Goal: Contribute content: Contribute content

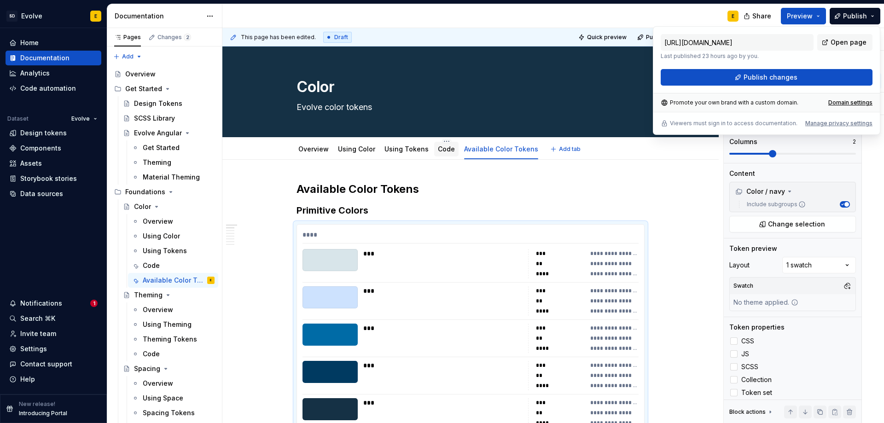
click at [440, 149] on link "Code" at bounding box center [446, 149] width 17 height 8
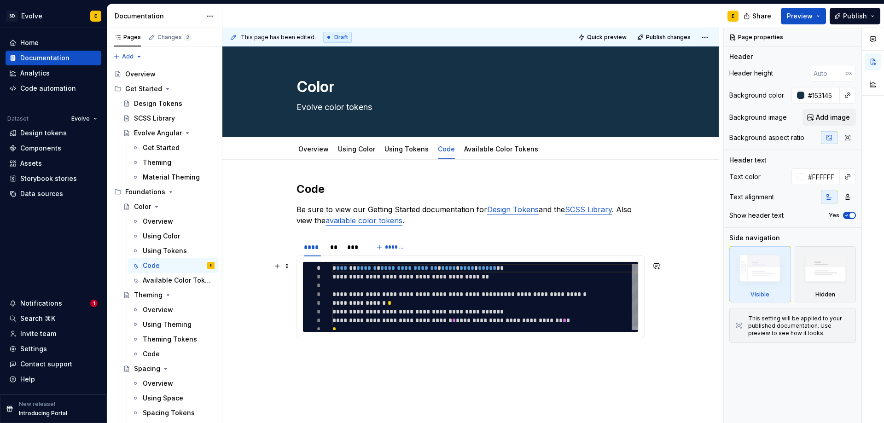
type textarea "*"
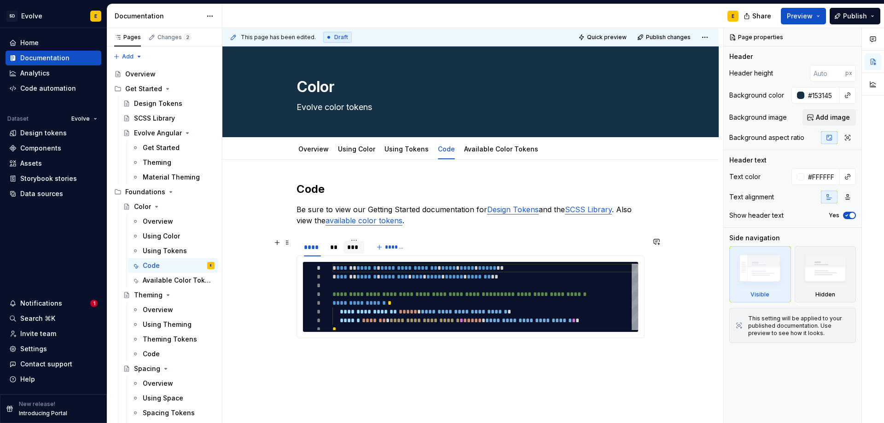
click at [352, 248] on div "***" at bounding box center [353, 247] width 13 height 9
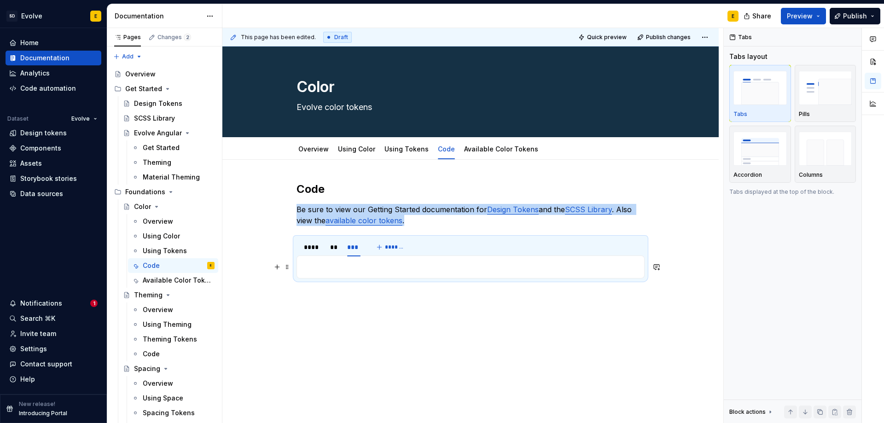
click at [353, 270] on p at bounding box center [471, 267] width 336 height 11
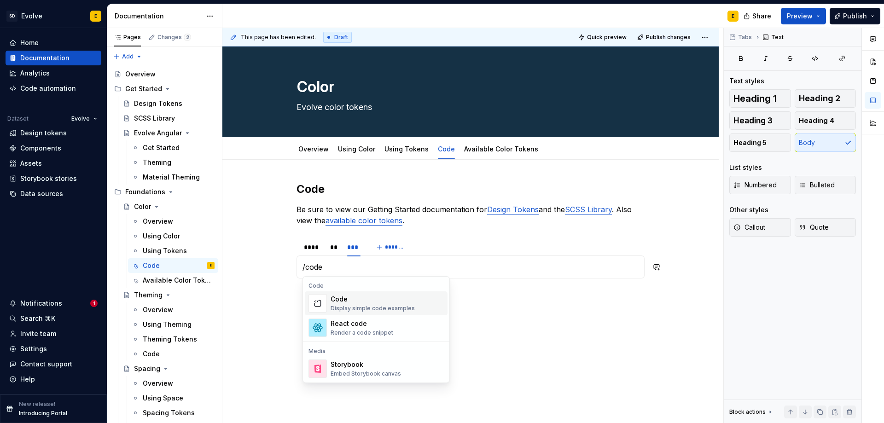
click at [347, 308] on div "Display simple code examples" at bounding box center [373, 308] width 84 height 7
type textarea "*"
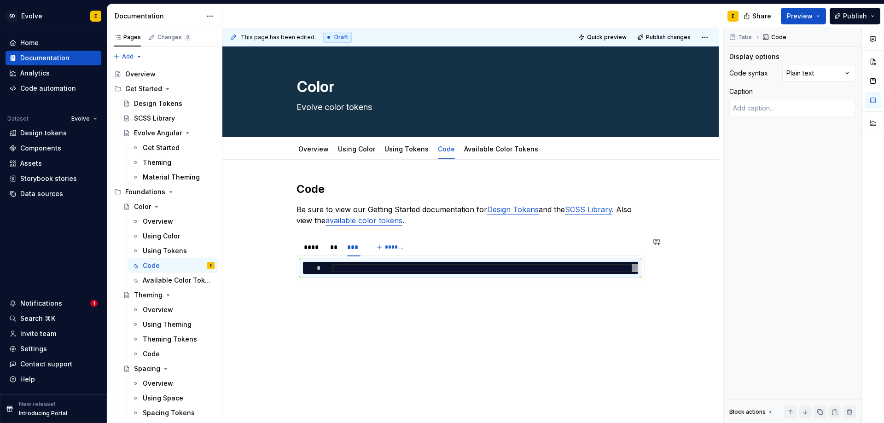
type textarea "**********"
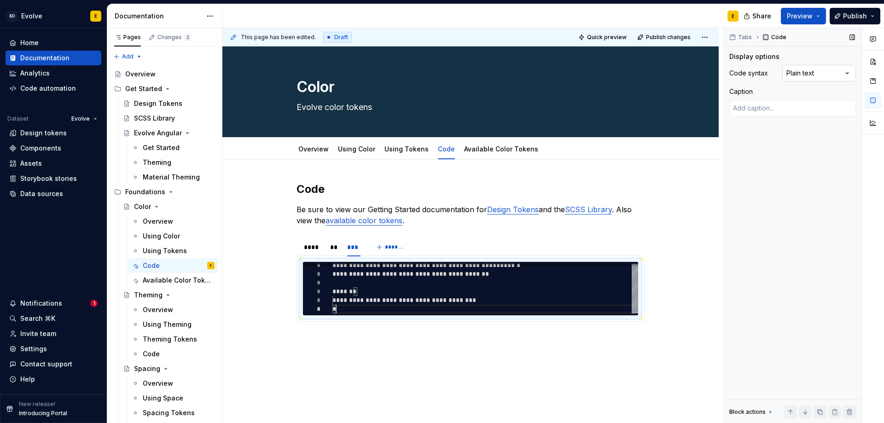
click at [801, 72] on div "Comments Open comments No comments yet Select ‘Comment’ from the block context …" at bounding box center [804, 226] width 160 height 396
click at [523, 275] on div "**********" at bounding box center [486, 287] width 306 height 53
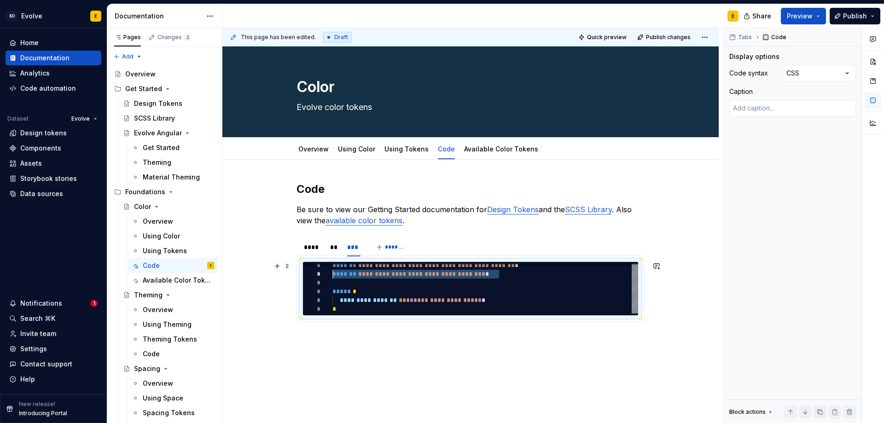
drag, startPoint x: 518, startPoint y: 275, endPoint x: 325, endPoint y: 272, distance: 192.6
click at [333, 272] on div "**********" at bounding box center [486, 287] width 306 height 53
type textarea "*"
type textarea "**********"
type textarea "*"
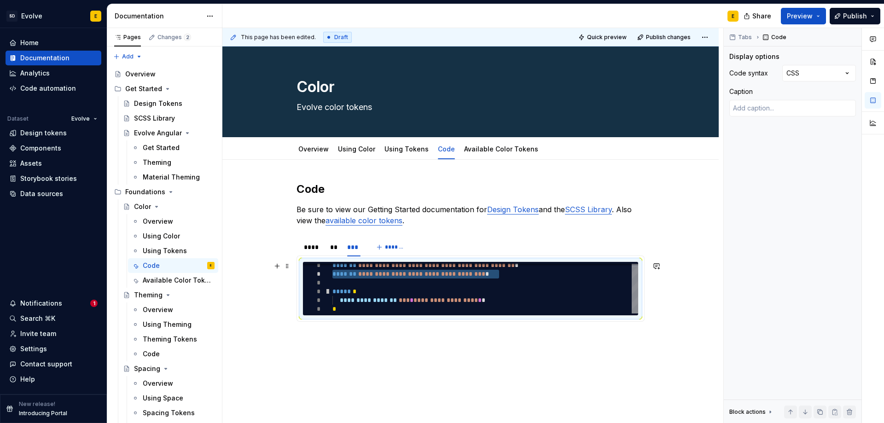
type textarea "**********"
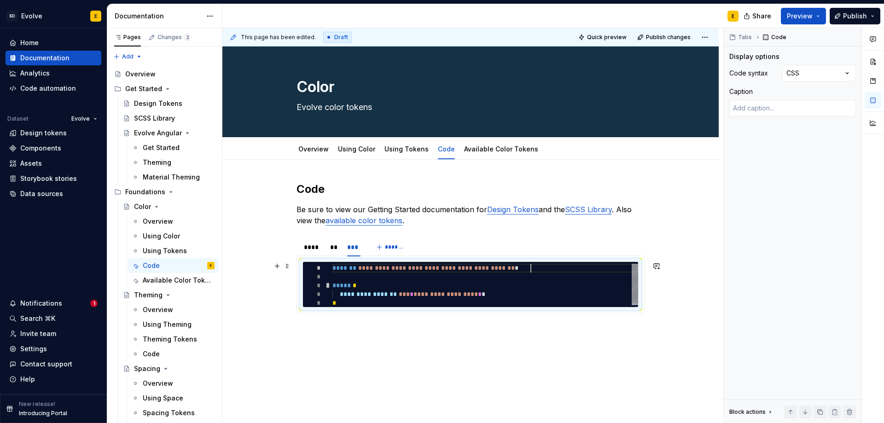
click at [514, 296] on div "**********" at bounding box center [486, 286] width 306 height 44
click at [318, 247] on div "****" at bounding box center [312, 247] width 17 height 9
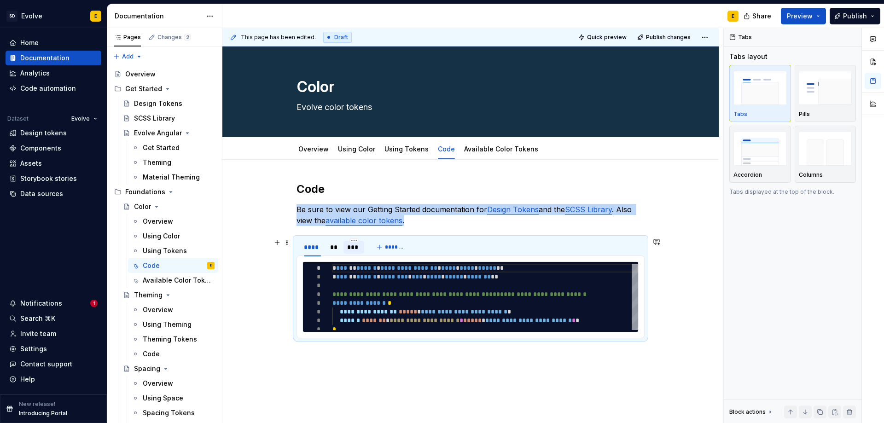
click at [352, 245] on div "***" at bounding box center [353, 247] width 13 height 9
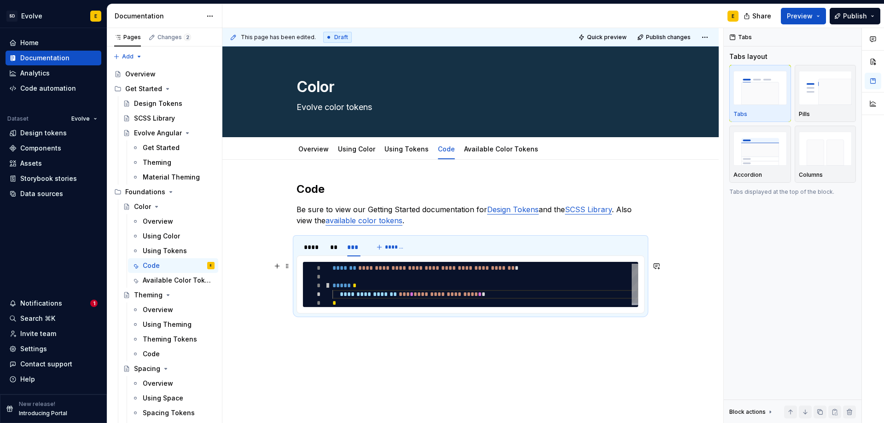
click at [352, 285] on div "**********" at bounding box center [486, 286] width 306 height 44
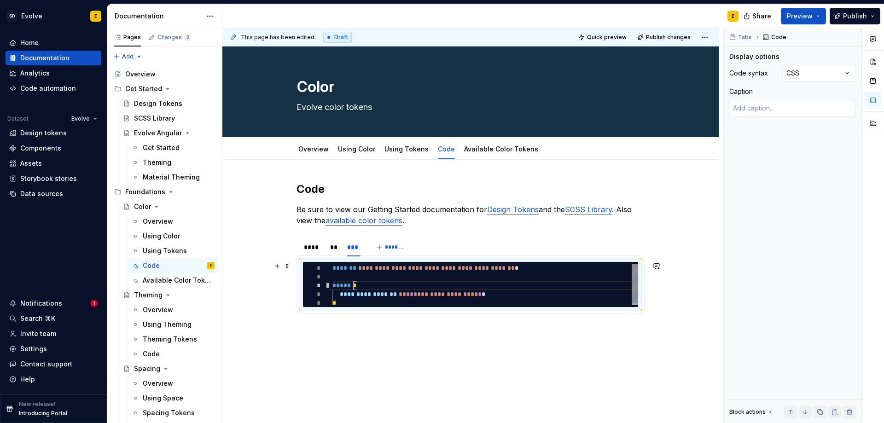
scroll to position [0, 166]
type textarea "*"
type textarea "**********"
type textarea "*"
type textarea "**********"
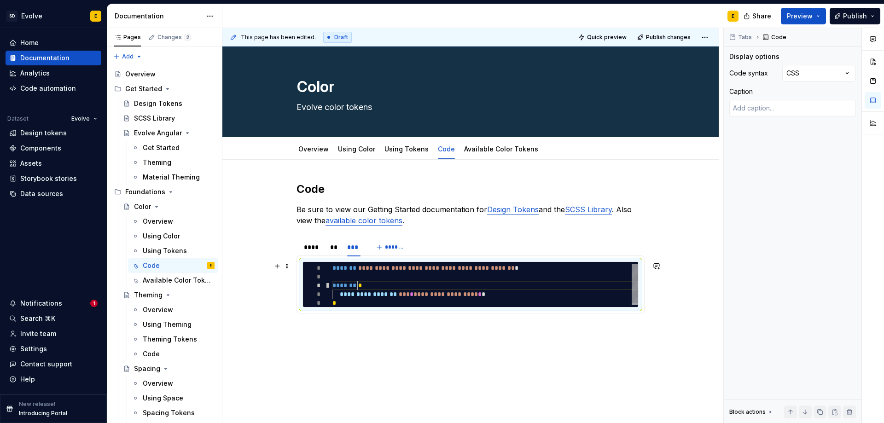
type textarea "*"
type textarea "**********"
type textarea "*"
type textarea "**********"
type textarea "*"
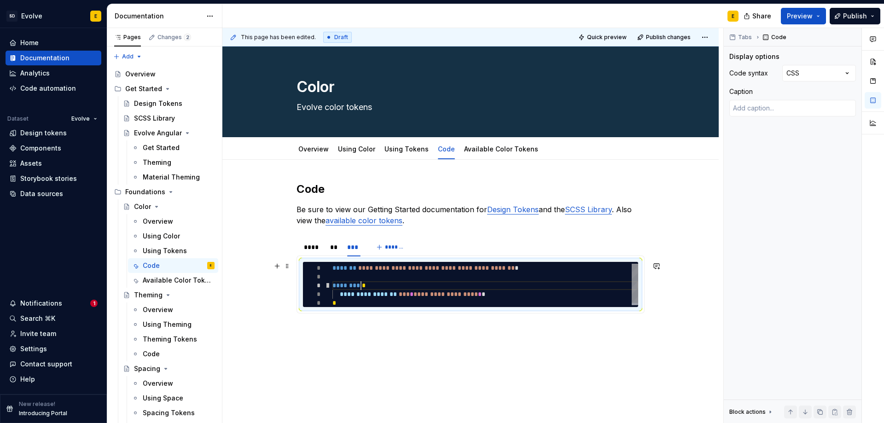
type textarea "**********"
type textarea "*"
type textarea "**********"
type textarea "*"
type textarea "**********"
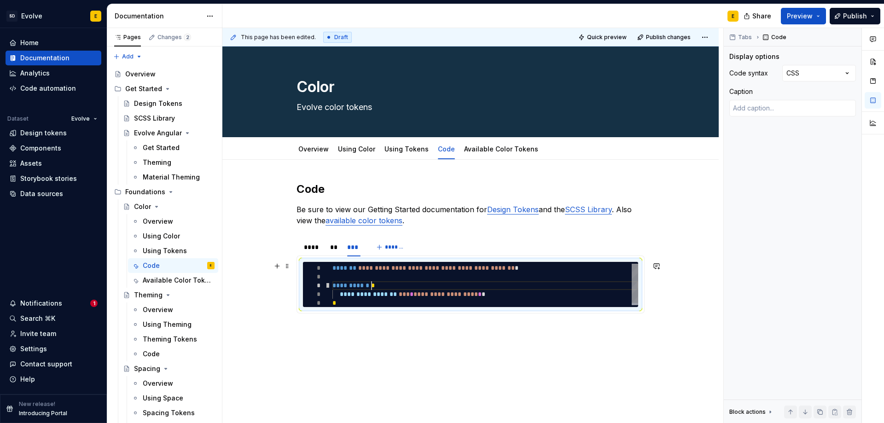
type textarea "*"
type textarea "**********"
type textarea "*"
type textarea "**********"
type textarea "*"
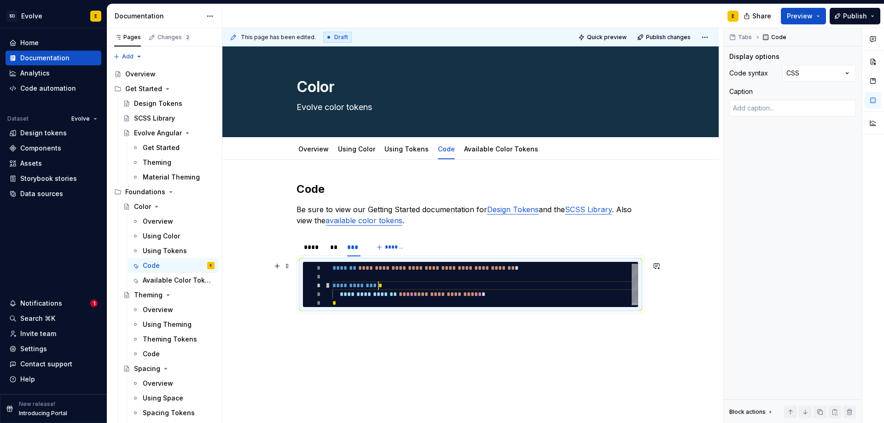
type textarea "**********"
type textarea "*"
type textarea "**********"
click at [312, 247] on div "****" at bounding box center [312, 247] width 17 height 9
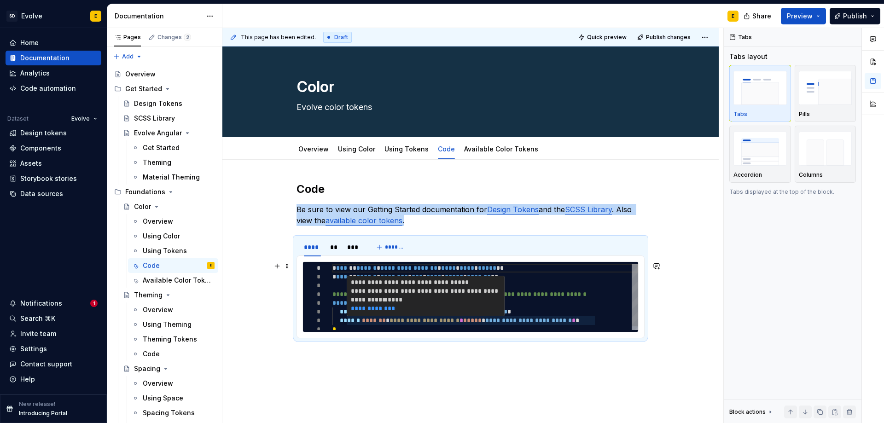
type textarea "*"
type textarea "**********"
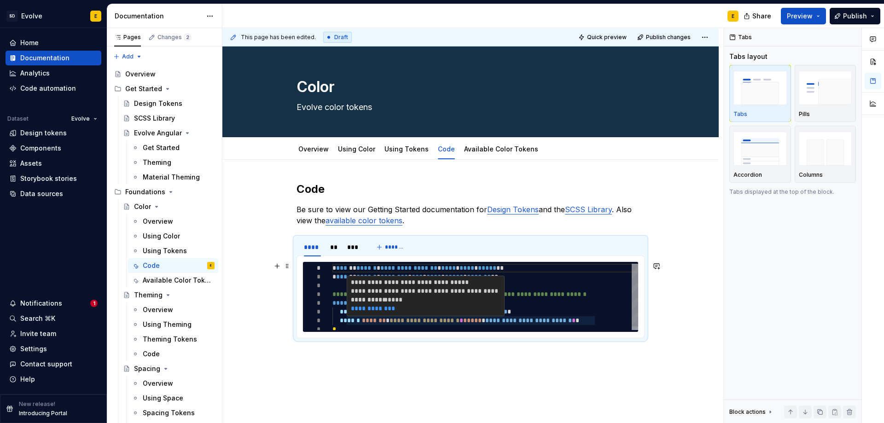
scroll to position [0, 3]
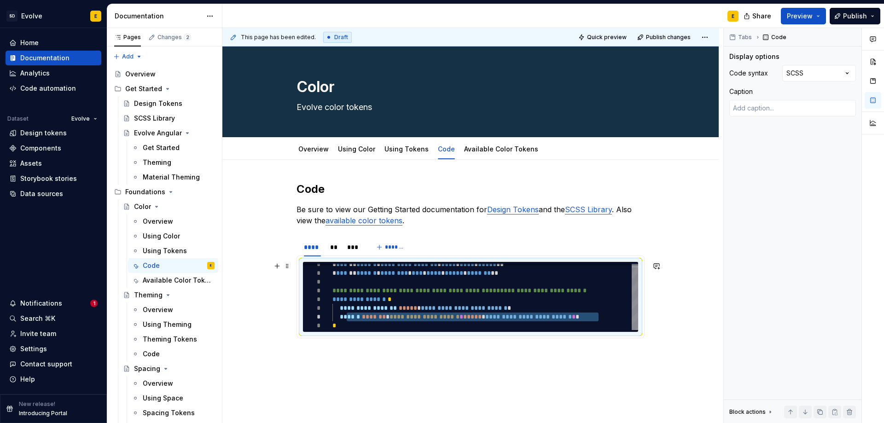
drag, startPoint x: 348, startPoint y: 322, endPoint x: 606, endPoint y: 317, distance: 258.5
click at [606, 317] on div "**********" at bounding box center [486, 295] width 306 height 70
click at [350, 246] on div "***" at bounding box center [353, 247] width 13 height 9
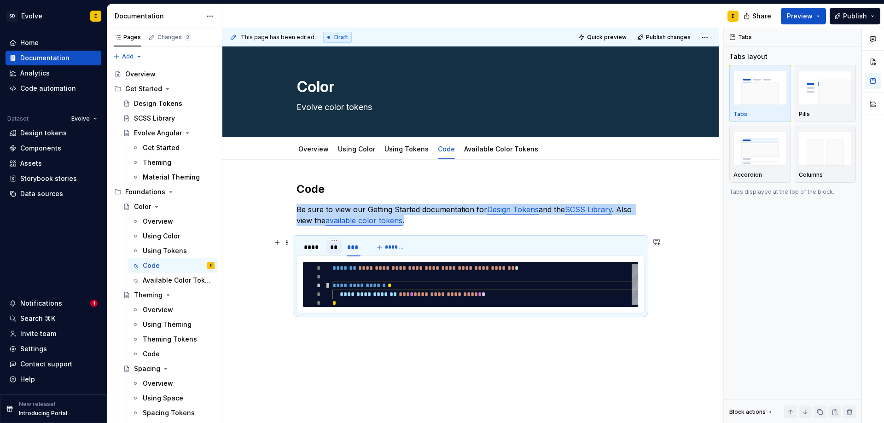
click at [334, 247] on div "**" at bounding box center [334, 247] width 8 height 9
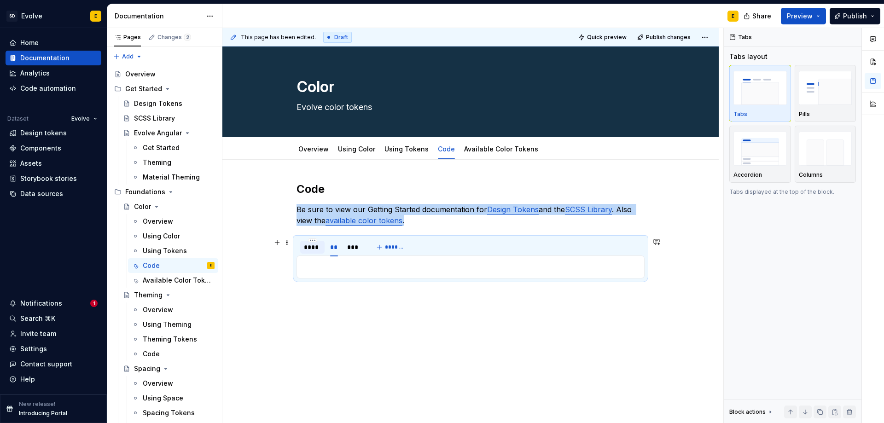
click at [313, 247] on div "****" at bounding box center [312, 247] width 17 height 9
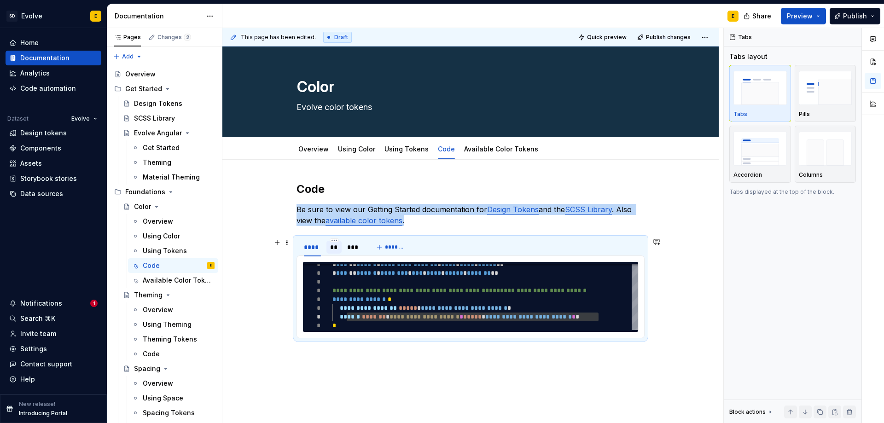
click at [331, 246] on div "**" at bounding box center [334, 247] width 8 height 9
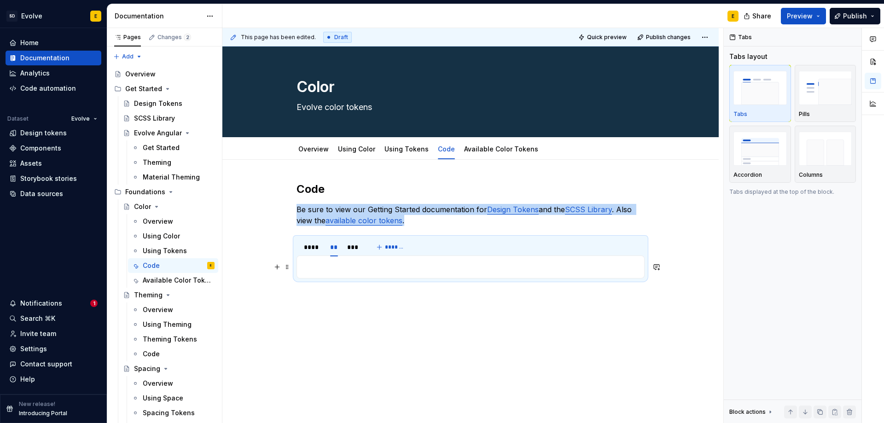
click at [341, 269] on p at bounding box center [471, 267] width 336 height 11
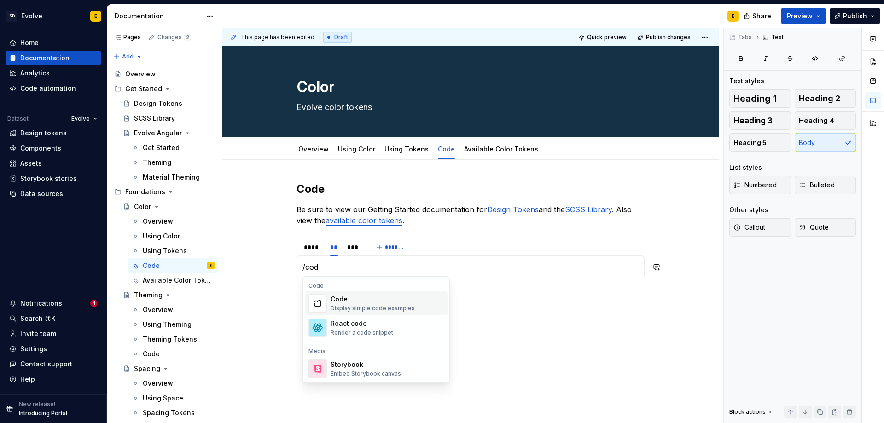
click at [345, 298] on div "Code" at bounding box center [373, 299] width 84 height 9
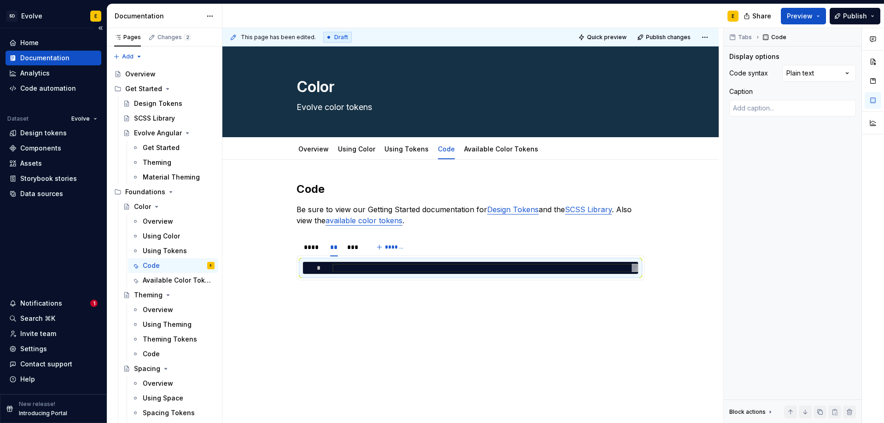
type textarea "*"
click at [347, 266] on div at bounding box center [486, 268] width 306 height 9
type textarea "**********"
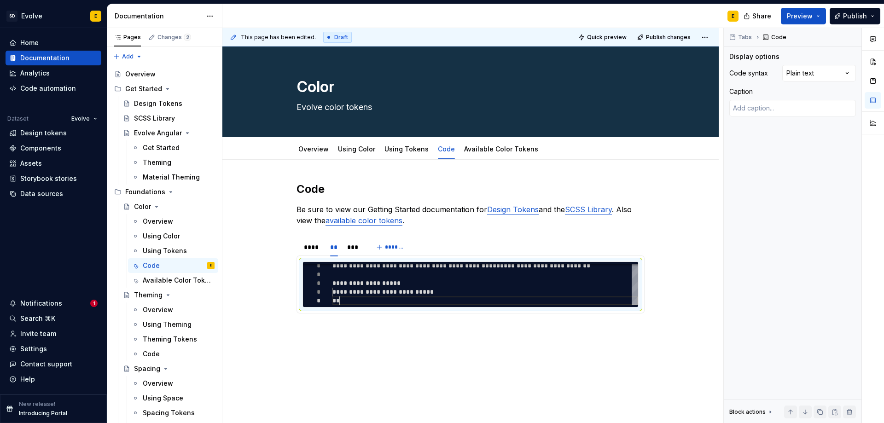
click at [798, 70] on div "Comments Open comments No comments yet Select ‘Comment’ from the block context …" at bounding box center [804, 226] width 160 height 396
drag, startPoint x: 408, startPoint y: 292, endPoint x: 453, endPoint y: 293, distance: 44.7
click at [453, 293] on div "**********" at bounding box center [486, 284] width 306 height 44
type textarea "*"
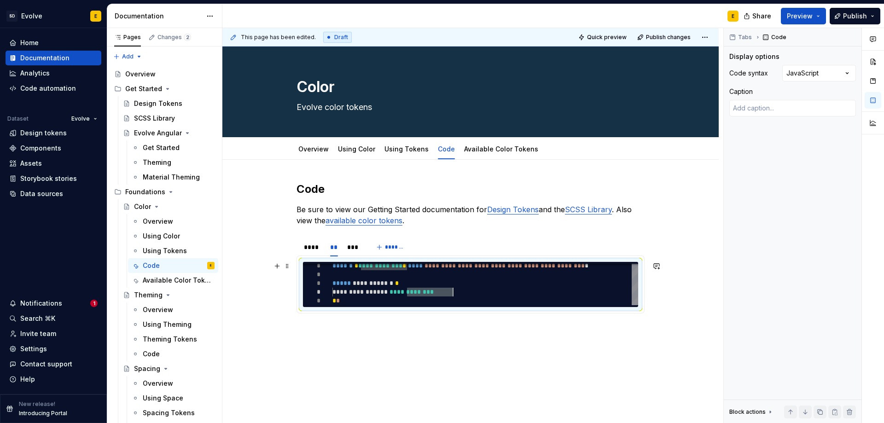
type textarea "**********"
drag, startPoint x: 362, startPoint y: 266, endPoint x: 406, endPoint y: 267, distance: 44.2
click at [406, 267] on div "**********" at bounding box center [486, 286] width 306 height 44
type textarea "*"
type textarea "**********"
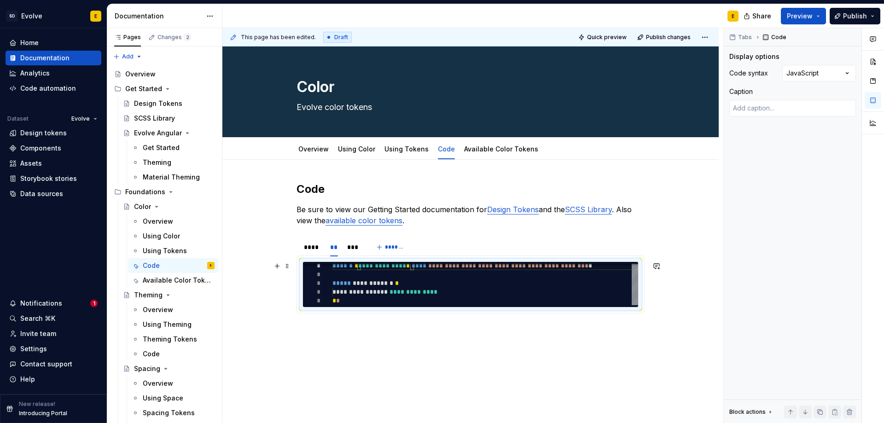
click at [354, 302] on div "**********" at bounding box center [486, 284] width 306 height 44
type textarea "*"
type textarea "**********"
drag, startPoint x: 353, startPoint y: 284, endPoint x: 390, endPoint y: 284, distance: 36.4
click at [390, 284] on div "**********" at bounding box center [486, 284] width 306 height 44
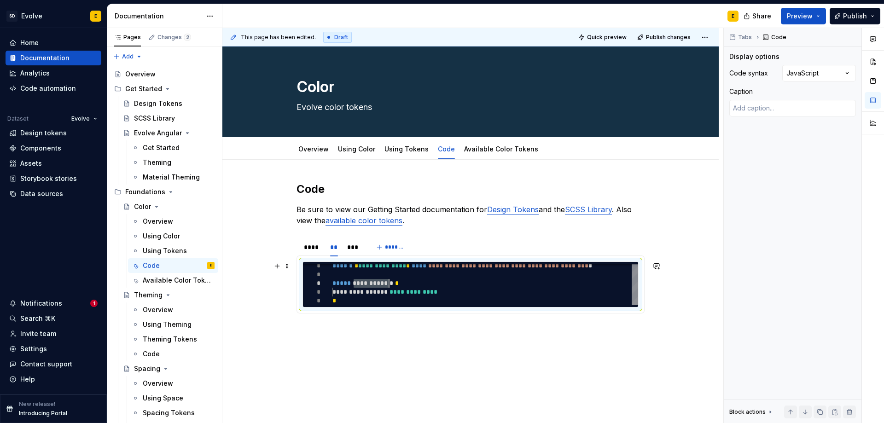
click at [352, 300] on div "**********" at bounding box center [486, 284] width 306 height 44
drag, startPoint x: 355, startPoint y: 282, endPoint x: 387, endPoint y: 282, distance: 32.7
click at [387, 282] on div "**********" at bounding box center [486, 284] width 306 height 44
click at [366, 298] on div "**********" at bounding box center [486, 284] width 306 height 44
click at [337, 299] on div "**********" at bounding box center [486, 284] width 306 height 44
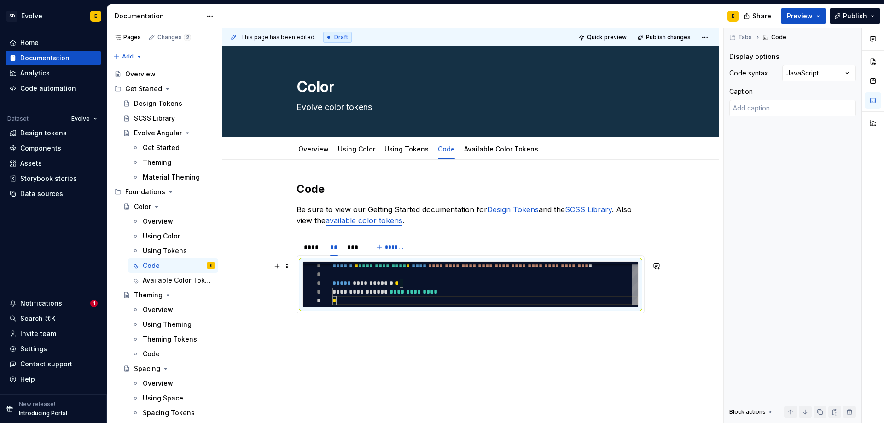
type textarea "*"
type textarea "**********"
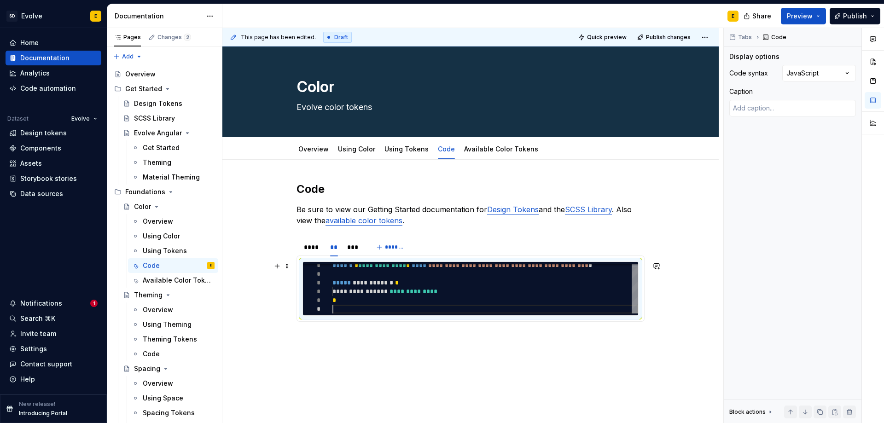
type textarea "*"
type textarea "**********"
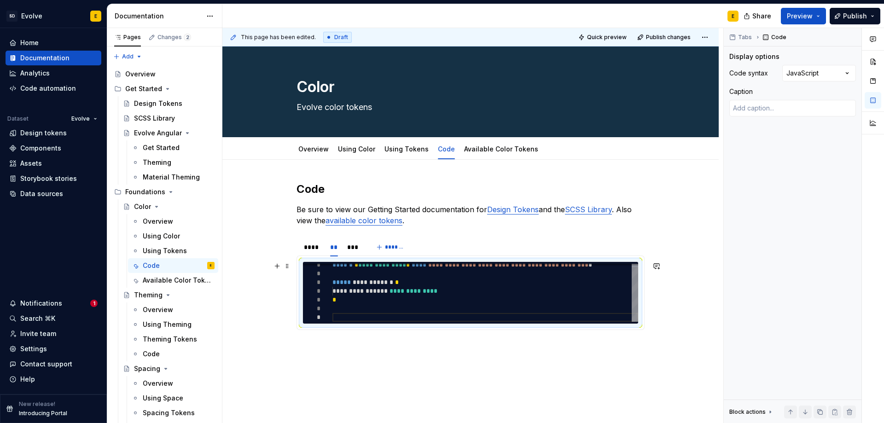
click at [343, 319] on div "**********" at bounding box center [486, 291] width 306 height 61
type textarea "*"
type textarea "**********"
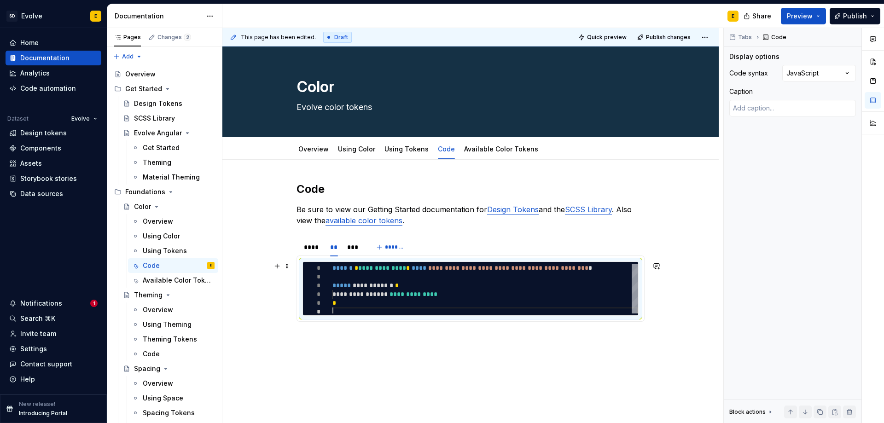
type textarea "*"
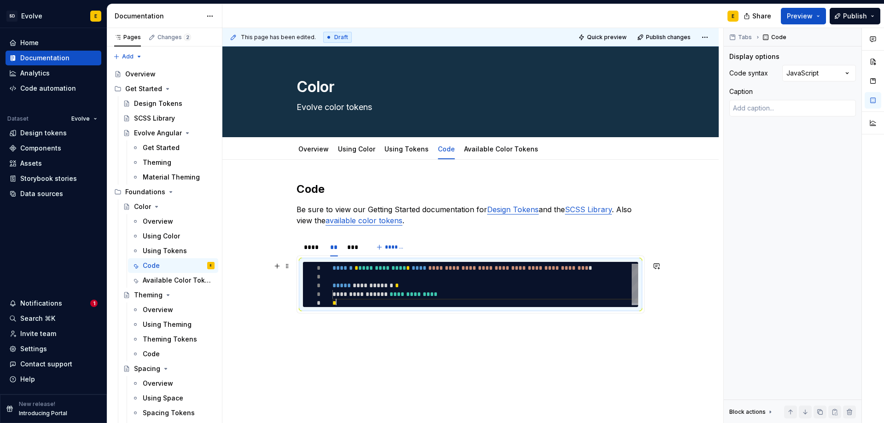
scroll to position [43, 0]
click at [339, 277] on div "**********" at bounding box center [486, 286] width 306 height 44
type textarea "**********"
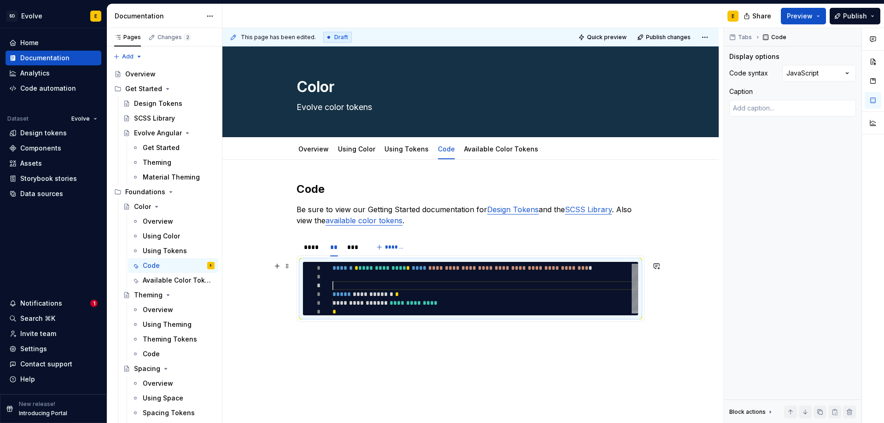
scroll to position [25, 0]
type textarea "*"
type textarea "**********"
type textarea "*"
type textarea "**********"
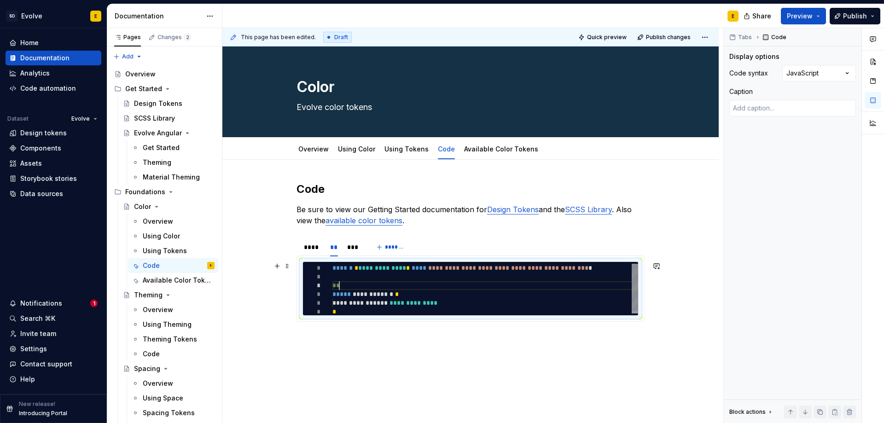
type textarea "*"
type textarea "**********"
type textarea "*"
type textarea "**********"
type textarea "*"
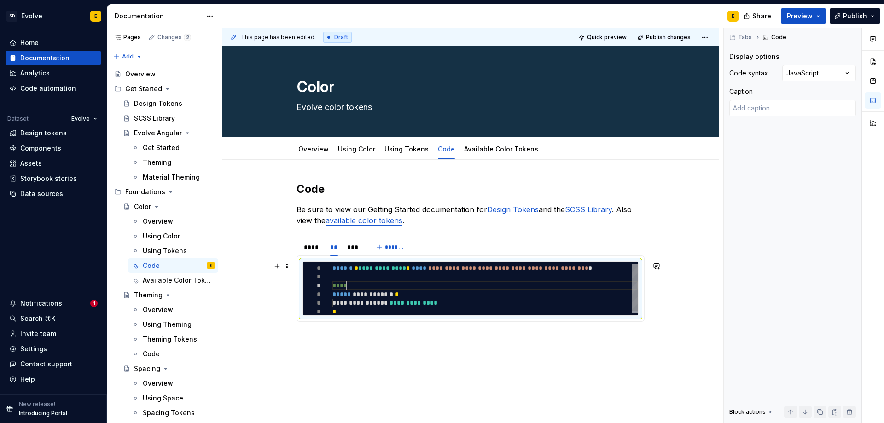
type textarea "**********"
type textarea "*"
type textarea "**********"
type textarea "*"
type textarea "**********"
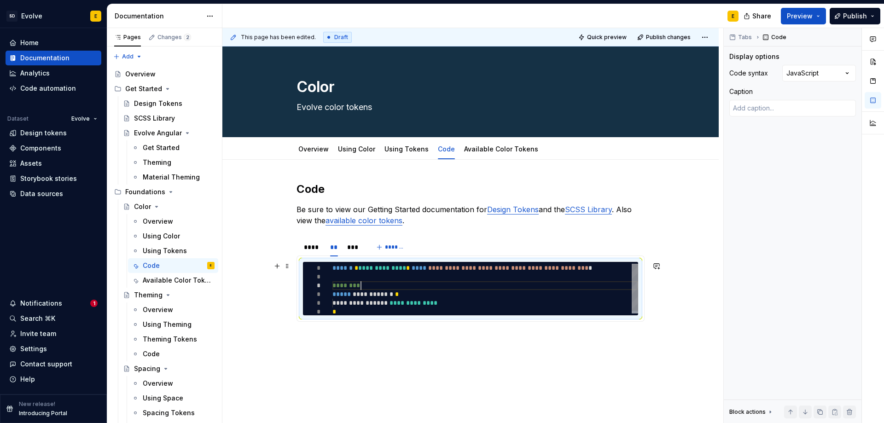
type textarea "*"
type textarea "**********"
type textarea "*"
type textarea "**********"
type textarea "*"
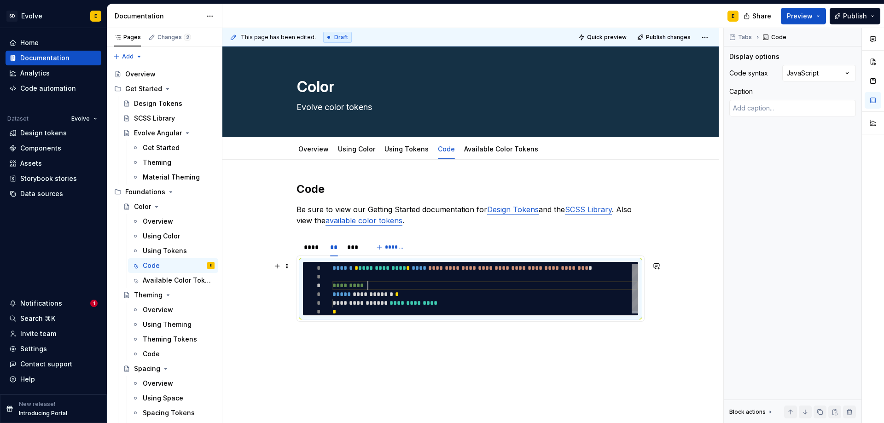
type textarea "**********"
type textarea "*"
type textarea "**********"
type textarea "*"
type textarea "**********"
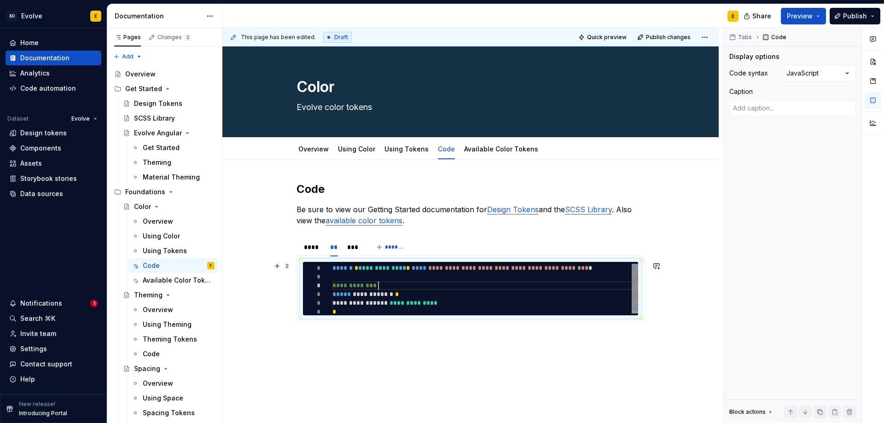
type textarea "*"
type textarea "**********"
type textarea "*"
type textarea "**********"
type textarea "*"
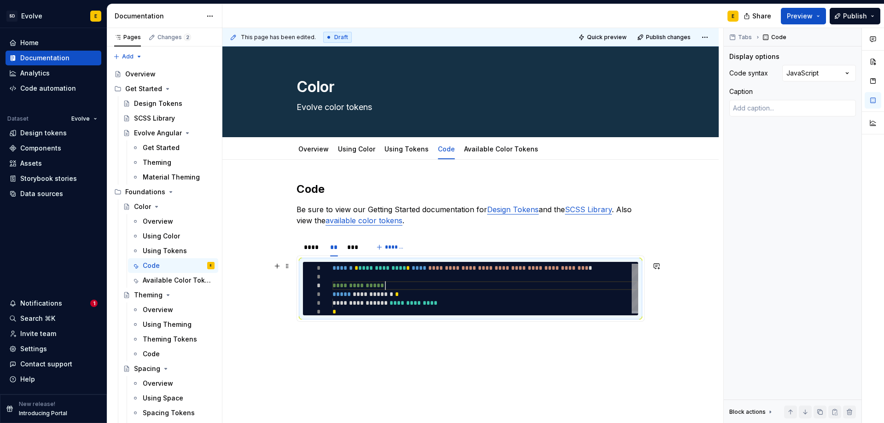
type textarea "**********"
type textarea "*"
type textarea "**********"
type textarea "*"
type textarea "**********"
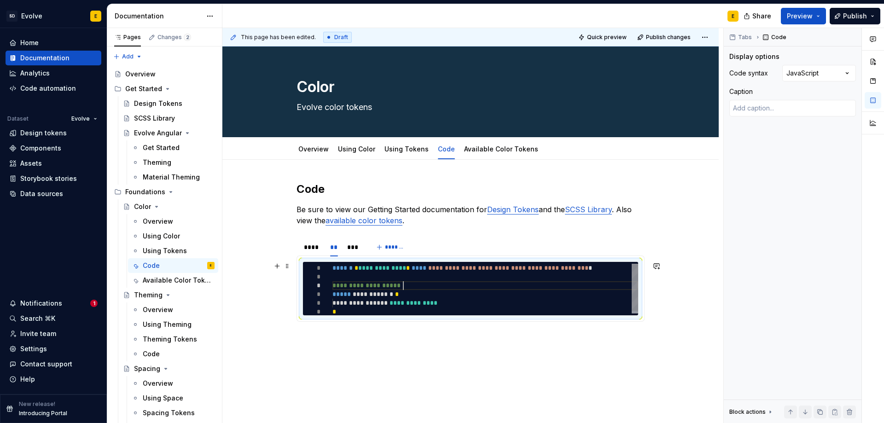
type textarea "*"
type textarea "**********"
type textarea "*"
type textarea "**********"
type textarea "*"
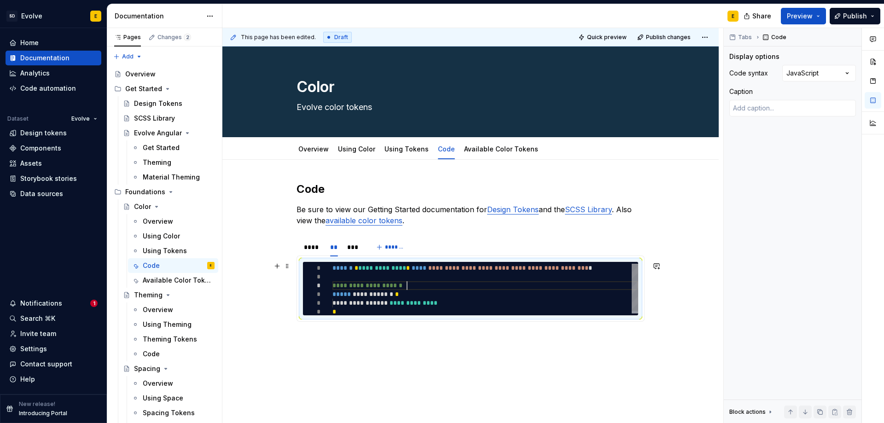
type textarea "**********"
type textarea "*"
type textarea "**********"
type textarea "*"
type textarea "**********"
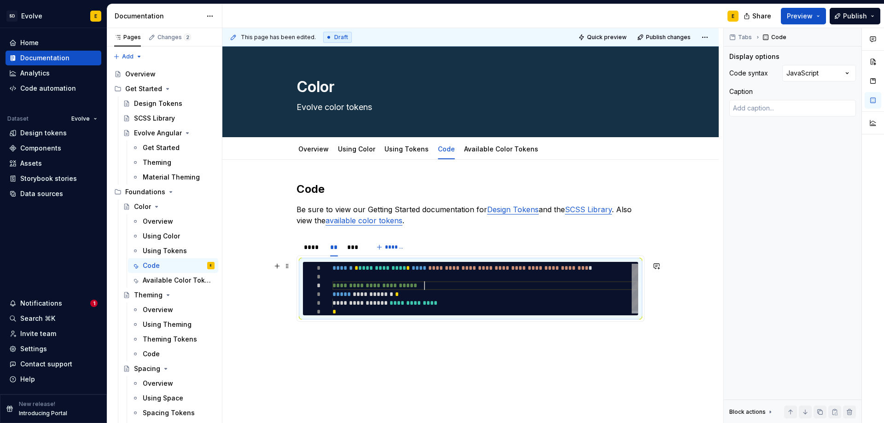
type textarea "*"
type textarea "**********"
type textarea "*"
type textarea "**********"
type textarea "*"
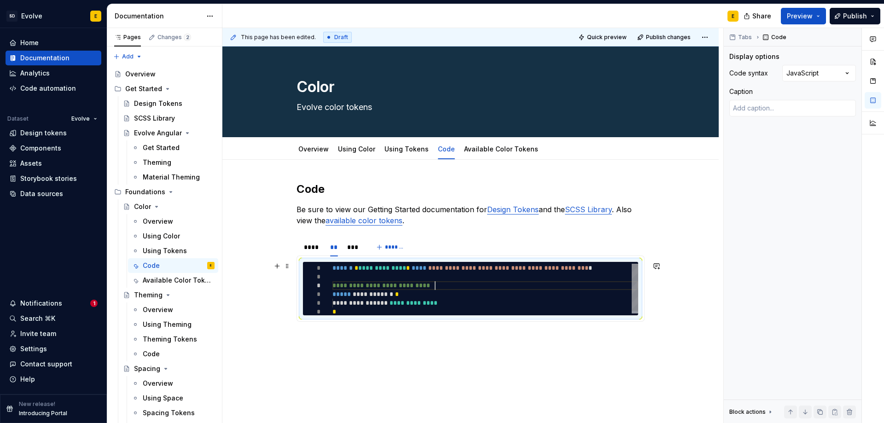
type textarea "**********"
type textarea "*"
type textarea "**********"
type textarea "*"
type textarea "**********"
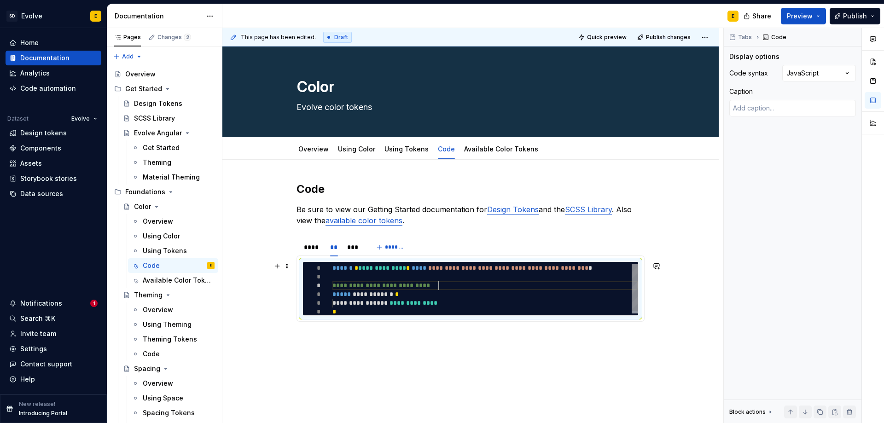
type textarea "*"
type textarea "**********"
type textarea "*"
type textarea "**********"
type textarea "*"
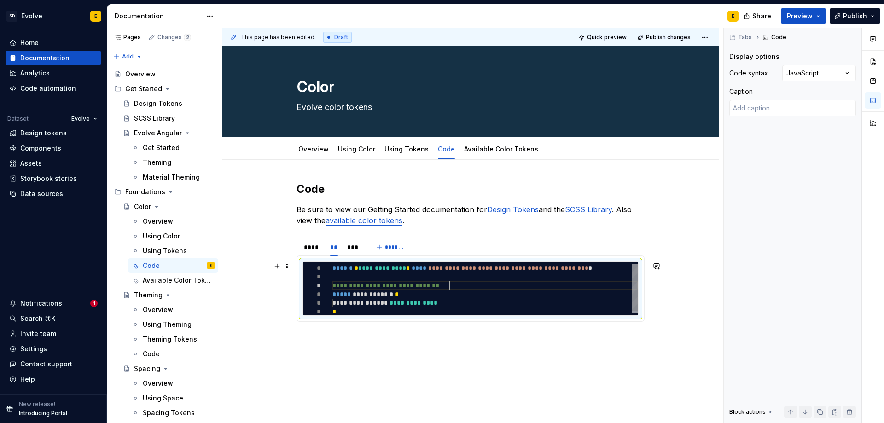
type textarea "**********"
type textarea "*"
type textarea "**********"
type textarea "*"
type textarea "**********"
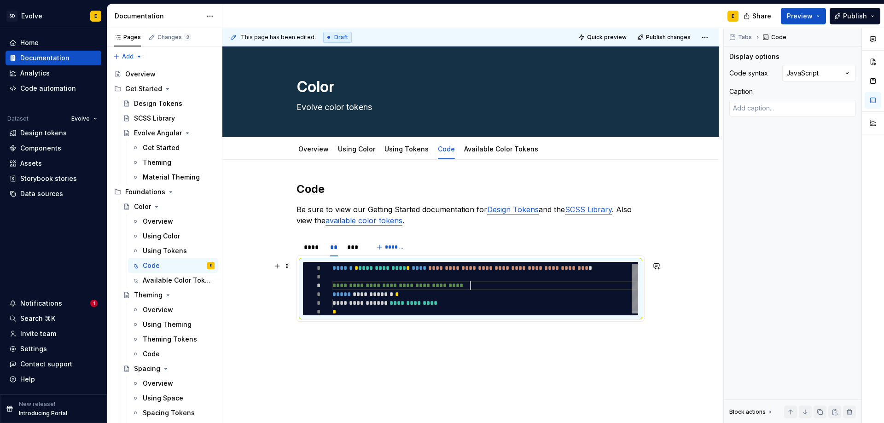
type textarea "*"
type textarea "**********"
type textarea "*"
click at [345, 308] on div "**********" at bounding box center [486, 290] width 306 height 53
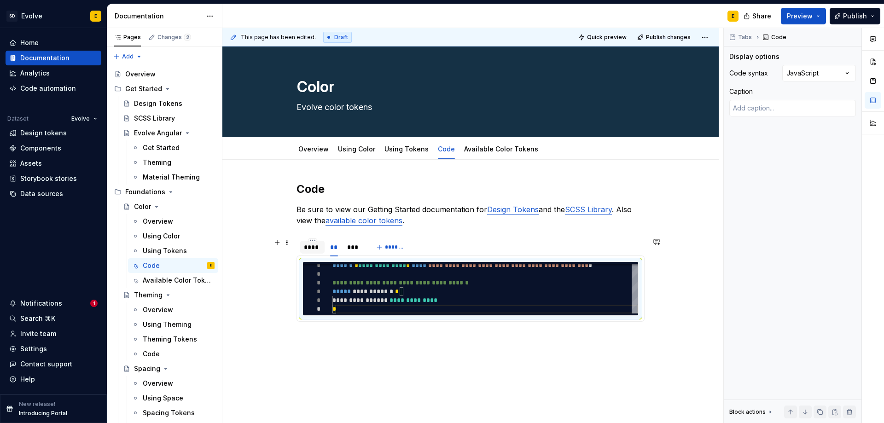
type textarea "**********"
click at [316, 252] on div "****" at bounding box center [312, 247] width 17 height 9
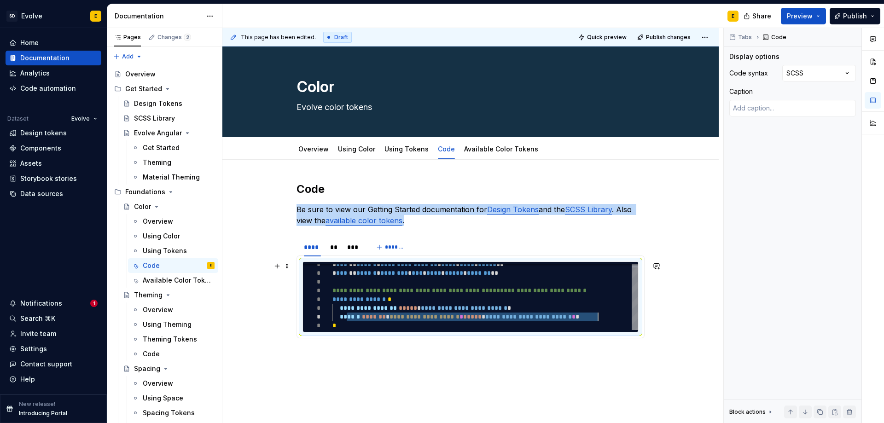
click at [362, 317] on div "**********" at bounding box center [486, 295] width 306 height 70
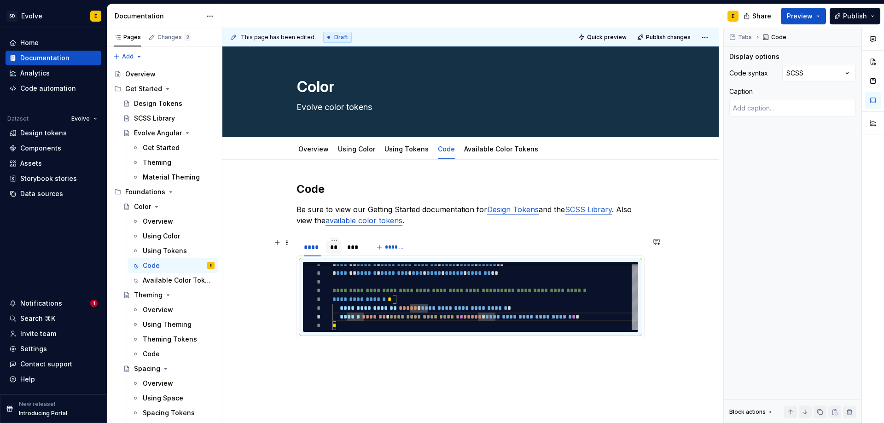
click at [336, 251] on div "**" at bounding box center [334, 247] width 8 height 9
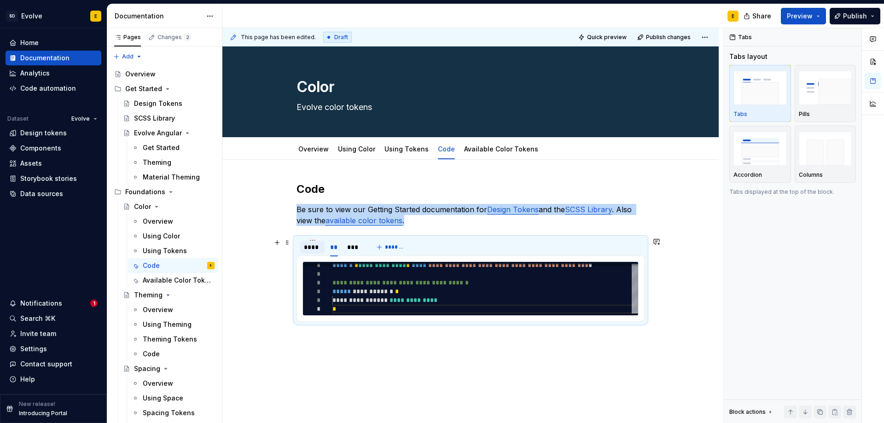
click at [314, 250] on div "****" at bounding box center [312, 247] width 17 height 9
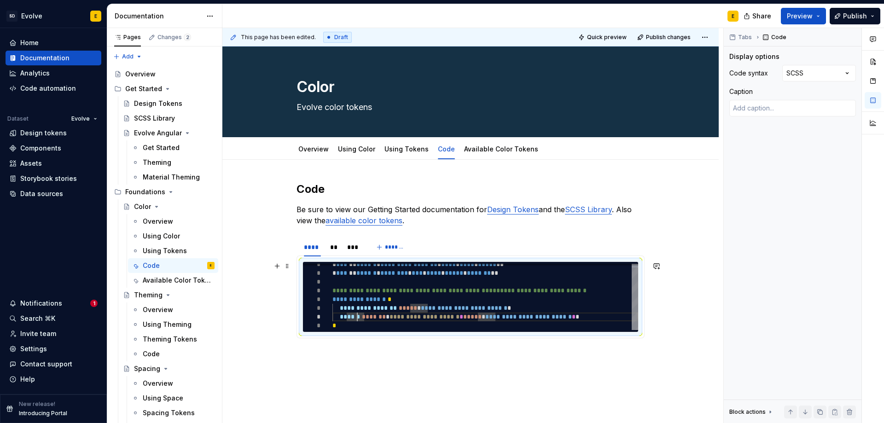
scroll to position [0, 28]
click at [358, 318] on div "**********" at bounding box center [486, 295] width 306 height 70
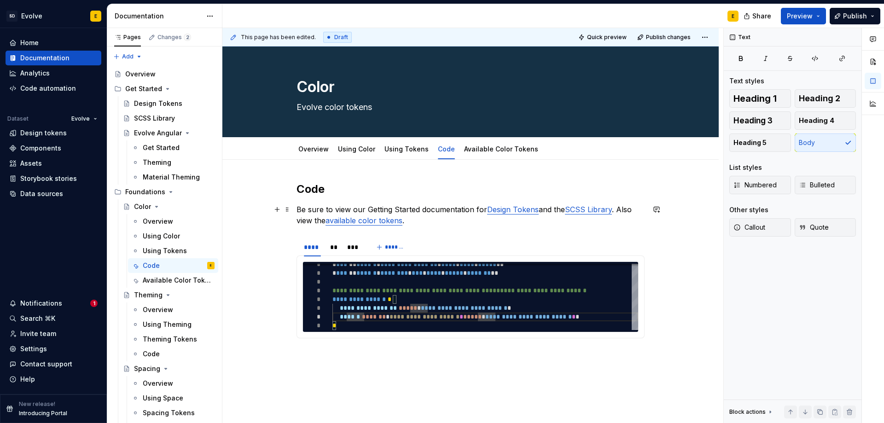
click at [426, 220] on p "Be sure to view our Getting Started documentation for Design Tokens and the SCS…" at bounding box center [471, 215] width 348 height 22
click at [335, 249] on div "**" at bounding box center [334, 247] width 8 height 9
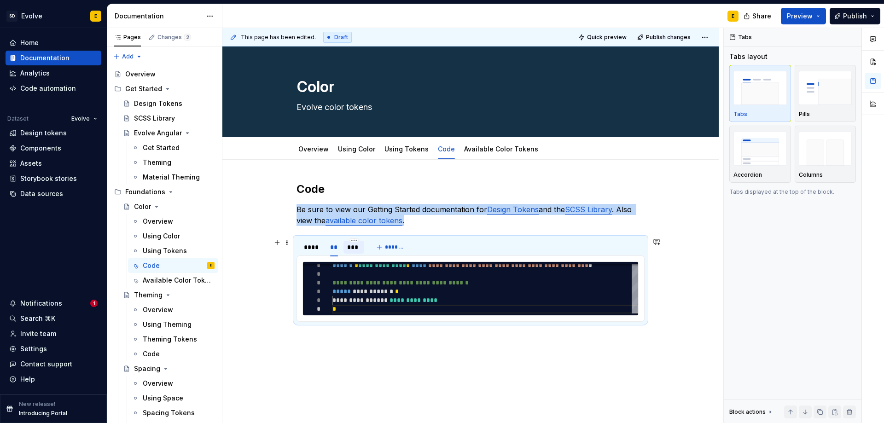
click at [352, 249] on div "***" at bounding box center [353, 247] width 13 height 9
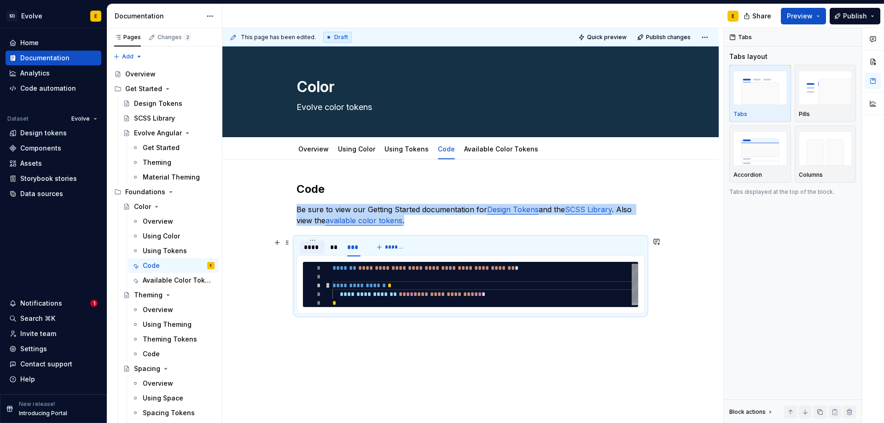
click at [316, 247] on div "****" at bounding box center [312, 247] width 17 height 9
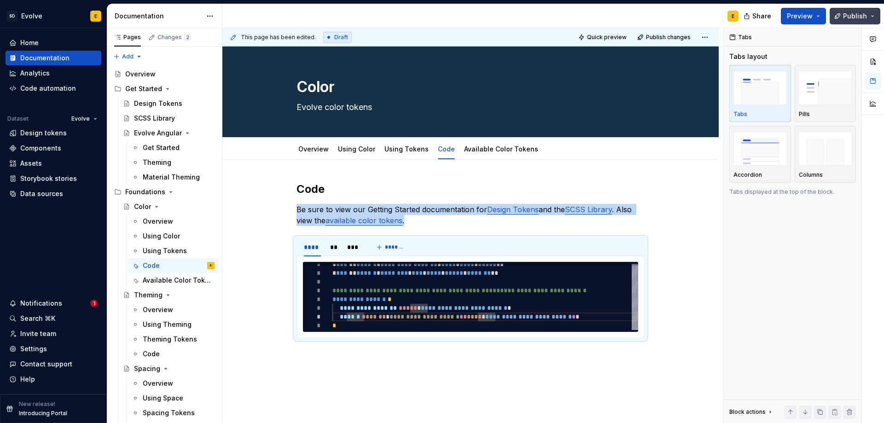
click at [854, 19] on span "Publish" at bounding box center [855, 16] width 24 height 9
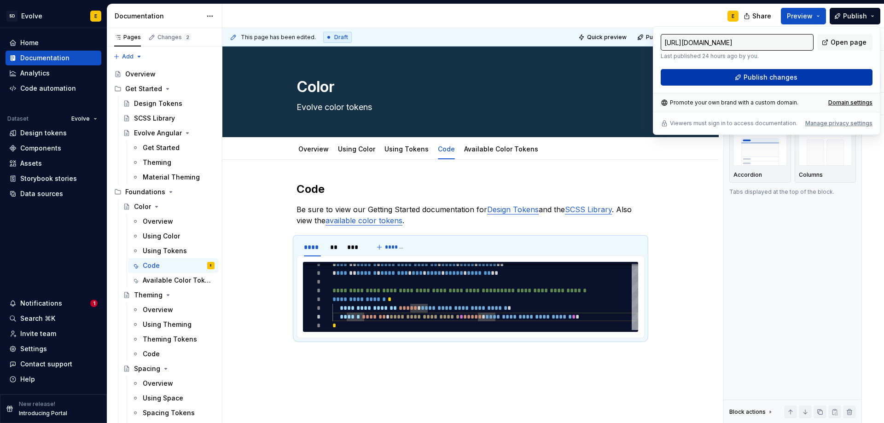
click at [803, 76] on button "Publish changes" at bounding box center [767, 77] width 212 height 17
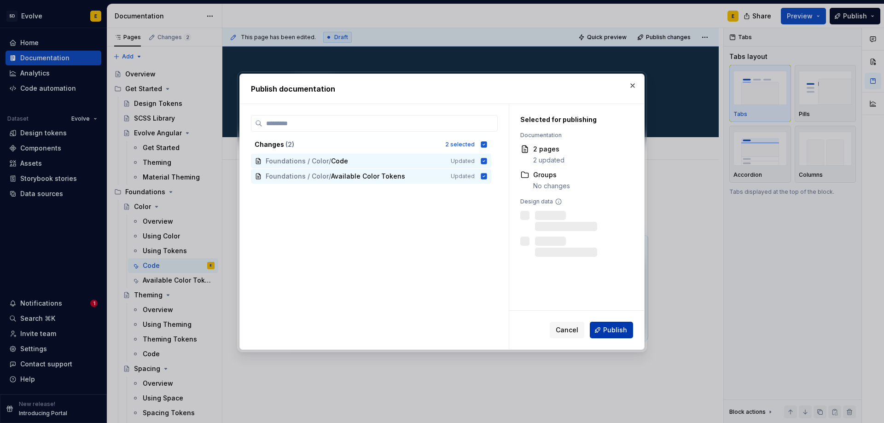
click at [613, 333] on span "Publish" at bounding box center [615, 330] width 24 height 9
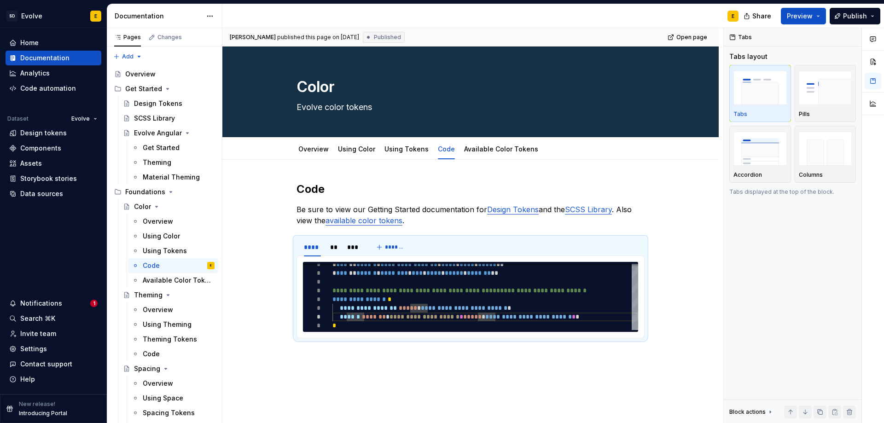
drag, startPoint x: 871, startPoint y: 17, endPoint x: 866, endPoint y: 25, distance: 8.9
click at [871, 17] on button "Publish" at bounding box center [855, 16] width 51 height 17
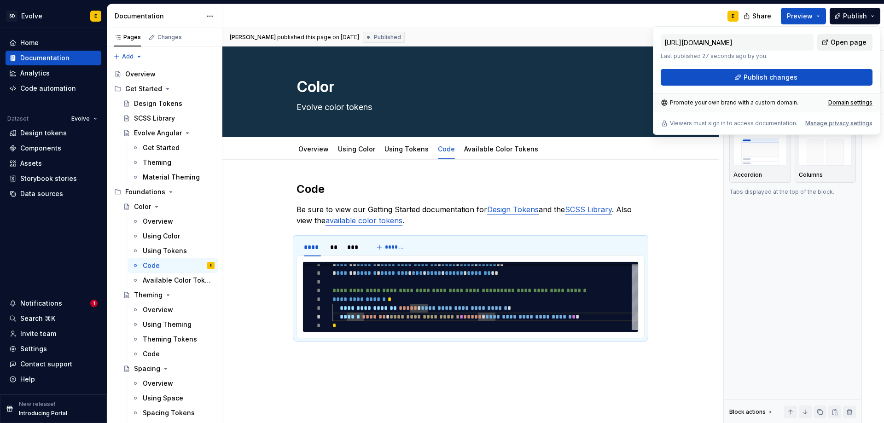
click at [854, 41] on span "Open page" at bounding box center [849, 42] width 36 height 9
click at [411, 219] on p "Be sure to view our Getting Started documentation for Design Tokens and the SCS…" at bounding box center [471, 215] width 348 height 22
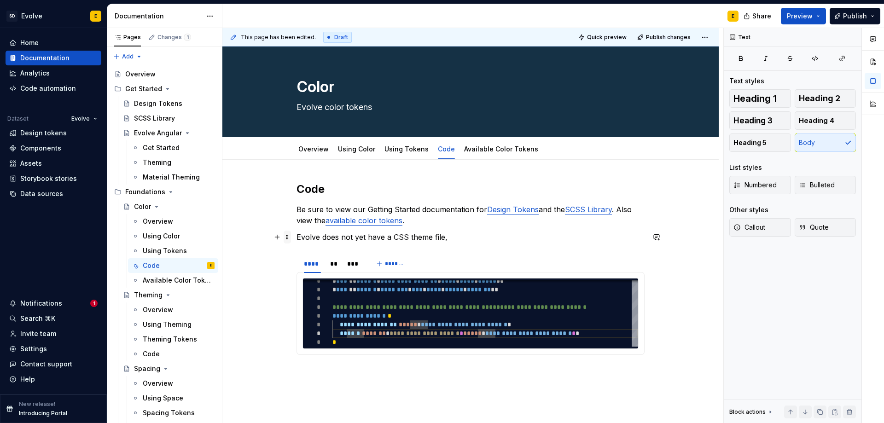
click at [288, 238] on span at bounding box center [287, 237] width 7 height 13
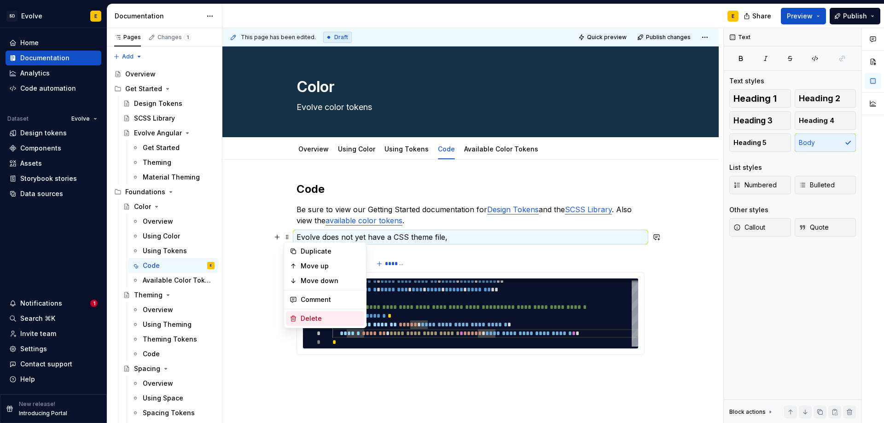
click at [308, 317] on div "Delete" at bounding box center [331, 318] width 60 height 9
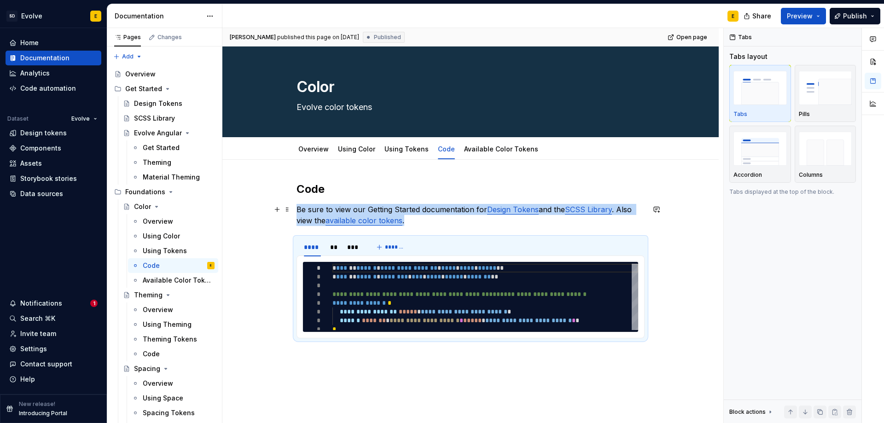
click at [420, 225] on p "Be sure to view our Getting Started documentation for Design Tokens and the SCS…" at bounding box center [471, 215] width 348 height 22
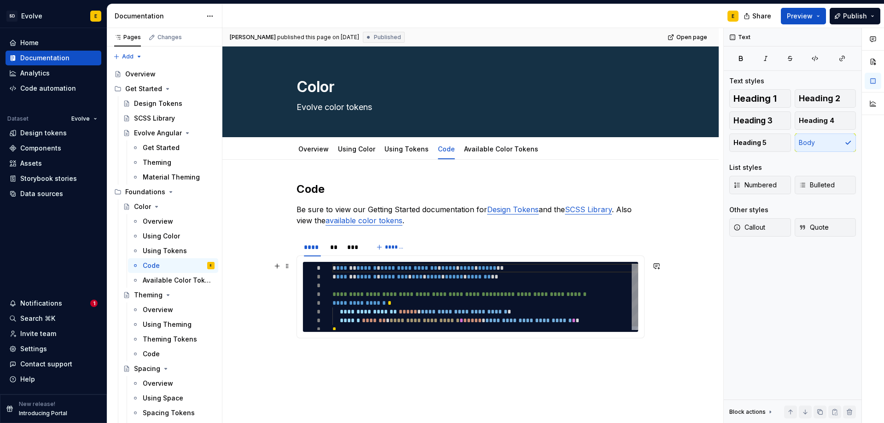
type textarea "*"
type textarea "**********"
click at [605, 320] on div "**********" at bounding box center [486, 299] width 306 height 70
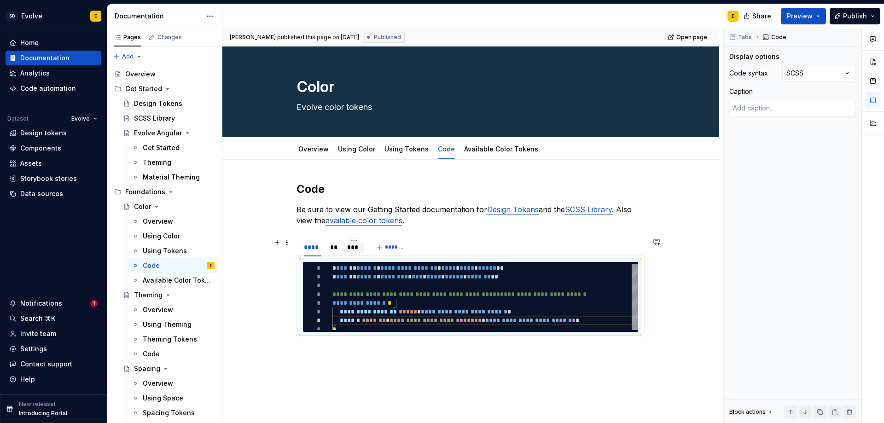
click at [357, 247] on div "***" at bounding box center [353, 247] width 13 height 9
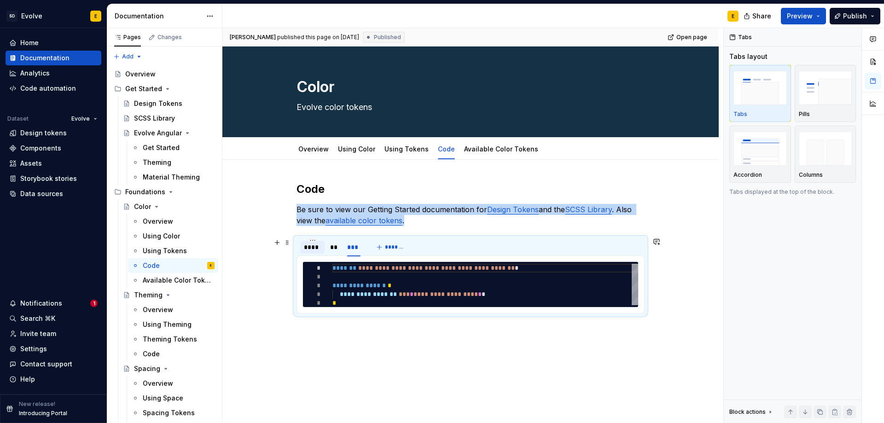
click at [312, 246] on div "****" at bounding box center [312, 247] width 17 height 9
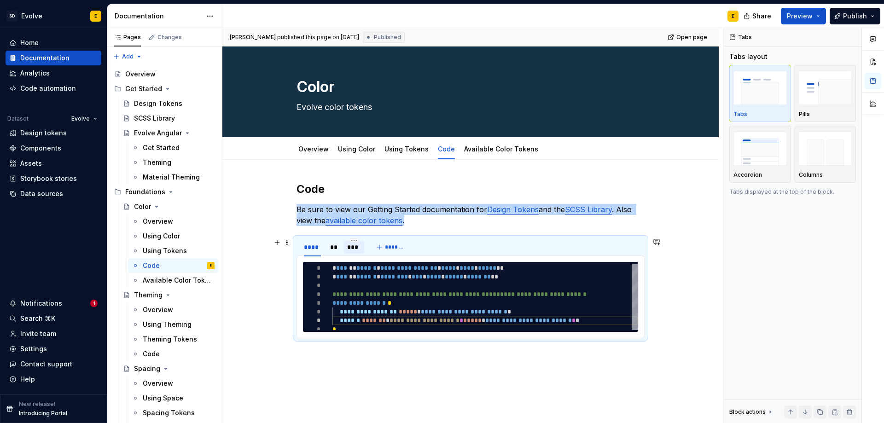
click at [353, 249] on div "***" at bounding box center [353, 247] width 13 height 9
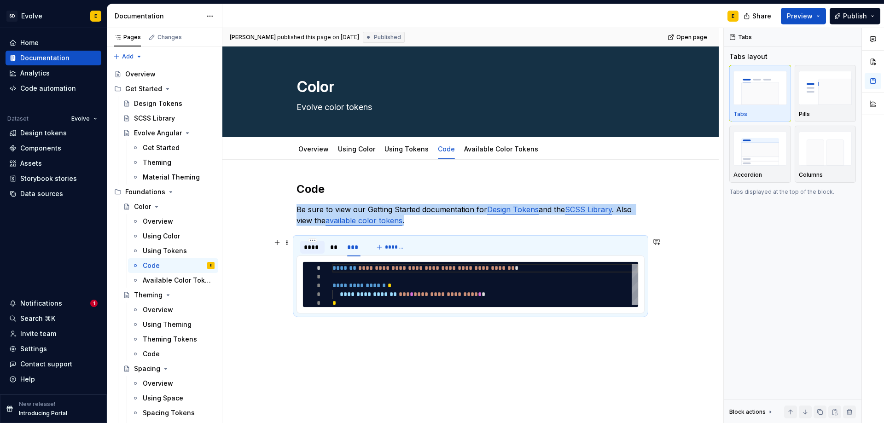
click at [313, 248] on div "****" at bounding box center [312, 247] width 17 height 9
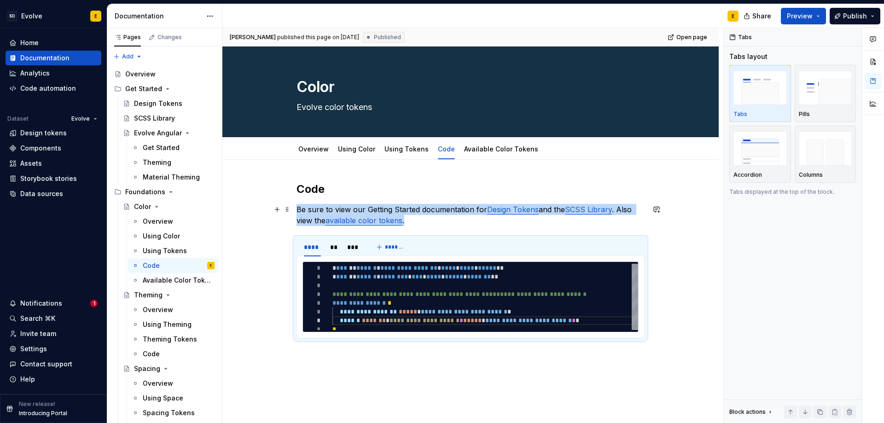
click at [415, 222] on p "Be sure to view our Getting Started documentation for Design Tokens and the SCS…" at bounding box center [471, 215] width 348 height 22
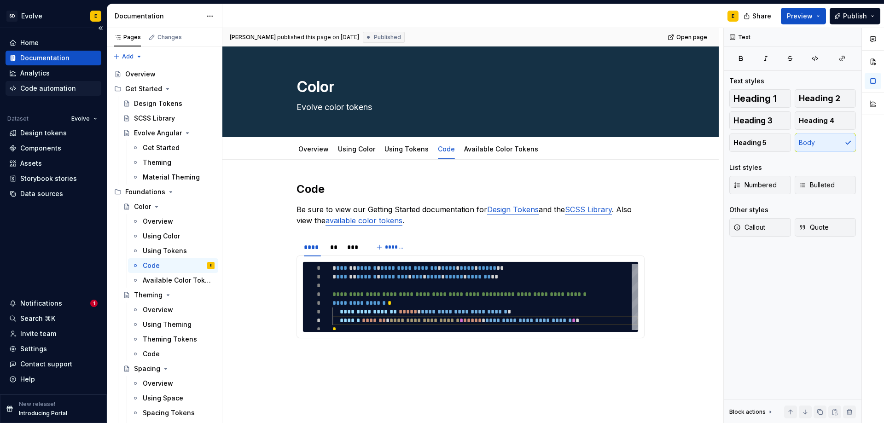
click at [39, 90] on div "Code automation" at bounding box center [48, 88] width 56 height 9
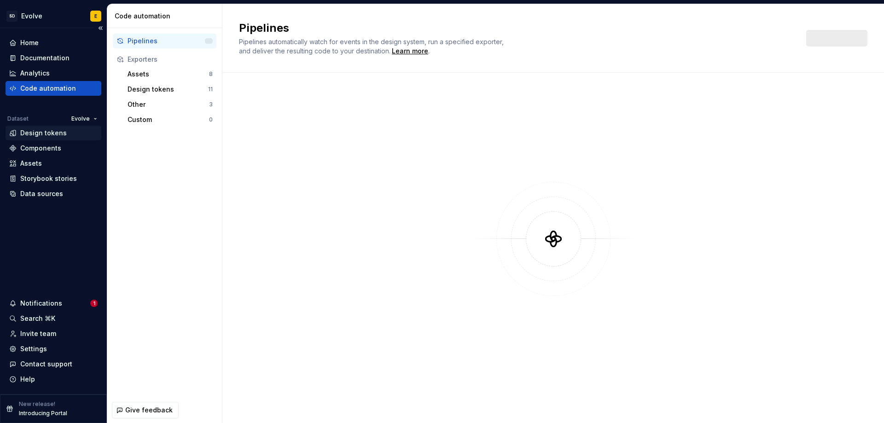
click at [36, 133] on div "Design tokens" at bounding box center [43, 133] width 47 height 9
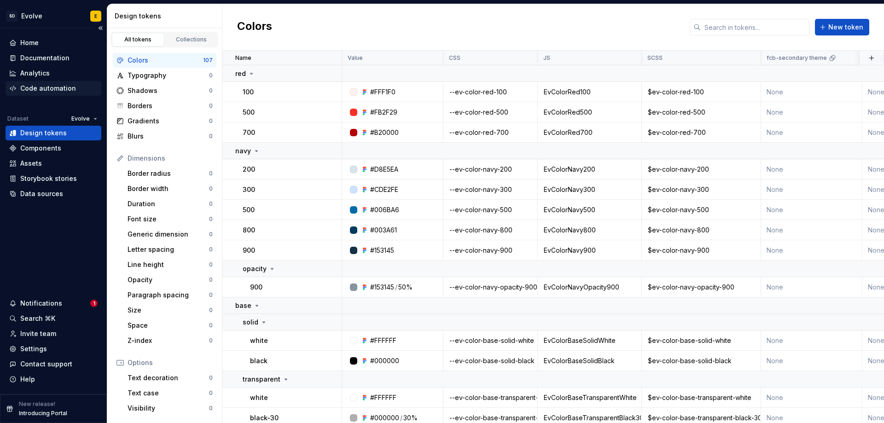
click at [38, 83] on div "Code automation" at bounding box center [54, 88] width 96 height 15
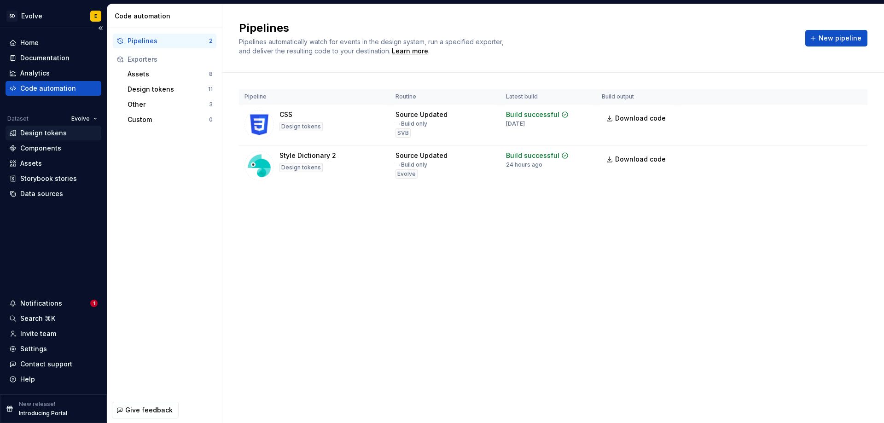
click at [38, 130] on div "Design tokens" at bounding box center [43, 133] width 47 height 9
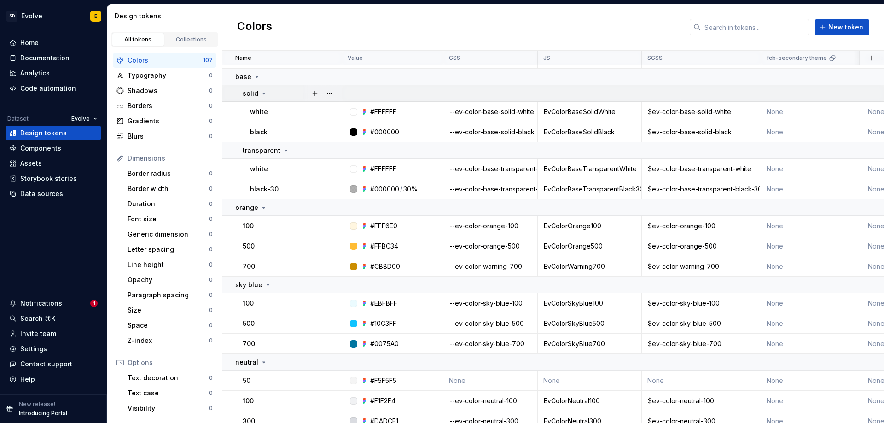
scroll to position [276, 0]
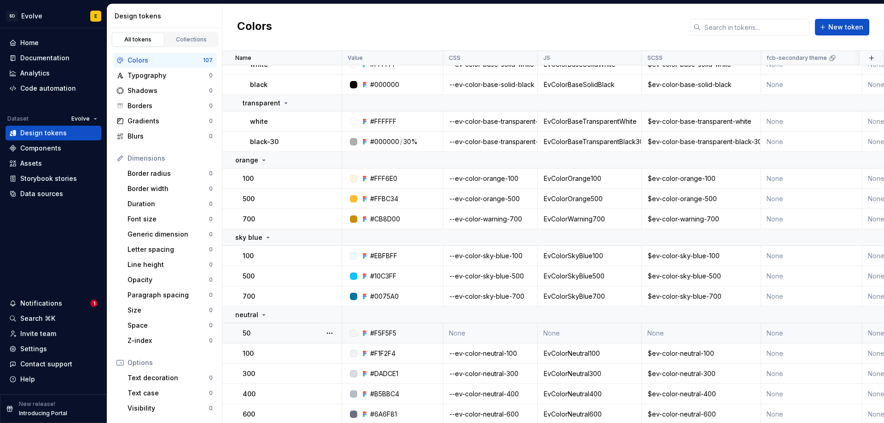
click at [490, 339] on td "None" at bounding box center [491, 333] width 94 height 20
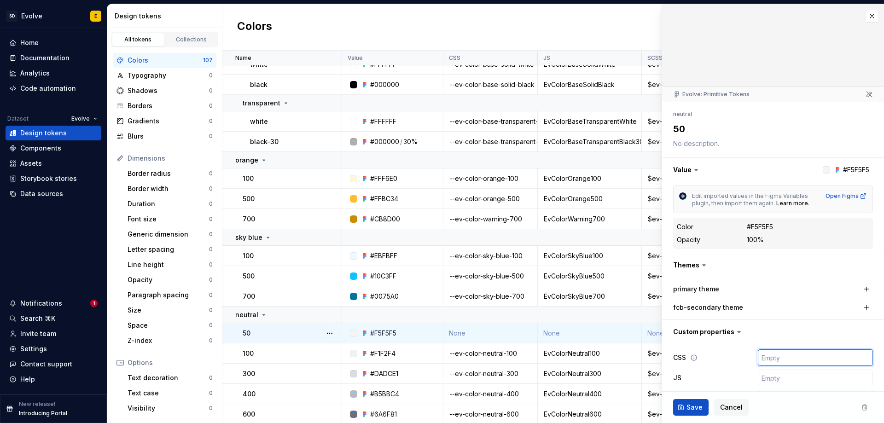
click at [774, 357] on input "text" at bounding box center [815, 358] width 115 height 17
type textarea "*"
type input "-"
type textarea "*"
type input "--"
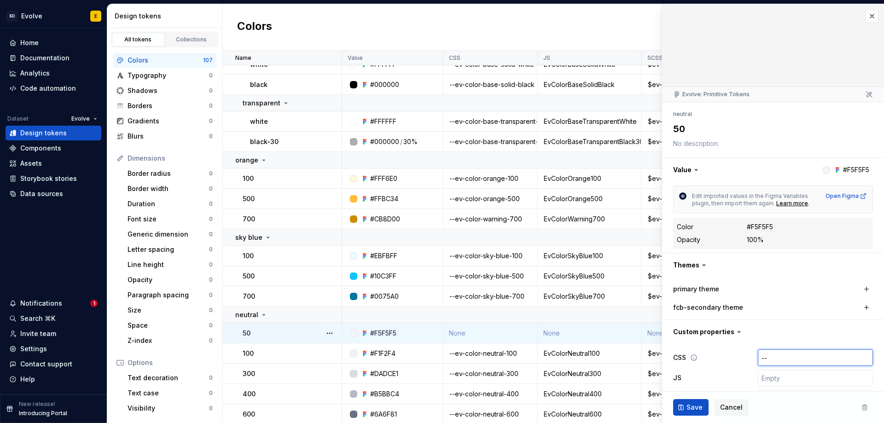
type textarea "*"
type input "--e"
type textarea "*"
type input "--ev"
type textarea "*"
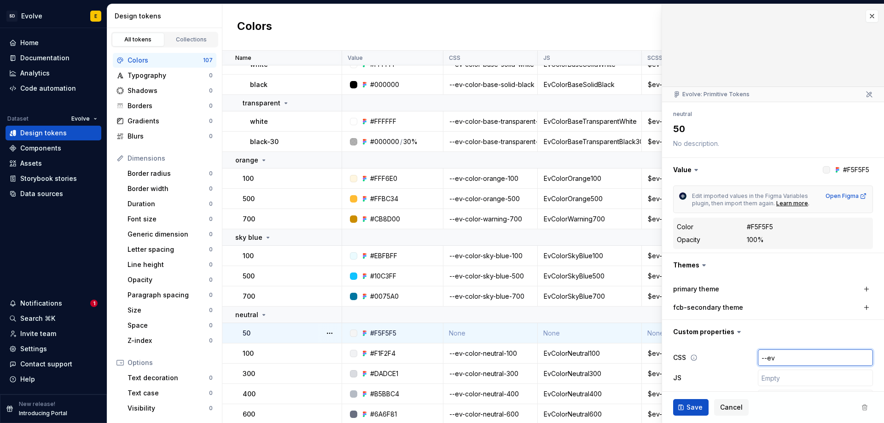
type input "--ev-"
type textarea "*"
type input "--ev-c"
type textarea "*"
type input "--ev-co"
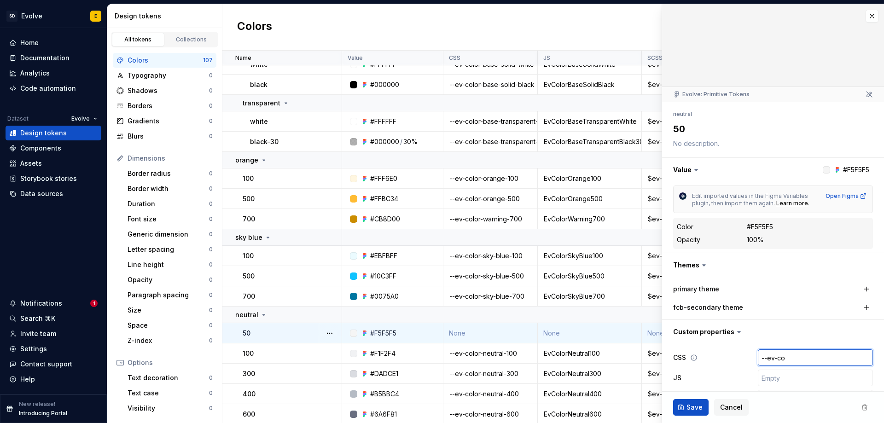
type textarea "*"
type input "--ev-col"
type textarea "*"
type input "--ev-colo"
type textarea "*"
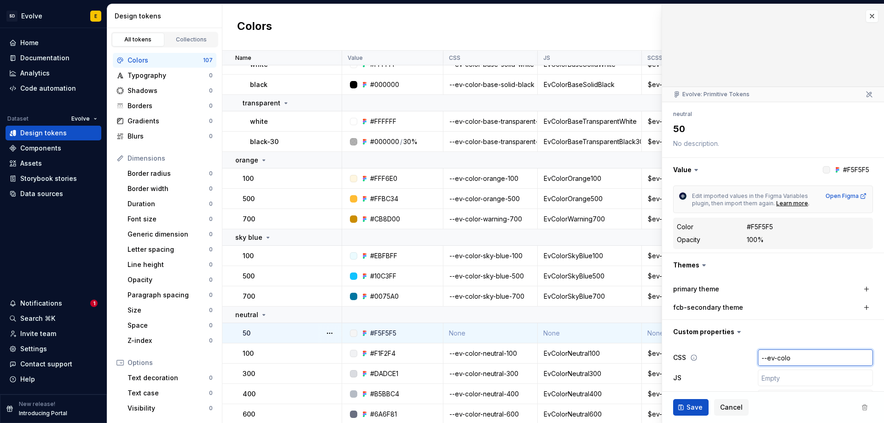
type input "--ev-color"
type textarea "*"
type input "--ev-color-"
type textarea "*"
type input "--ev-color-ne"
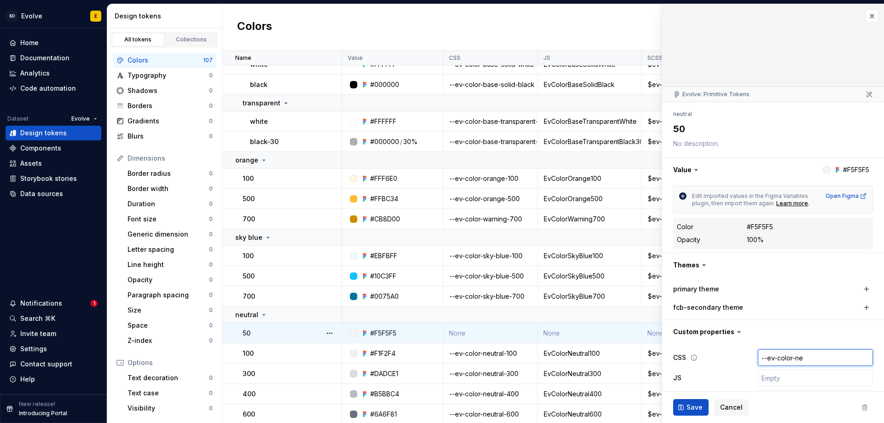
type textarea "*"
type input "--ev-color-neu"
type textarea "*"
type input "--ev-color-neut"
type textarea "*"
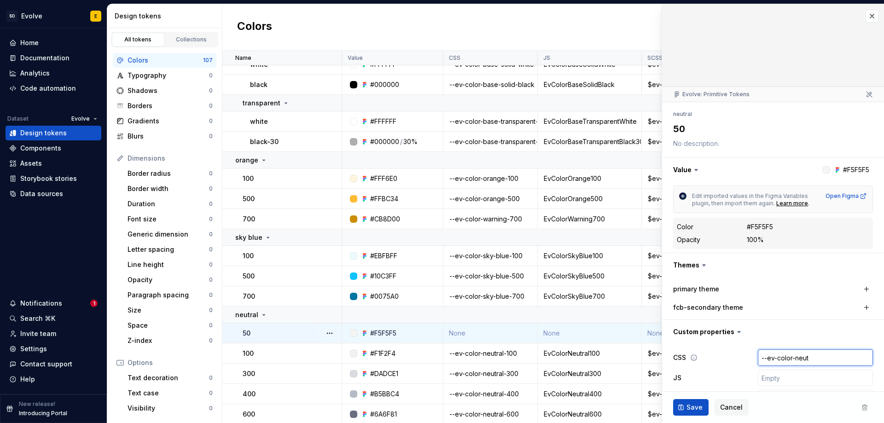
type input "--ev-color-neutr"
type textarea "*"
type input "--ev-color-neutral"
type textarea "*"
type input "--ev-color-neutral-"
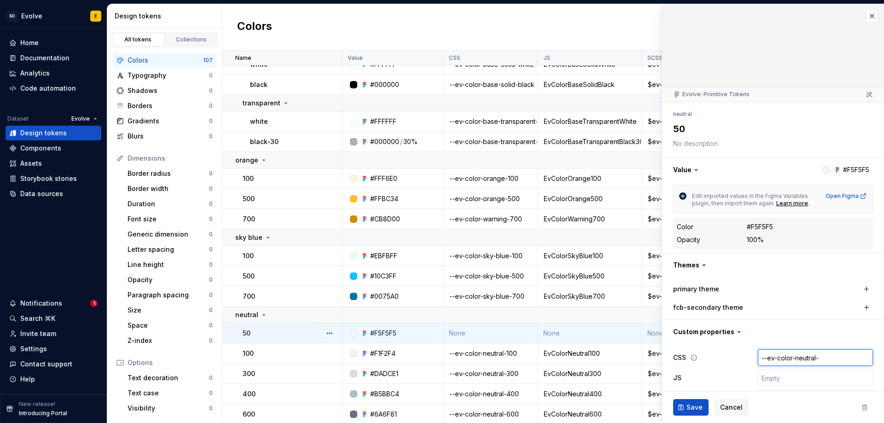
type textarea "*"
type input "--ev-color-neutral-5"
type textarea "*"
type input "--ev-color-neutral-50"
click at [733, 343] on button "button" at bounding box center [773, 332] width 222 height 24
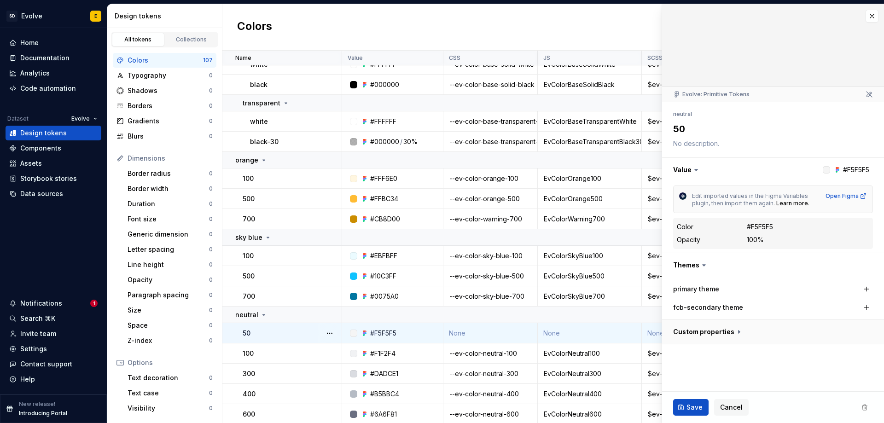
click at [733, 335] on button "button" at bounding box center [773, 332] width 222 height 24
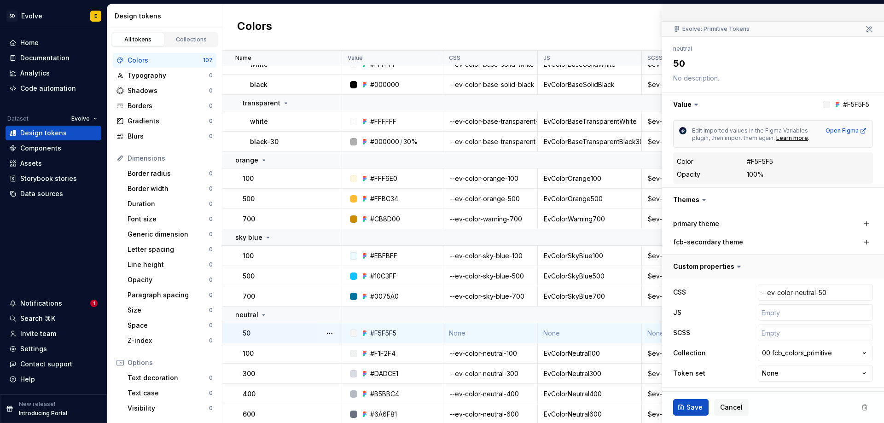
scroll to position [67, 0]
click at [774, 316] on input "text" at bounding box center [815, 311] width 115 height 17
type textarea "*"
type input "E"
type textarea "*"
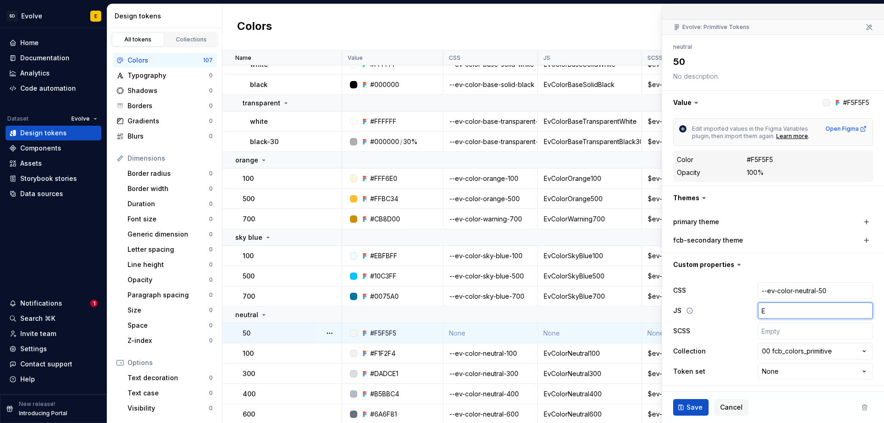
type input "Ev"
type textarea "*"
type input "EvC"
type textarea "*"
type input "EvCo"
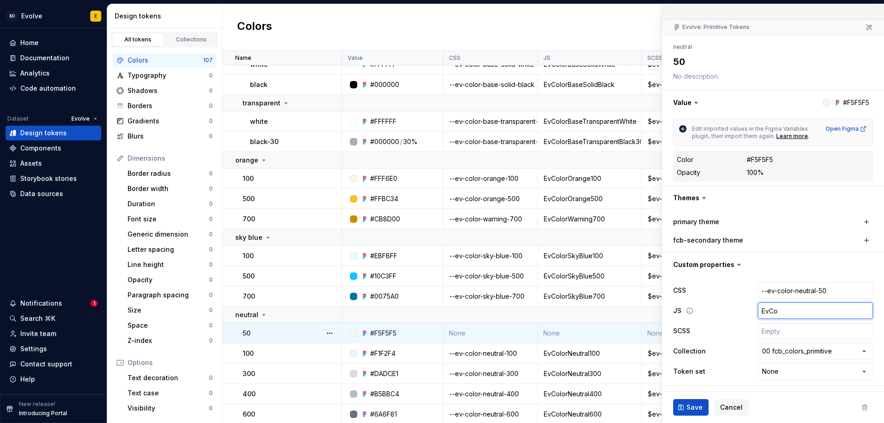
type textarea "*"
type input "EvCol"
type textarea "*"
type input "EvColo"
type textarea "*"
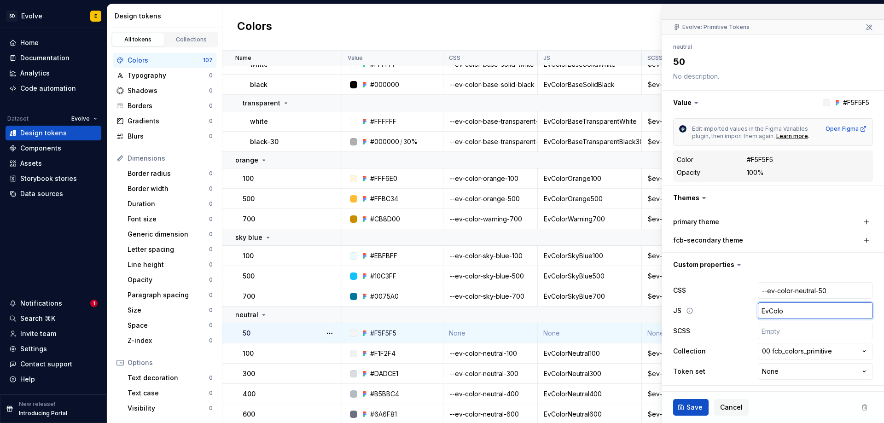
type input "EvColor"
type textarea "*"
type input "EvColorN"
type textarea "*"
type input "EvColorNeu"
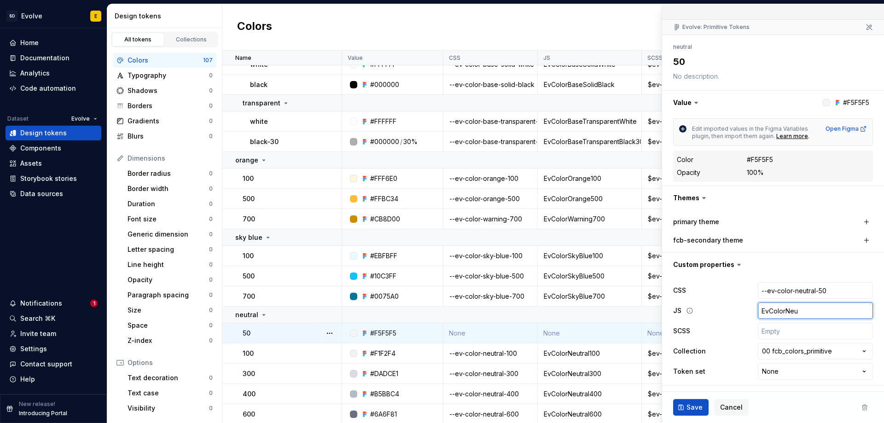
type textarea "*"
type input "EvColorNeut"
type textarea "*"
type input "EvColorNeutr"
type textarea "*"
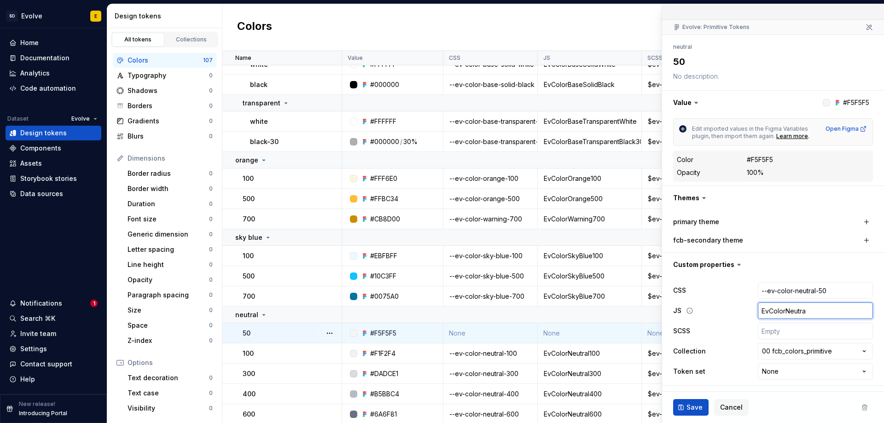
type input "EvColorNeutral"
type textarea "*"
type input "EvColorNeutral5"
type textarea "*"
type input "EvColorNeutral50"
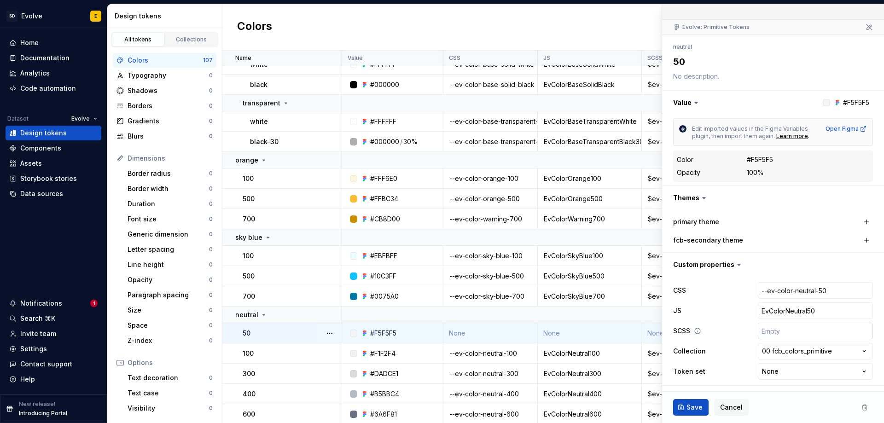
click at [777, 331] on input "text" at bounding box center [815, 331] width 115 height 17
type textarea "*"
type input "$"
type textarea "*"
type input "$e"
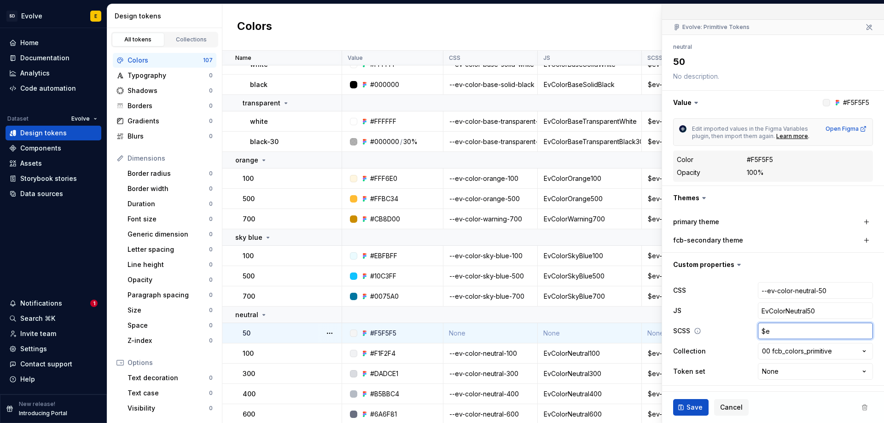
type textarea "*"
type input "$ev"
type textarea "*"
type input "$ev-"
type textarea "*"
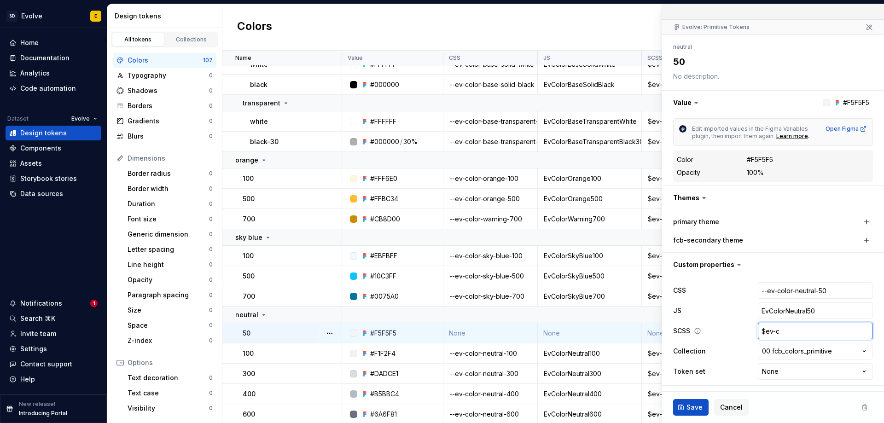
type input "$ev-co"
type textarea "*"
type input "$ev-col"
type textarea "*"
type input "$ev-colo"
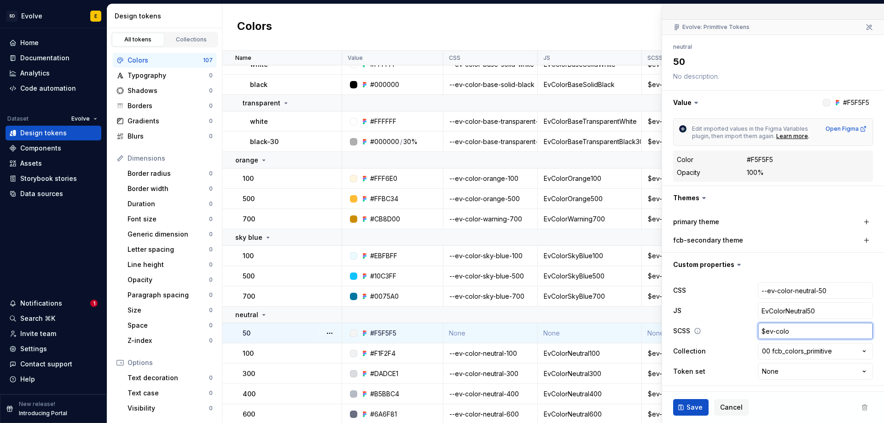
type textarea "*"
type input "$ev-color-"
click at [691, 406] on span "Save" at bounding box center [695, 407] width 16 height 9
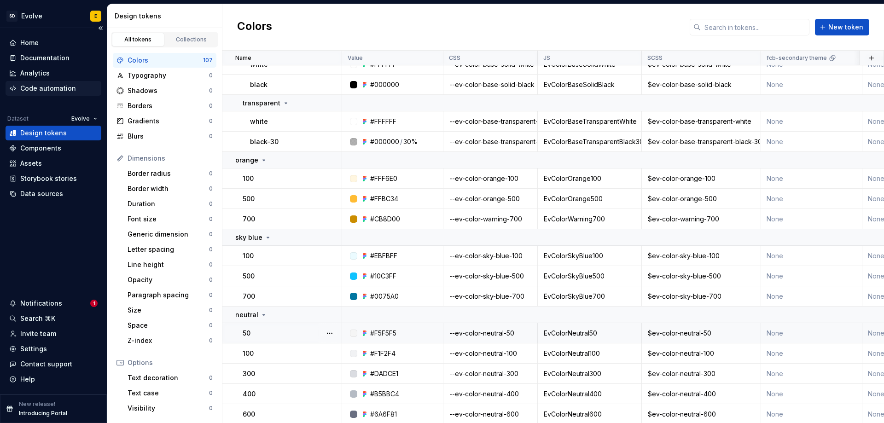
click at [44, 89] on div "Code automation" at bounding box center [48, 88] width 56 height 9
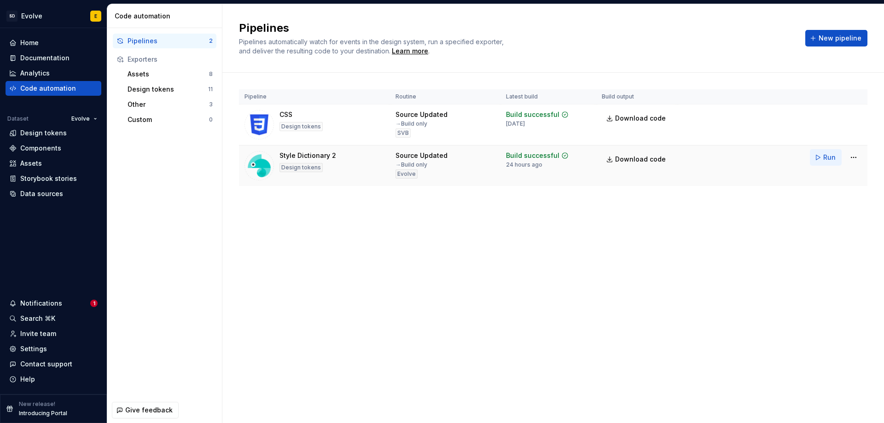
click at [831, 160] on span "Run" at bounding box center [830, 157] width 12 height 9
click at [630, 161] on span "Download code" at bounding box center [640, 159] width 51 height 9
click at [41, 59] on div "Documentation" at bounding box center [44, 57] width 49 height 9
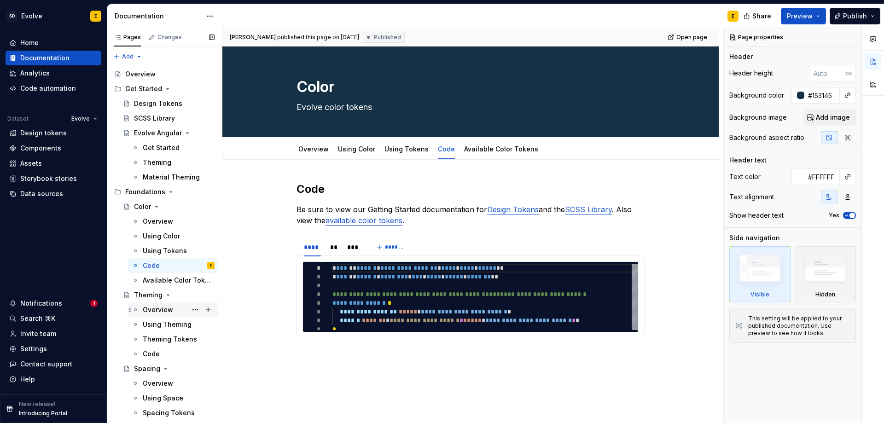
click at [161, 309] on div "Overview" at bounding box center [158, 309] width 30 height 9
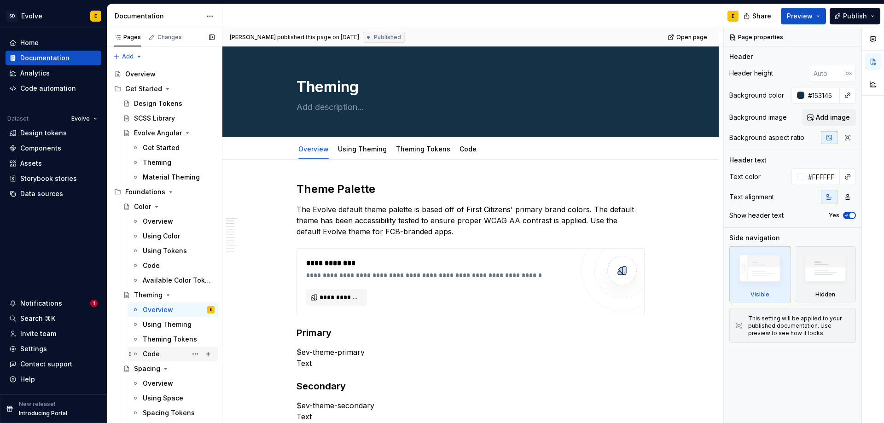
click at [152, 353] on div "Code" at bounding box center [151, 354] width 17 height 9
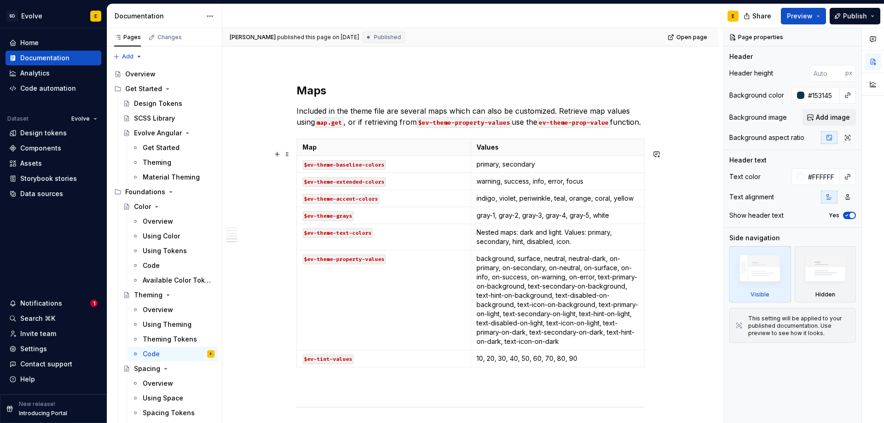
scroll to position [967, 0]
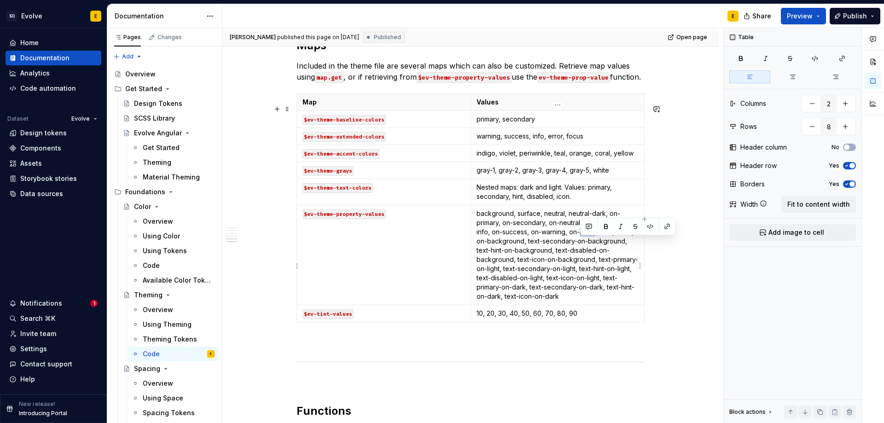
drag, startPoint x: 581, startPoint y: 243, endPoint x: 596, endPoint y: 243, distance: 14.7
click at [596, 243] on p "background, surface, neutral, neutral-dark, on-primary, on-secondary, on-neutra…" at bounding box center [558, 255] width 163 height 92
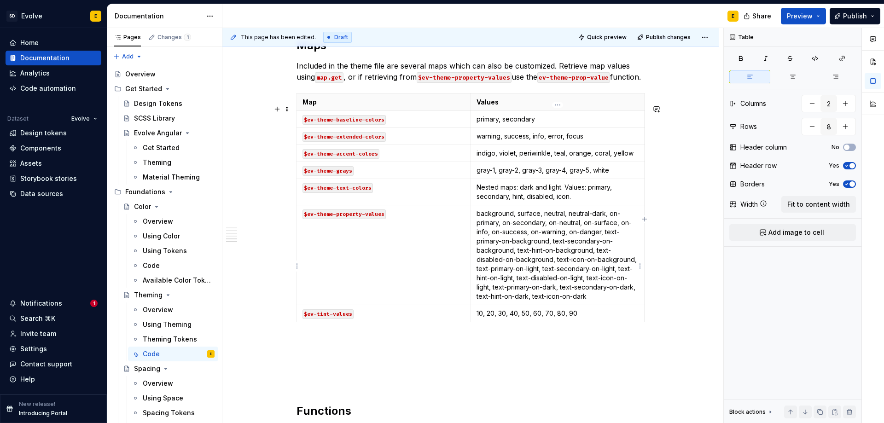
click at [581, 301] on p "background, surface, neutral, neutral-dark, on-primary, on-secondary, on-neutra…" at bounding box center [558, 255] width 163 height 92
click at [585, 318] on p "10, 20, 30, 40, 50, 60, 70, 80, 90" at bounding box center [558, 313] width 163 height 9
click at [297, 323] on html "SD Evolve E Home Documentation Analytics Code automation Dataset Evolve Design …" at bounding box center [442, 211] width 884 height 423
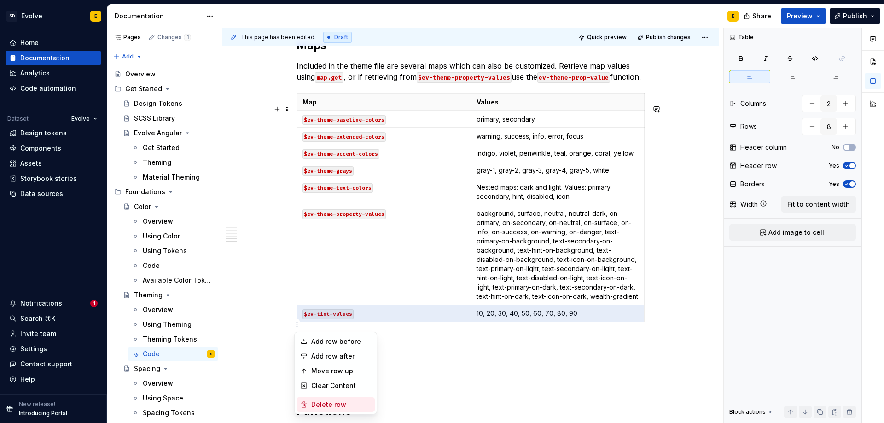
click at [342, 408] on div "Delete row" at bounding box center [341, 404] width 60 height 9
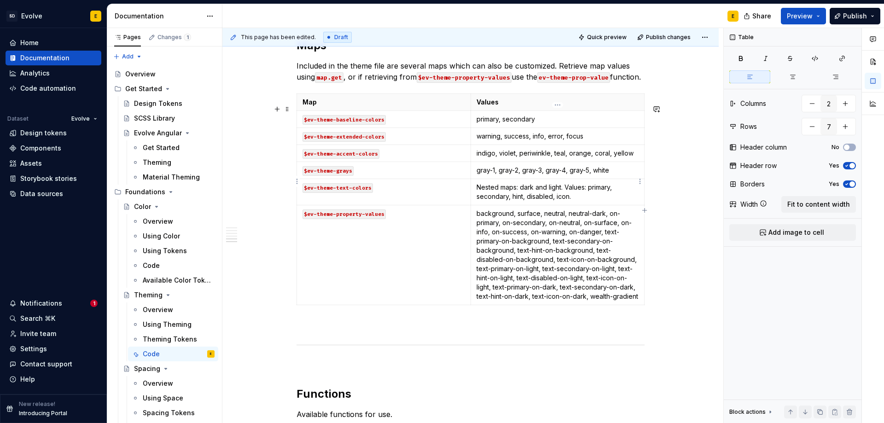
click at [622, 175] on p "gray-1, gray-2, gray-3, gray-4, gray-5, white" at bounding box center [558, 170] width 163 height 9
click at [298, 183] on html "SD Evolve E Home Documentation Analytics Code automation Dataset Evolve Design …" at bounding box center [442, 211] width 884 height 423
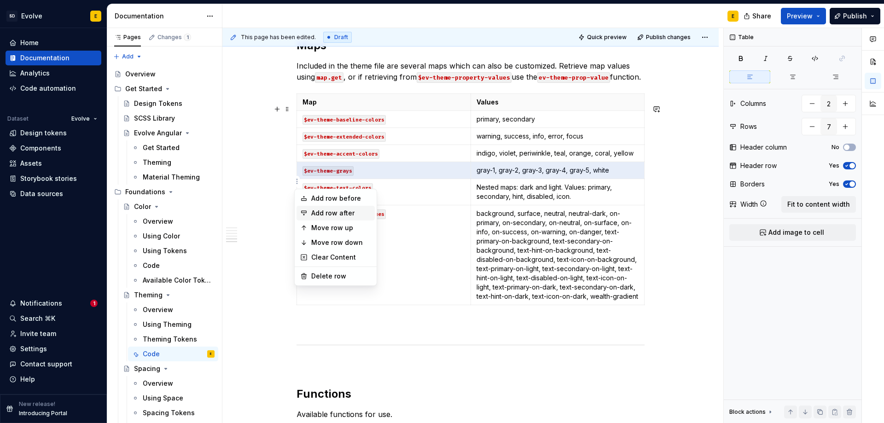
click at [309, 212] on div "Add row after" at bounding box center [336, 213] width 78 height 15
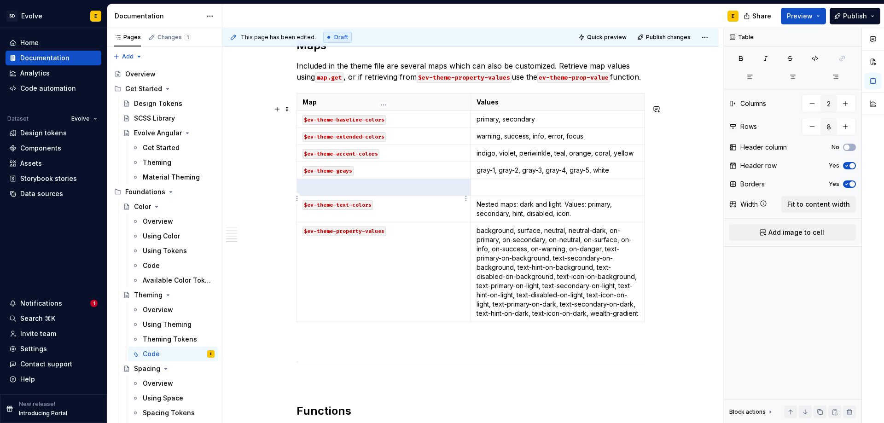
click at [317, 192] on p at bounding box center [384, 187] width 163 height 9
click at [323, 192] on p at bounding box center [384, 187] width 163 height 9
click at [491, 192] on p at bounding box center [558, 187] width 163 height 9
click at [511, 192] on p "container: ()" at bounding box center [558, 187] width 163 height 9
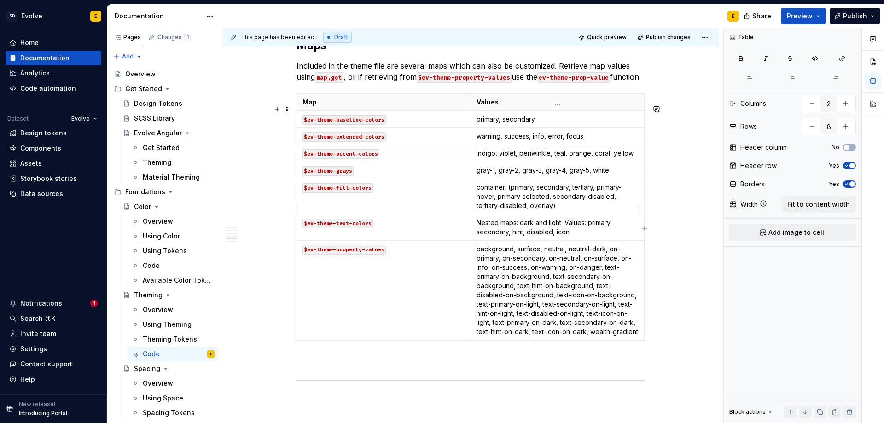
click at [568, 211] on p "container: (primary, secondary, tertiary, primary-hover, primary-selected, seco…" at bounding box center [558, 197] width 163 height 28
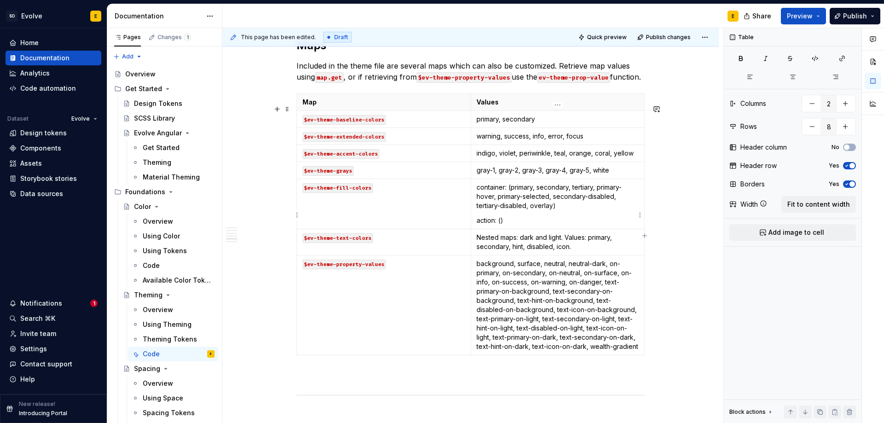
click at [500, 225] on p "action: ()" at bounding box center [558, 220] width 163 height 9
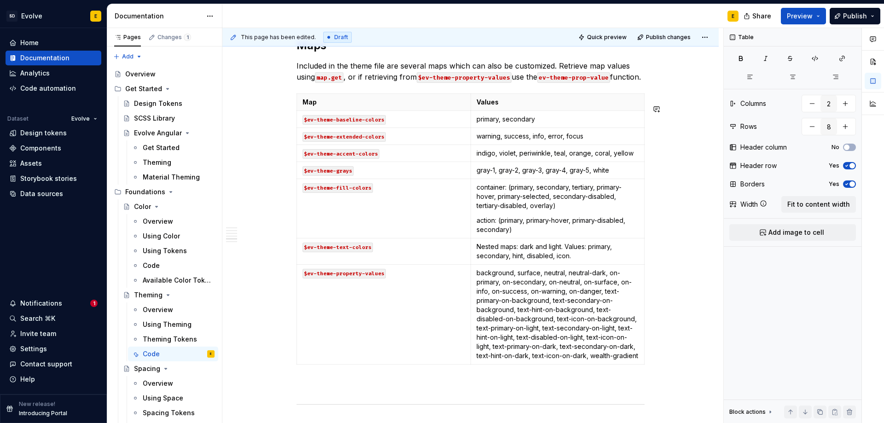
click at [522, 234] on p "action: (primary, primary-hover, primary-disabled, secondary)" at bounding box center [558, 225] width 163 height 18
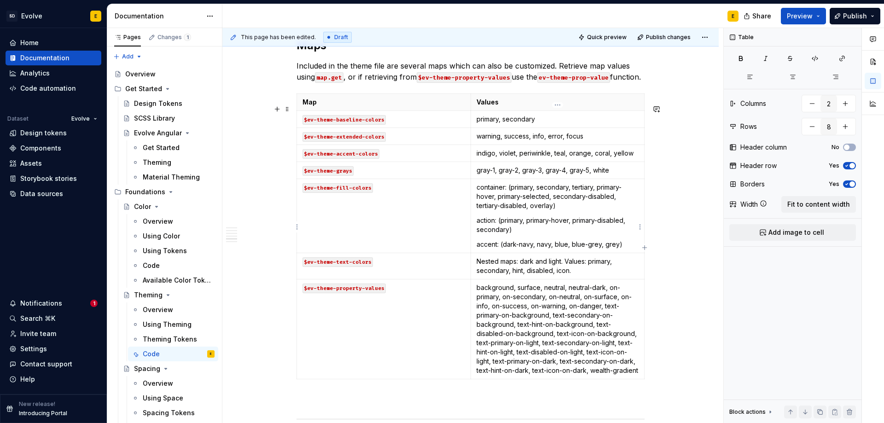
click at [628, 249] on p "accent: (dark-navy, navy, blue, blue-grey, grey)" at bounding box center [558, 244] width 163 height 9
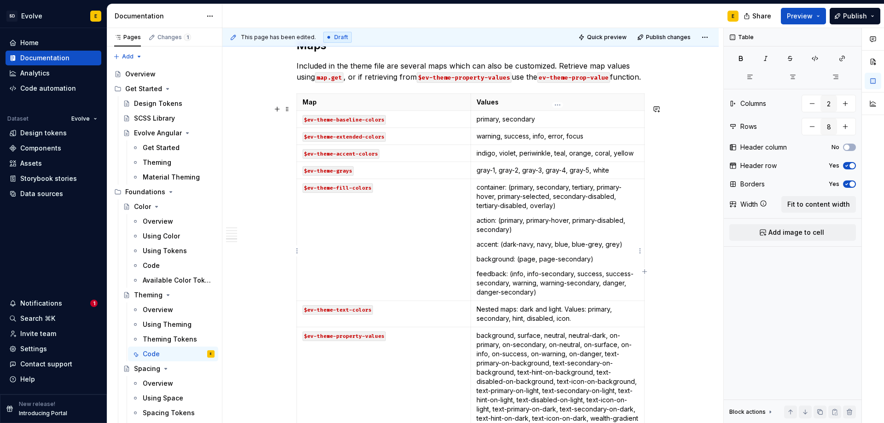
click at [549, 297] on p "feedback: (info, info-secondary, success, success-secondary, warning, warning-s…" at bounding box center [558, 283] width 163 height 28
click at [479, 197] on p "container: (primary, secondary, tertiary, primary-hover, primary-selected, seco…" at bounding box center [558, 197] width 163 height 28
click at [475, 197] on td "container: (primary, secondary, tertiary, primary-hover, primary-selected, seco…" at bounding box center [558, 240] width 174 height 122
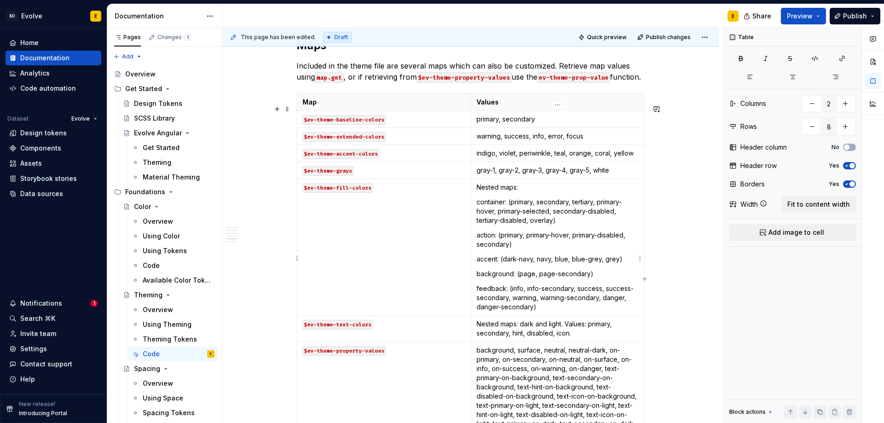
click at [547, 312] on p "feedback: (info, info-secondary, success, success-secondary, warning, warning-s…" at bounding box center [558, 298] width 163 height 28
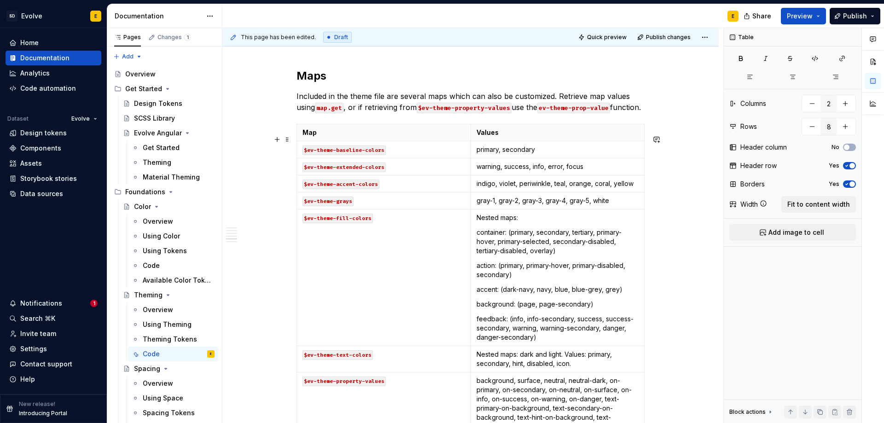
scroll to position [921, 0]
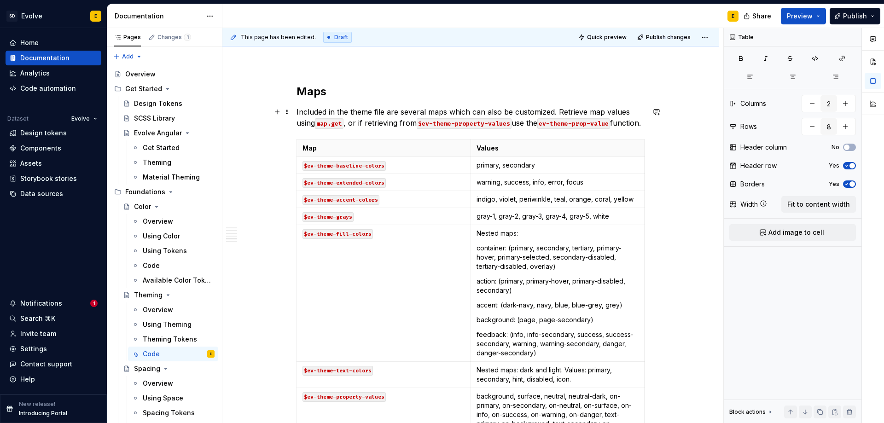
click at [336, 129] on p "Included in the theme file are several maps which can also be customized. Retri…" at bounding box center [471, 117] width 348 height 22
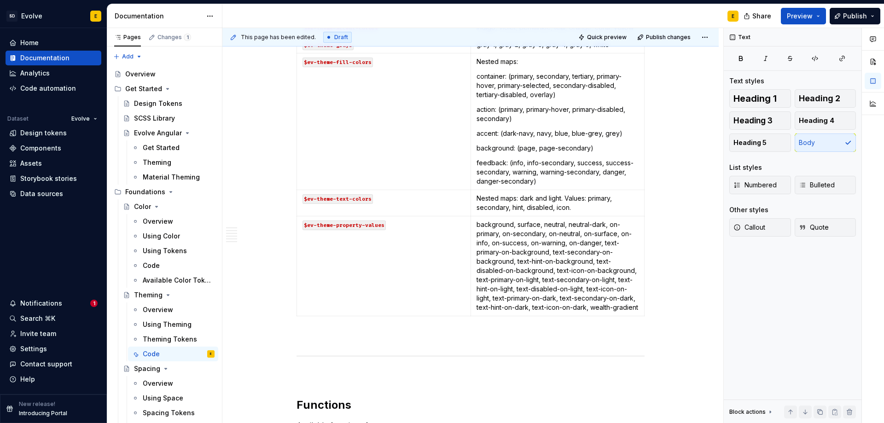
scroll to position [1106, 0]
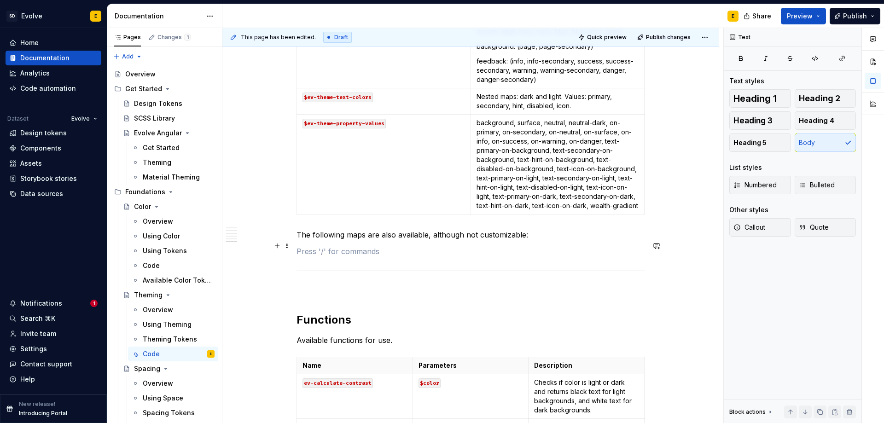
scroll to position [1198, 0]
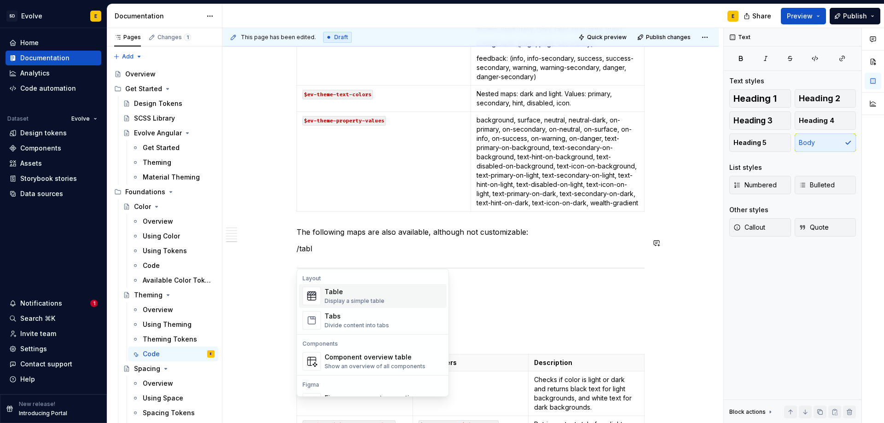
click at [363, 297] on div "Table Display a simple table" at bounding box center [355, 296] width 60 height 18
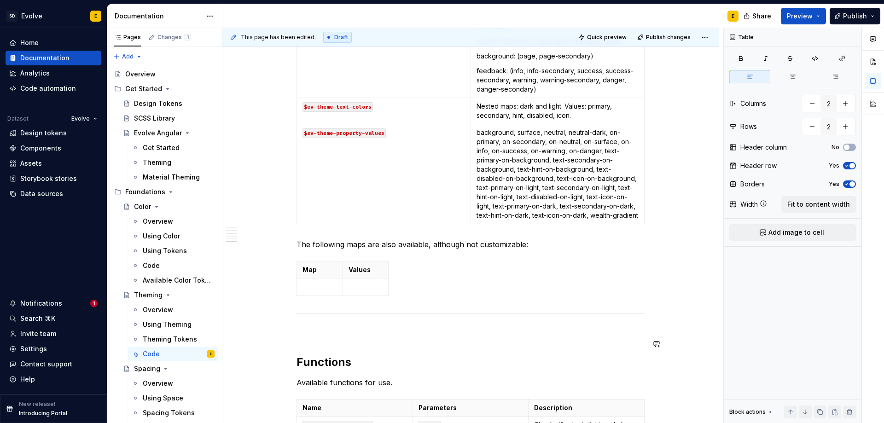
scroll to position [1059, 0]
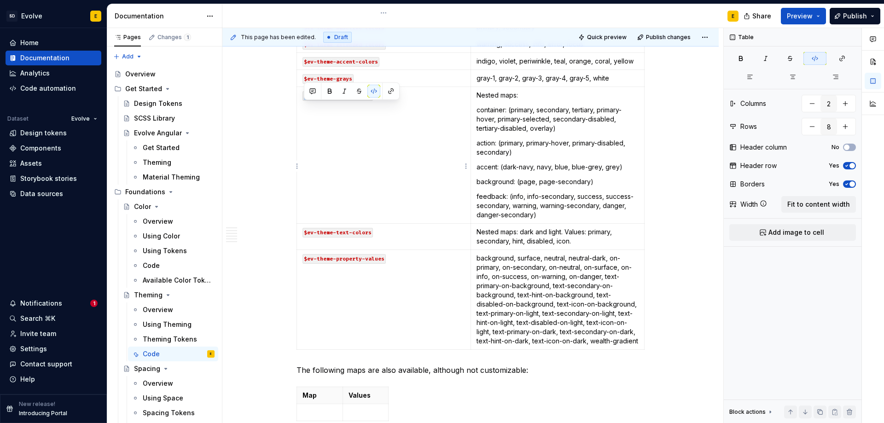
drag, startPoint x: 385, startPoint y: 109, endPoint x: 301, endPoint y: 109, distance: 83.8
click at [301, 109] on td "$ev-theme-fill-colors" at bounding box center [384, 155] width 174 height 137
copy code "$ev-theme-fill-colors"
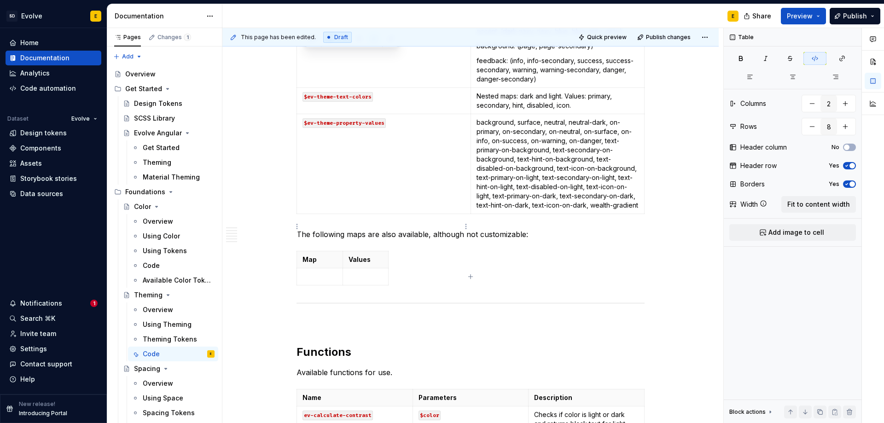
scroll to position [1198, 0]
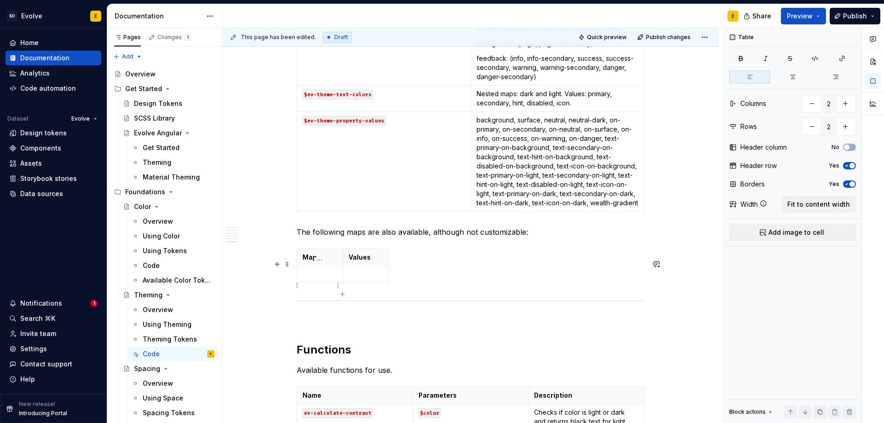
click at [319, 279] on p at bounding box center [320, 274] width 35 height 9
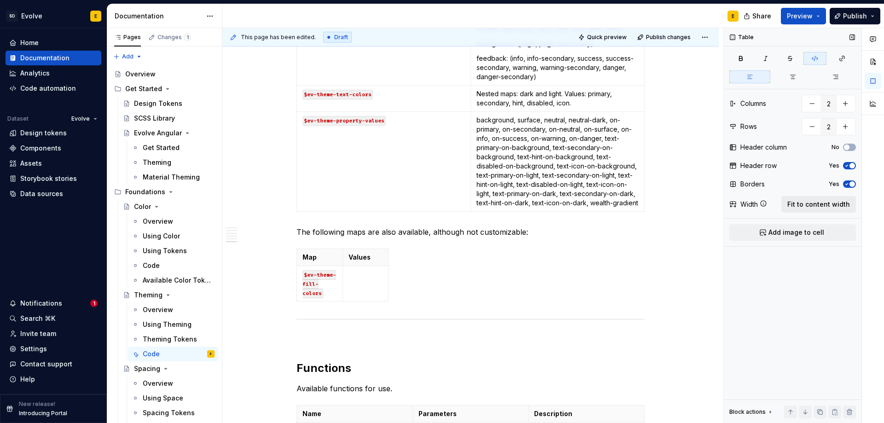
click at [805, 203] on span "Fit to content width" at bounding box center [819, 204] width 63 height 9
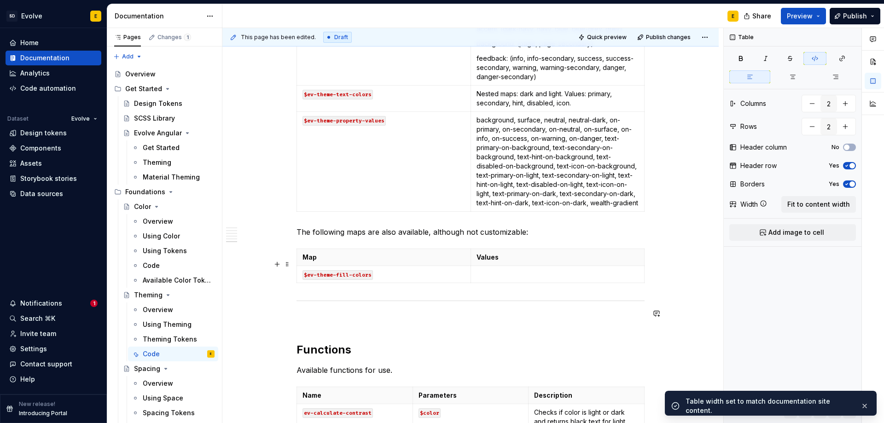
scroll to position [1059, 0]
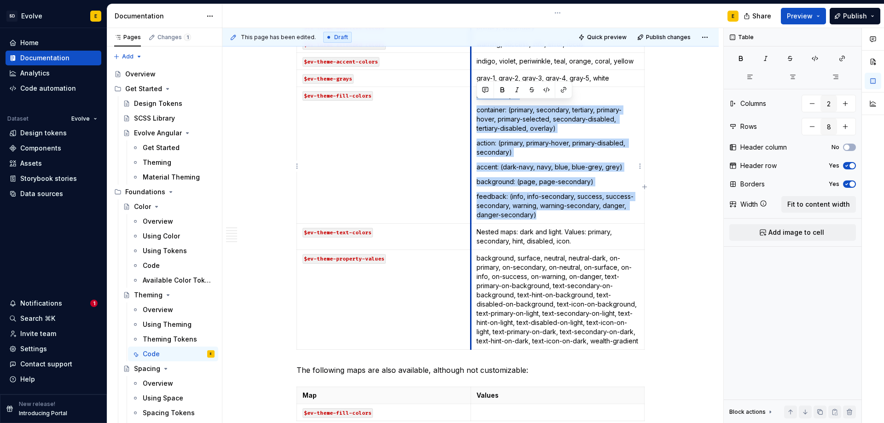
drag, startPoint x: 541, startPoint y: 227, endPoint x: 472, endPoint y: 108, distance: 137.9
click at [472, 108] on td "Nested maps: container: (primary, secondary, tertiary, primary-hover, primary-s…" at bounding box center [558, 155] width 174 height 137
copy td "Nested maps: container: (primary, secondary, tertiary, primary-hover, primary-s…"
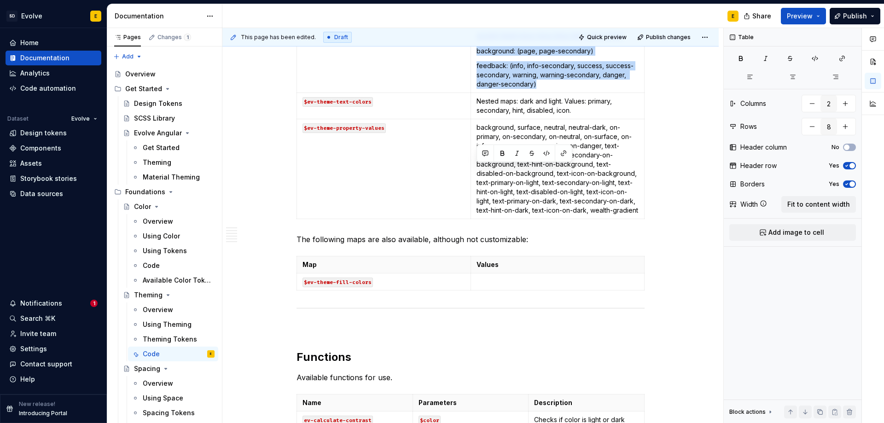
scroll to position [1198, 0]
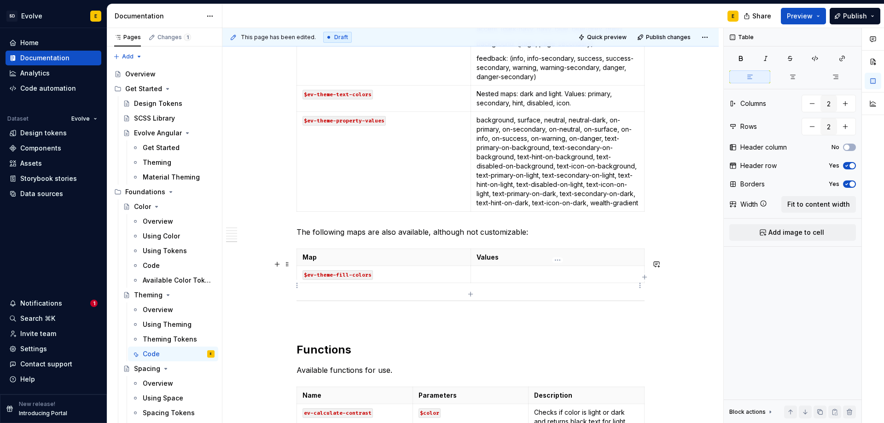
click at [486, 279] on p at bounding box center [558, 274] width 163 height 9
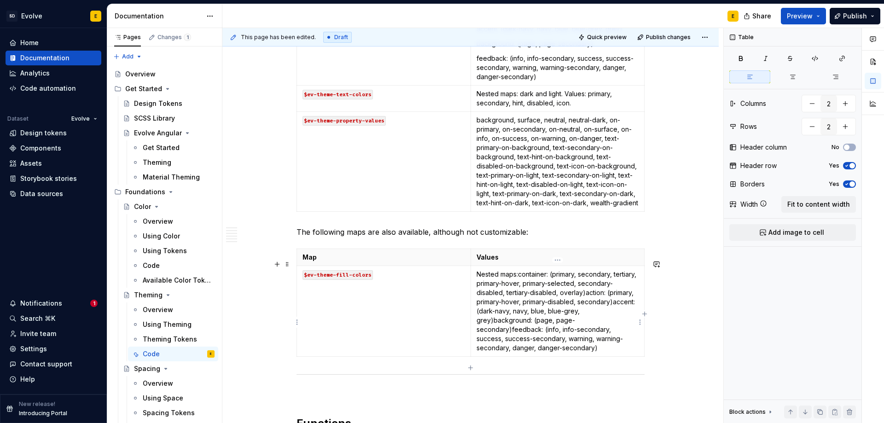
click at [518, 286] on p "Nested maps:container: (primary, secondary, tertiary, primary-hover, primary-se…" at bounding box center [558, 311] width 163 height 83
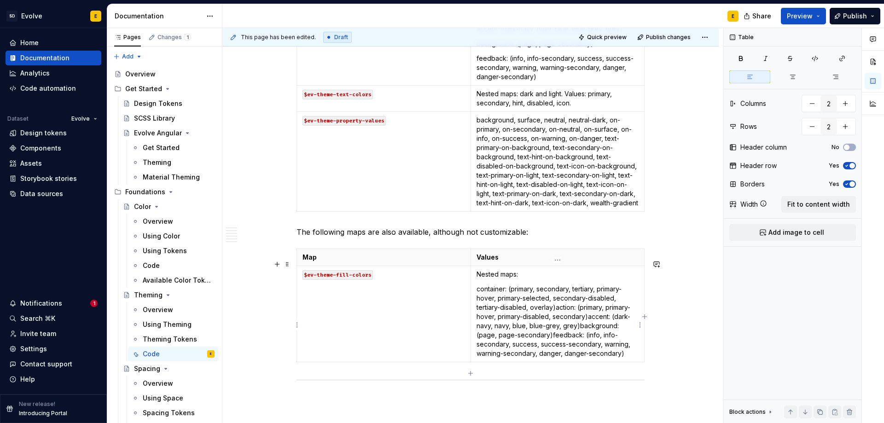
click at [555, 319] on p "container: (primary, secondary, tertiary, primary-hover, primary-selected, seco…" at bounding box center [558, 322] width 163 height 74
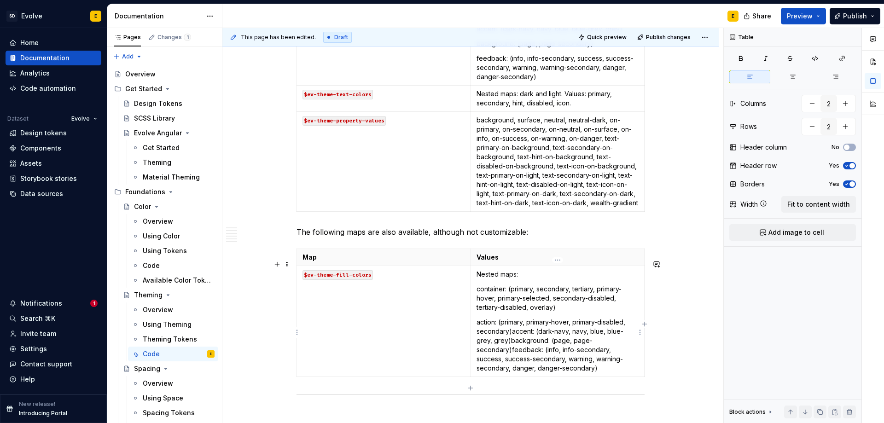
click at [511, 352] on p "action: (primary, primary-hover, primary-disabled, secondary)accent: (dark-navy…" at bounding box center [558, 345] width 163 height 55
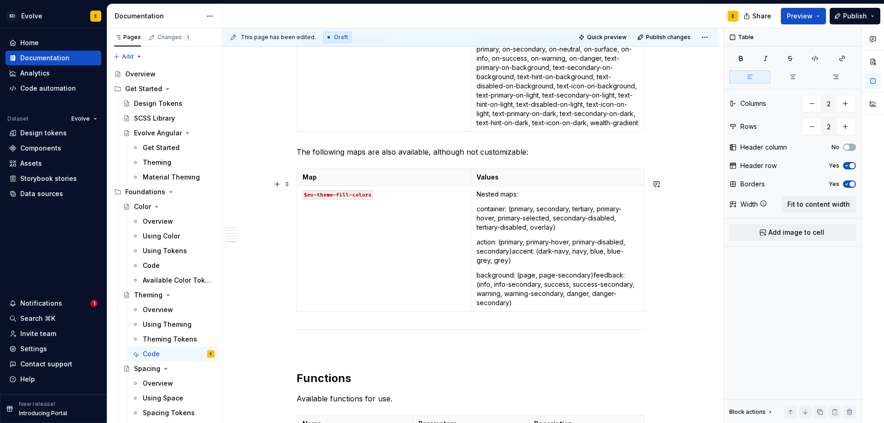
scroll to position [1290, 0]
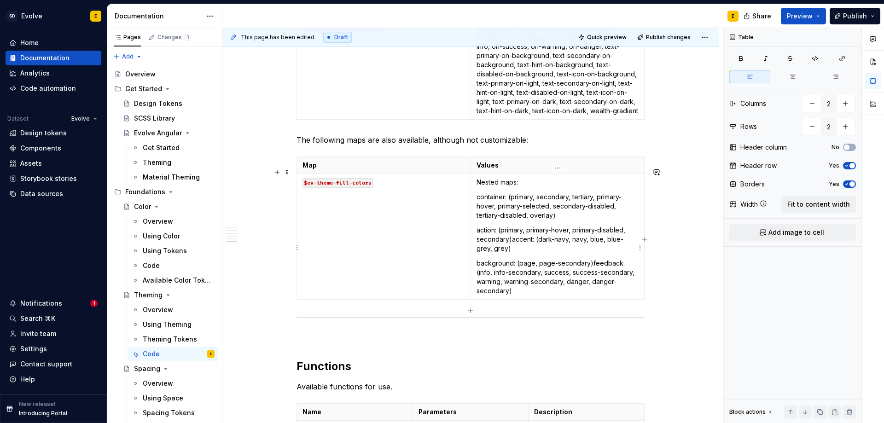
click at [590, 274] on p "background: (page, page-secondary)feedback: (info, info-secondary, success, suc…" at bounding box center [558, 277] width 163 height 37
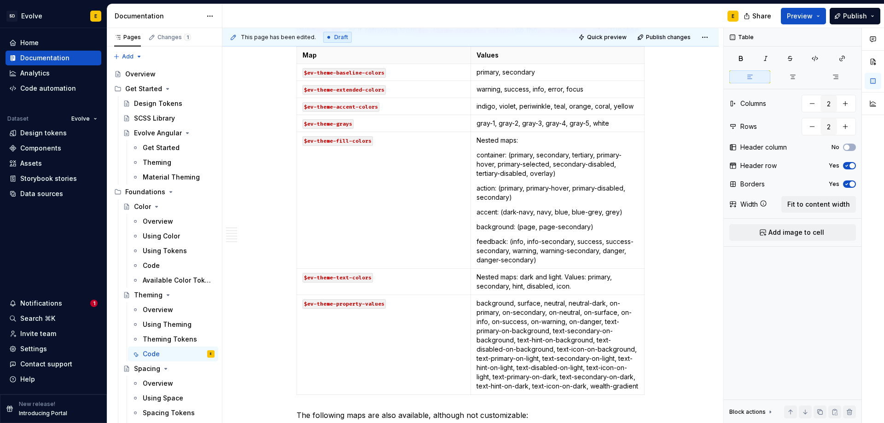
scroll to position [1013, 0]
click at [401, 181] on td "$ev-theme-fill-colors" at bounding box center [384, 201] width 174 height 137
click at [298, 210] on html "SD Evolve E Home Documentation Analytics Code automation Dataset Evolve Design …" at bounding box center [442, 211] width 884 height 423
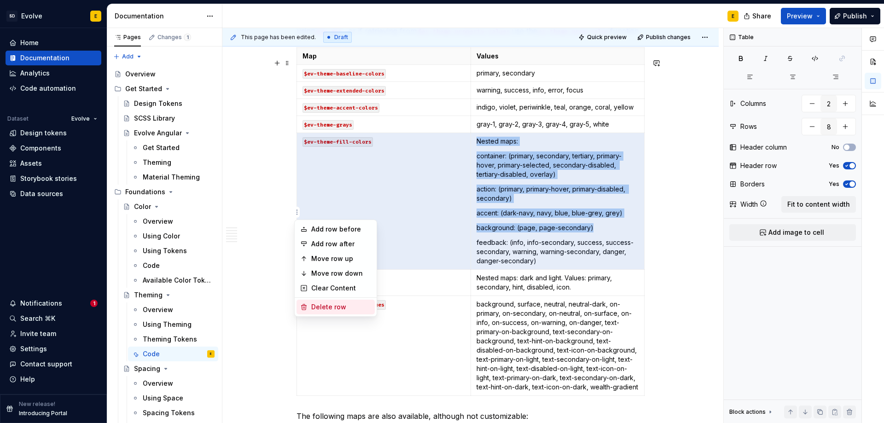
click at [323, 310] on div "Delete row" at bounding box center [341, 307] width 60 height 9
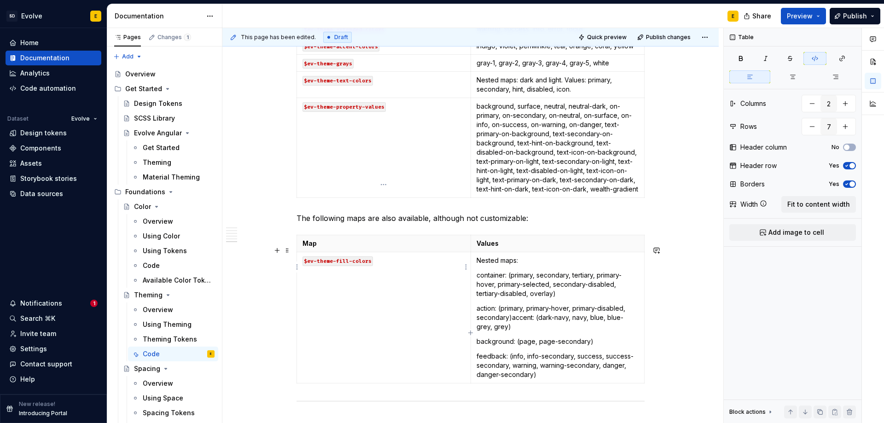
scroll to position [1152, 0]
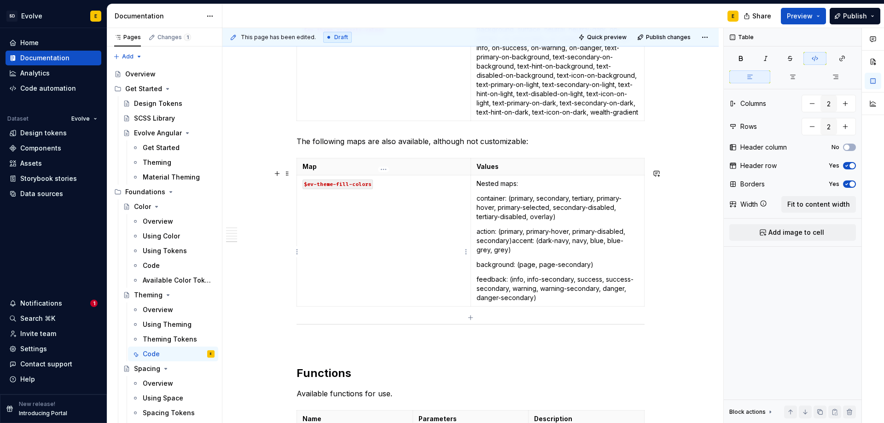
click at [432, 229] on td "$ev-theme-fill-colors" at bounding box center [384, 241] width 174 height 131
click at [298, 254] on html "SD Evolve E Home Documentation Analytics Code automation Dataset Evolve Design …" at bounding box center [442, 211] width 884 height 423
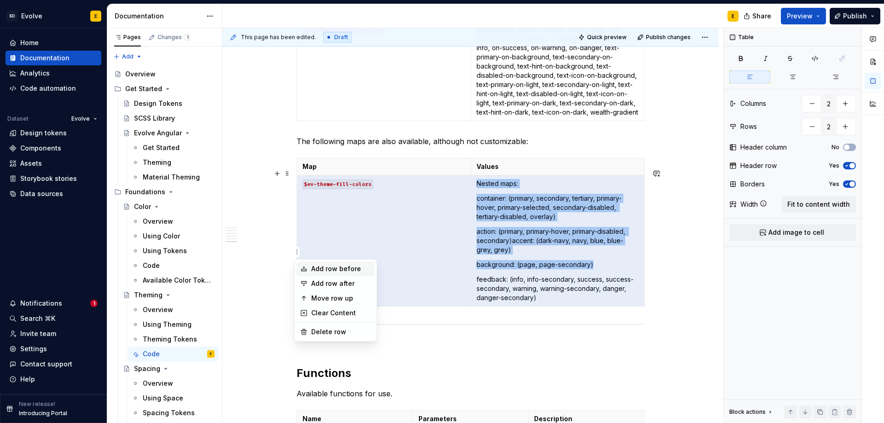
click at [313, 270] on div "Add row before" at bounding box center [341, 268] width 60 height 9
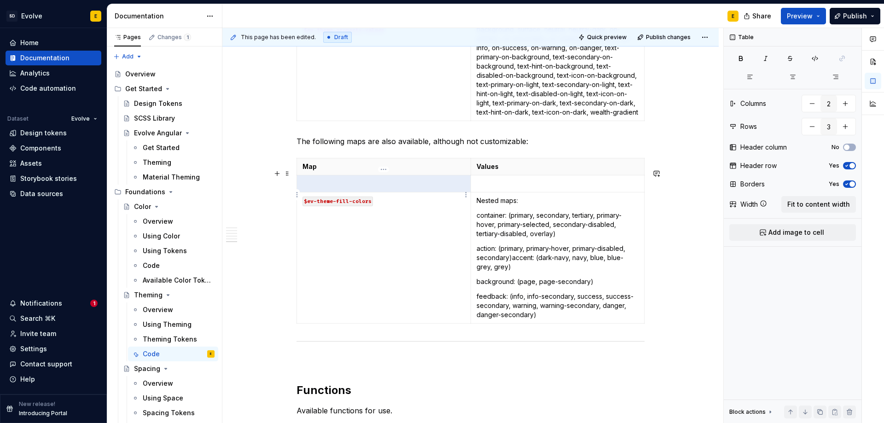
click at [328, 188] on p at bounding box center [384, 183] width 163 height 9
click at [492, 188] on p at bounding box center [558, 183] width 163 height 9
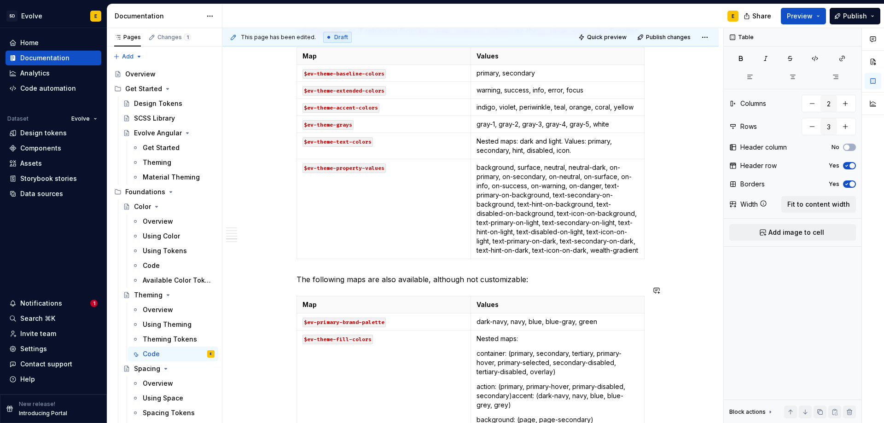
scroll to position [967, 0]
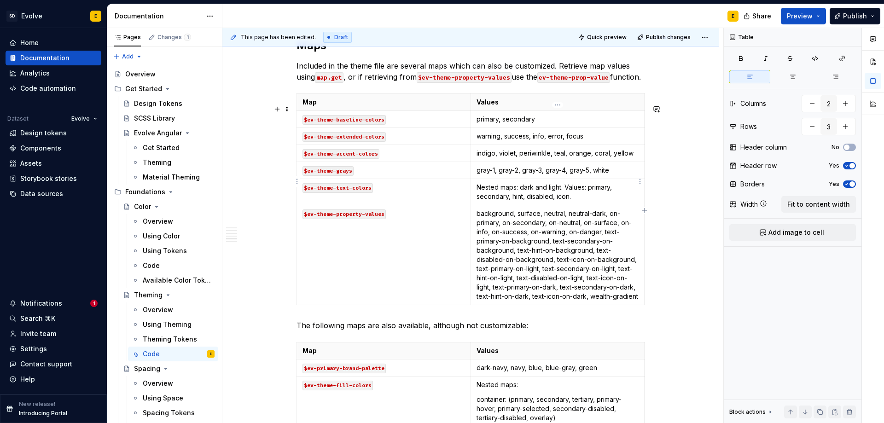
click at [620, 175] on p "gray-1, gray-2, gray-3, gray-4, gray-5, white" at bounding box center [558, 170] width 163 height 9
click at [476, 179] on td "gray-1, gray-2, gray-3, gray-4, gray-5, white" at bounding box center [558, 170] width 174 height 17
click at [300, 177] on td "$ev-theme-grays" at bounding box center [384, 170] width 174 height 17
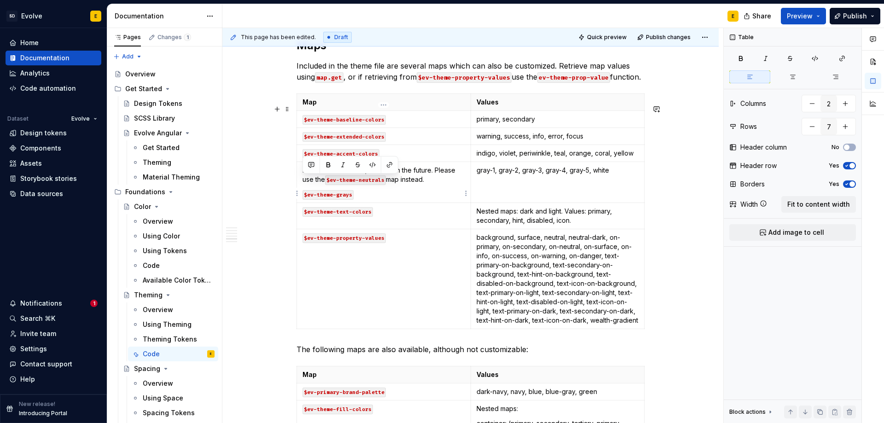
drag, startPoint x: 431, startPoint y: 191, endPoint x: 301, endPoint y: 181, distance: 130.7
click at [301, 181] on td "NOTE: this will be deprecated in the future. Please use the $ev-theme-neutrals …" at bounding box center [384, 182] width 174 height 41
click at [422, 184] on p "NOTE: this will be deprecated in the future. Please use the $ev-theme-neutrals …" at bounding box center [384, 175] width 163 height 18
click at [433, 184] on p "NOTE: this will be deprecated in the future. Please use the $ev-theme-neutrals …" at bounding box center [384, 175] width 163 height 18
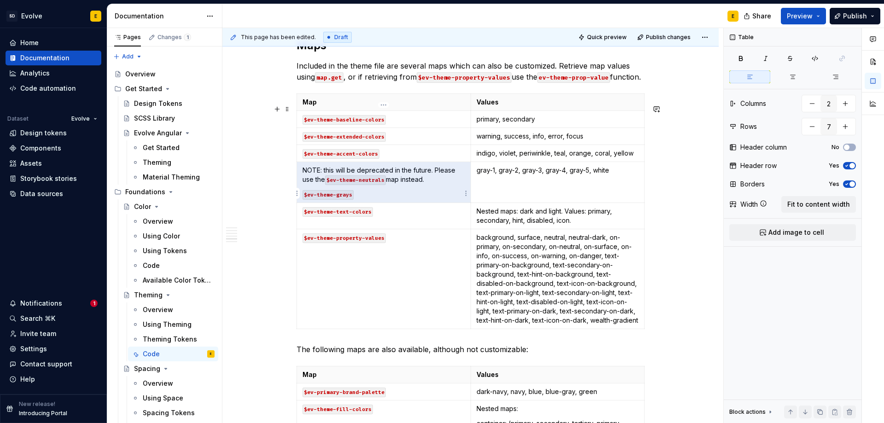
drag, startPoint x: 432, startPoint y: 191, endPoint x: 306, endPoint y: 181, distance: 125.6
click at [306, 181] on p "NOTE: this will be deprecated in the future. Please use the $ev-theme-neutrals …" at bounding box center [384, 175] width 163 height 18
click at [321, 184] on p "NOTE: this will be deprecated in the future. Please use the $ev-theme-neutrals …" at bounding box center [384, 175] width 163 height 18
drag, startPoint x: 433, startPoint y: 191, endPoint x: 304, endPoint y: 184, distance: 129.6
click at [304, 184] on p "NOTE: this will be deprecated in the future. Please use the $ev-theme-neutrals …" at bounding box center [384, 175] width 163 height 18
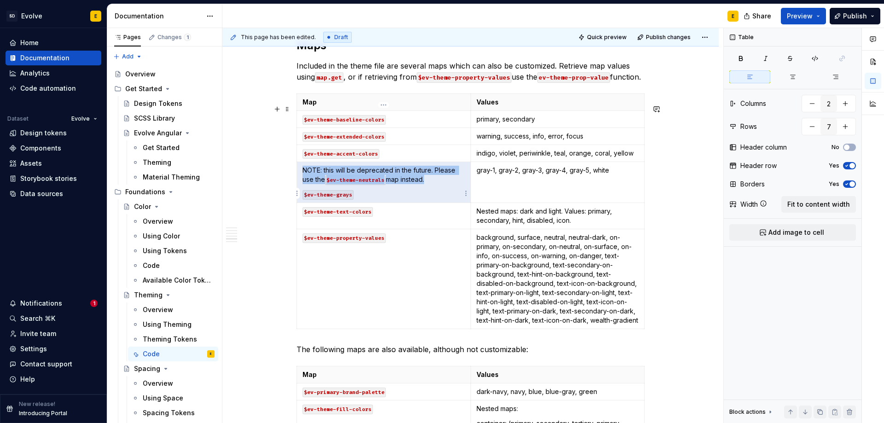
click at [312, 181] on p "NOTE: this will be deprecated in the future. Please use the $ev-theme-neutrals …" at bounding box center [384, 175] width 163 height 18
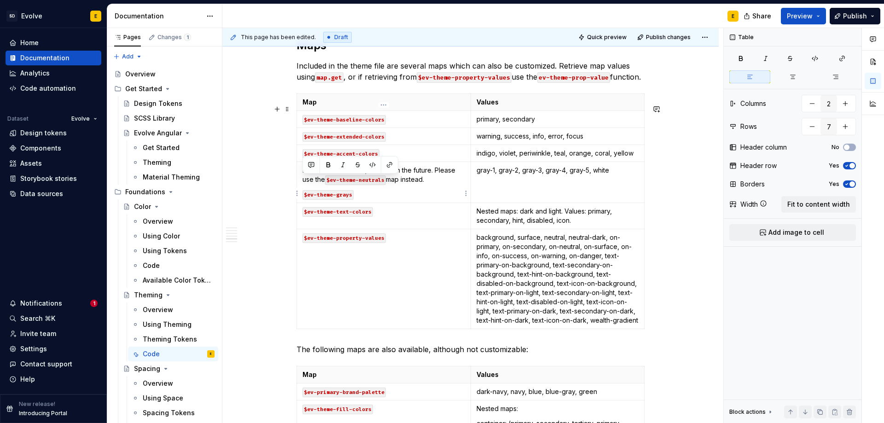
drag, startPoint x: 303, startPoint y: 180, endPoint x: 429, endPoint y: 191, distance: 126.7
click at [429, 184] on p "NOTE: this will be deprecated in the future. Please use the $ev-theme-neutrals …" at bounding box center [384, 175] width 163 height 18
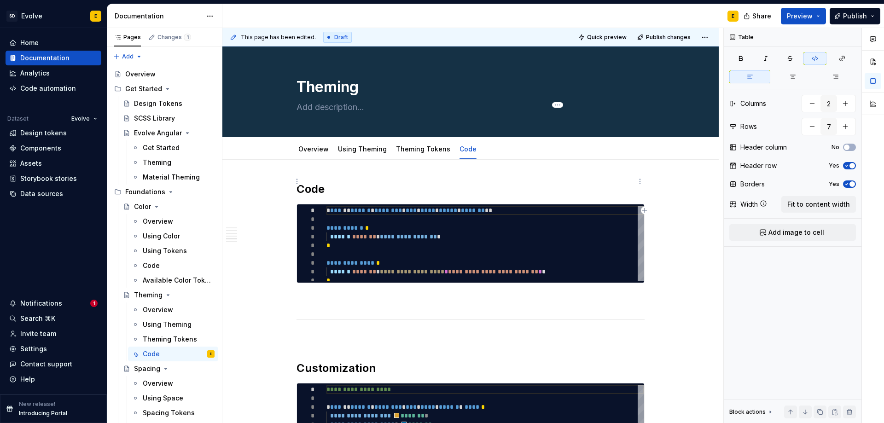
scroll to position [967, 0]
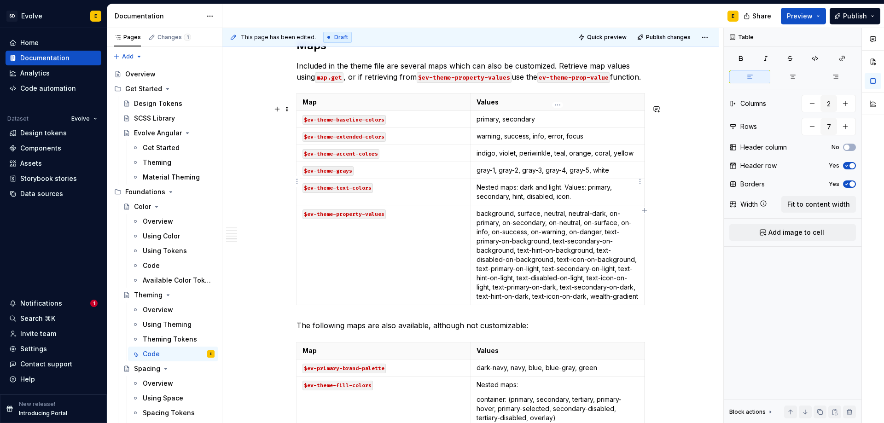
click at [623, 175] on p "gray-1, gray-2, gray-3, gray-4, gray-5, white" at bounding box center [558, 170] width 163 height 9
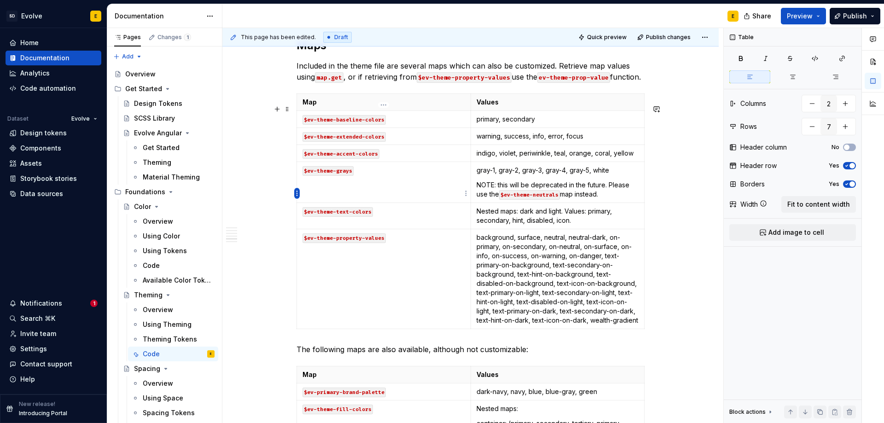
click at [295, 193] on html "SD Evolve E Home Documentation Analytics Code automation Dataset Evolve Design …" at bounding box center [442, 211] width 884 height 423
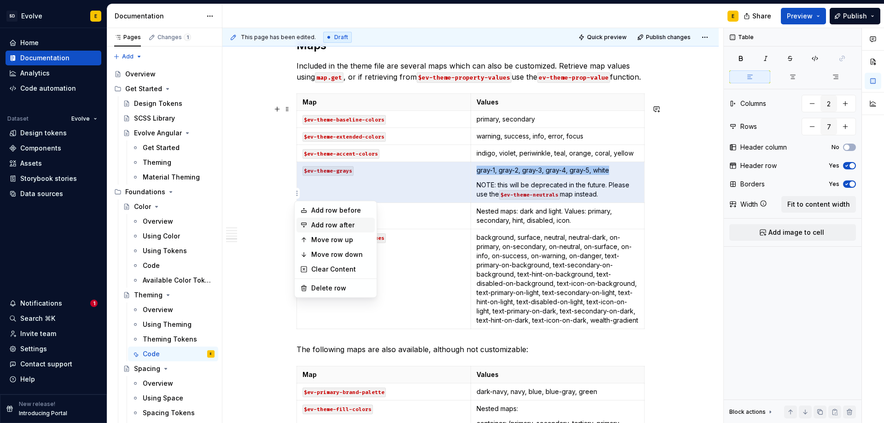
click at [328, 228] on div "Add row after" at bounding box center [341, 225] width 60 height 9
type input "8"
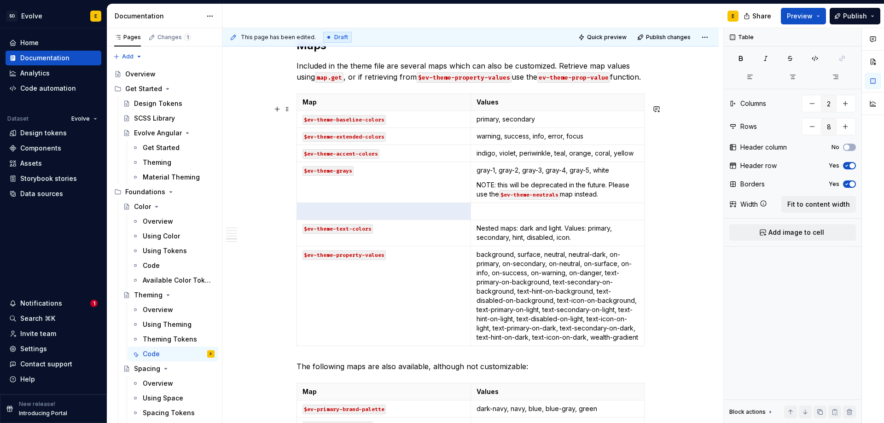
click at [328, 220] on td at bounding box center [384, 211] width 174 height 17
click at [328, 216] on p at bounding box center [384, 211] width 163 height 9
click at [494, 216] on p at bounding box center [558, 211] width 163 height 9
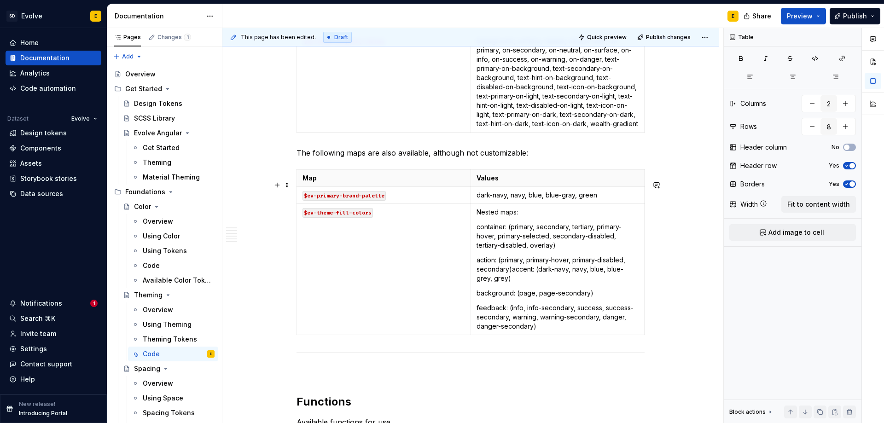
scroll to position [1198, 0]
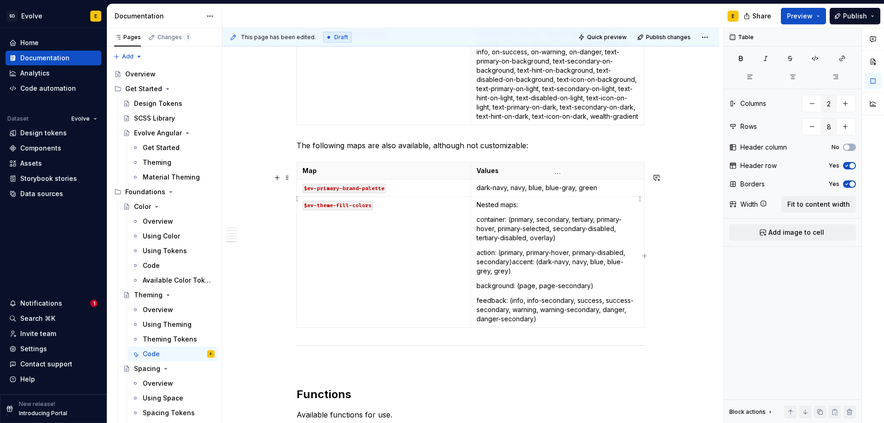
type input "3"
click at [600, 193] on p "dark-navy, navy, blue, blue-gray, green" at bounding box center [558, 187] width 163 height 9
click at [297, 200] on html "SD Evolve E Home Documentation Analytics Code automation Dataset Evolve Design …" at bounding box center [442, 211] width 884 height 423
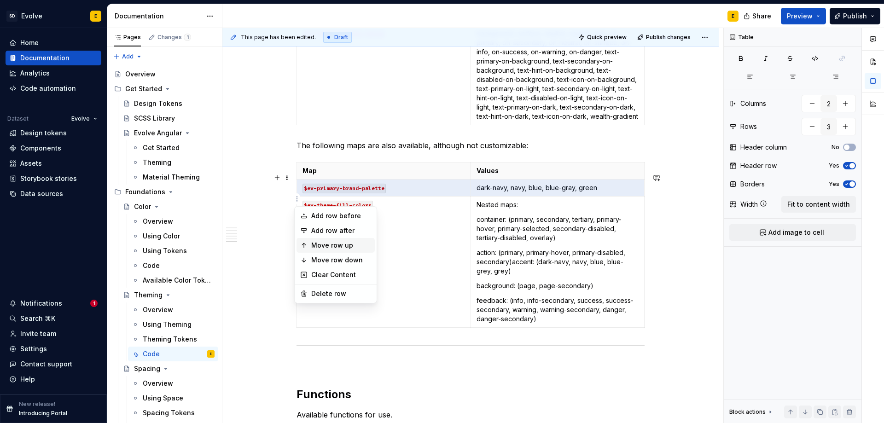
type textarea "*"
click at [330, 232] on div "Add row after" at bounding box center [341, 230] width 60 height 9
type input "4"
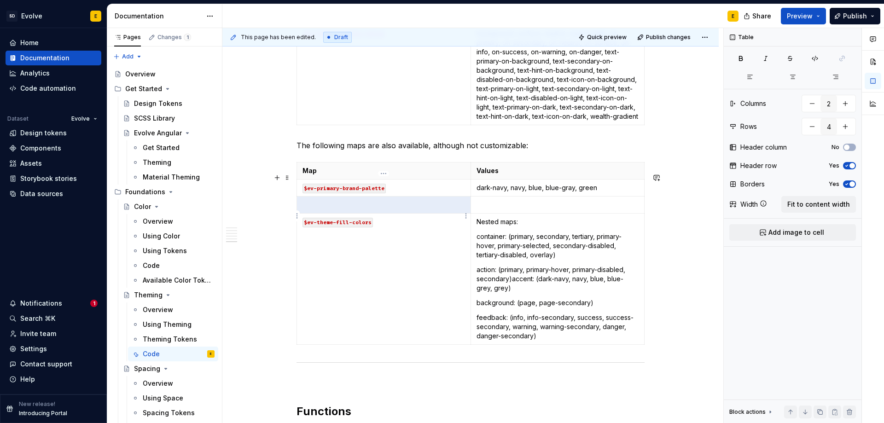
click at [326, 210] on p at bounding box center [384, 204] width 163 height 9
click at [544, 210] on p "dark-navy, gold" at bounding box center [558, 204] width 163 height 9
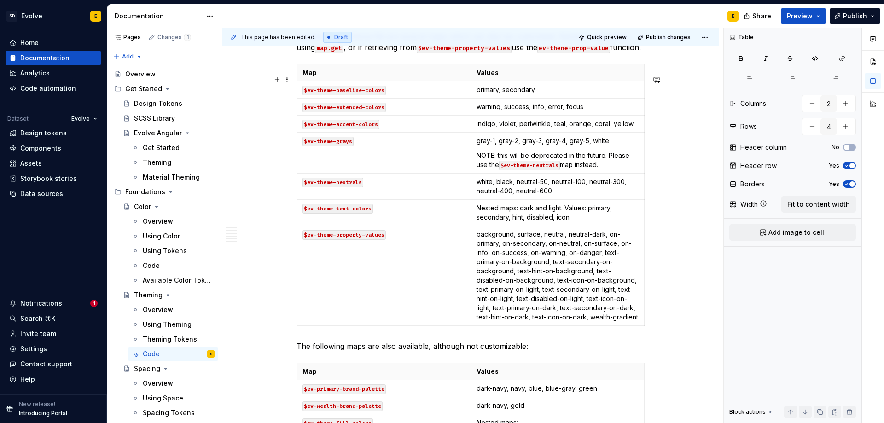
scroll to position [921, 0]
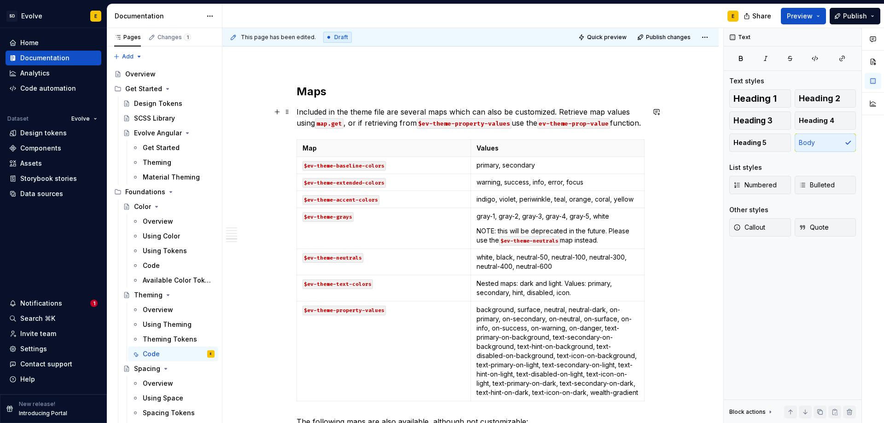
click at [543, 129] on p "Included in the theme file are several maps which can also be customized. Retri…" at bounding box center [471, 117] width 348 height 22
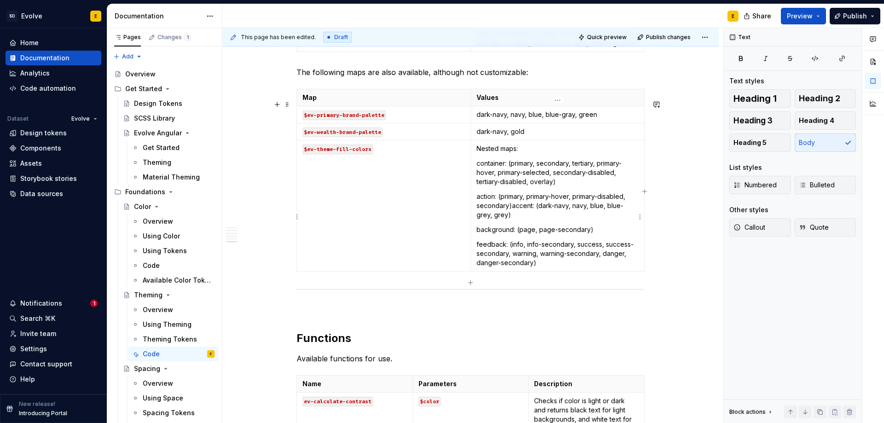
click at [508, 220] on p "action: (primary, primary-hover, primary-disabled, secondary)accent: (dark-navy…" at bounding box center [558, 206] width 163 height 28
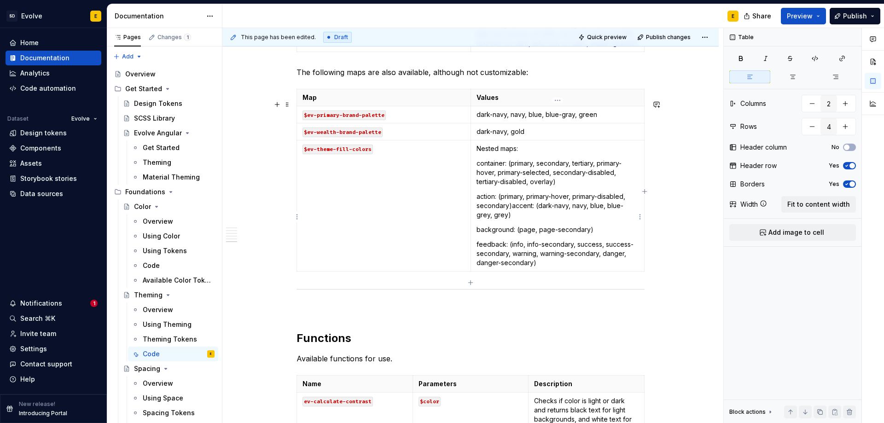
click at [486, 220] on p "action: (primary, primary-hover, primary-disabled, secondary)accent: (dark-navy…" at bounding box center [558, 206] width 163 height 28
click at [503, 220] on p "action: (primary, primary-hover, primary-disabled, secondary)accent: (dark-navy…" at bounding box center [558, 206] width 163 height 28
click at [38, 88] on div "Code automation" at bounding box center [48, 88] width 56 height 9
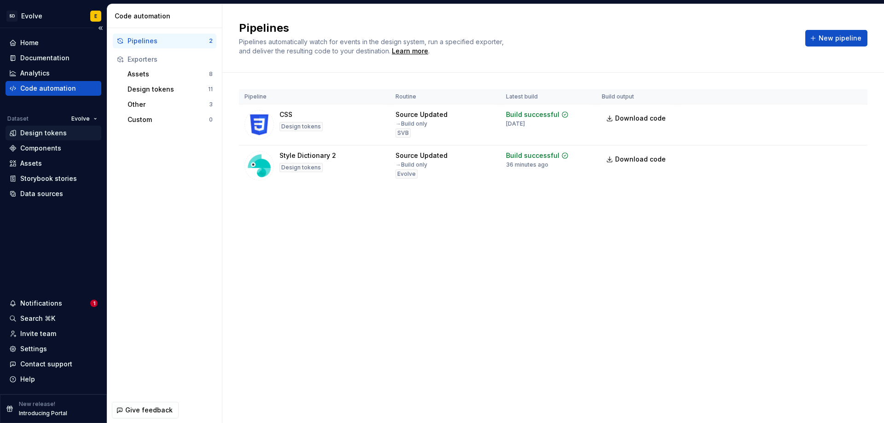
click at [31, 136] on div "Design tokens" at bounding box center [43, 133] width 47 height 9
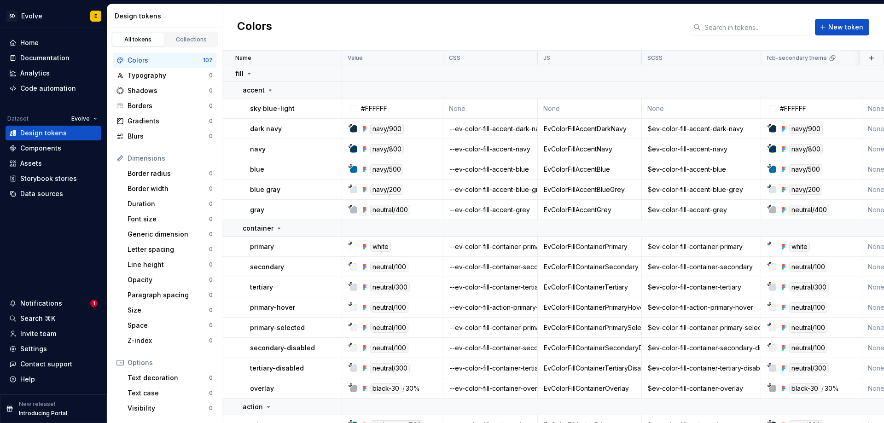
click at [486, 30] on div "Colors New token" at bounding box center [553, 27] width 662 height 47
click at [512, 186] on div "--ev-color-fill-accent-blue-grey" at bounding box center [490, 189] width 93 height 9
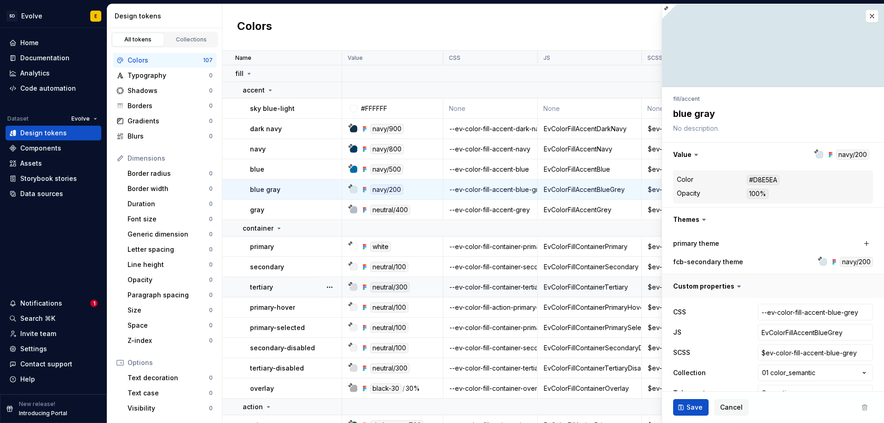
type textarea "*"
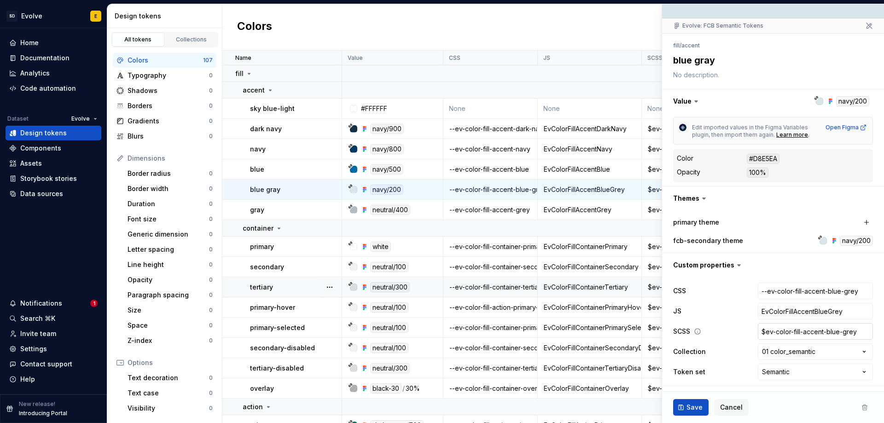
scroll to position [69, 0]
click at [840, 298] on input "--ev-color-fill-accent-blue-grey" at bounding box center [815, 290] width 115 height 17
click at [849, 292] on input "--ev-color-fill-accent-blue-grey" at bounding box center [815, 290] width 115 height 17
type input "--ev-color-fill-accent-blue-gry"
type textarea "*"
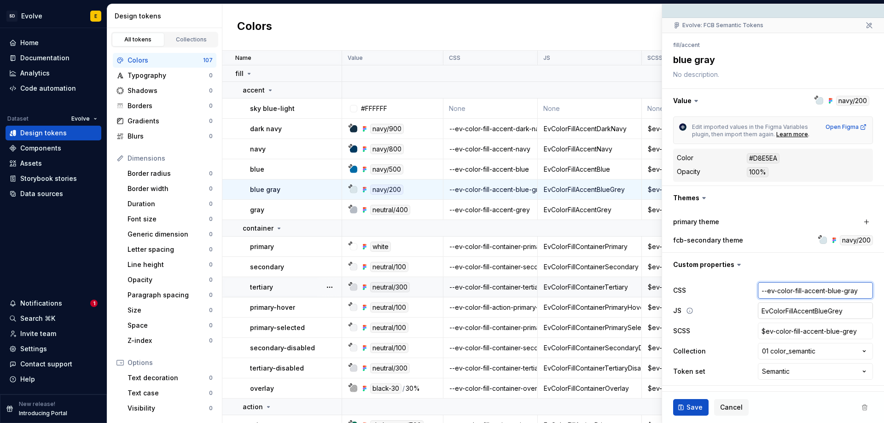
type input "--ev-color-fill-accent-blue-gray"
click at [830, 313] on input "EvColorFillAccentBlueGrey" at bounding box center [815, 311] width 115 height 17
click at [831, 311] on input "EvColorFillAccentBlueGrey" at bounding box center [815, 311] width 115 height 17
type textarea "*"
type input "EvColorFillAccentBlueGry"
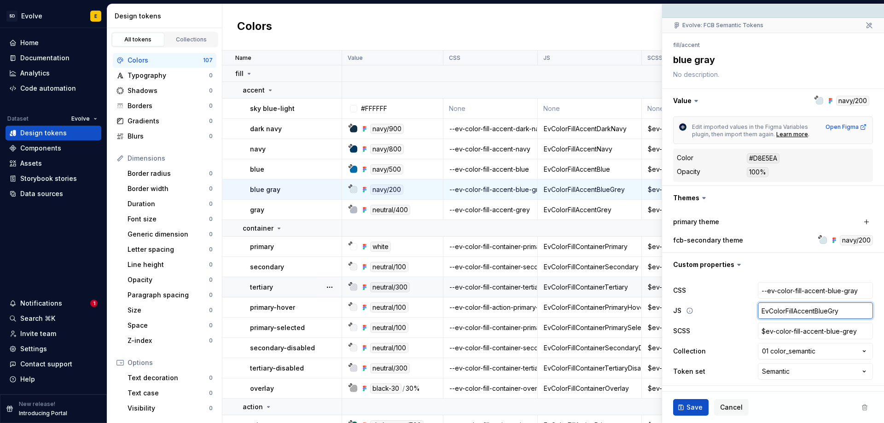
type textarea "*"
type input "EvColorFillAccentBlueGray"
click at [844, 331] on input "$ev-color-fill-accent-blue-grey" at bounding box center [815, 331] width 115 height 17
click at [849, 333] on input "$ev-color-fill-accent-blue-grey" at bounding box center [815, 331] width 115 height 17
type textarea "*"
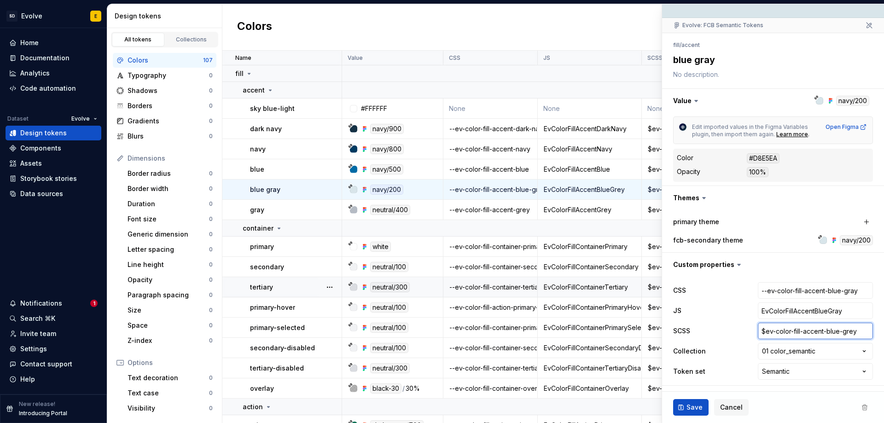
type input "$ev-color-fill-accent-blue-gry"
type textarea "*"
type input "$ev-color-fill-accent-blue-gray"
click at [684, 411] on button "Save" at bounding box center [690, 407] width 35 height 17
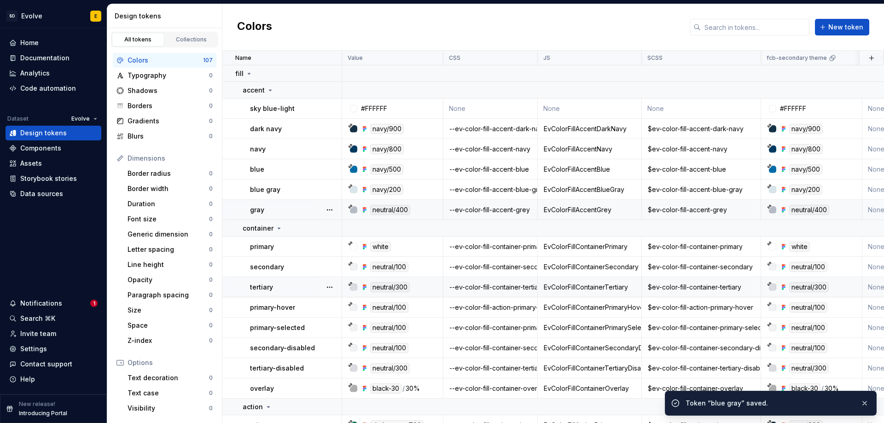
click at [495, 211] on div "--ev-color-fill-accent-grey" at bounding box center [490, 209] width 93 height 9
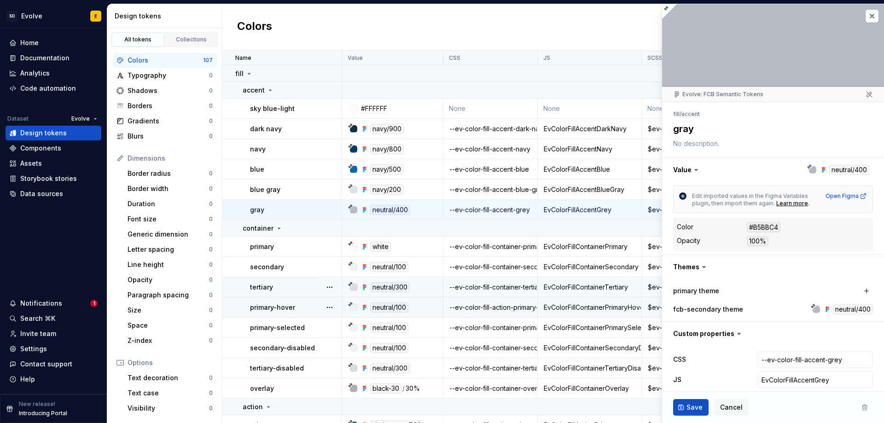
type textarea "*"
click at [807, 360] on input "--ev-color-fill-accent-grey" at bounding box center [815, 359] width 115 height 17
click at [815, 360] on input "--ev-color-fill-accent-grey" at bounding box center [815, 359] width 115 height 17
click at [833, 359] on input "--ev-color-fill-accent-grey" at bounding box center [815, 359] width 115 height 17
type input "--ev-color-fill-accent-gray"
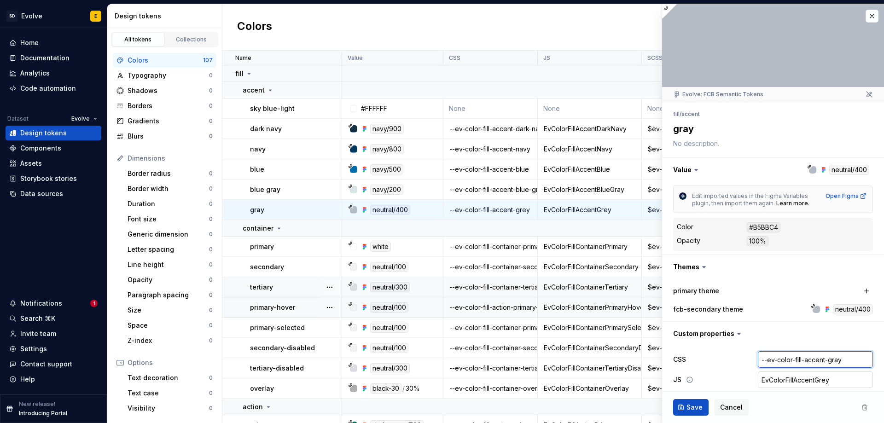
type textarea "*"
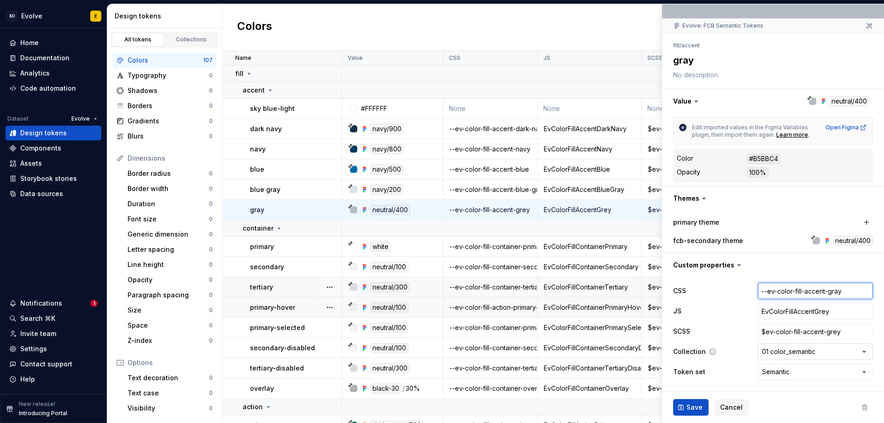
scroll to position [69, 0]
type input "--ev-color-fill-accent-gray"
click at [819, 310] on input "EvColorFillAccentGrey" at bounding box center [815, 311] width 115 height 17
click at [816, 312] on input "EvColorFillAccentGrey" at bounding box center [815, 311] width 115 height 17
type textarea "*"
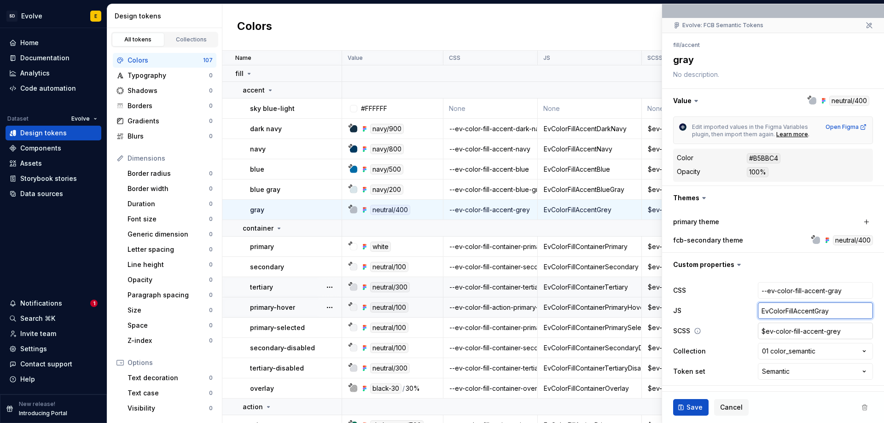
type input "EvColorFillAccentGray"
click at [831, 334] on input "$ev-color-fill-accent-grey" at bounding box center [815, 331] width 115 height 17
click at [829, 329] on input "$ev-color-fill-accent-grey" at bounding box center [815, 331] width 115 height 17
click at [832, 332] on input "$ev-color-fill-accent-grey" at bounding box center [815, 331] width 115 height 17
type textarea "*"
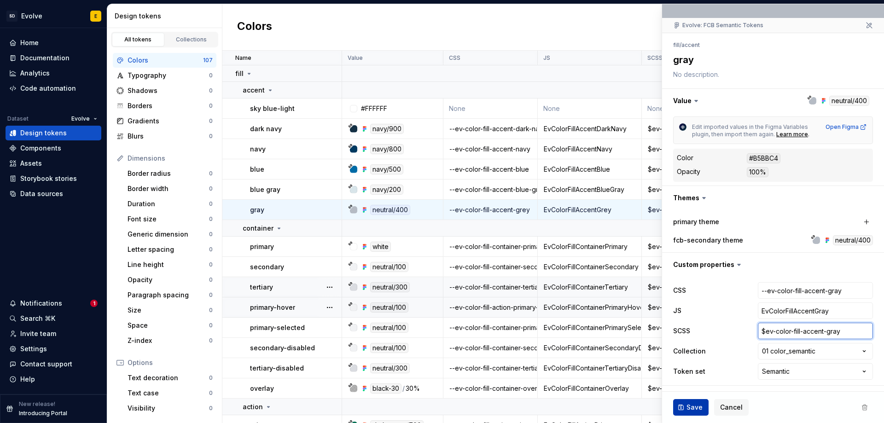
type input "$ev-color-fill-accent-gray"
click at [702, 401] on button "Save" at bounding box center [690, 407] width 35 height 17
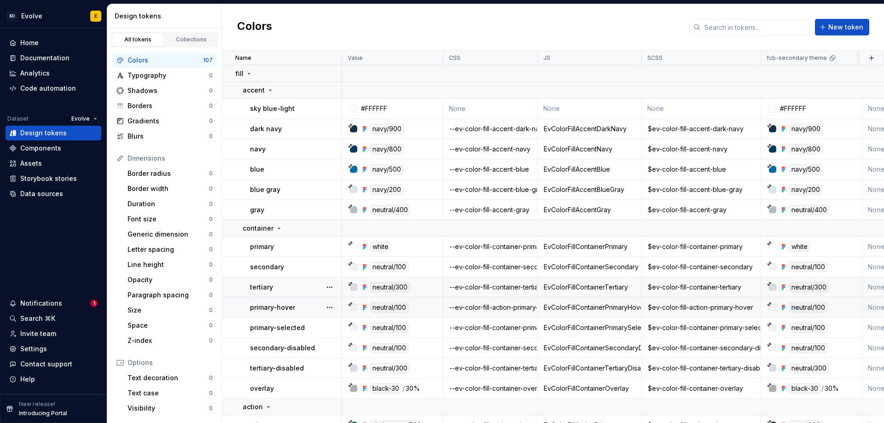
click at [493, 27] on div "Colors New token" at bounding box center [553, 27] width 662 height 47
click at [484, 39] on div "Colors New token" at bounding box center [553, 27] width 662 height 47
click at [509, 33] on div "Colors New token" at bounding box center [553, 27] width 662 height 47
click at [38, 87] on div "Code automation" at bounding box center [48, 88] width 56 height 9
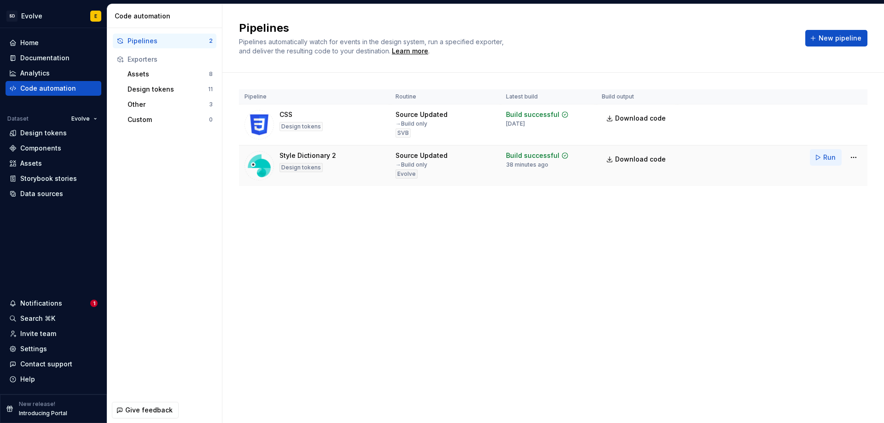
click at [825, 155] on span "Run" at bounding box center [830, 157] width 12 height 9
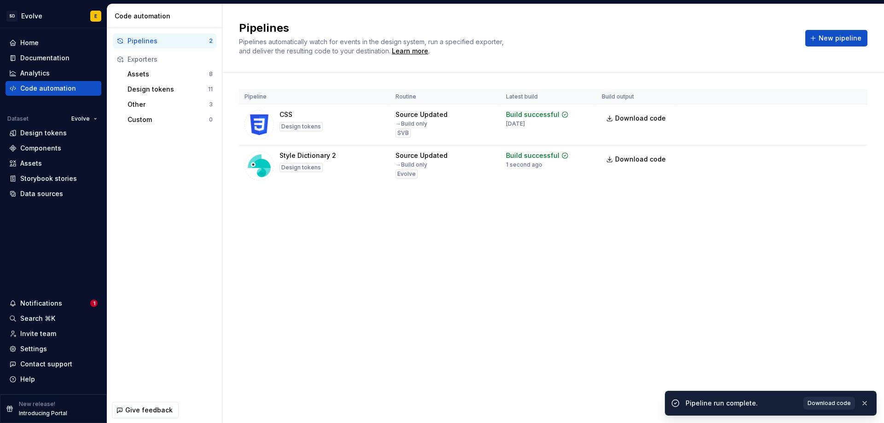
click at [831, 401] on span "Download code" at bounding box center [829, 403] width 43 height 7
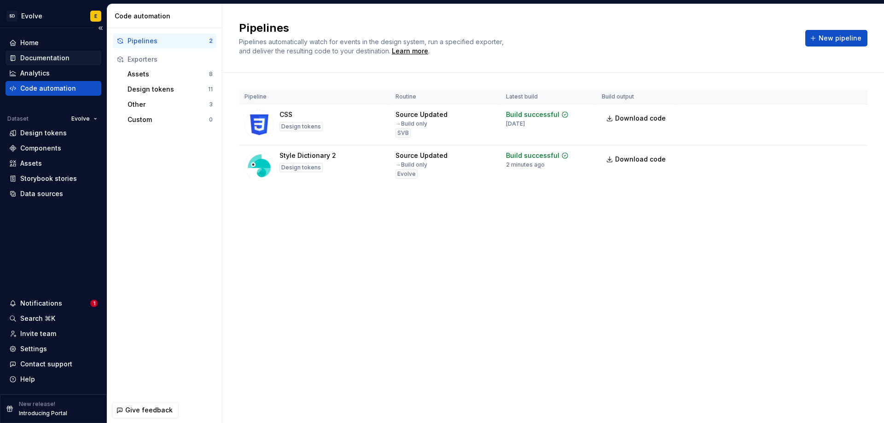
click at [36, 59] on div "Documentation" at bounding box center [44, 57] width 49 height 9
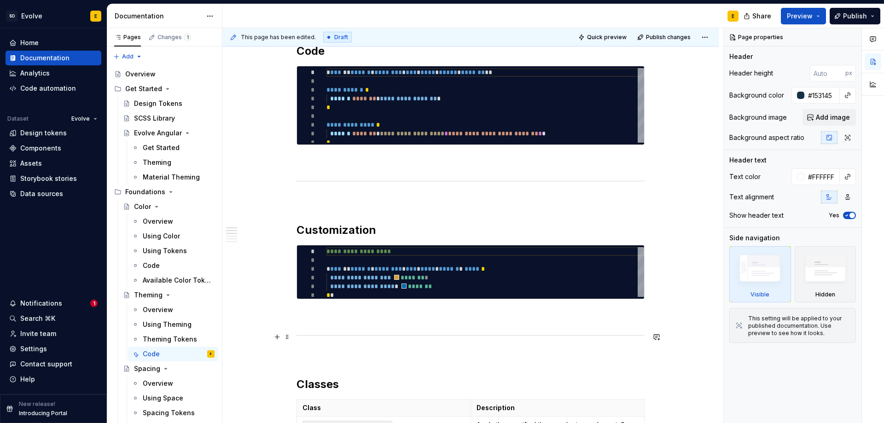
type textarea "*"
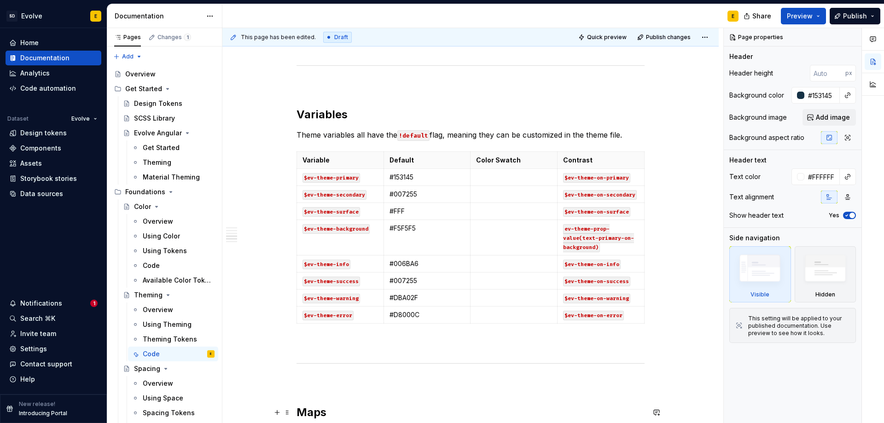
scroll to position [599, 0]
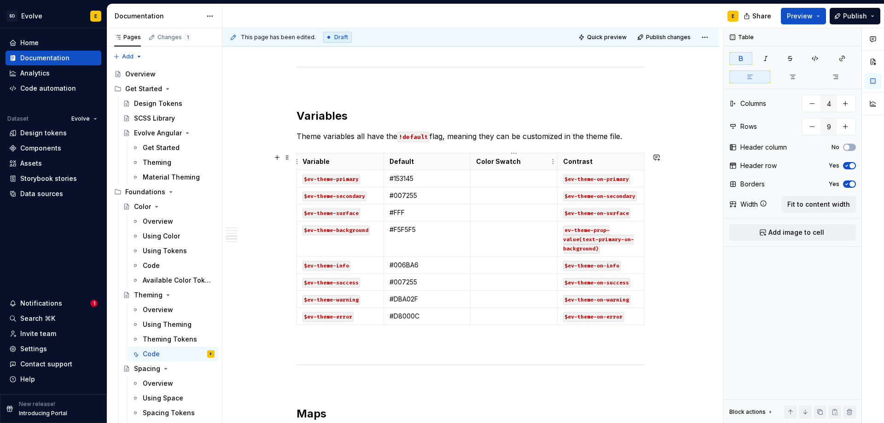
click at [509, 164] on strong "Color Swatch" at bounding box center [498, 162] width 45 height 8
drag, startPoint x: 523, startPoint y: 162, endPoint x: 473, endPoint y: 163, distance: 50.2
click at [473, 163] on th "Color Swatch" at bounding box center [514, 161] width 87 height 17
click at [502, 179] on p at bounding box center [515, 178] width 76 height 9
click at [478, 177] on p "$ev-color-navy-900" at bounding box center [515, 178] width 76 height 9
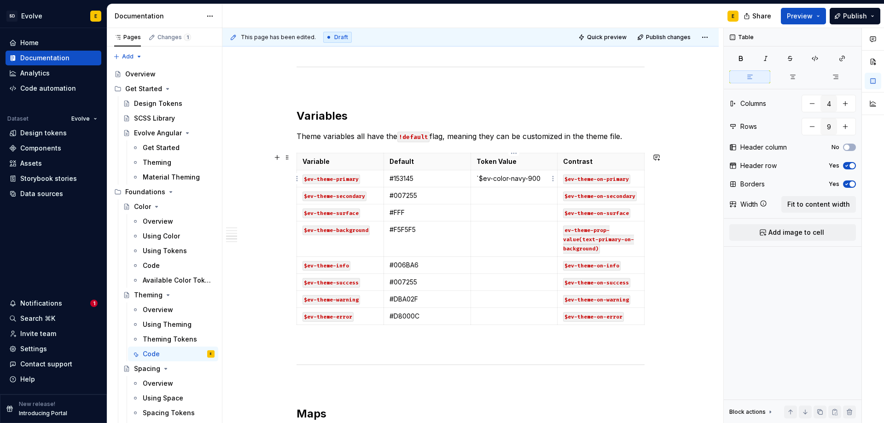
click at [544, 180] on p "`$ev-color-navy-900" at bounding box center [515, 178] width 76 height 9
type textarea "*"
drag, startPoint x: 541, startPoint y: 178, endPoint x: 479, endPoint y: 175, distance: 62.3
click at [479, 175] on p "$ev-color-navy-900" at bounding box center [515, 178] width 76 height 9
copy code "$ev-color-navy-900"
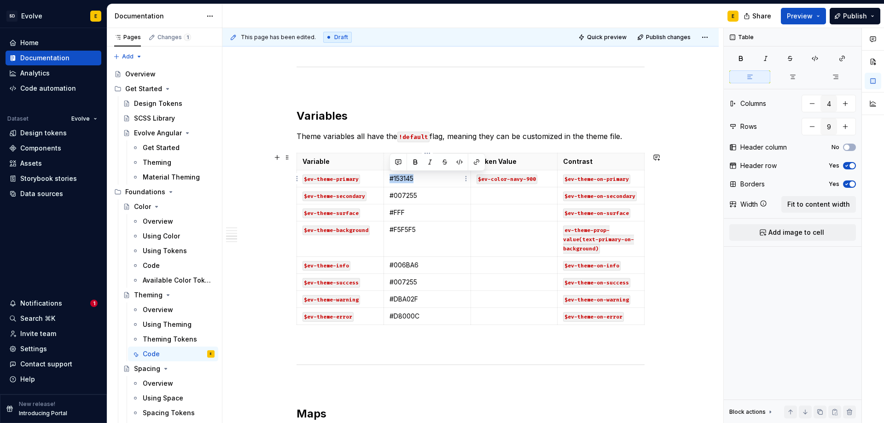
drag, startPoint x: 422, startPoint y: 181, endPoint x: 391, endPoint y: 178, distance: 31.4
click at [391, 178] on p "#153145" at bounding box center [428, 178] width 76 height 9
click at [514, 153] on html "SD Evolve E Home Documentation Analytics Code automation Dataset Evolve Design …" at bounding box center [442, 211] width 884 height 423
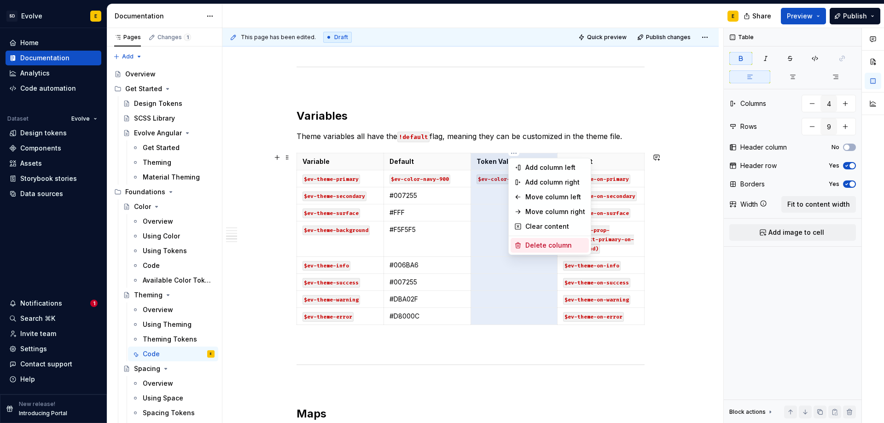
click at [539, 243] on div "Delete column" at bounding box center [556, 245] width 60 height 9
type input "3"
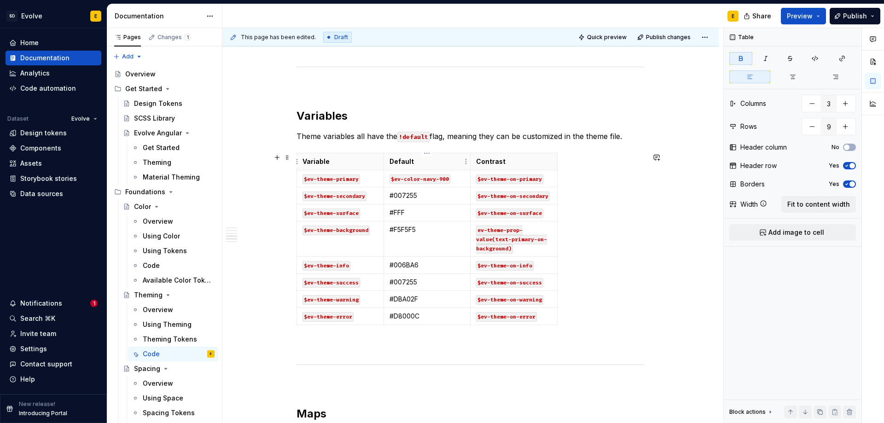
click at [418, 160] on p "Default" at bounding box center [428, 161] width 76 height 9
click at [430, 198] on p "#007255" at bounding box center [428, 195] width 76 height 9
drag, startPoint x: 421, startPoint y: 194, endPoint x: 390, endPoint y: 196, distance: 30.4
click at [390, 196] on p "#007255" at bounding box center [428, 195] width 76 height 9
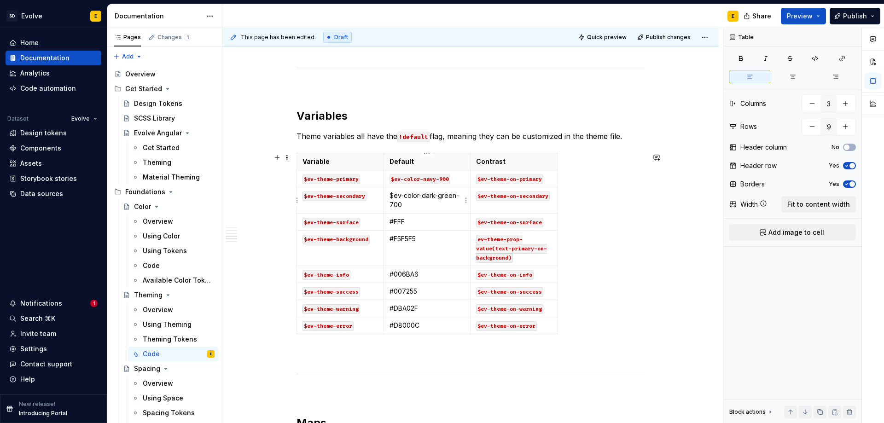
click at [390, 196] on p "$ev-color-dark-green-700" at bounding box center [428, 200] width 76 height 18
click at [408, 204] on p "`$ev-color-dark-green-700" at bounding box center [428, 200] width 76 height 18
click at [442, 164] on p "Default" at bounding box center [428, 161] width 76 height 9
click at [822, 205] on span "Fit to content width" at bounding box center [819, 204] width 63 height 9
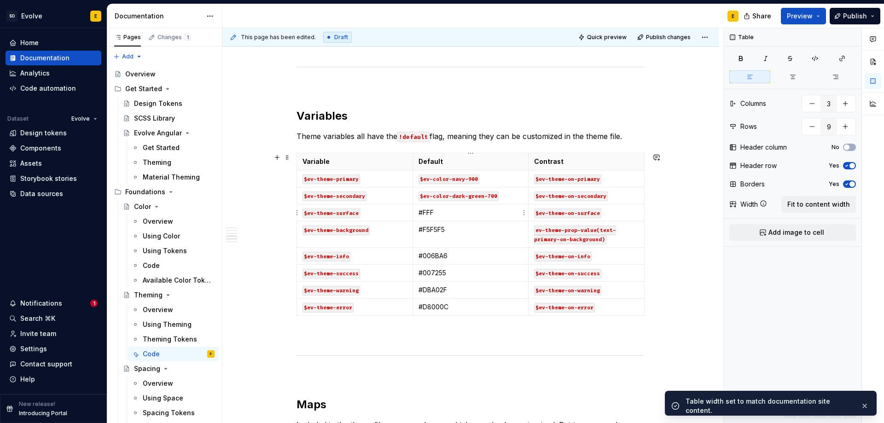
click at [452, 211] on p "#FFF" at bounding box center [471, 212] width 105 height 9
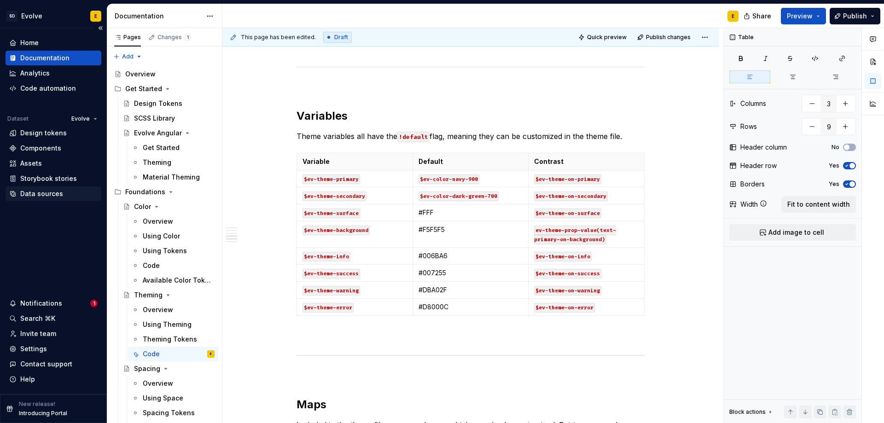
type textarea "*"
drag, startPoint x: 420, startPoint y: 215, endPoint x: 433, endPoint y: 214, distance: 12.9
click at [433, 214] on p "#FFF" at bounding box center [471, 212] width 105 height 9
click at [420, 211] on p "$ev-color-background-page" at bounding box center [471, 212] width 105 height 9
click at [509, 212] on p "`$ev-color-background-page" at bounding box center [471, 212] width 105 height 9
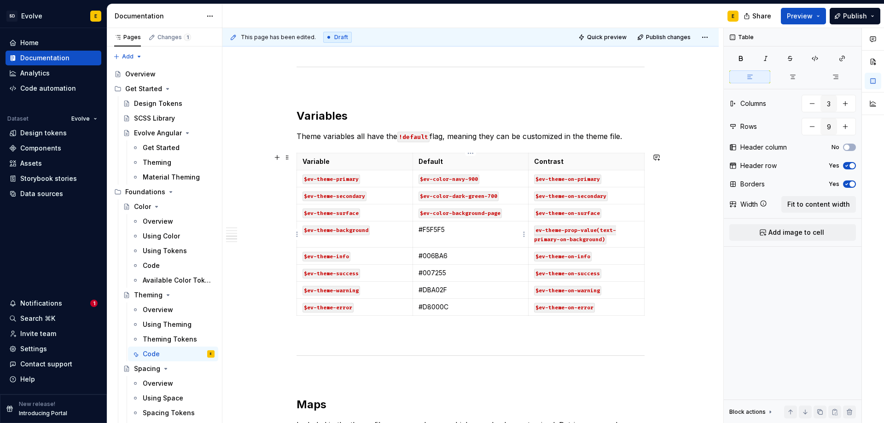
click at [458, 234] on p "#F5F5F5" at bounding box center [471, 229] width 105 height 9
drag, startPoint x: 449, startPoint y: 230, endPoint x: 420, endPoint y: 233, distance: 29.1
click at [420, 233] on p "#F5F5F5" at bounding box center [471, 229] width 105 height 9
click at [420, 233] on p "$ev-color-background-page-secondary" at bounding box center [471, 234] width 105 height 18
click at [462, 239] on p "`$ev-color-background-page-secondary" at bounding box center [471, 234] width 105 height 18
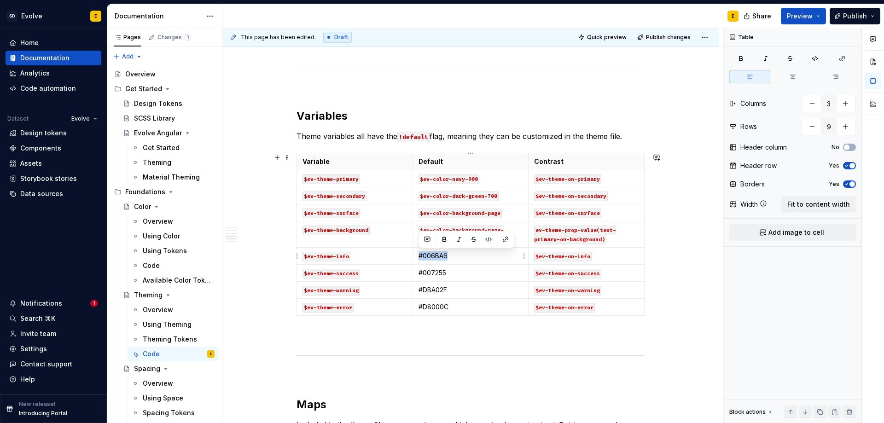
drag, startPoint x: 419, startPoint y: 256, endPoint x: 449, endPoint y: 257, distance: 30.0
click at [449, 257] on p "#006BA6" at bounding box center [471, 256] width 105 height 9
click at [417, 255] on td "$ev-color-sky-blue-500" at bounding box center [471, 256] width 116 height 17
click at [501, 258] on p "`$ev-color-sky-blue-500" at bounding box center [471, 256] width 105 height 9
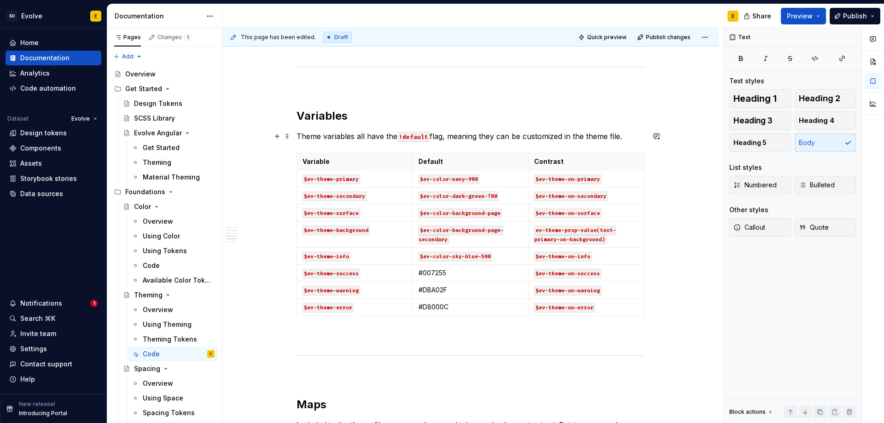
click at [632, 138] on p "Theme variables all have the !default flag, meaning they can be customized in t…" at bounding box center [471, 136] width 348 height 11
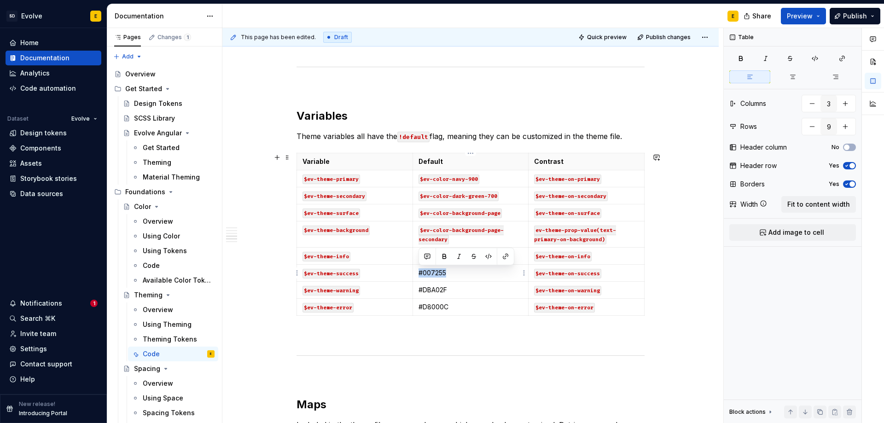
drag, startPoint x: 420, startPoint y: 274, endPoint x: 447, endPoint y: 274, distance: 27.2
click at [447, 274] on p "#007255" at bounding box center [471, 273] width 105 height 9
click at [419, 272] on p "$ev-color-green-500" at bounding box center [471, 273] width 105 height 9
click at [491, 273] on p "`$ev-color-green-500" at bounding box center [471, 273] width 105 height 9
drag, startPoint x: 418, startPoint y: 288, endPoint x: 453, endPoint y: 288, distance: 35.0
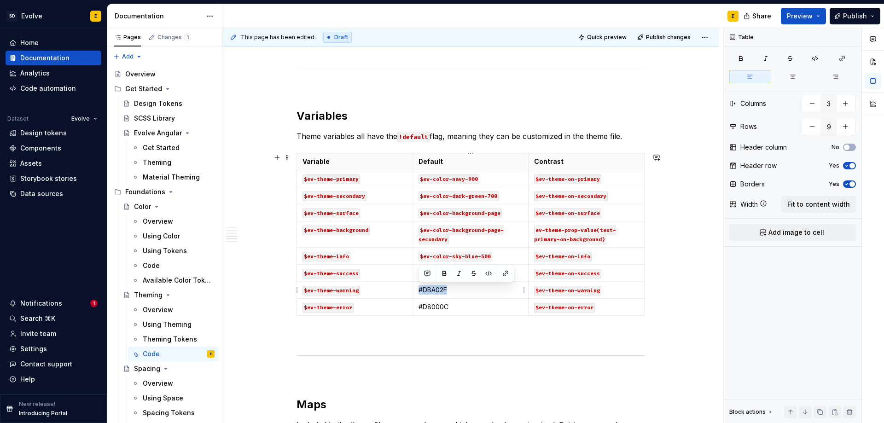
click at [453, 288] on td "#DBA02F" at bounding box center [471, 290] width 116 height 17
click at [419, 289] on p "$ev-color-orange-500" at bounding box center [471, 290] width 105 height 9
click at [494, 290] on p "`$ev-color-orange-500" at bounding box center [471, 290] width 105 height 9
click at [351, 307] on code "$ev-theme-error" at bounding box center [328, 308] width 51 height 10
drag, startPoint x: 420, startPoint y: 307, endPoint x: 449, endPoint y: 305, distance: 29.6
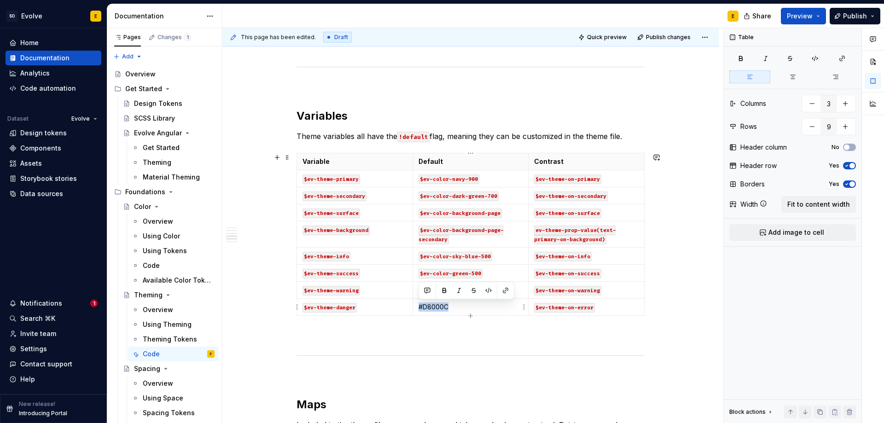
click at [449, 305] on p "#D8000C" at bounding box center [471, 307] width 105 height 9
click at [420, 307] on td "$ev-color-red-500" at bounding box center [471, 307] width 116 height 17
click at [486, 307] on p "`$ev-color-red-500" at bounding box center [471, 307] width 105 height 9
click at [575, 309] on code "$ev-theme-on-error" at bounding box center [564, 308] width 61 height 10
drag, startPoint x: 577, startPoint y: 309, endPoint x: 593, endPoint y: 307, distance: 16.2
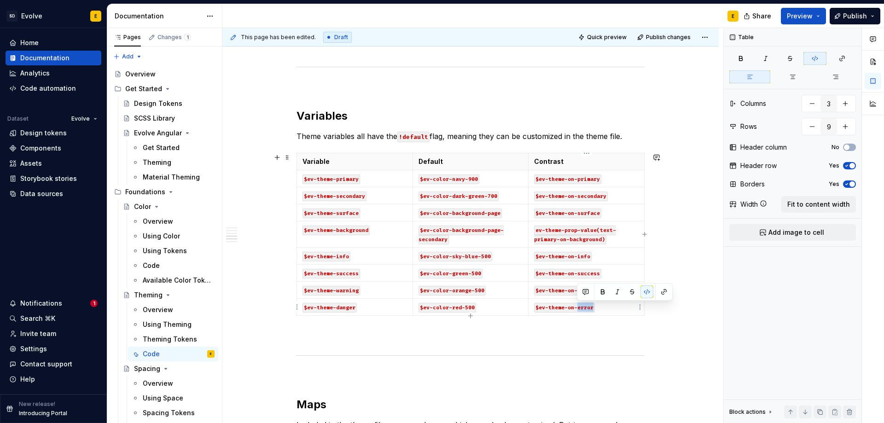
click at [593, 307] on code "$ev-theme-on-error" at bounding box center [564, 308] width 61 height 10
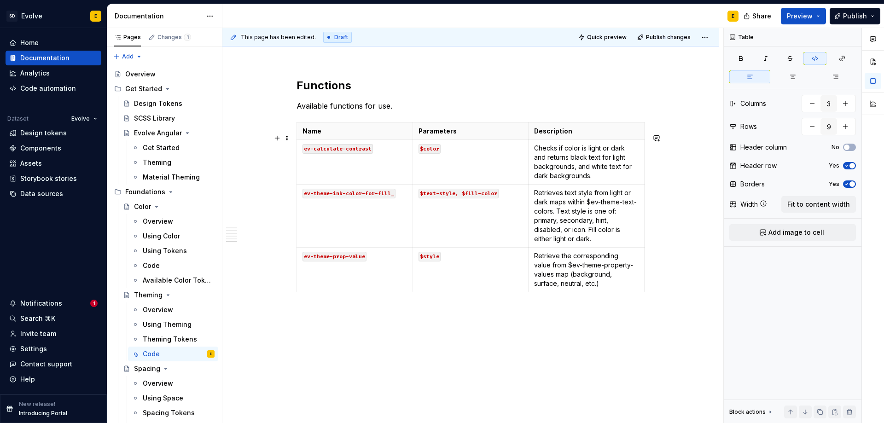
scroll to position [1520, 0]
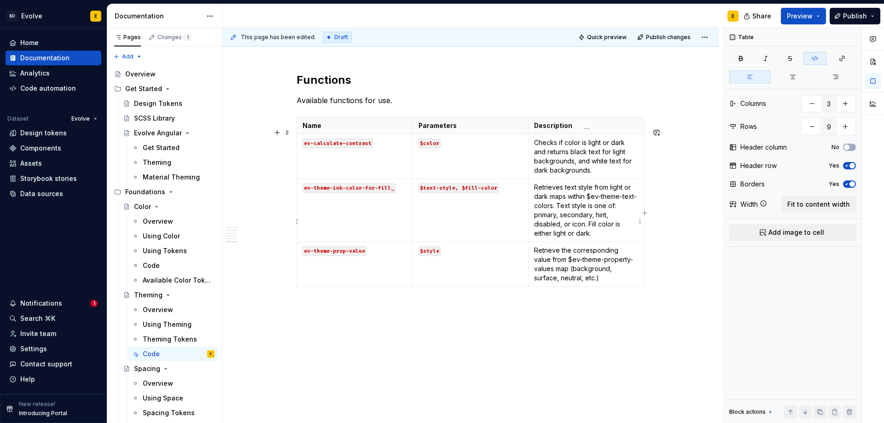
type input "4"
click at [586, 208] on p "Retrieves text style from light or dark maps within $ev-theme-text-colors. Text…" at bounding box center [586, 210] width 105 height 55
click at [588, 208] on p "Retrieves text style from light or dark maps within $ev-theme-text-colors. Text…" at bounding box center [586, 210] width 105 height 55
click at [568, 214] on p "Retrieves text style from light or dark maps within `$ev-theme-text-colors. Tex…" at bounding box center [586, 210] width 105 height 55
click at [551, 271] on p "Retrieve the corresponding value from $ev-theme-property-values map (background…" at bounding box center [586, 264] width 105 height 37
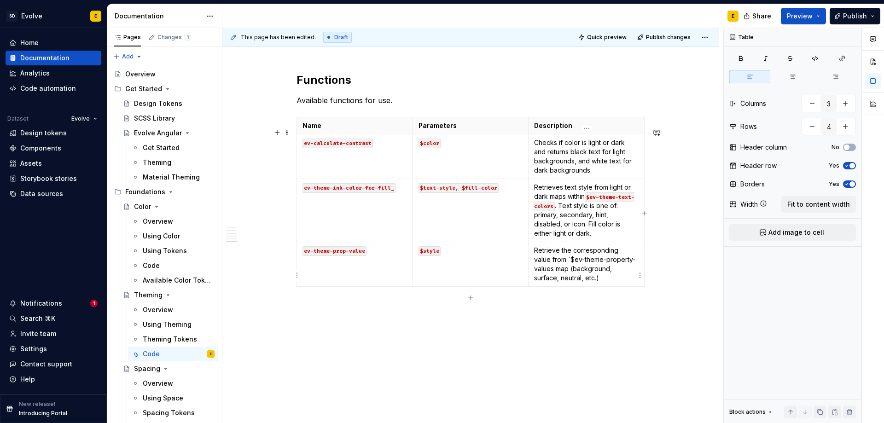
click at [554, 279] on p "Retrieve the corresponding value from `$ev-theme-property-values map (backgroun…" at bounding box center [586, 264] width 105 height 37
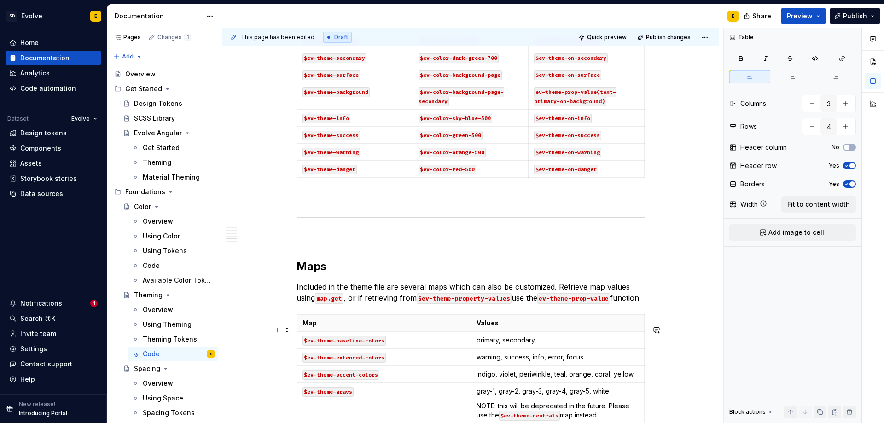
scroll to position [599, 0]
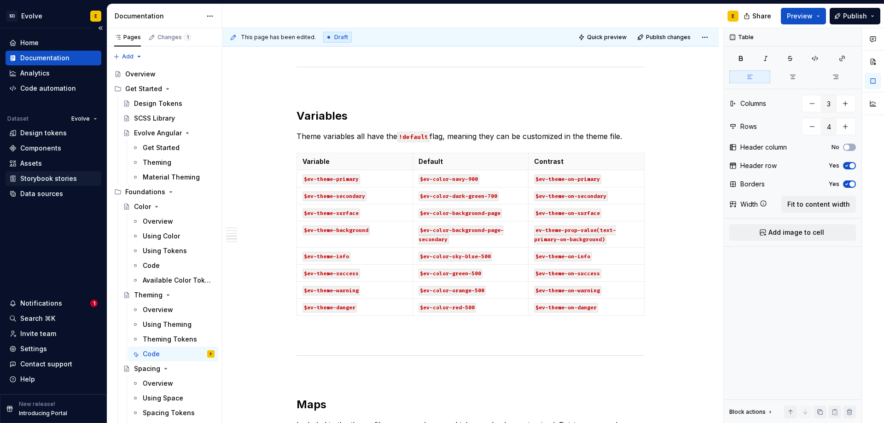
type textarea "*"
click at [473, 315] on icon "button" at bounding box center [470, 315] width 7 height 7
type input "10"
click at [361, 326] on p at bounding box center [355, 324] width 105 height 9
click at [296, 323] on html "SD Evolve E Home Documentation Analytics Code automation Dataset Evolve Design …" at bounding box center [442, 211] width 884 height 423
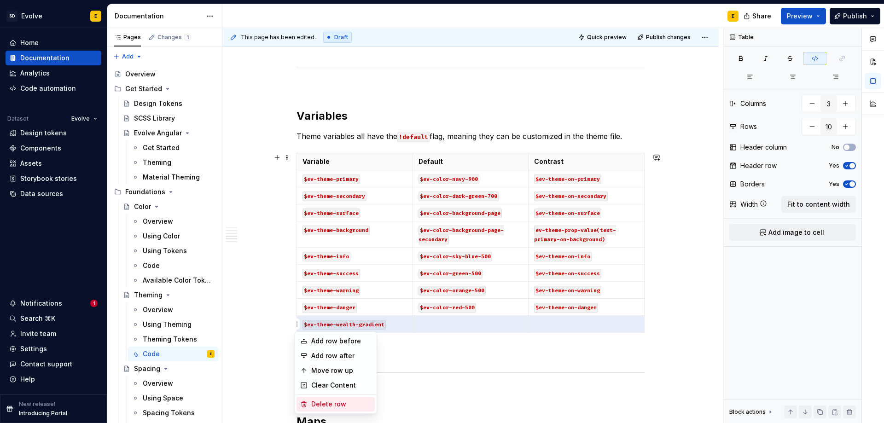
click at [327, 402] on div "Delete row" at bounding box center [341, 404] width 60 height 9
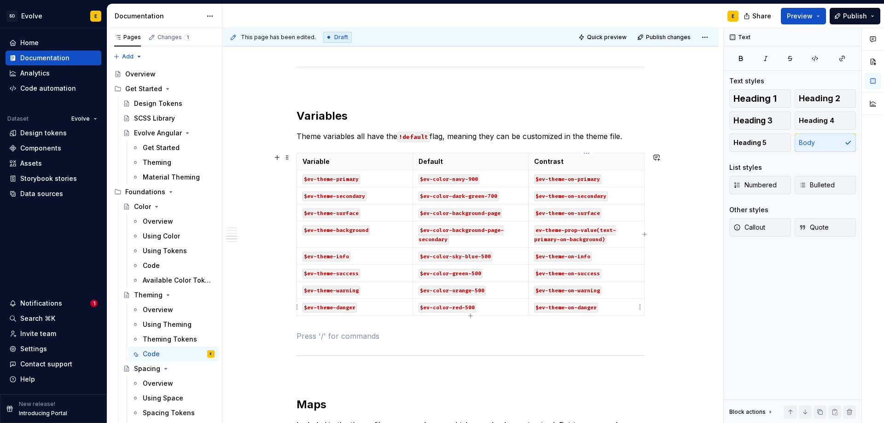
click at [601, 307] on p "$ev-theme-on-danger" at bounding box center [586, 307] width 105 height 9
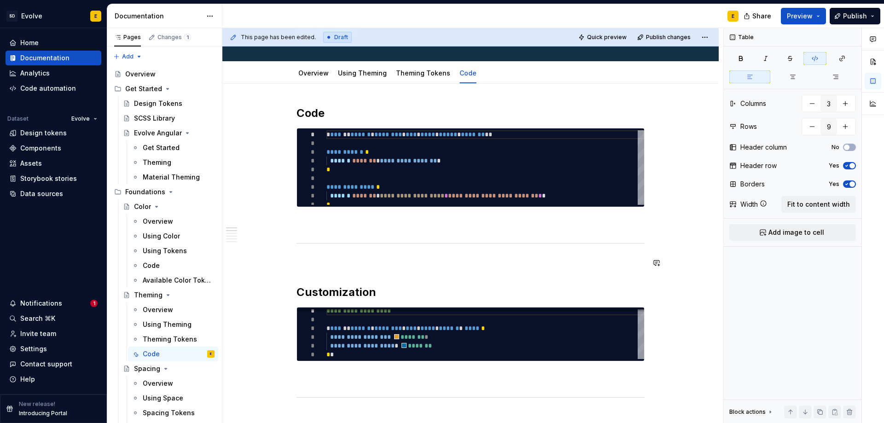
scroll to position [92, 0]
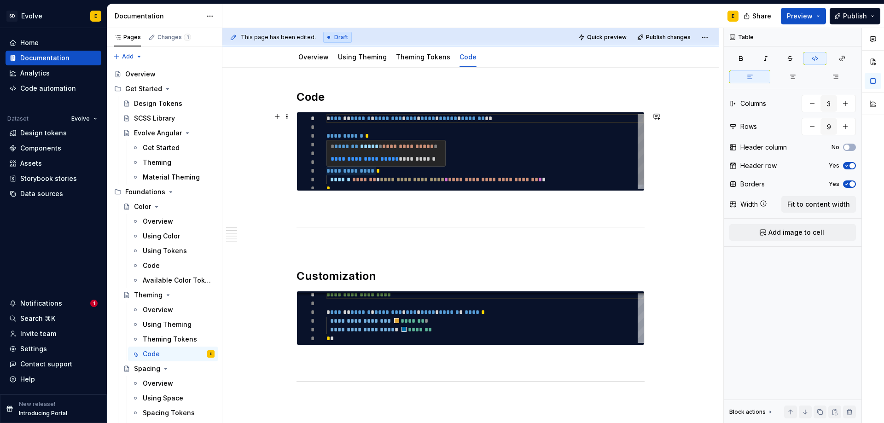
type textarea "*"
type textarea "**********"
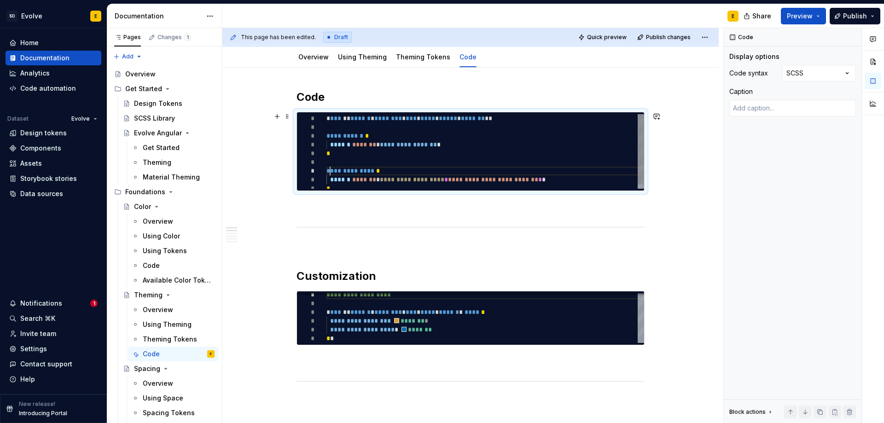
scroll to position [0, 3]
drag, startPoint x: 329, startPoint y: 171, endPoint x: 375, endPoint y: 169, distance: 45.2
click at [375, 169] on div "**********" at bounding box center [486, 153] width 318 height 79
type textarea "*"
type textarea "**********"
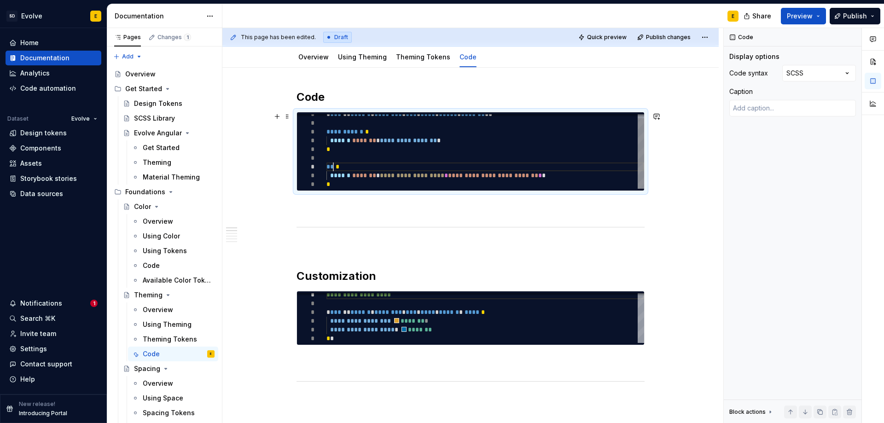
type textarea "*"
type textarea "**********"
type textarea "*"
type textarea "**********"
type textarea "*"
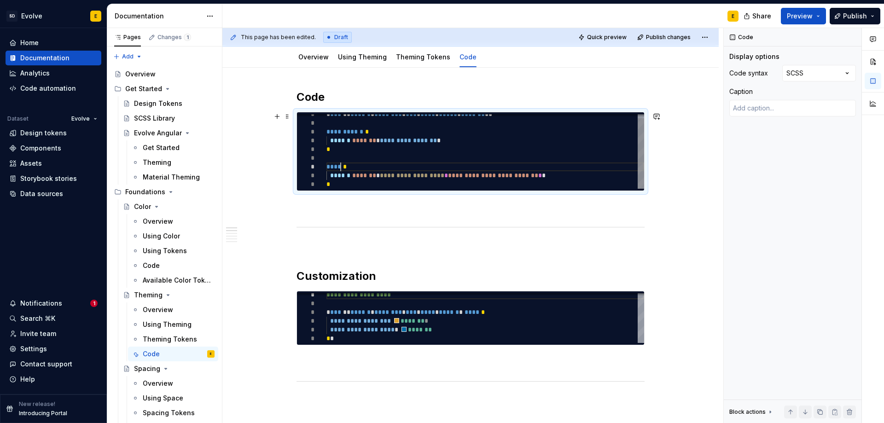
type textarea "**********"
type textarea "*"
type textarea "**********"
type textarea "*"
type textarea "**********"
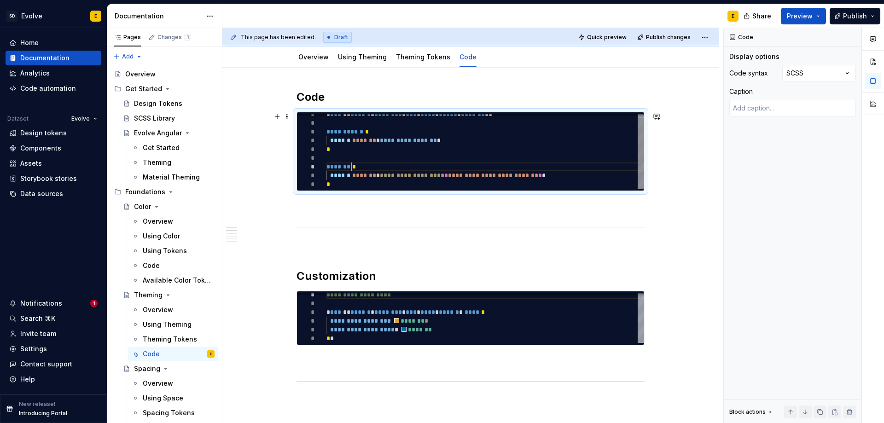
type textarea "*"
type textarea "**********"
type textarea "*"
type textarea "**********"
type textarea "*"
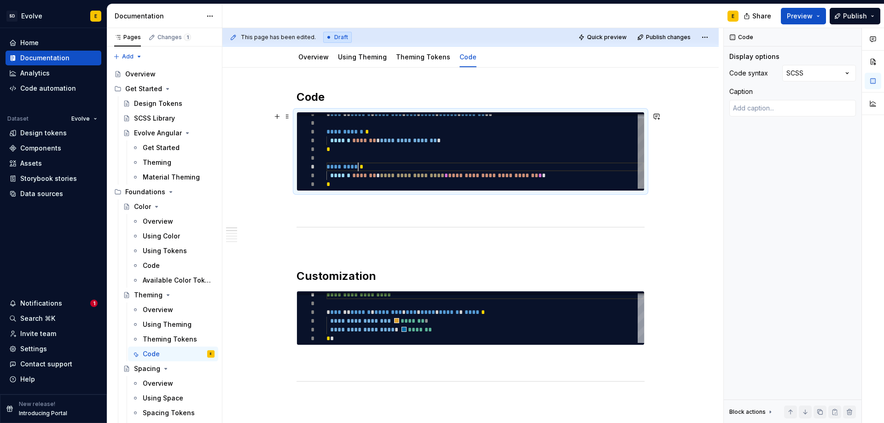
type textarea "**********"
type textarea "*"
type textarea "**********"
type textarea "*"
type textarea "**********"
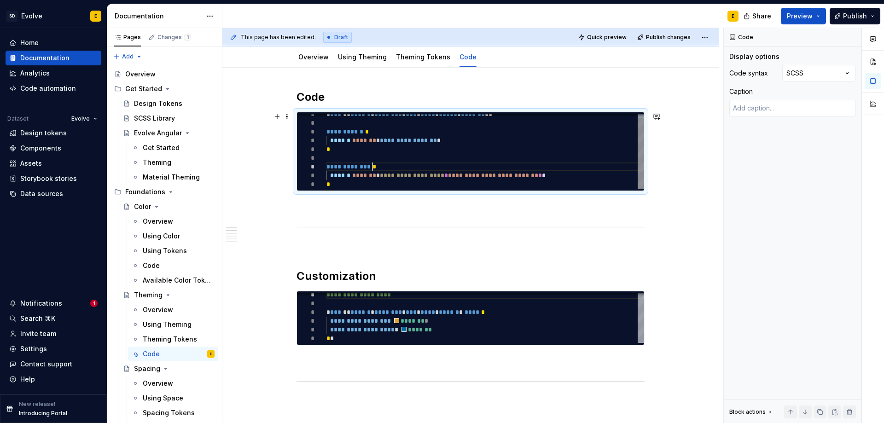
type textarea "*"
type textarea "**********"
drag, startPoint x: 332, startPoint y: 132, endPoint x: 364, endPoint y: 132, distance: 32.2
click at [364, 132] on div "**********" at bounding box center [486, 149] width 318 height 79
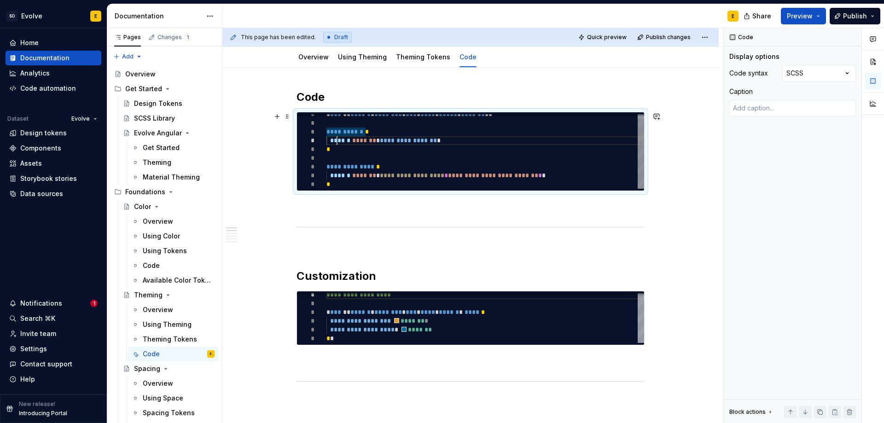
click at [338, 137] on div "**********" at bounding box center [486, 149] width 318 height 79
click at [334, 139] on div "**********" at bounding box center [486, 149] width 318 height 79
type textarea "*"
type textarea "**********"
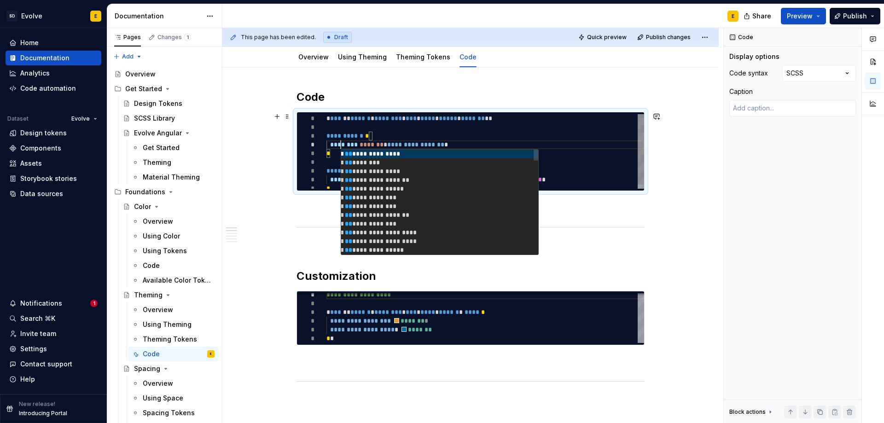
type textarea "*"
type textarea "**********"
type textarea "*"
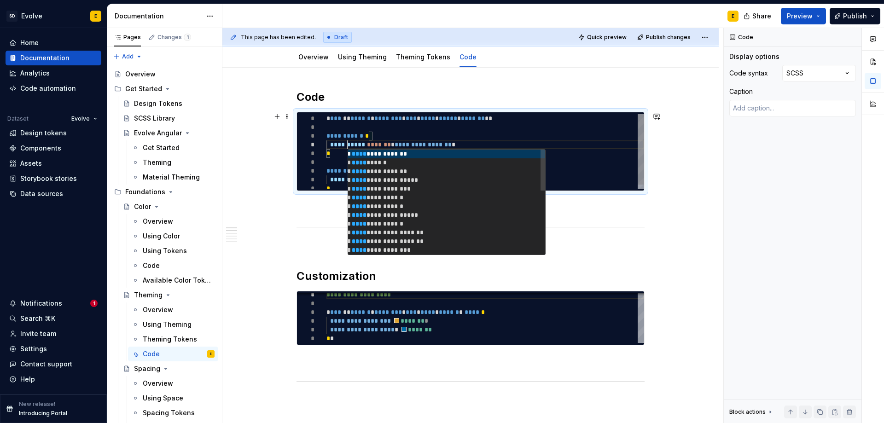
type textarea "**********"
type textarea "*"
type textarea "**********"
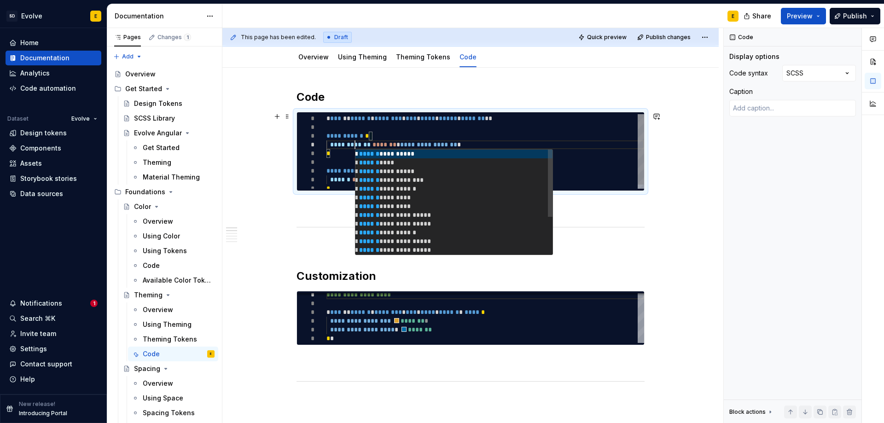
type textarea "*"
type textarea "**********"
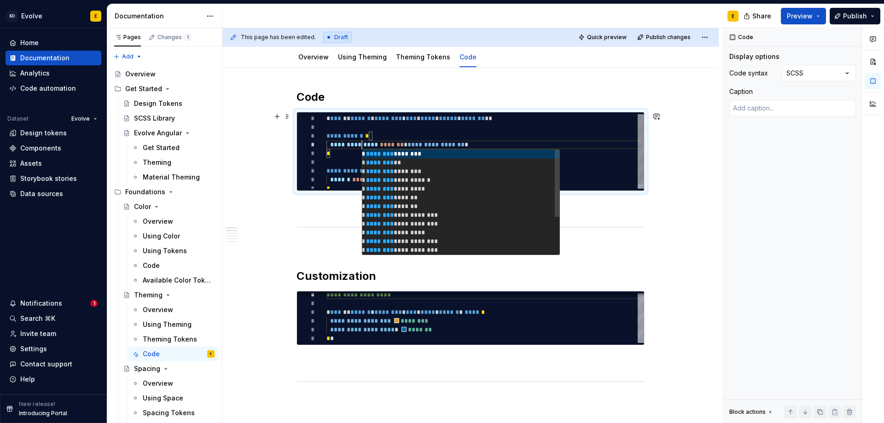
type textarea "*"
type textarea "**********"
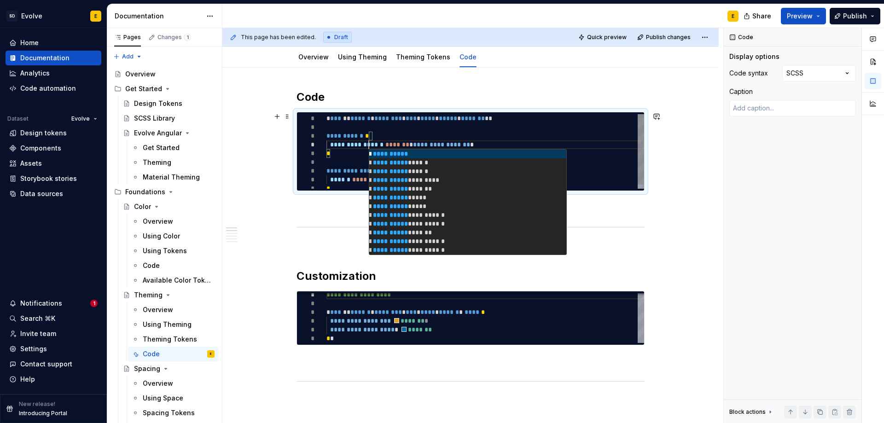
type textarea "*"
type textarea "**********"
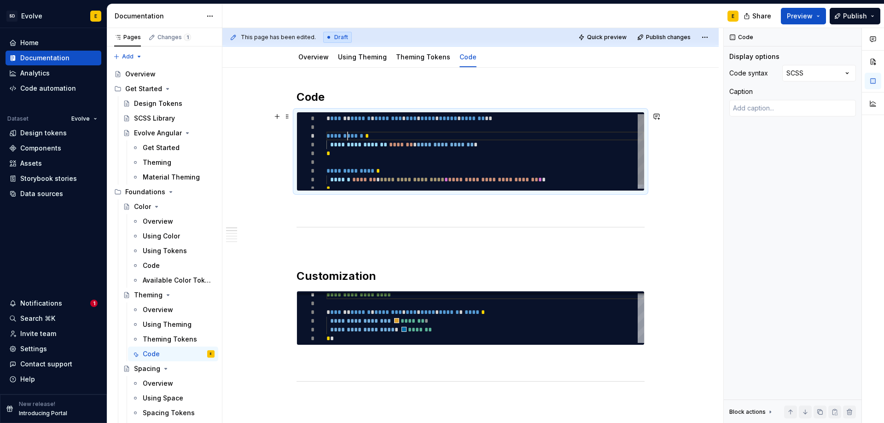
click at [346, 135] on div "**********" at bounding box center [486, 153] width 318 height 79
drag, startPoint x: 330, startPoint y: 135, endPoint x: 367, endPoint y: 134, distance: 36.9
click at [367, 134] on div "**********" at bounding box center [486, 153] width 318 height 79
click at [351, 138] on div "**********" at bounding box center [486, 153] width 318 height 79
click at [350, 137] on div "**********" at bounding box center [486, 153] width 318 height 79
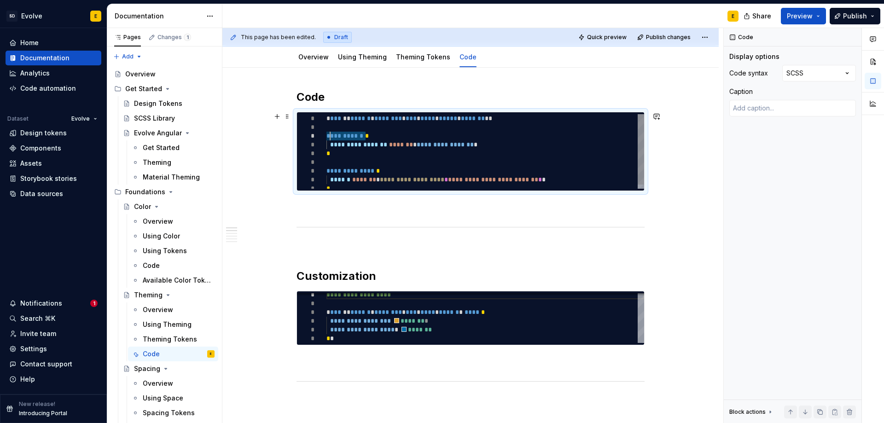
drag, startPoint x: 365, startPoint y: 135, endPoint x: 332, endPoint y: 138, distance: 33.3
click at [332, 138] on div "**********" at bounding box center [486, 153] width 318 height 79
type textarea "*"
type textarea "**********"
type textarea "*"
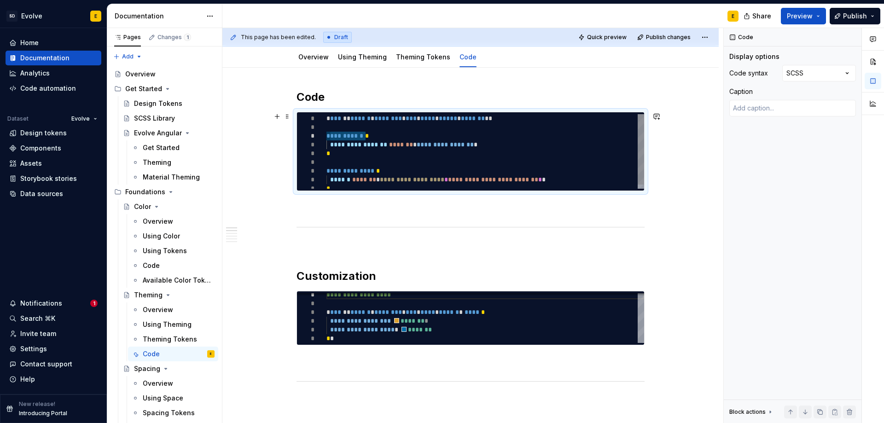
type textarea "**********"
type textarea "*"
type textarea "**********"
type textarea "*"
type textarea "**********"
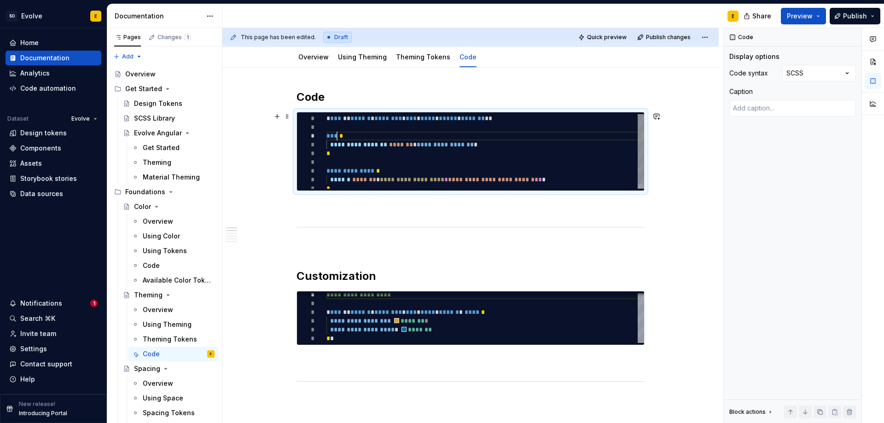
type textarea "*"
type textarea "**********"
type textarea "*"
type textarea "**********"
type textarea "*"
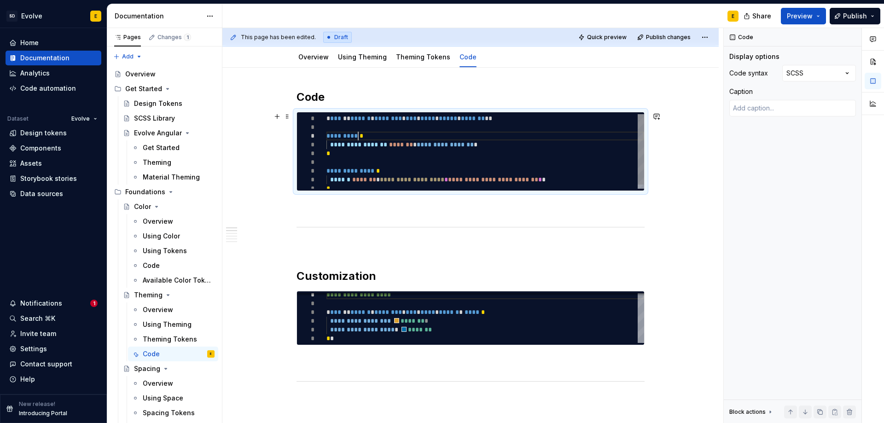
type textarea "**********"
type textarea "*"
type textarea "**********"
type textarea "*"
type textarea "**********"
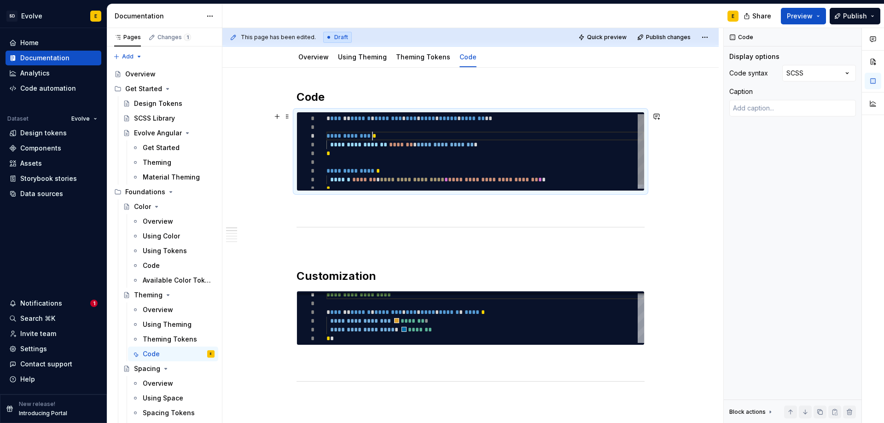
type textarea "*"
type textarea "**********"
type textarea "*"
type textarea "**********"
type textarea "*"
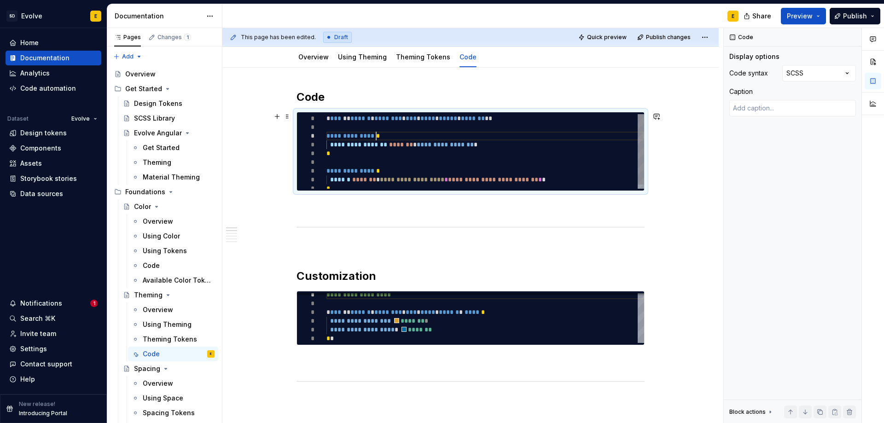
type textarea "**********"
type textarea "*"
type textarea "**********"
type textarea "*"
type textarea "**********"
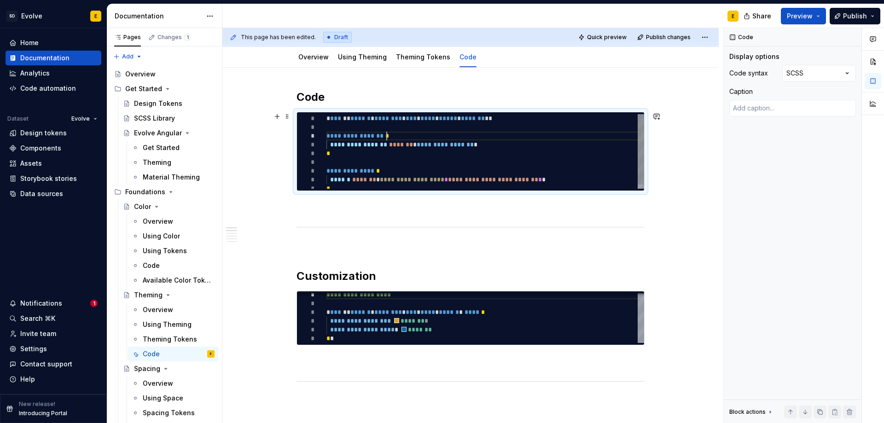
type textarea "*"
type textarea "**********"
click at [502, 145] on div "**********" at bounding box center [486, 153] width 318 height 79
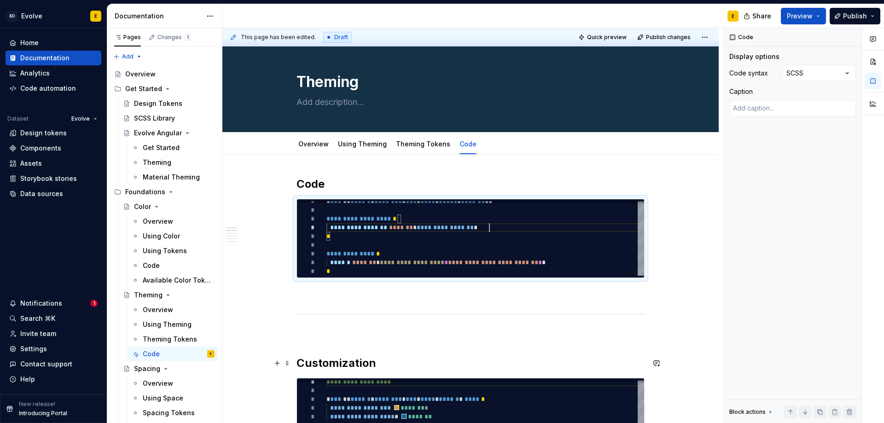
scroll to position [0, 0]
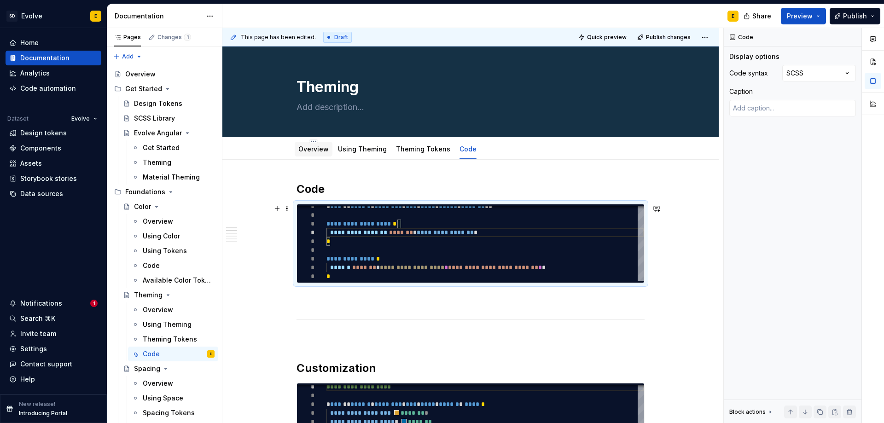
type textarea "*"
type textarea "**********"
click at [306, 148] on link "Overview" at bounding box center [313, 149] width 30 height 8
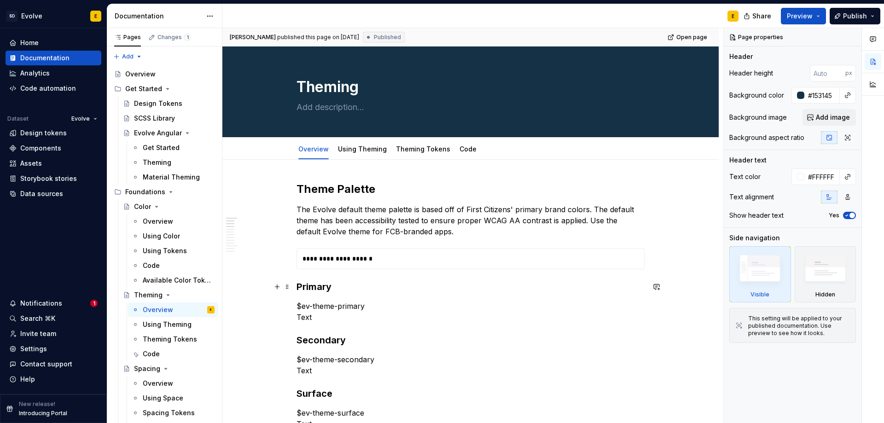
type textarea "*"
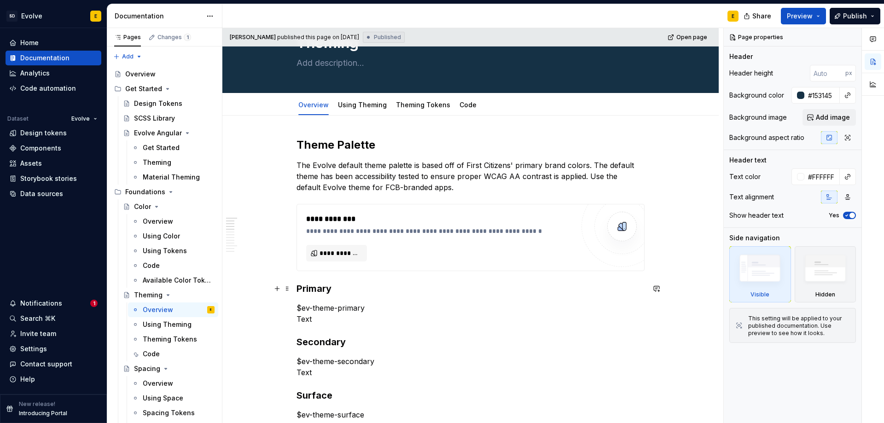
scroll to position [92, 0]
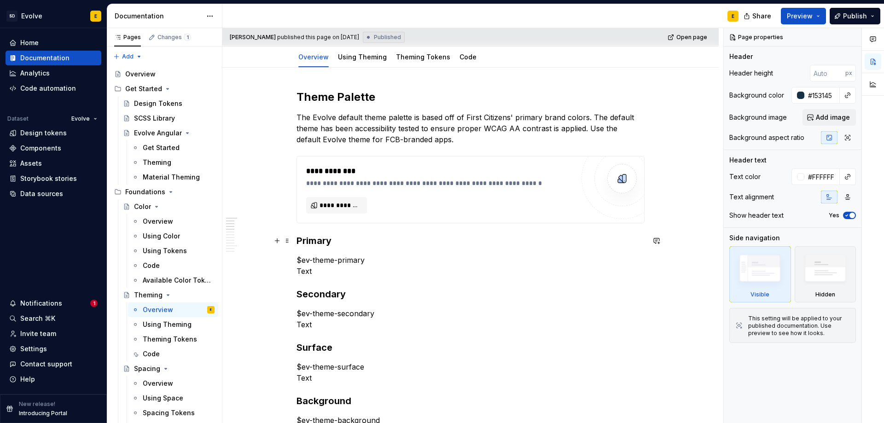
click at [682, 235] on div "**********" at bounding box center [472, 226] width 501 height 396
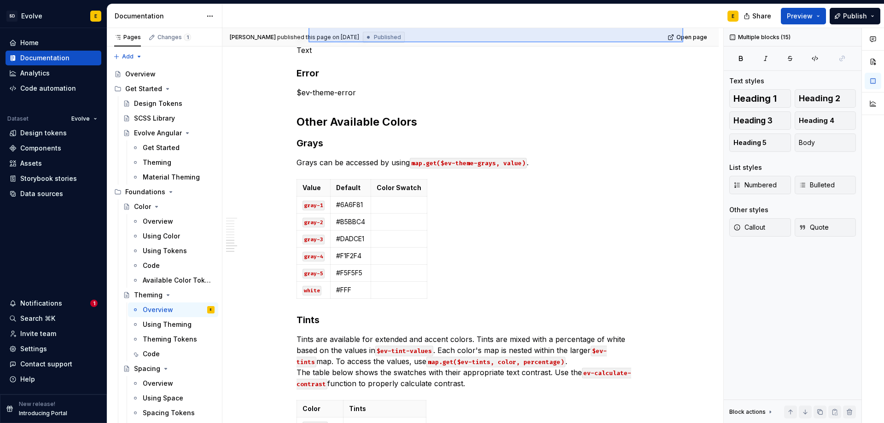
scroll to position [646, 0]
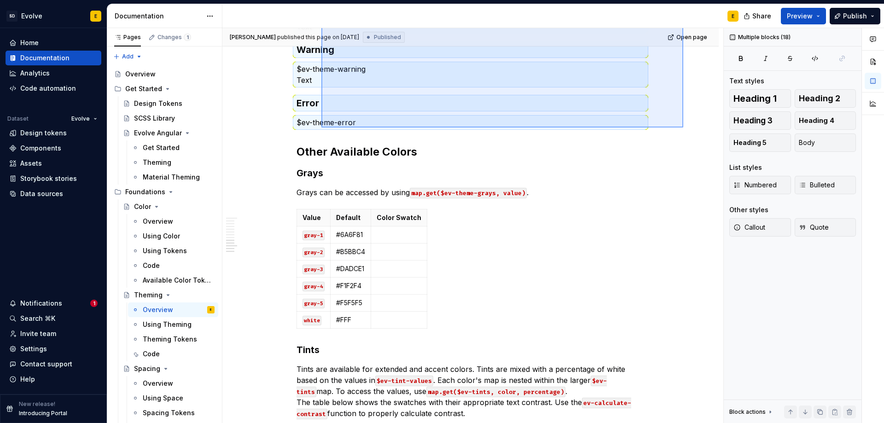
drag, startPoint x: 684, startPoint y: 232, endPoint x: 322, endPoint y: 128, distance: 376.9
click at [322, 128] on div "**********" at bounding box center [472, 226] width 501 height 396
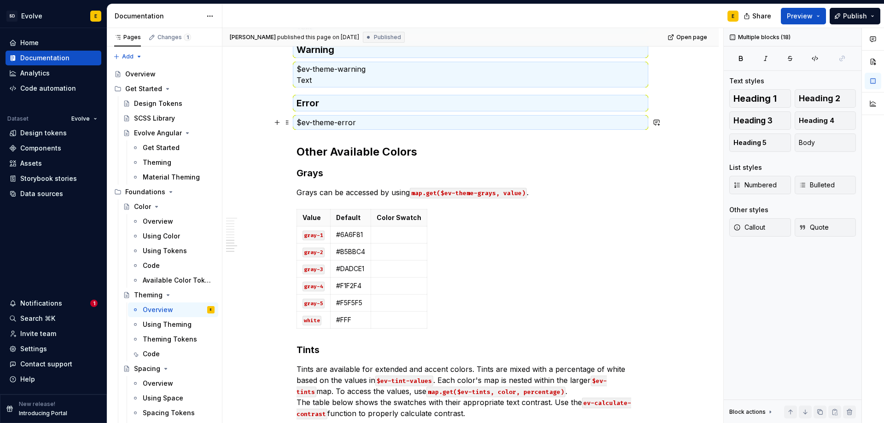
scroll to position [187, 0]
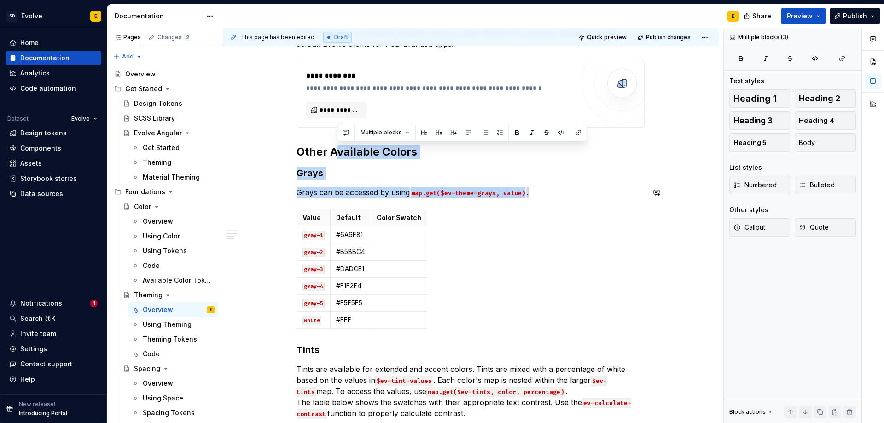
drag, startPoint x: 340, startPoint y: 137, endPoint x: 386, endPoint y: 202, distance: 79.6
click at [386, 202] on div "**********" at bounding box center [471, 316] width 348 height 644
click at [683, 153] on div "**********" at bounding box center [470, 374] width 497 height 805
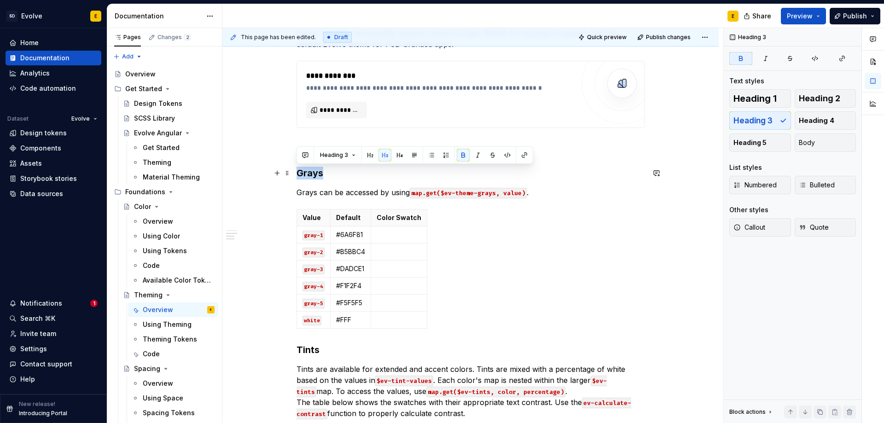
drag, startPoint x: 327, startPoint y: 173, endPoint x: 298, endPoint y: 174, distance: 29.0
click at [298, 174] on h3 "Grays" at bounding box center [471, 173] width 348 height 13
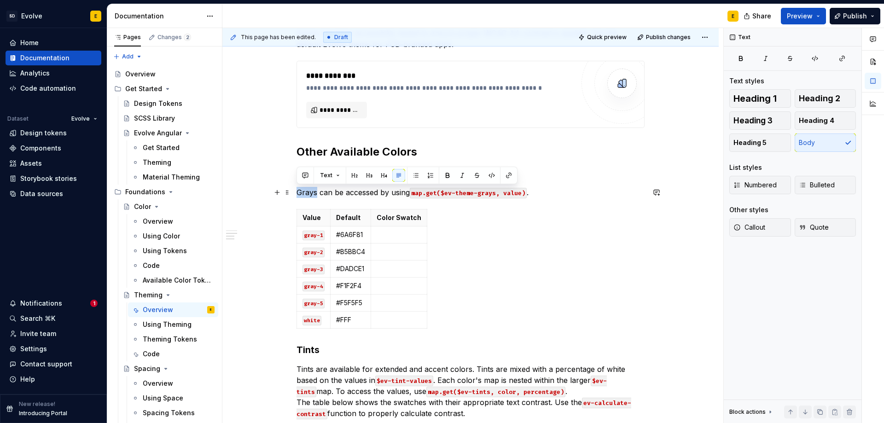
drag, startPoint x: 298, startPoint y: 193, endPoint x: 316, endPoint y: 194, distance: 17.5
click at [316, 194] on p "Grays can be accessed by using map.get($ev-theme-grays, value) ." at bounding box center [471, 192] width 348 height 11
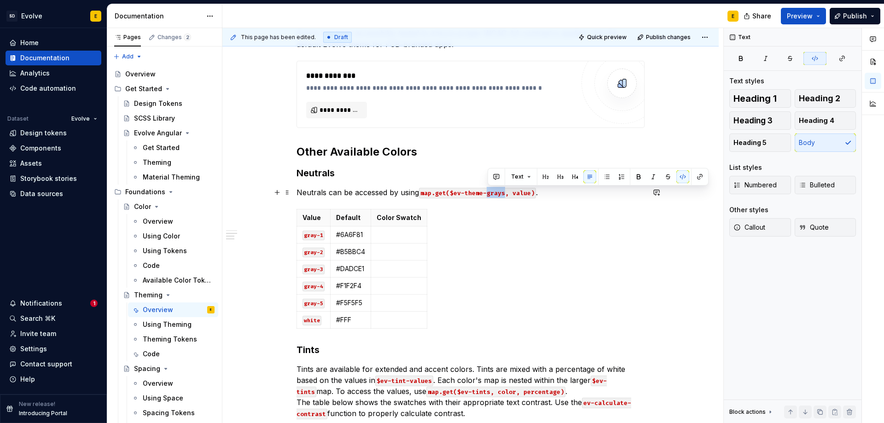
drag, startPoint x: 488, startPoint y: 193, endPoint x: 505, endPoint y: 193, distance: 16.6
click at [505, 193] on code "map.get($ev-theme-grays, value)" at bounding box center [477, 193] width 117 height 11
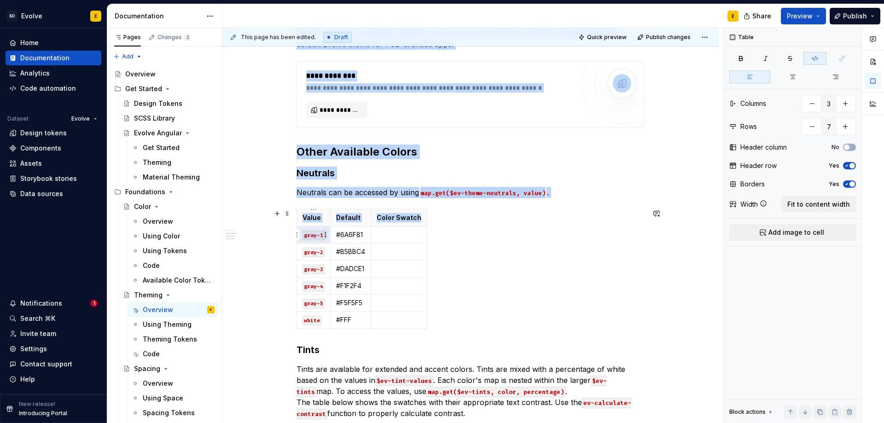
drag, startPoint x: 304, startPoint y: 237, endPoint x: 324, endPoint y: 234, distance: 20.4
click at [324, 234] on body "SD Evolve E Home Documentation Analytics Code automation Dataset Evolve Design …" at bounding box center [442, 211] width 884 height 423
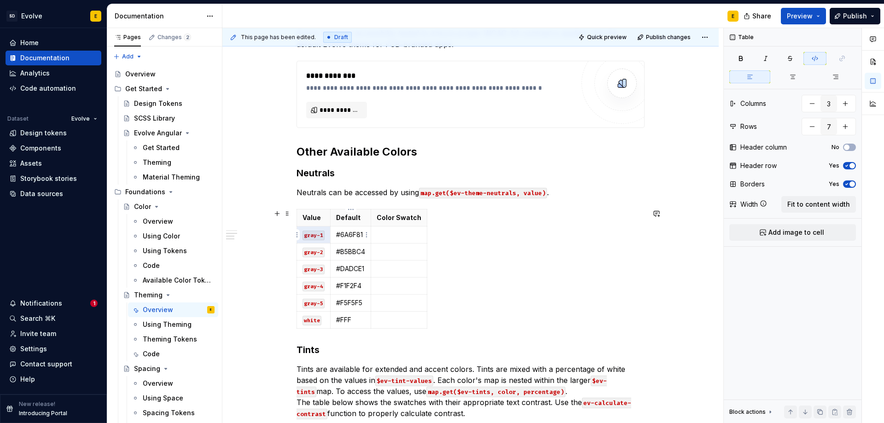
click at [357, 240] on td "#6A6F81" at bounding box center [351, 235] width 41 height 17
drag, startPoint x: 456, startPoint y: 322, endPoint x: 404, endPoint y: 306, distance: 54.6
click at [404, 306] on div "Value Default Color Swatch gray-1 #6A6F81 gray-2 #B5BBC4 gray-3 #DADCE1 gray-4 …" at bounding box center [471, 270] width 348 height 123
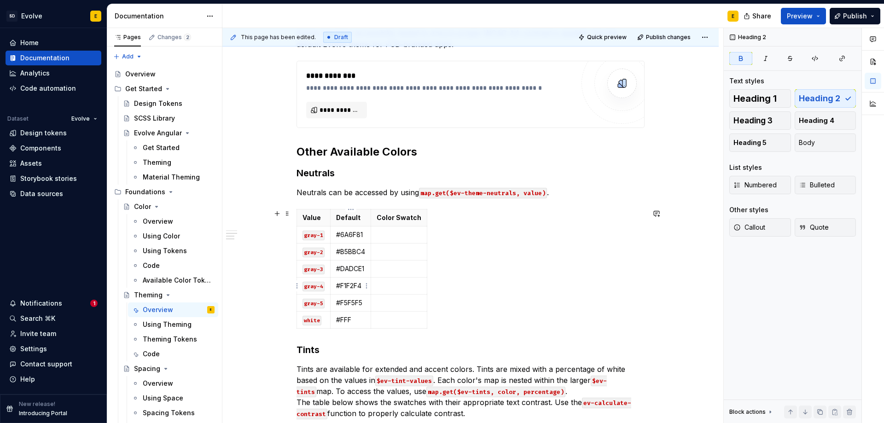
drag, startPoint x: 473, startPoint y: 258, endPoint x: 364, endPoint y: 285, distance: 111.9
click at [364, 285] on body "SD Evolve E Home Documentation Analytics Code automation Dataset Evolve Design …" at bounding box center [442, 211] width 884 height 423
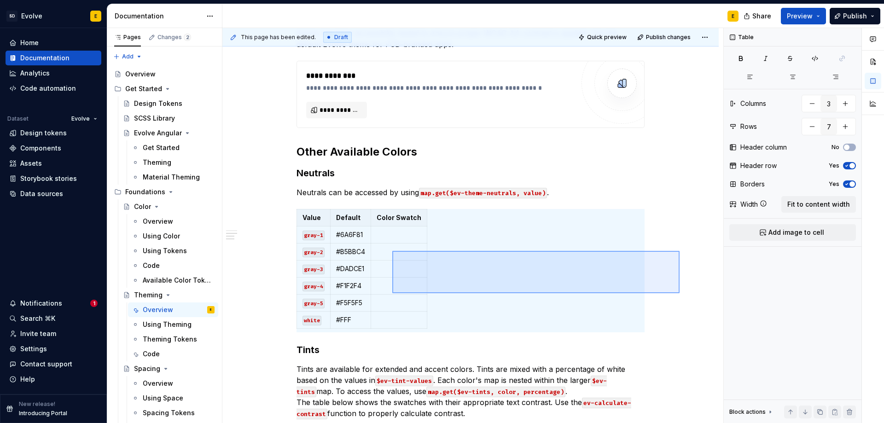
drag, startPoint x: 680, startPoint y: 251, endPoint x: 392, endPoint y: 293, distance: 290.5
click at [392, 293] on div "**********" at bounding box center [472, 226] width 501 height 396
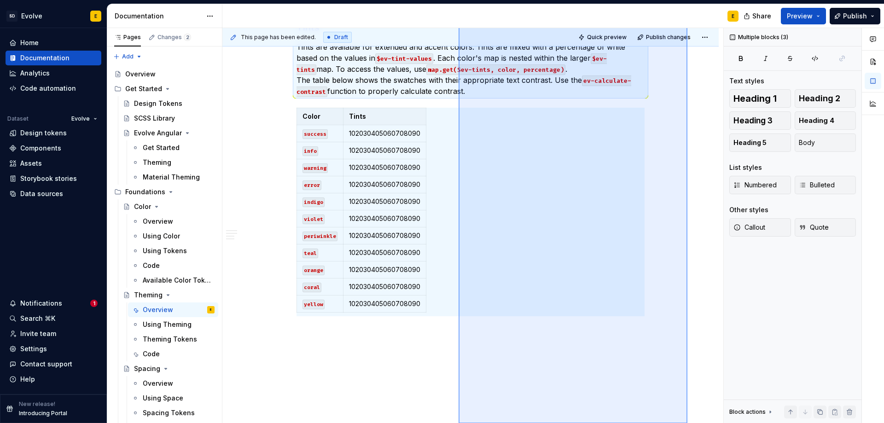
scroll to position [413, 0]
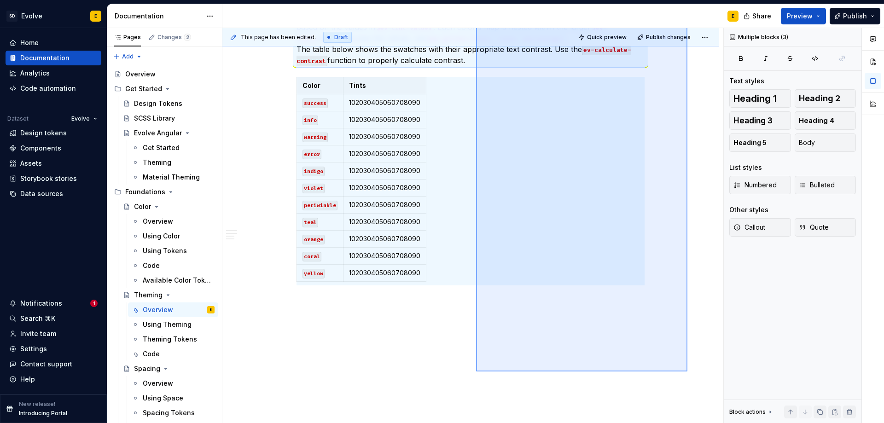
drag, startPoint x: 688, startPoint y: 214, endPoint x: 476, endPoint y: 372, distance: 263.7
click at [476, 372] on div "**********" at bounding box center [472, 226] width 501 height 396
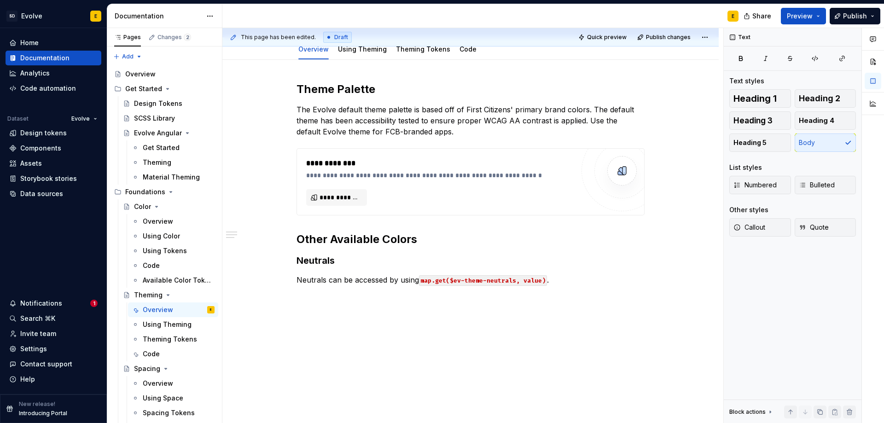
scroll to position [54, 0]
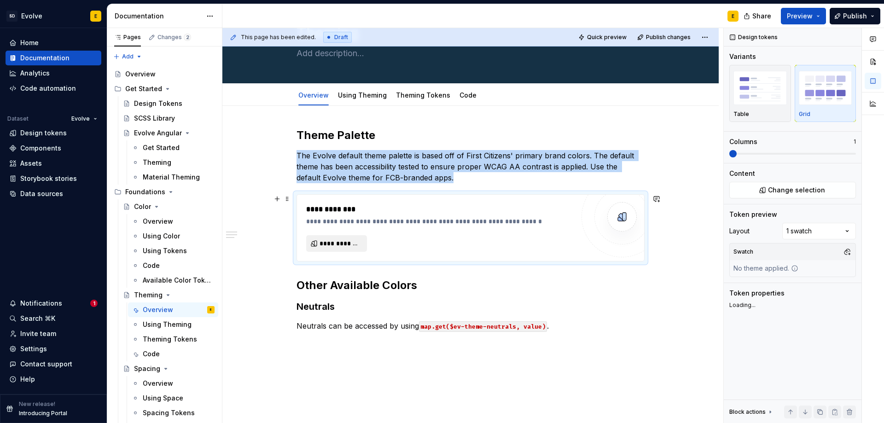
click at [336, 246] on span "**********" at bounding box center [340, 243] width 41 height 9
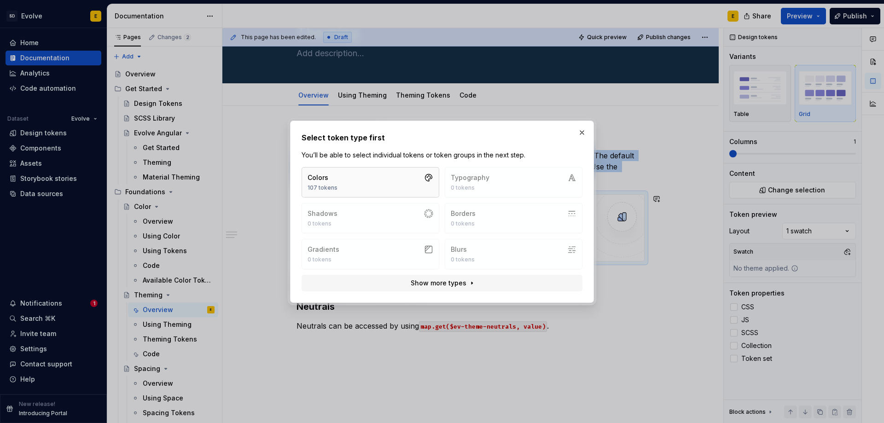
click at [350, 189] on button "Colors 107 tokens" at bounding box center [371, 182] width 138 height 30
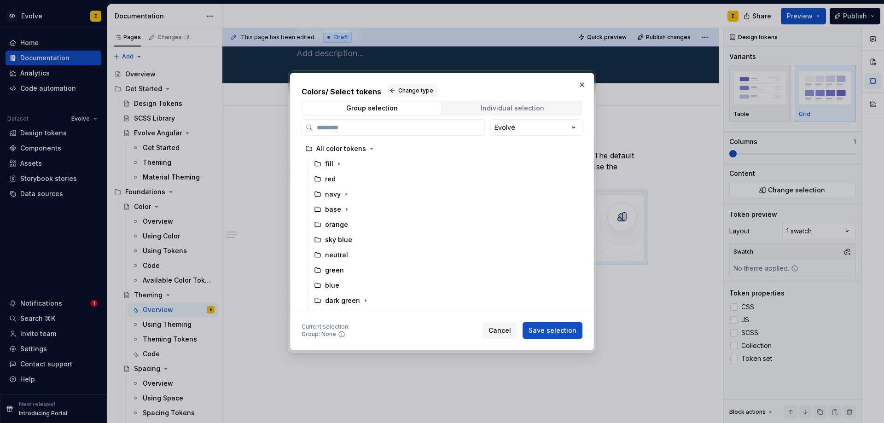
click at [489, 107] on div "Individual selection" at bounding box center [513, 108] width 64 height 7
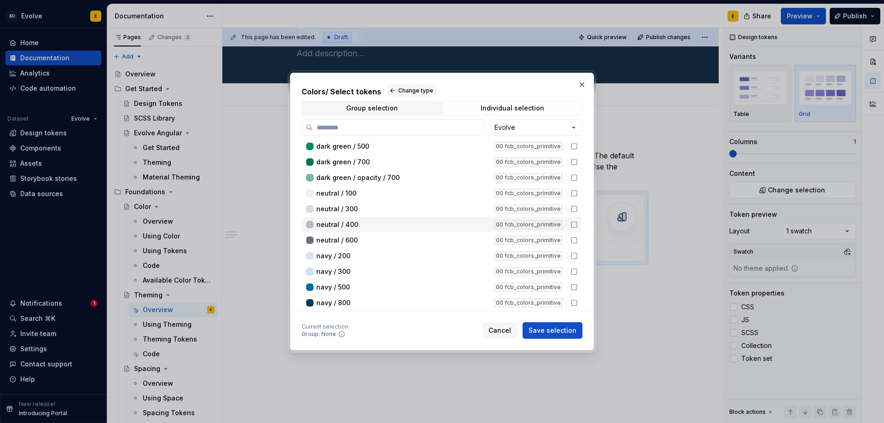
scroll to position [46, 0]
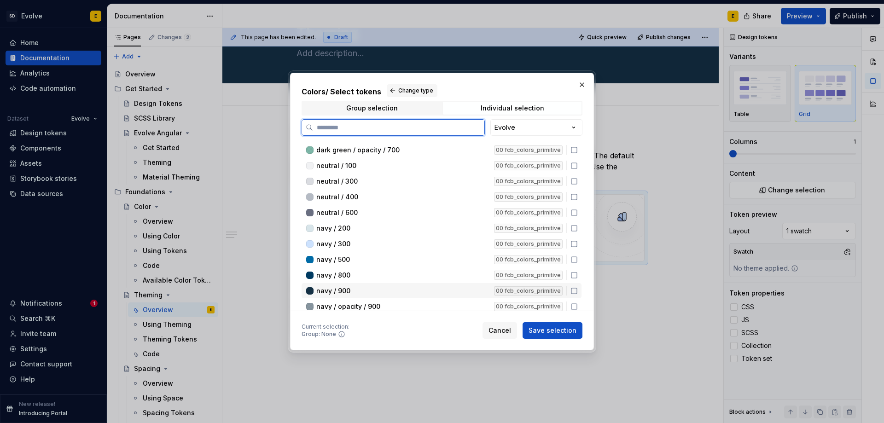
click at [573, 289] on icon at bounding box center [574, 290] width 7 height 7
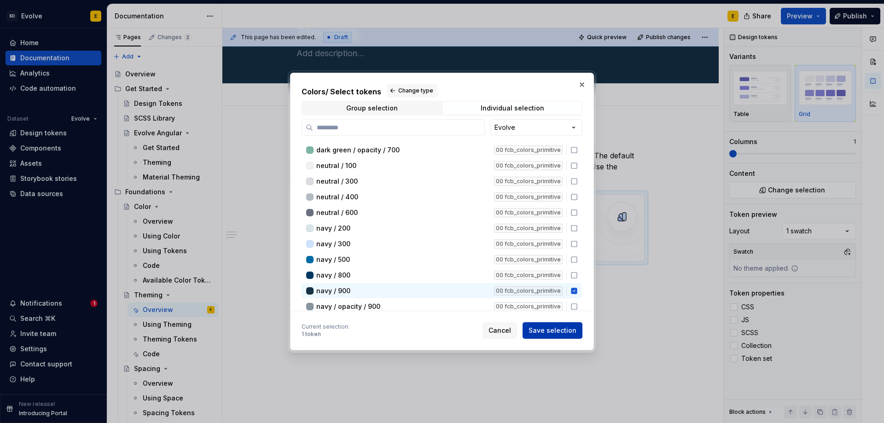
click at [555, 328] on span "Save selection" at bounding box center [553, 330] width 48 height 9
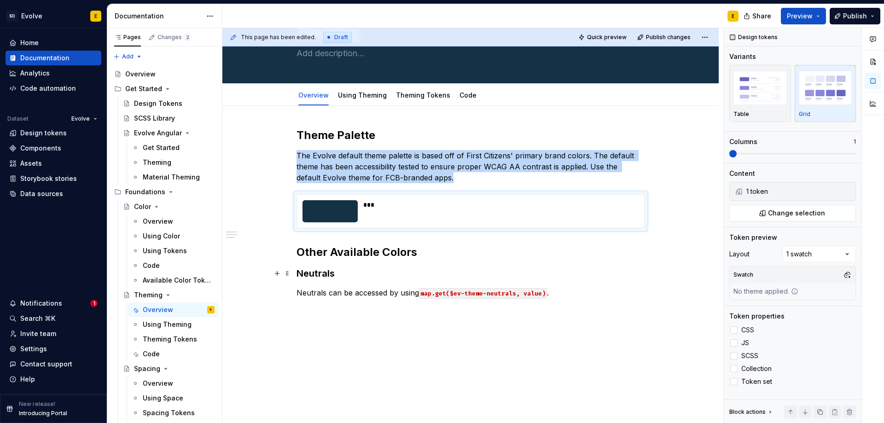
type textarea "*"
click at [449, 182] on p "The Evolve default theme palette is based off of First Citizens' primary brand …" at bounding box center [471, 166] width 348 height 33
click at [446, 213] on div "***" at bounding box center [498, 211] width 270 height 22
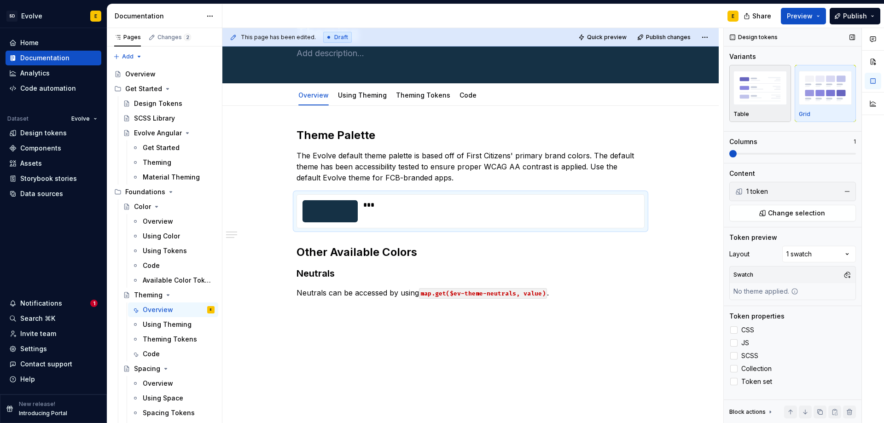
click at [762, 107] on div "Table" at bounding box center [760, 93] width 53 height 49
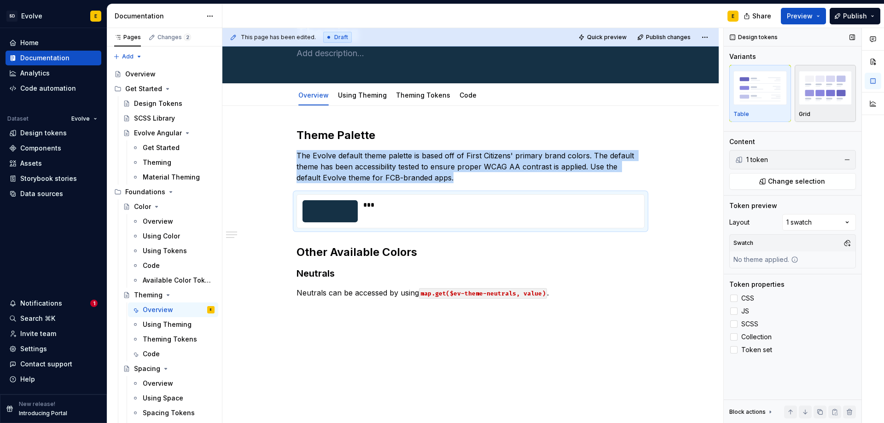
click at [811, 105] on div "button" at bounding box center [825, 88] width 53 height 38
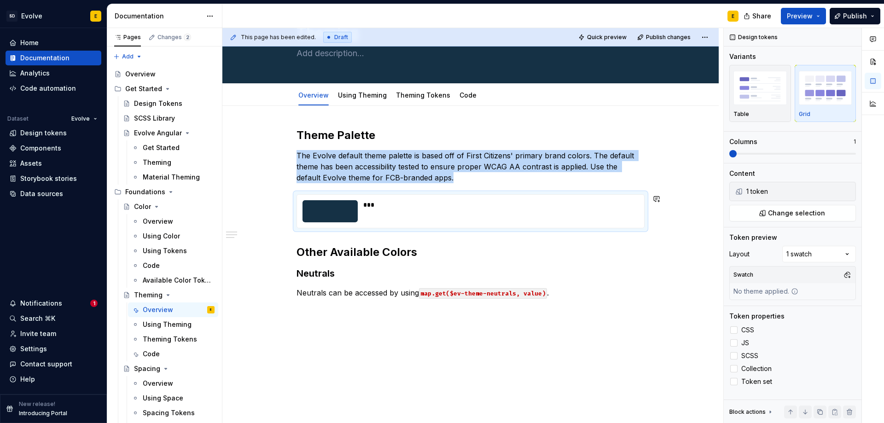
click at [439, 180] on p "The Evolve default theme palette is based off of First Citizens' primary brand …" at bounding box center [471, 166] width 348 height 33
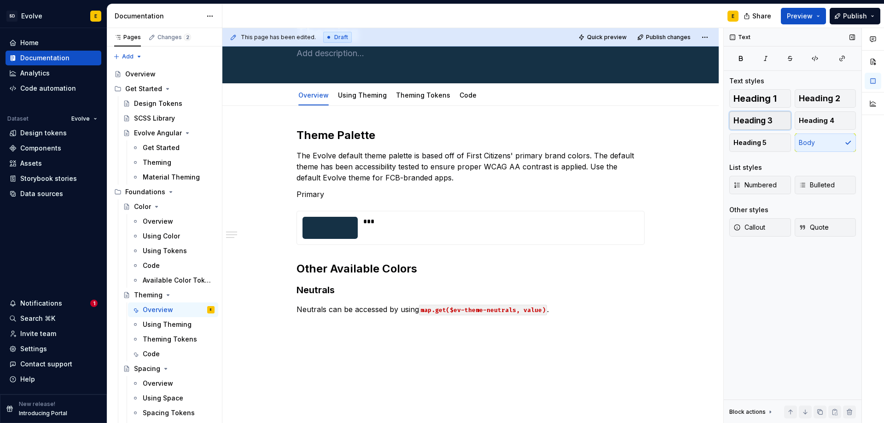
click at [772, 117] on span "Heading 3" at bounding box center [753, 120] width 39 height 9
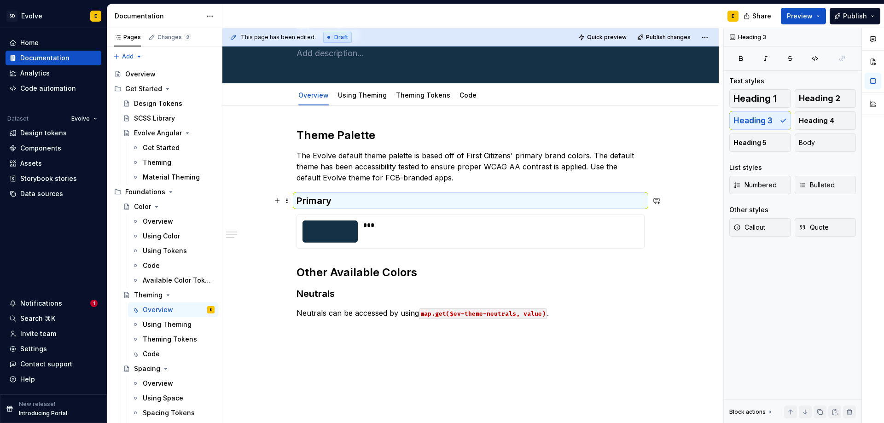
click at [338, 198] on h3 "Primary" at bounding box center [471, 200] width 348 height 13
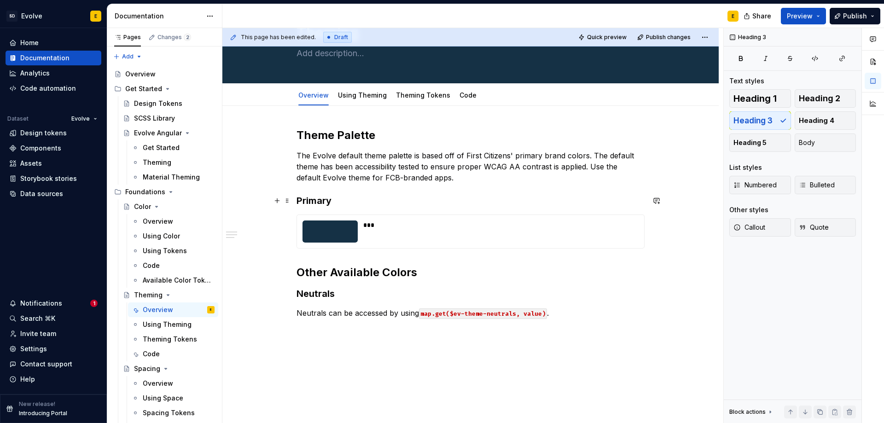
click at [341, 200] on h3 "Primary" at bounding box center [471, 200] width 348 height 13
click at [431, 233] on div "***" at bounding box center [498, 232] width 270 height 22
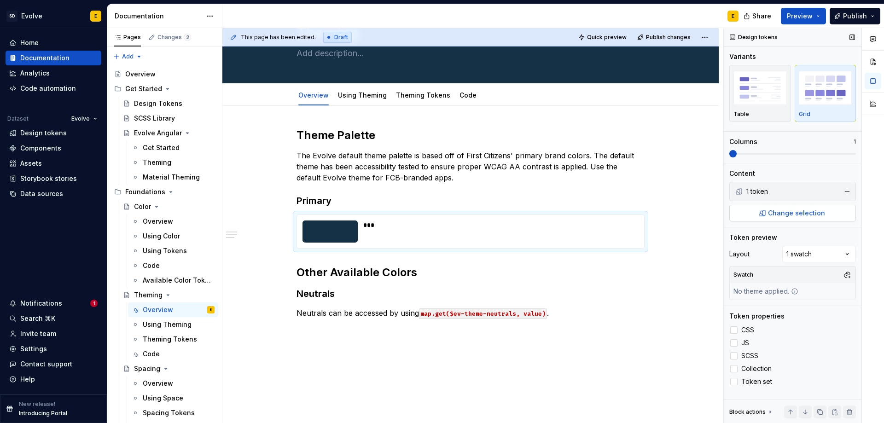
click at [768, 214] on button "Change selection" at bounding box center [793, 213] width 127 height 17
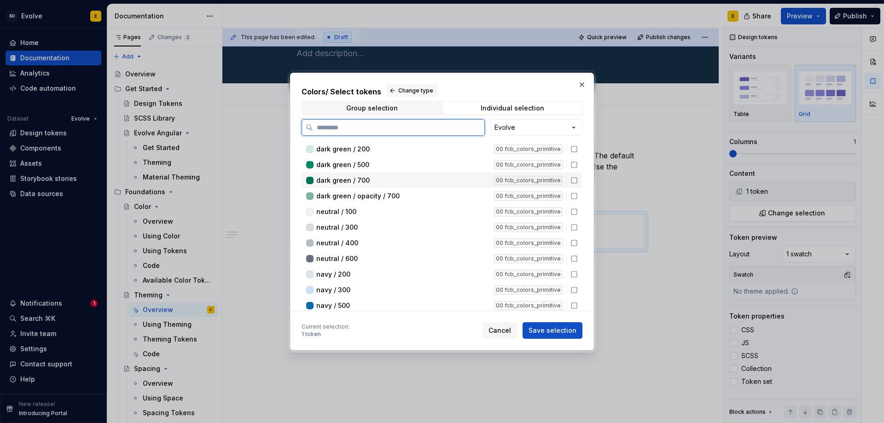
click at [575, 181] on icon at bounding box center [574, 180] width 7 height 7
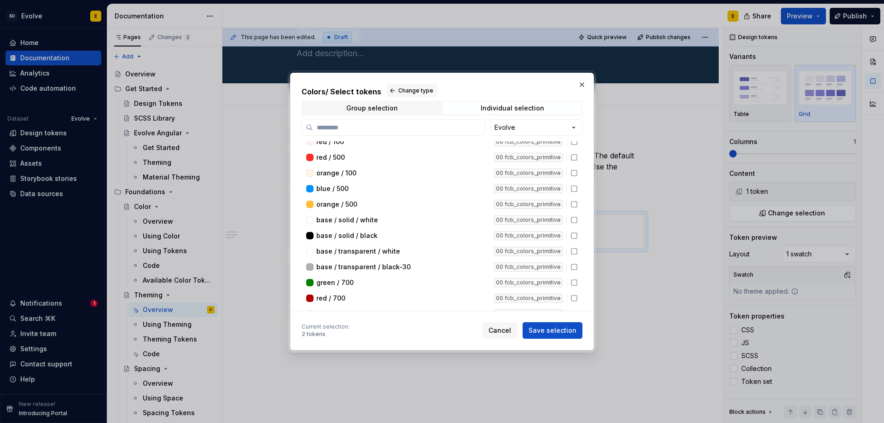
scroll to position [276, 0]
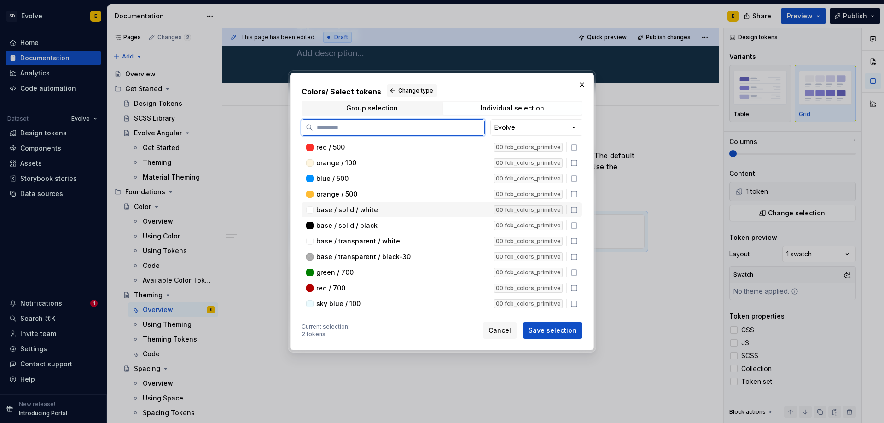
click at [576, 209] on icon at bounding box center [574, 209] width 7 height 7
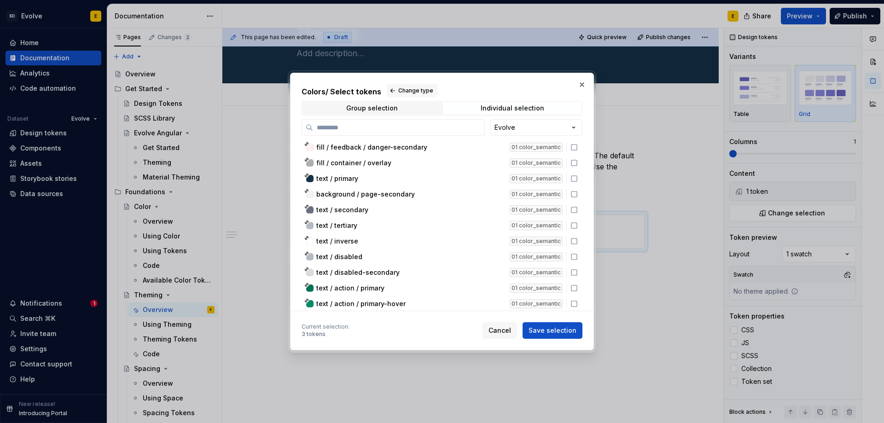
scroll to position [875, 0]
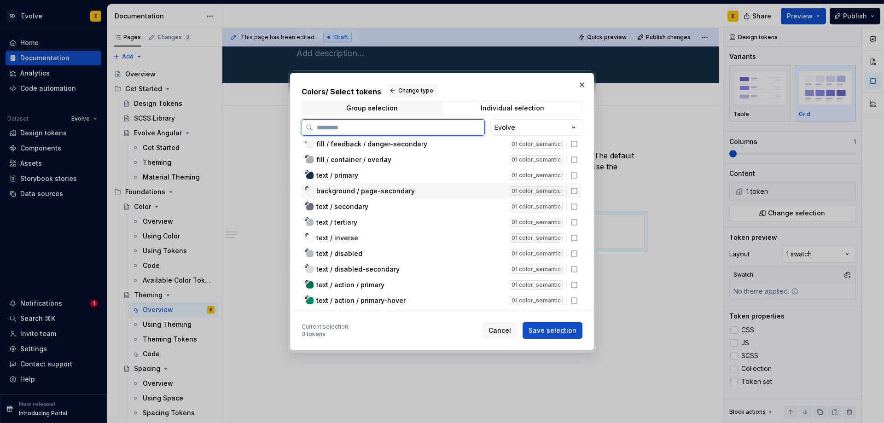
click at [576, 192] on icon at bounding box center [574, 190] width 7 height 7
click at [573, 176] on icon at bounding box center [574, 175] width 7 height 7
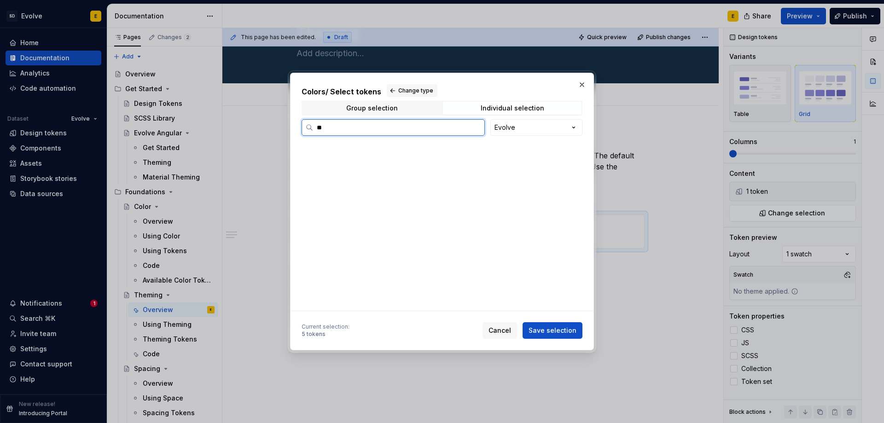
scroll to position [0, 0]
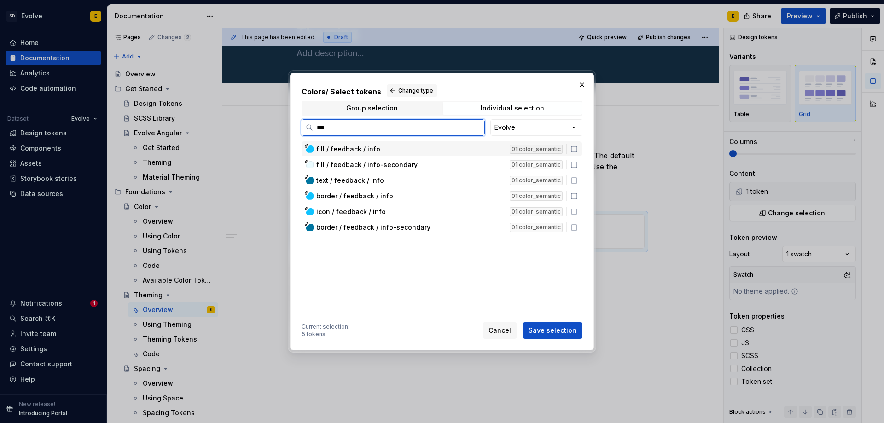
type input "****"
click at [575, 151] on icon at bounding box center [574, 149] width 7 height 7
click at [474, 129] on input "****" at bounding box center [398, 127] width 171 height 9
click at [577, 152] on icon at bounding box center [574, 149] width 7 height 7
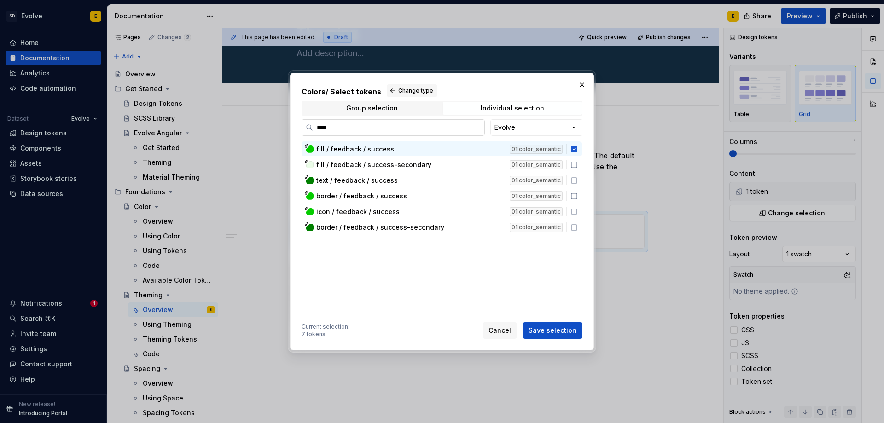
click at [376, 129] on input "****" at bounding box center [398, 127] width 171 height 9
type input "*"
click at [573, 151] on icon at bounding box center [574, 149] width 7 height 7
click at [377, 131] on input "******" at bounding box center [398, 127] width 171 height 9
type input "*"
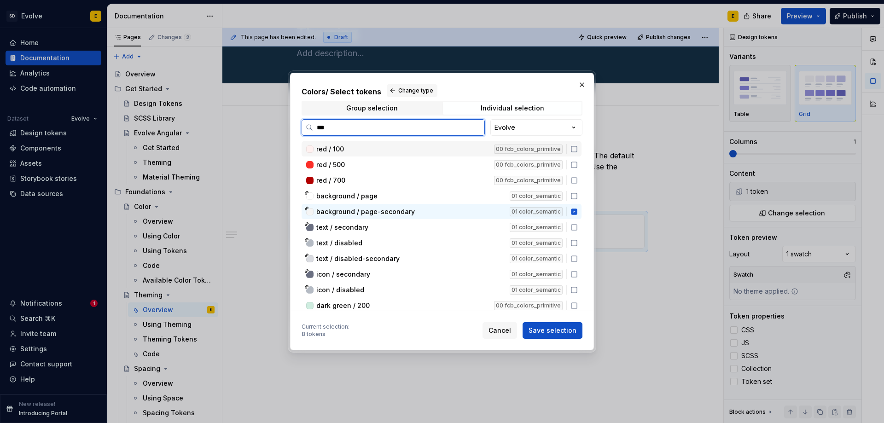
type input "****"
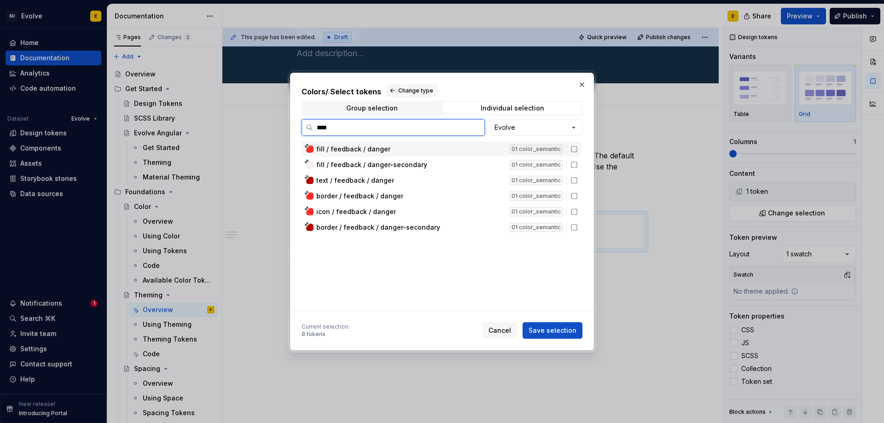
click at [576, 151] on icon at bounding box center [574, 149] width 7 height 7
click at [548, 337] on button "Save selection" at bounding box center [553, 330] width 60 height 17
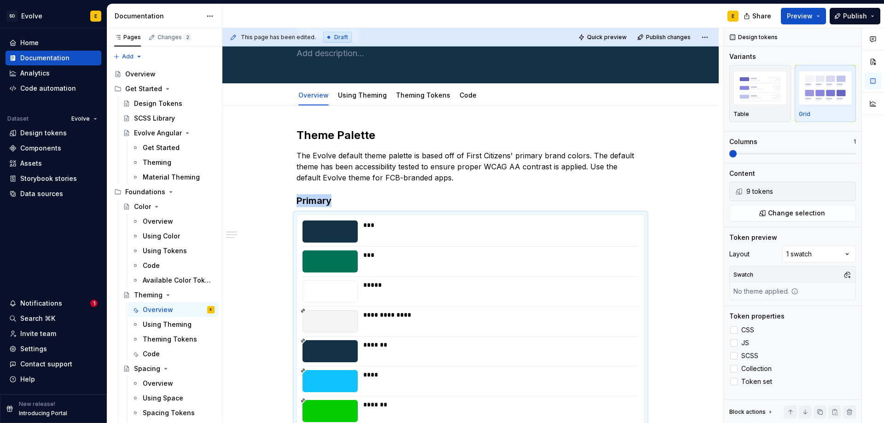
scroll to position [118, 0]
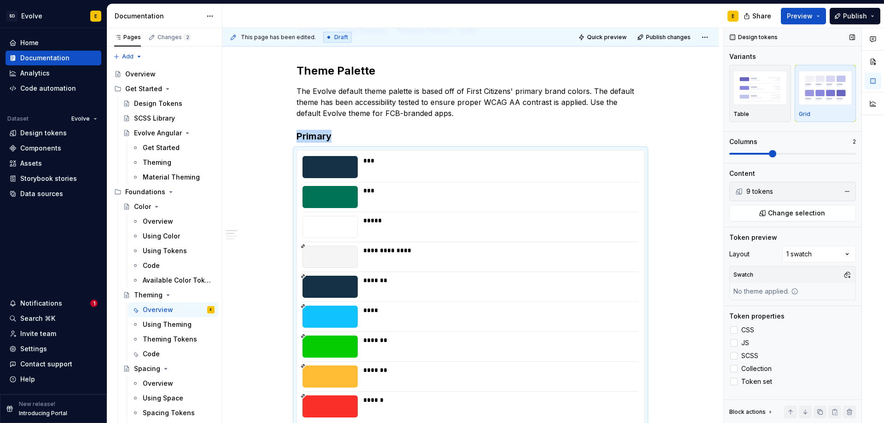
click at [769, 151] on span at bounding box center [772, 153] width 7 height 7
click at [344, 138] on h3 "Primary" at bounding box center [471, 136] width 348 height 13
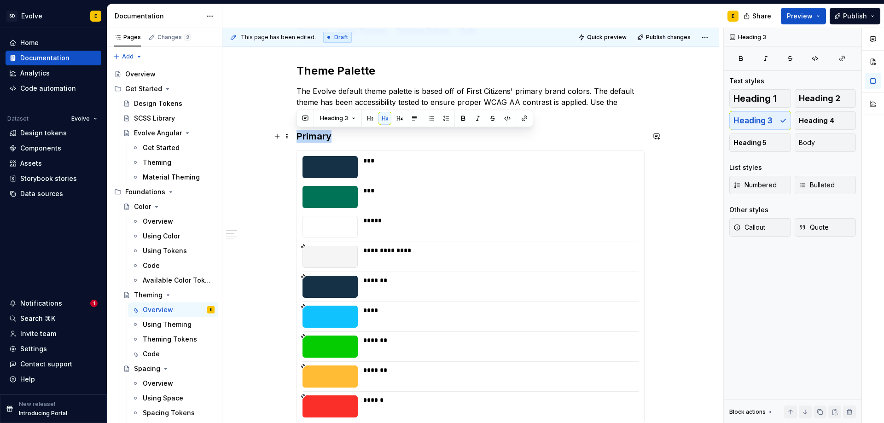
drag, startPoint x: 342, startPoint y: 134, endPoint x: 295, endPoint y: 135, distance: 47.5
click at [295, 135] on div "**********" at bounding box center [470, 336] width 497 height 591
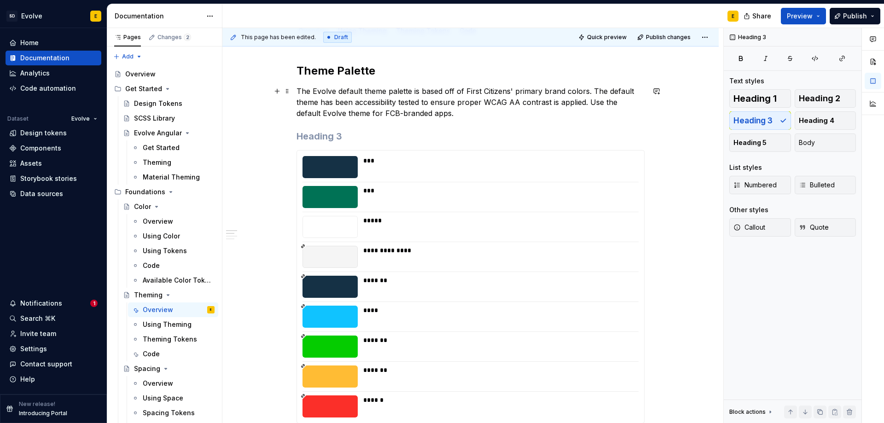
click at [677, 111] on div "**********" at bounding box center [470, 336] width 497 height 591
click at [662, 135] on button "button" at bounding box center [656, 136] width 13 height 13
click at [705, 136] on div "**********" at bounding box center [470, 336] width 497 height 591
click at [287, 136] on span at bounding box center [287, 136] width 7 height 13
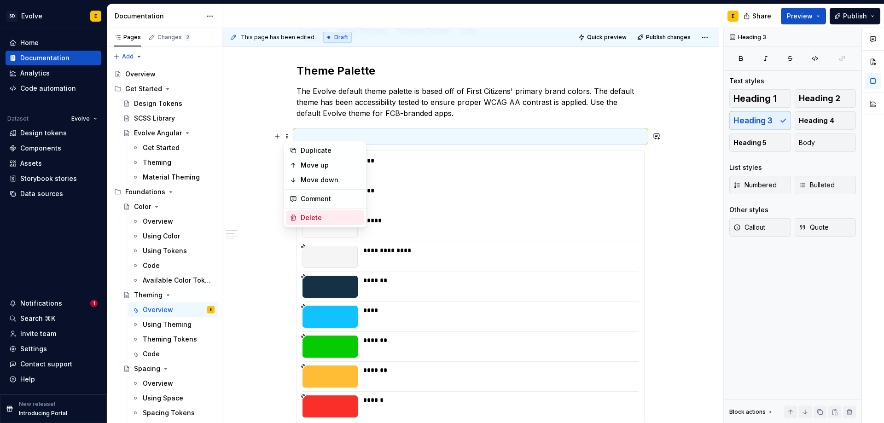
click at [309, 214] on div "Delete" at bounding box center [331, 217] width 60 height 9
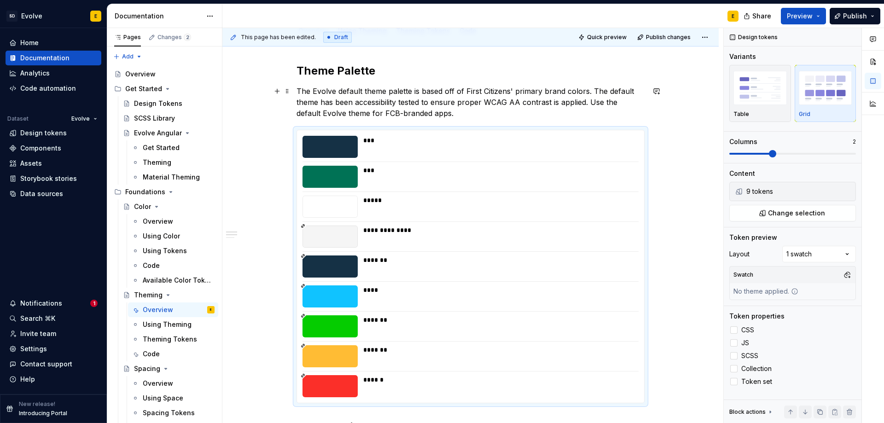
click at [432, 114] on p "The Evolve default theme palette is based off of First Citizens' primary brand …" at bounding box center [471, 102] width 348 height 33
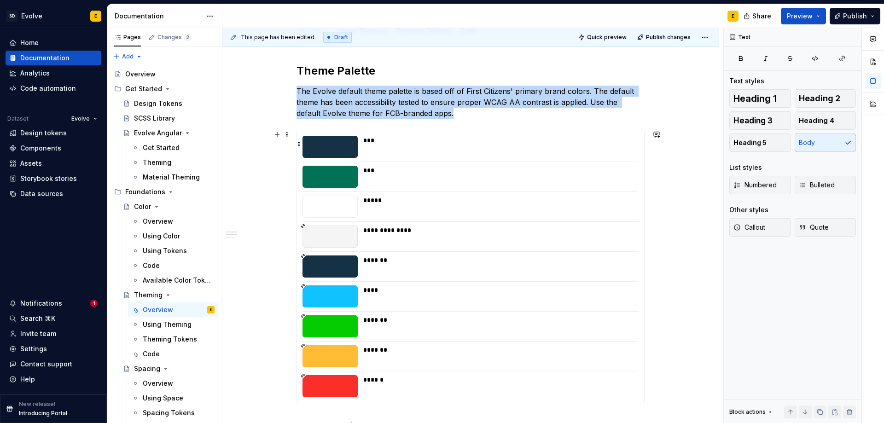
click at [439, 138] on div "***" at bounding box center [498, 140] width 270 height 9
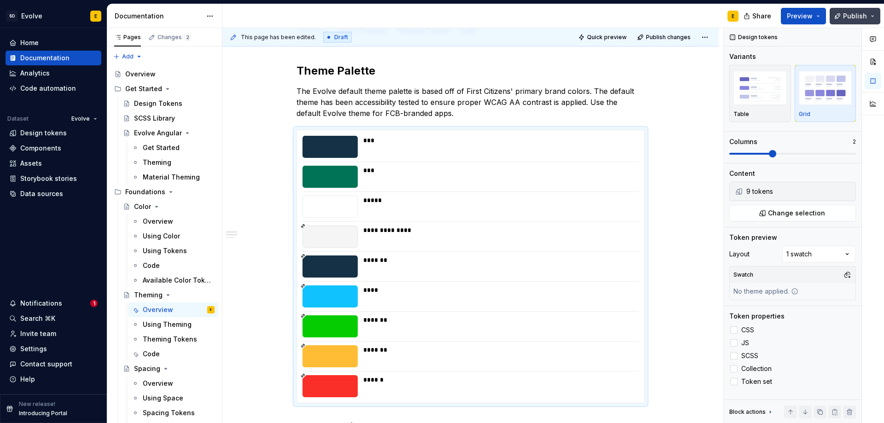
click at [847, 13] on span "Publish" at bounding box center [855, 16] width 24 height 9
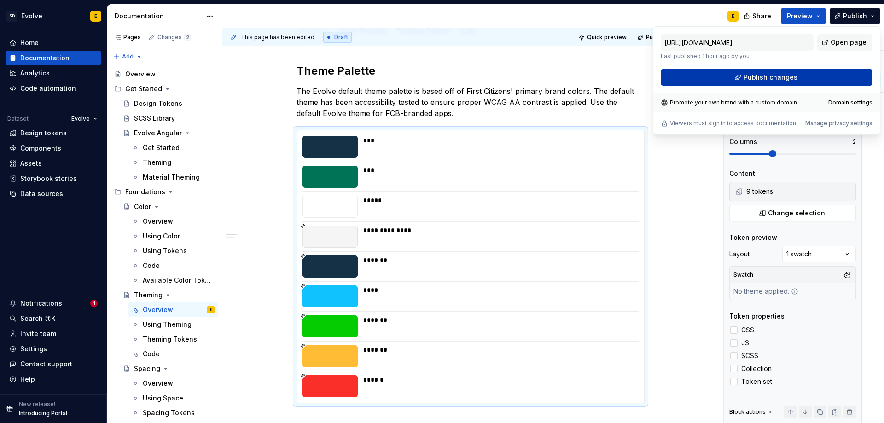
click at [829, 74] on button "Publish changes" at bounding box center [767, 77] width 212 height 17
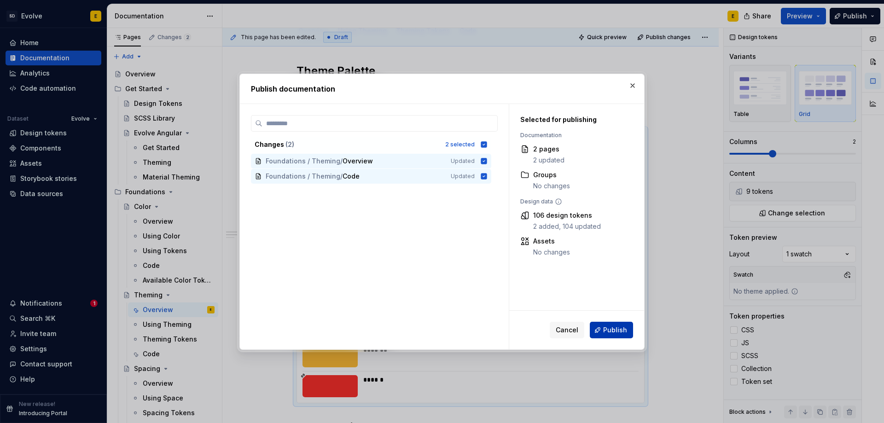
click at [616, 335] on button "Publish" at bounding box center [611, 330] width 43 height 17
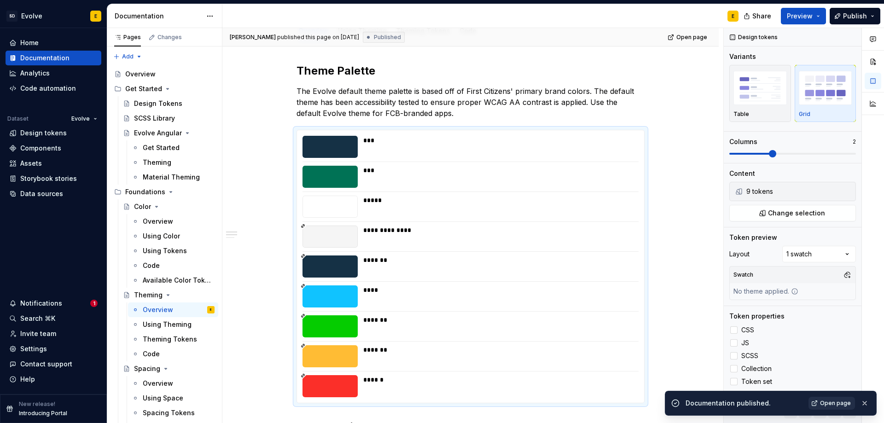
click at [842, 401] on span "Open page" at bounding box center [835, 403] width 31 height 7
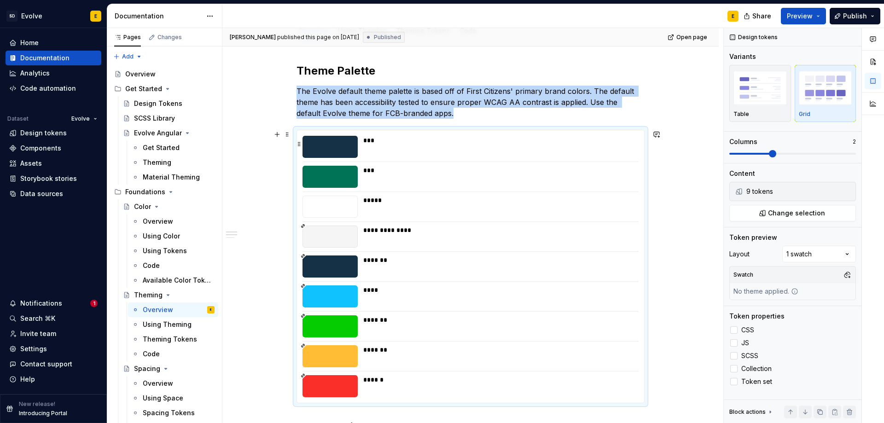
click at [462, 143] on div "***" at bounding box center [498, 140] width 270 height 9
click at [818, 251] on div "Comments Open comments No comments yet Select ‘Comment’ from the block context …" at bounding box center [804, 226] width 160 height 396
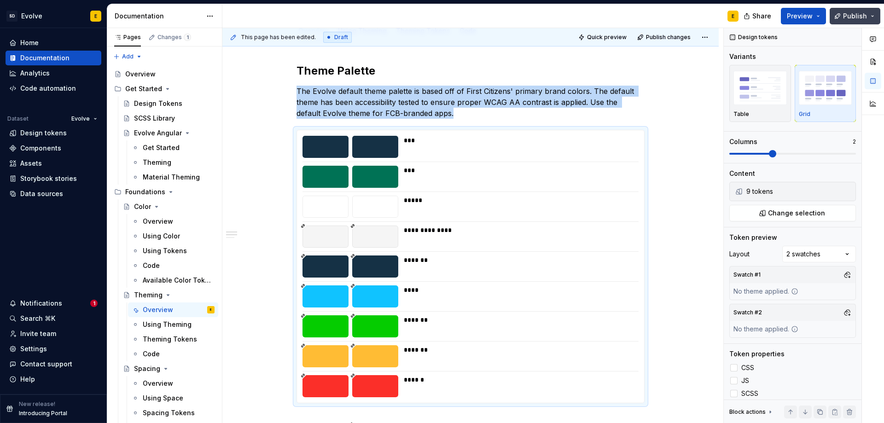
click at [849, 18] on span "Publish" at bounding box center [855, 16] width 24 height 9
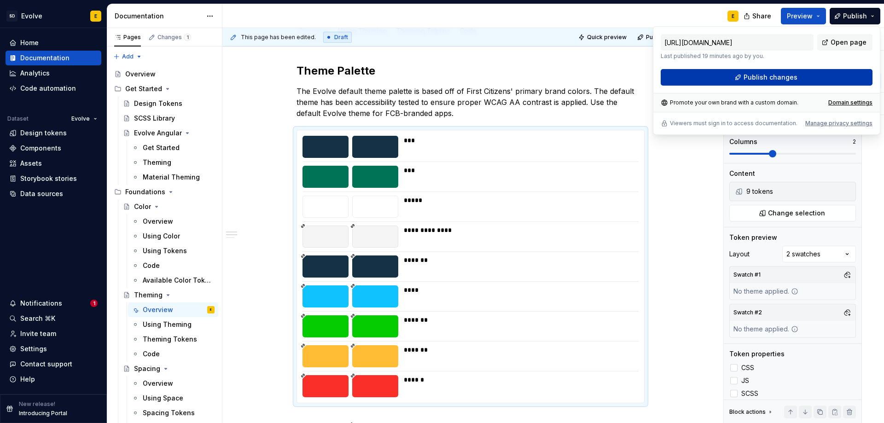
click at [815, 76] on button "Publish changes" at bounding box center [767, 77] width 212 height 17
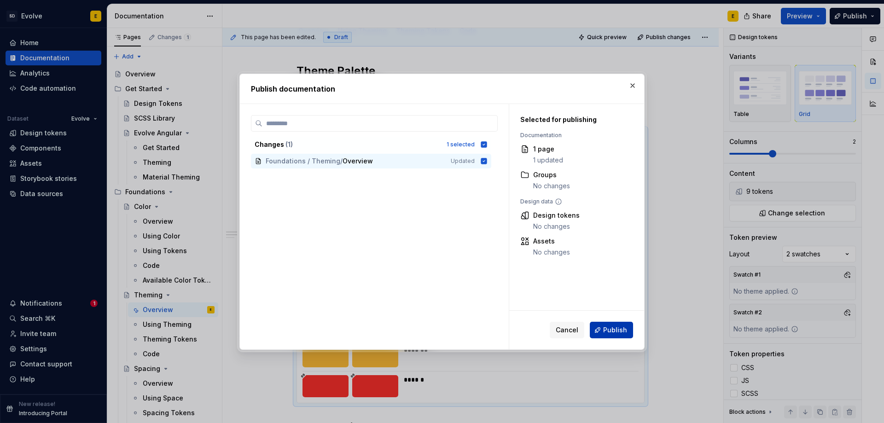
click at [604, 328] on button "Publish" at bounding box center [611, 330] width 43 height 17
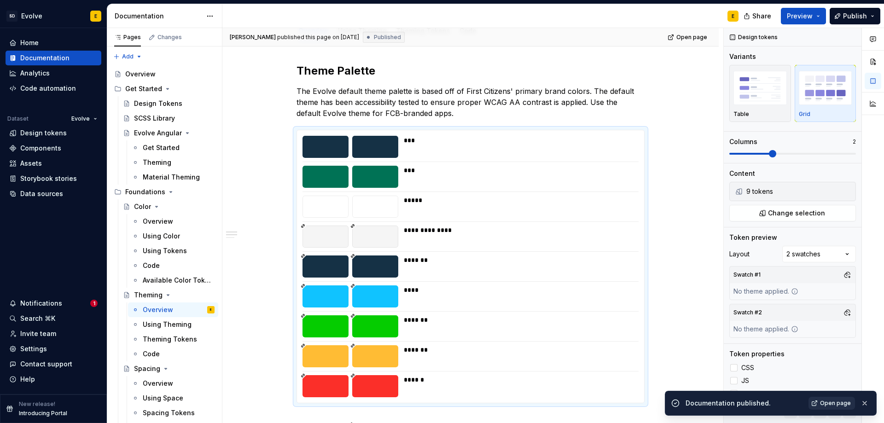
click at [823, 400] on span "Open page" at bounding box center [835, 403] width 31 height 7
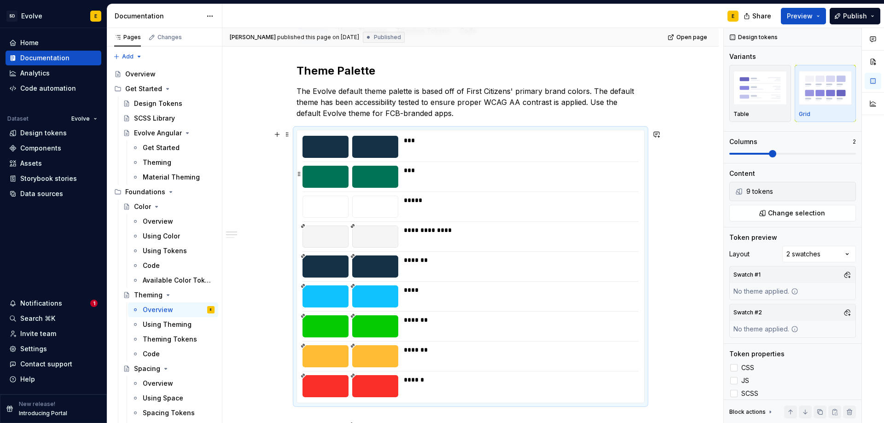
click at [485, 186] on div "***" at bounding box center [518, 177] width 229 height 22
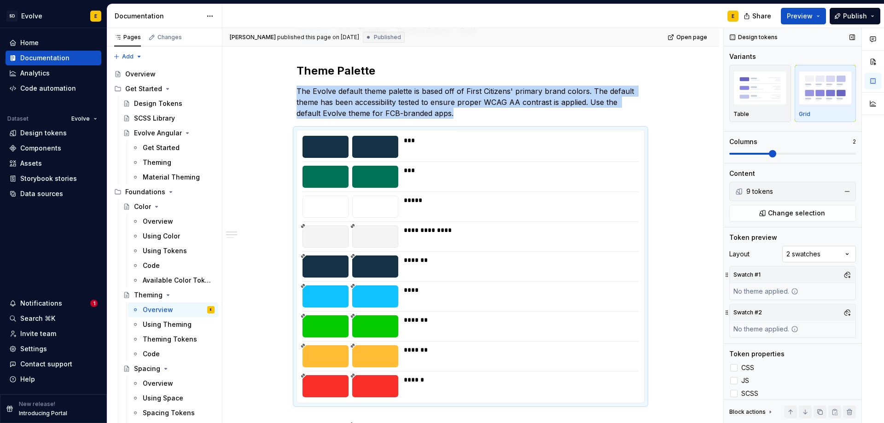
click at [786, 252] on div "Comments Open comments No comments yet Select ‘Comment’ from the block context …" at bounding box center [804, 226] width 160 height 396
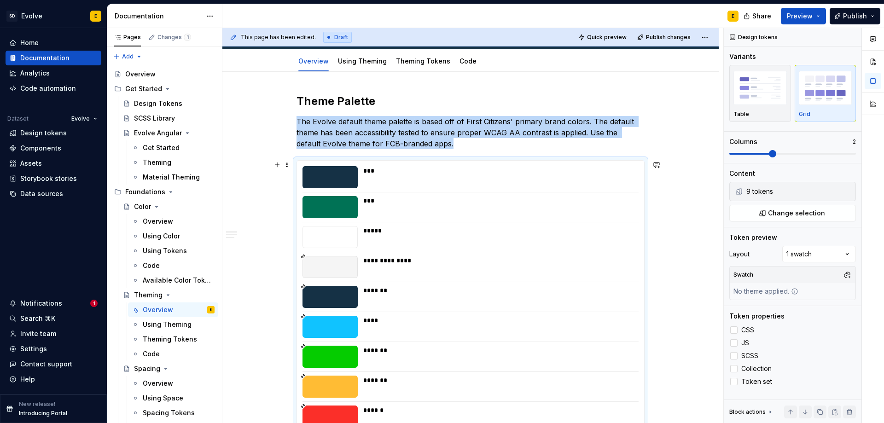
scroll to position [72, 0]
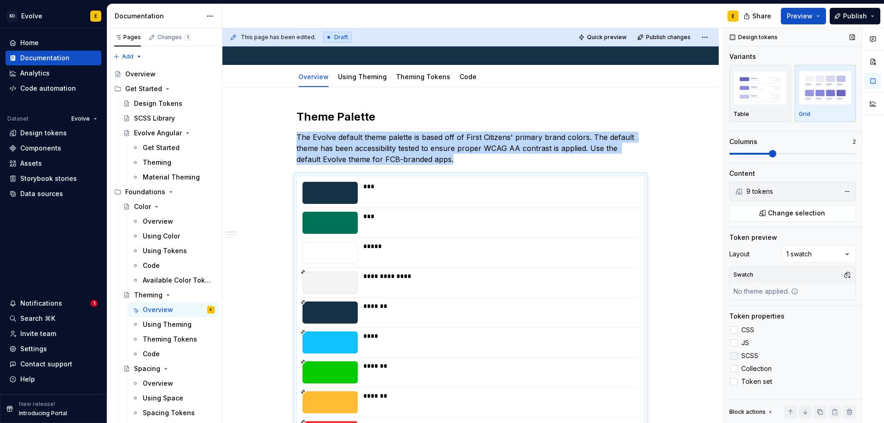
click at [736, 355] on div at bounding box center [734, 355] width 7 height 7
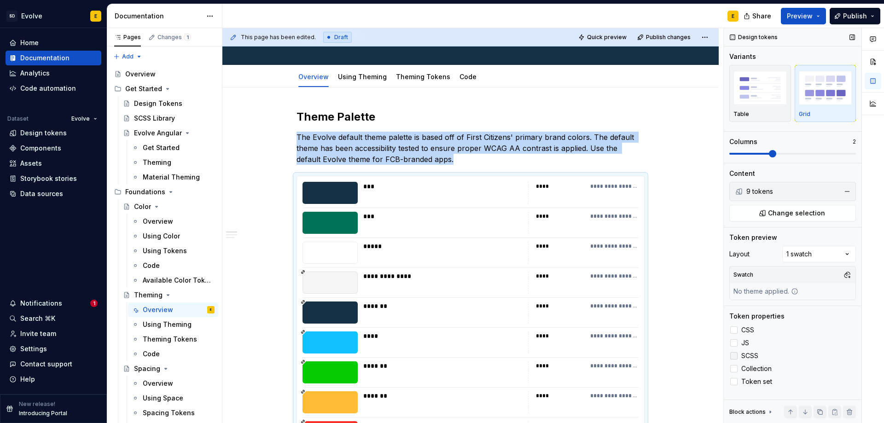
click at [734, 356] on icon at bounding box center [734, 356] width 0 height 0
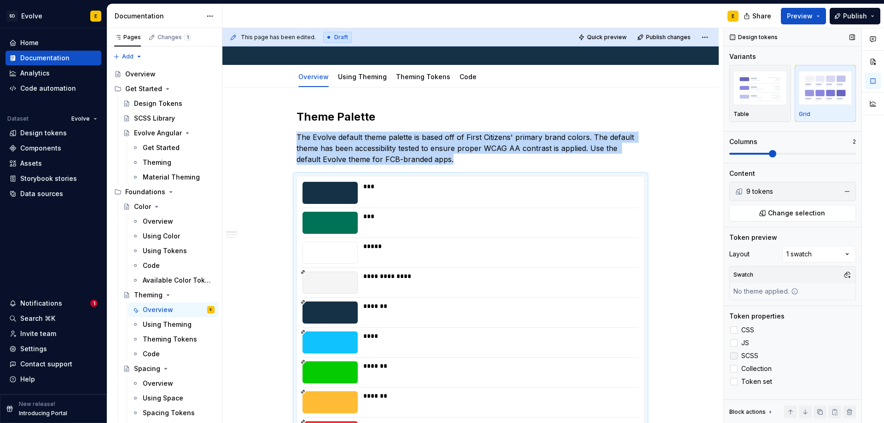
click at [734, 357] on div at bounding box center [734, 355] width 7 height 7
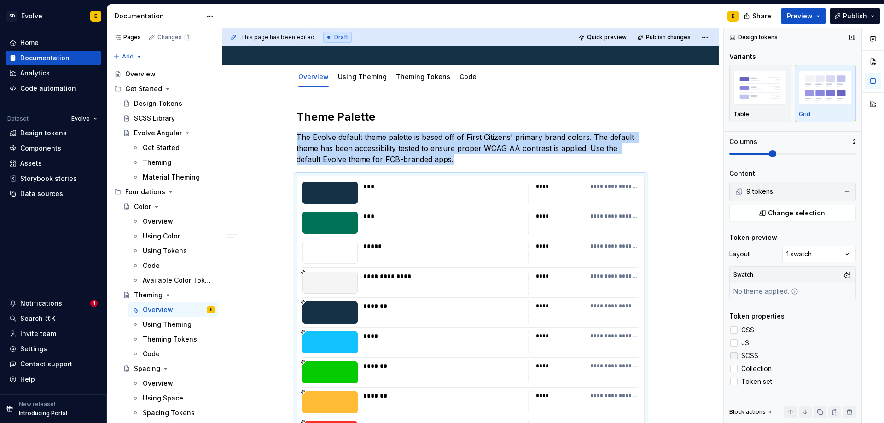
click at [734, 356] on icon at bounding box center [734, 356] width 0 height 0
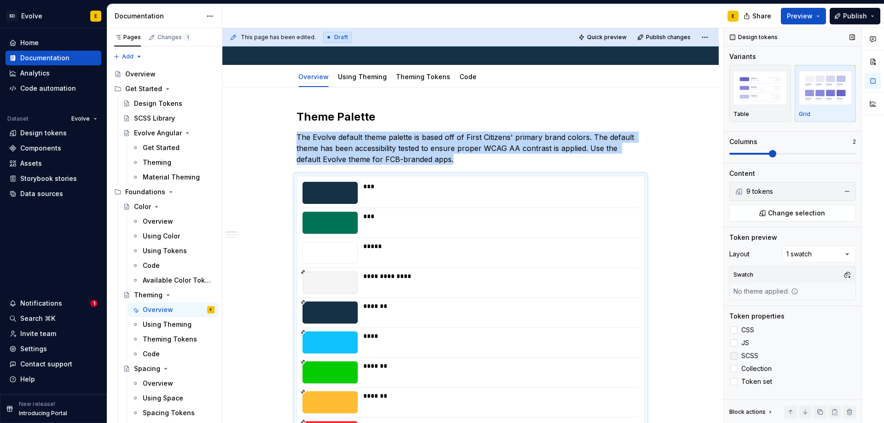
type textarea "*"
click at [36, 133] on div "Design tokens" at bounding box center [43, 133] width 47 height 9
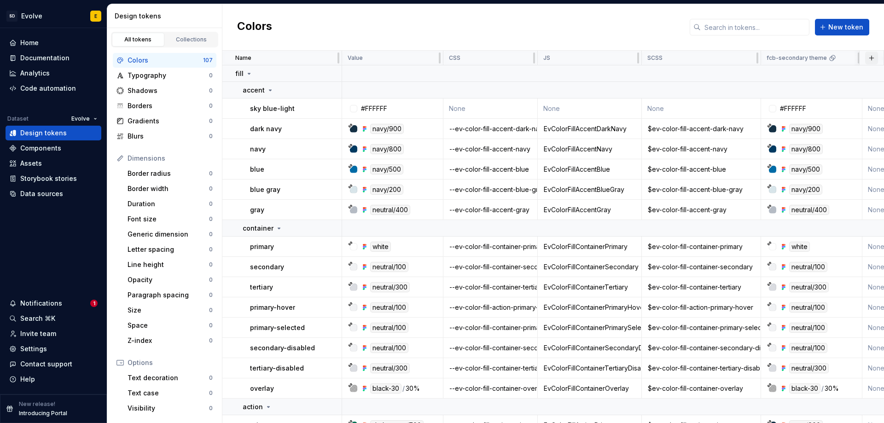
click at [869, 56] on button "button" at bounding box center [872, 58] width 13 height 13
click at [842, 93] on div "New custom property" at bounding box center [814, 94] width 69 height 9
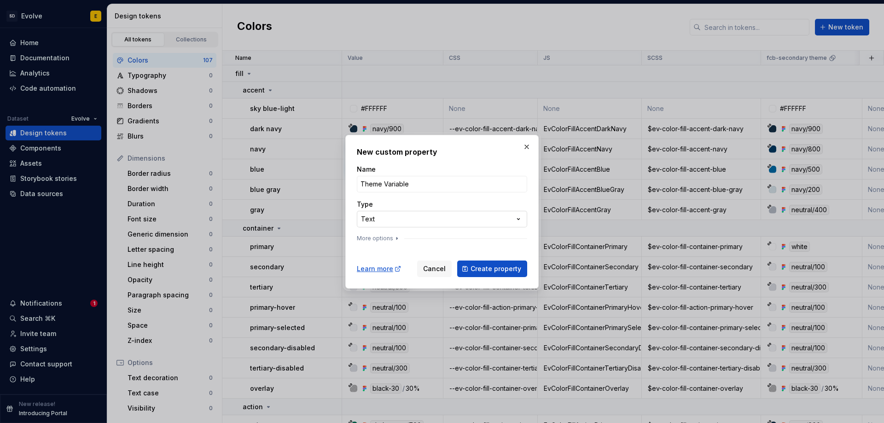
type input "Theme Variable"
click at [422, 216] on div "**********" at bounding box center [442, 211] width 884 height 423
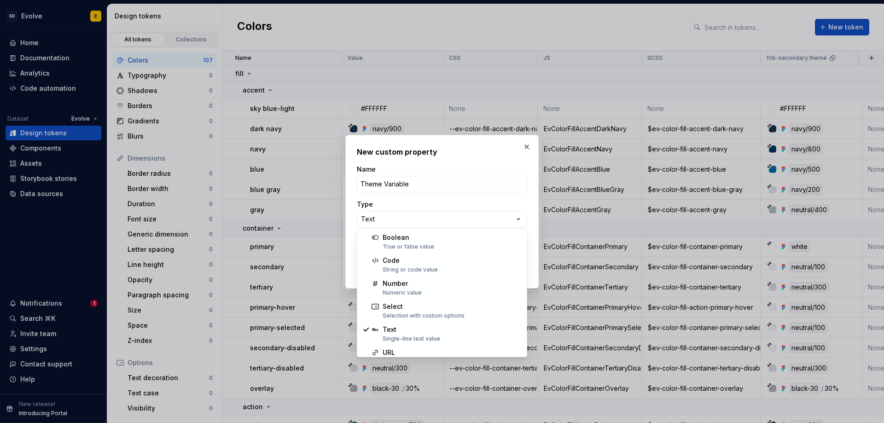
select select "*******"
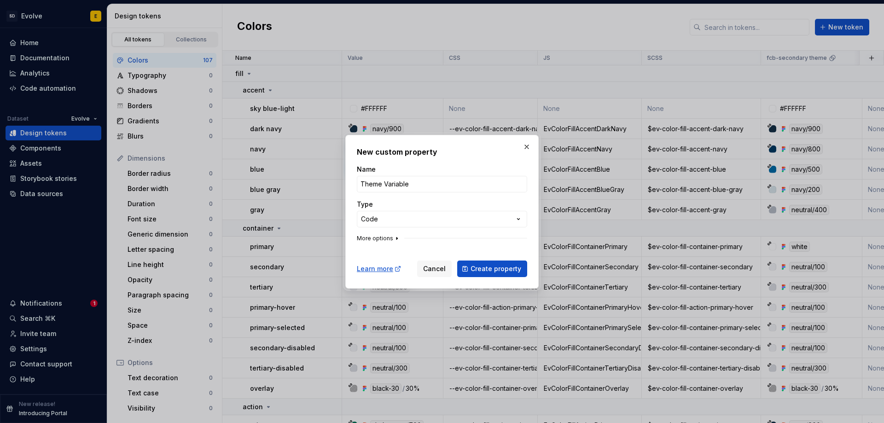
click at [397, 238] on icon "button" at bounding box center [397, 238] width 1 height 2
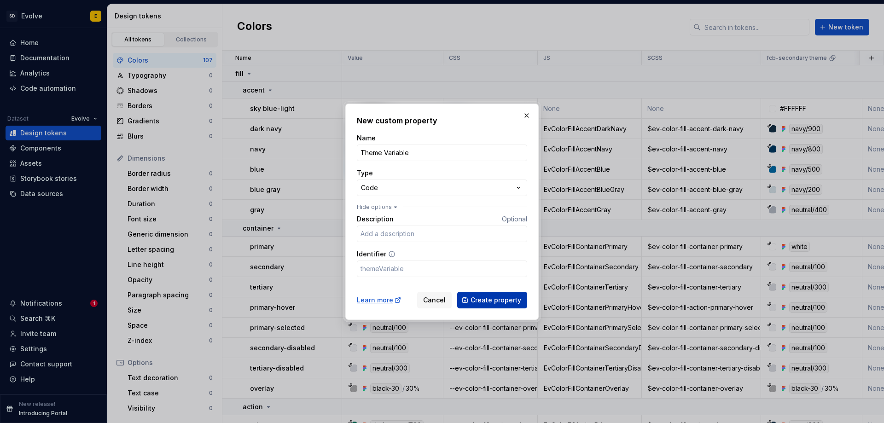
click at [478, 299] on span "Create property" at bounding box center [496, 300] width 51 height 9
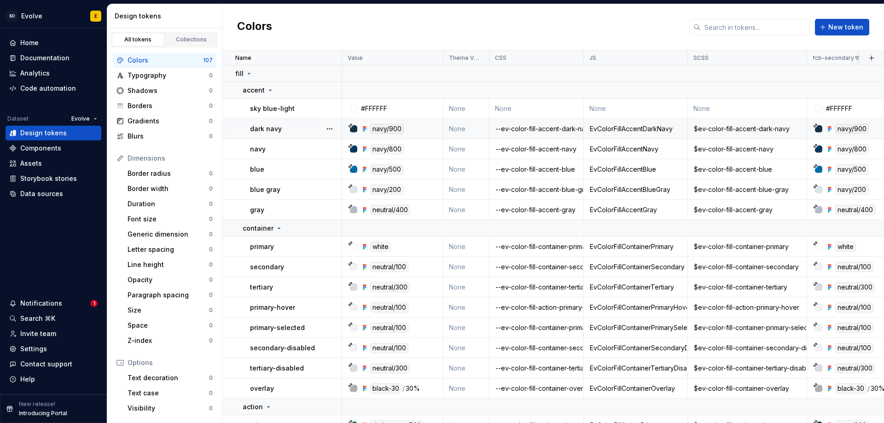
click at [459, 129] on td "None" at bounding box center [467, 129] width 46 height 20
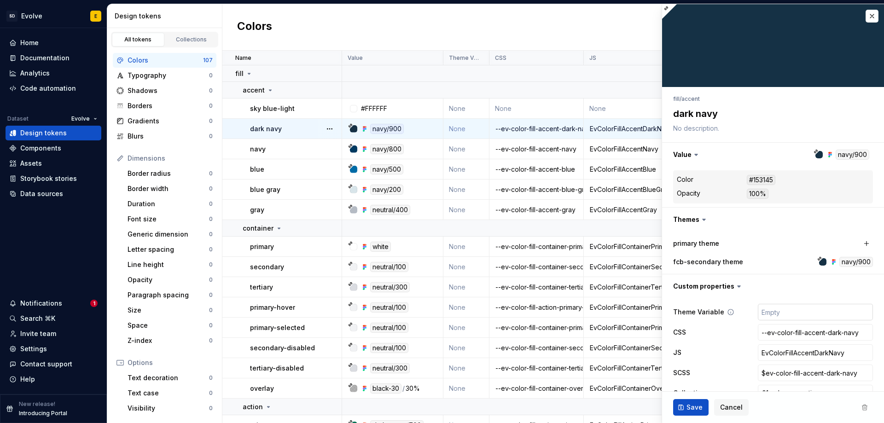
click at [772, 312] on input "text" at bounding box center [815, 312] width 115 height 17
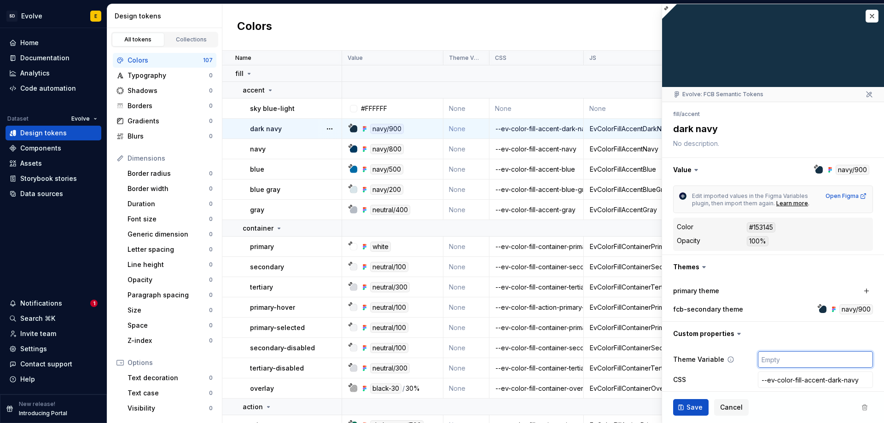
click at [770, 358] on input "text" at bounding box center [815, 359] width 115 height 17
type textarea "*"
type input "$"
type textarea "*"
type input "$e"
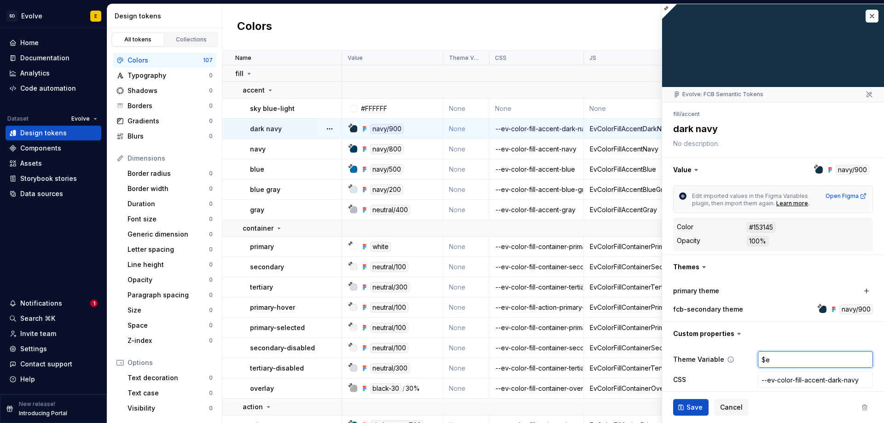
type textarea "*"
type input "$ev"
type textarea "*"
type input "$ev-"
type textarea "*"
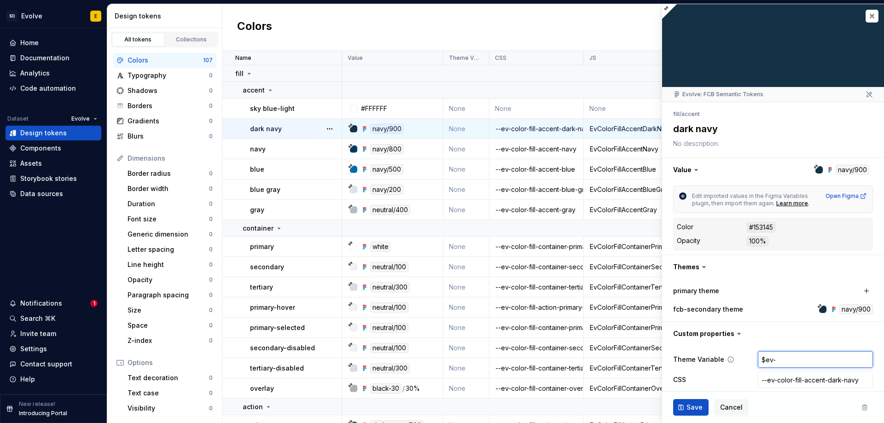
type input "$ev-t"
type textarea "*"
type input "$ev-th"
type textarea "*"
type input "$ev-them"
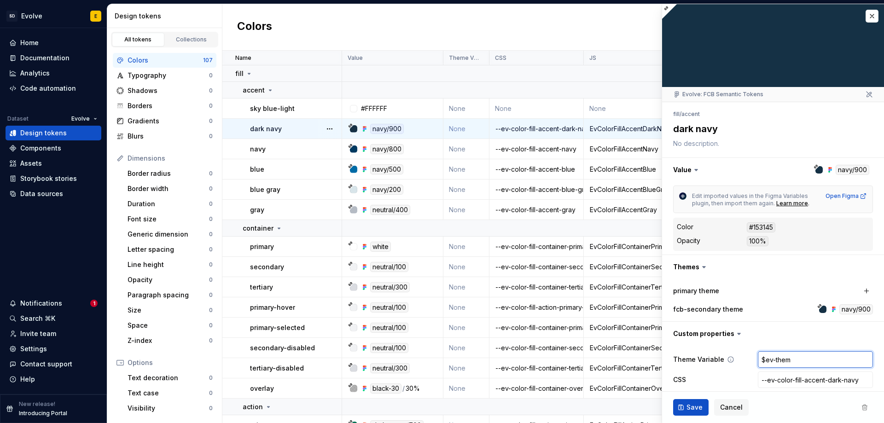
type textarea "*"
type input "$ev-theme"
type textarea "*"
type input "$ev-theme-"
type textarea "*"
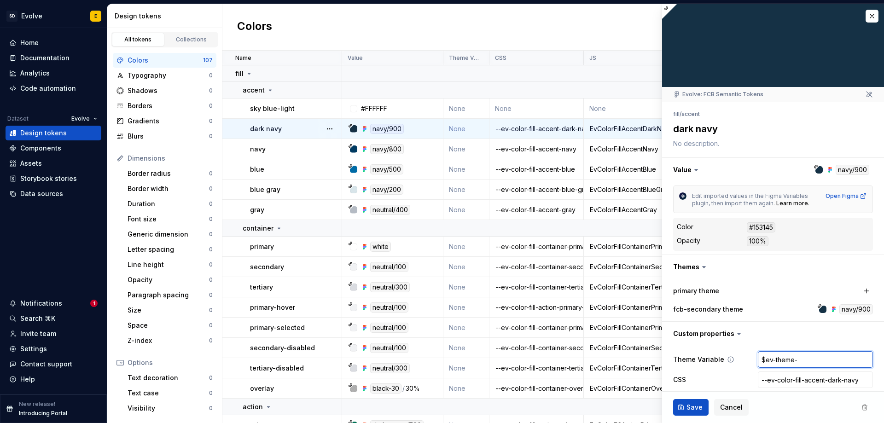
type input "$ev-theme-p"
type textarea "*"
type input "$ev-theme-pr"
type textarea "*"
type input "$ev-theme-pri"
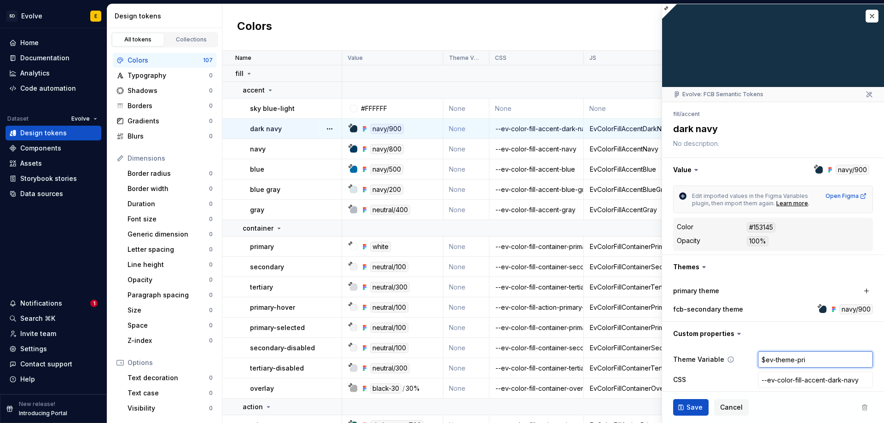
type textarea "*"
type input "$ev-theme-prim"
type textarea "*"
type input "$ev-theme-prima"
type textarea "*"
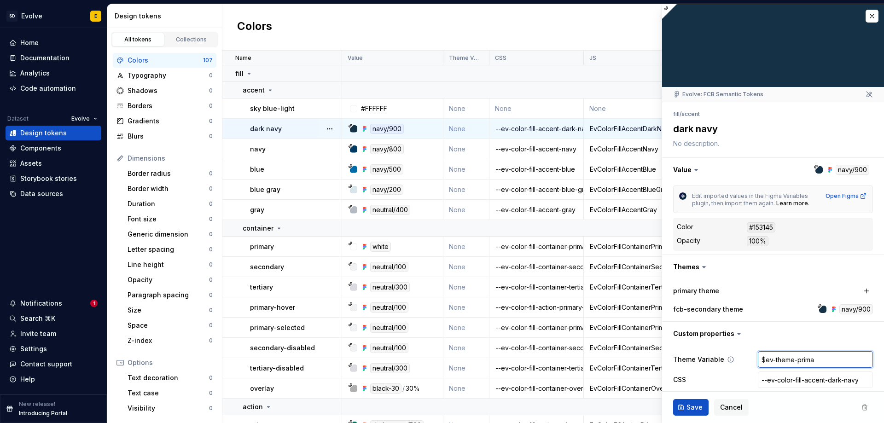
type input "$ev-theme-primar"
type textarea "*"
type input "$ev-theme-primary"
click at [693, 404] on span "Save" at bounding box center [695, 407] width 16 height 9
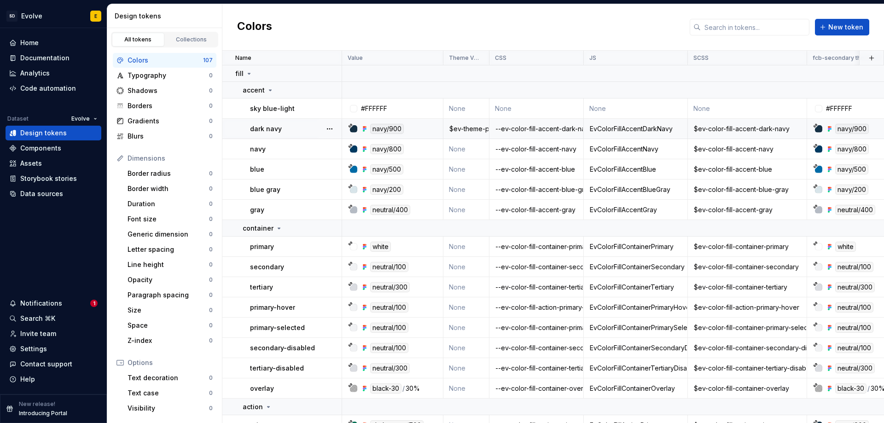
click at [466, 130] on div "$ev-theme-primary" at bounding box center [466, 128] width 45 height 9
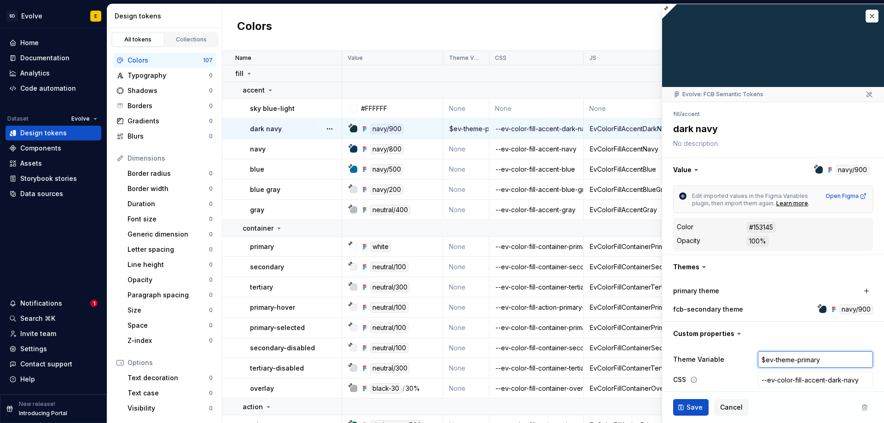
type textarea "*"
click at [692, 408] on span "Save" at bounding box center [695, 407] width 16 height 9
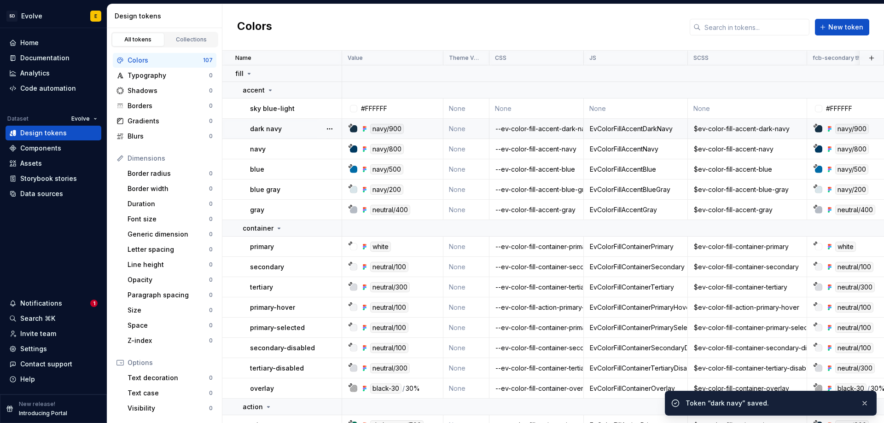
click at [389, 128] on div "navy/900" at bounding box center [387, 129] width 34 height 10
type textarea "*"
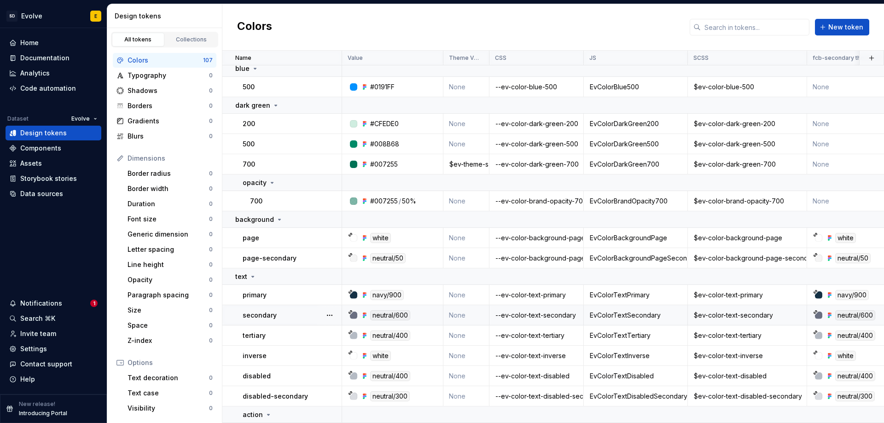
scroll to position [1382, 0]
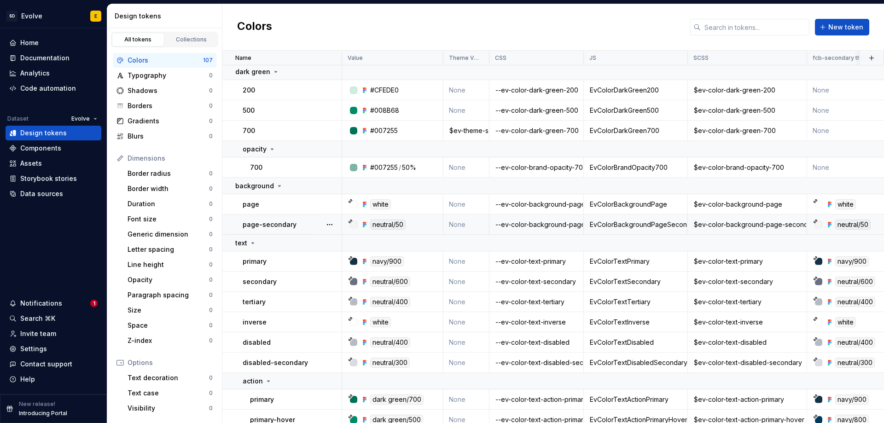
click at [460, 224] on td "None" at bounding box center [467, 225] width 46 height 20
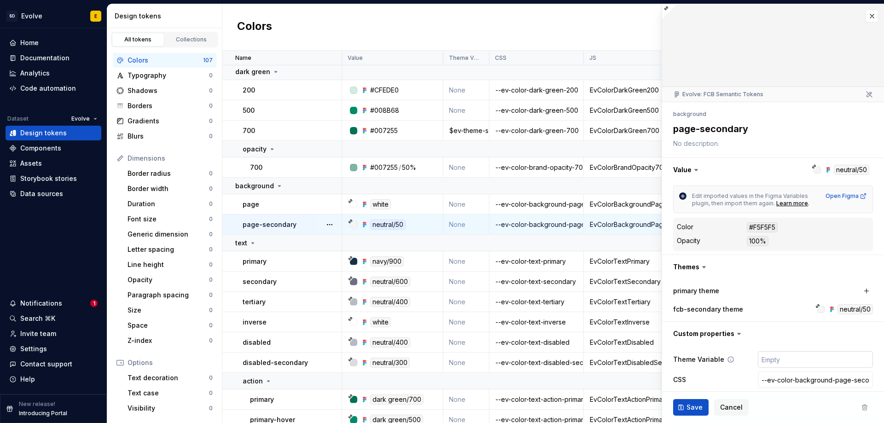
click at [787, 364] on input "text" at bounding box center [815, 359] width 115 height 17
type textarea "*"
type input "$"
type textarea "*"
type input "$e"
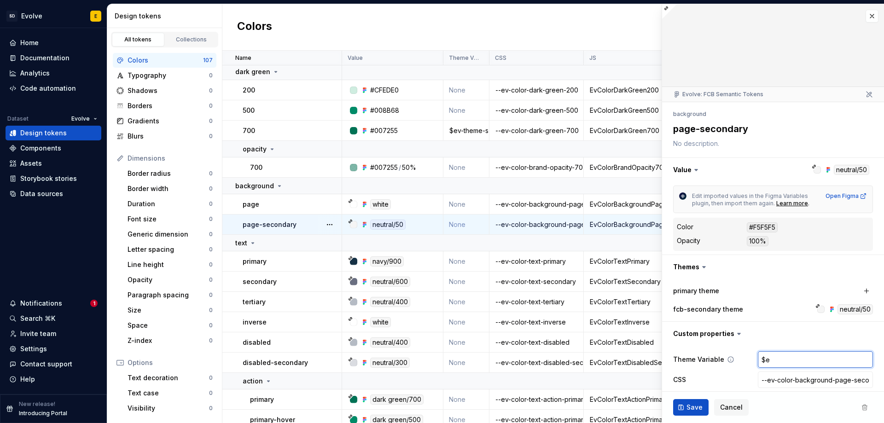
type textarea "*"
type input "$ev"
type textarea "*"
type input "$ev-"
type textarea "*"
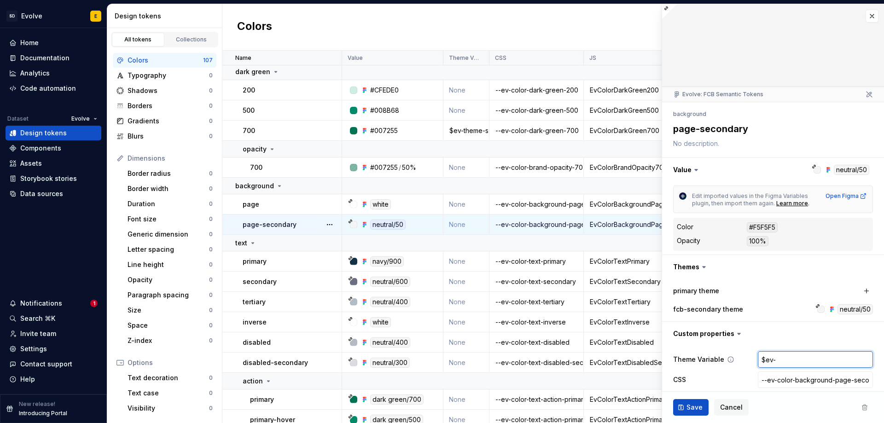
type input "$ev-t"
type textarea "*"
type input "$ev-th"
type textarea "*"
type input "$ev-the"
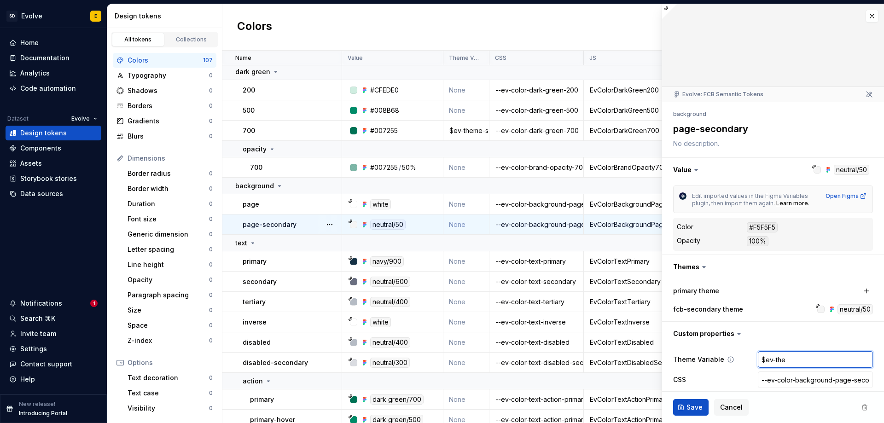
type textarea "*"
type input "$ev-them"
type textarea "*"
type input "$ev-theme"
type textarea "*"
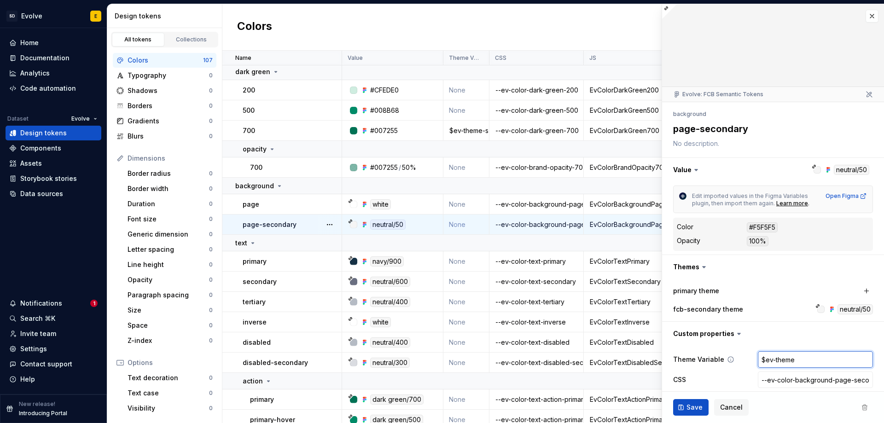
type input "$ev-theme-"
type textarea "*"
type input "$ev-theme-g"
type textarea "*"
type input "$ev-theme-"
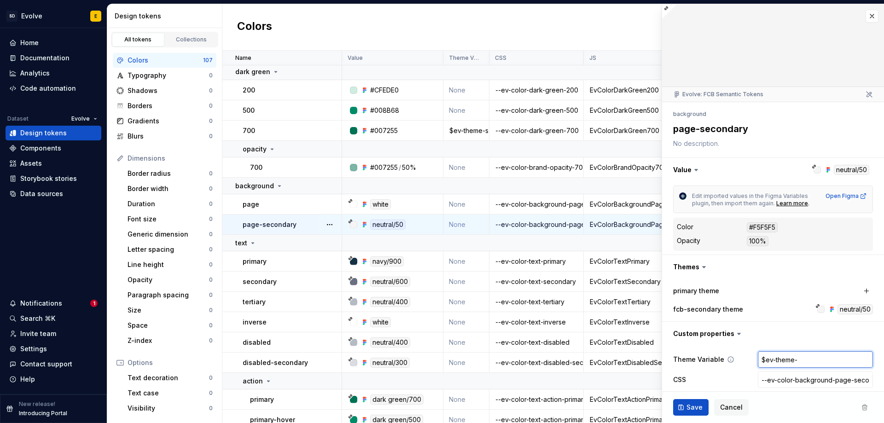
type textarea "*"
type input "$ev-theme-b"
type textarea "*"
type input "$ev-theme-ba"
type textarea "*"
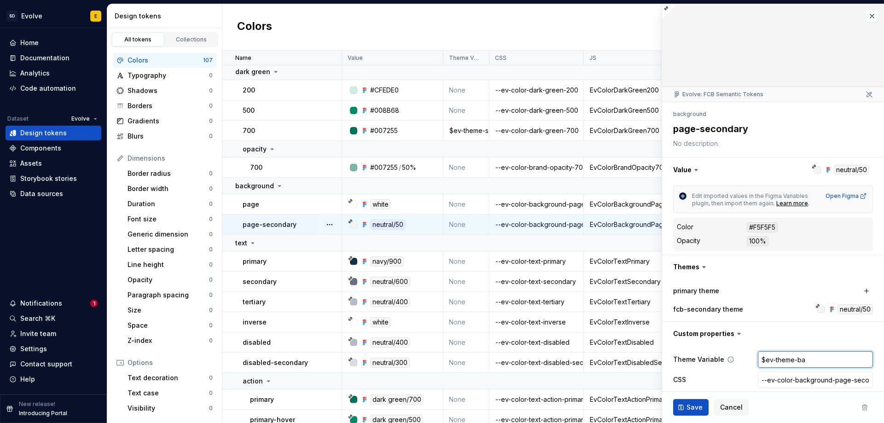
type input "$ev-theme-bac"
type textarea "*"
type input "$ev-theme-back"
type textarea "*"
type input "$ev-theme-backg"
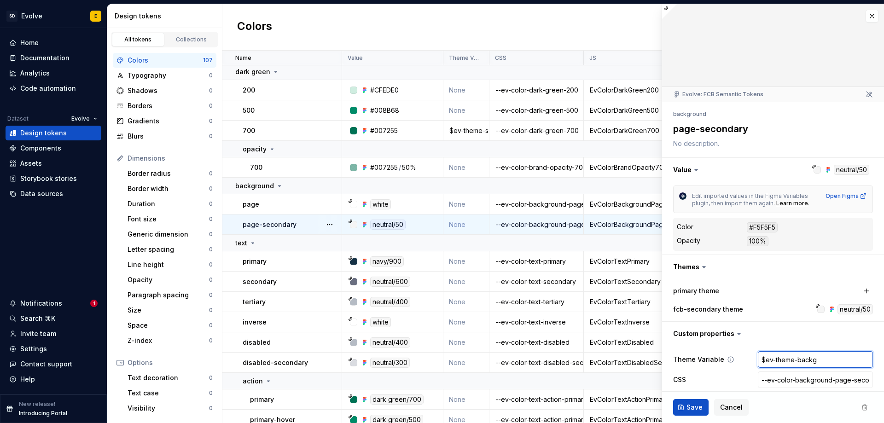
type textarea "*"
type input "$ev-theme-backgr"
type textarea "*"
type input "$ev-theme-backgro"
type textarea "*"
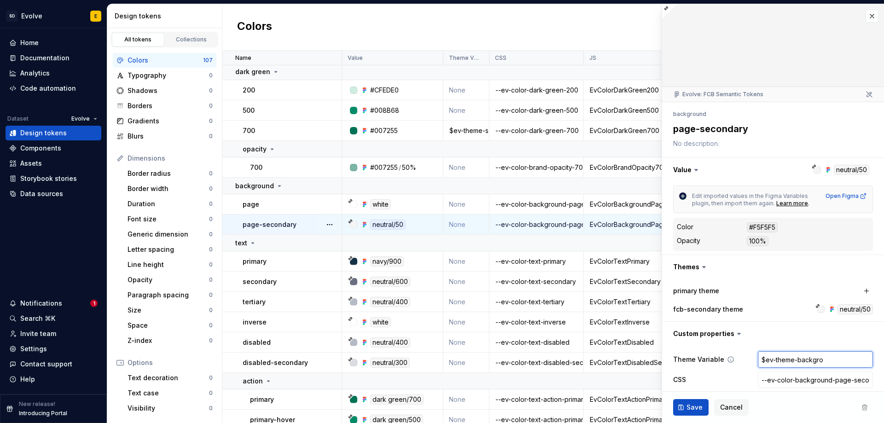
type input "$ev-theme-backgrou"
type textarea "*"
type input "$ev-theme-backgroun"
type textarea "*"
type input "$ev-theme-background"
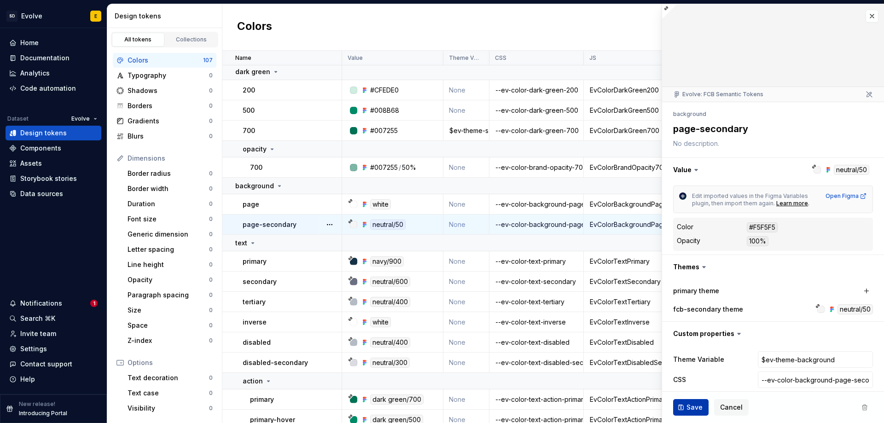
click at [696, 406] on span "Save" at bounding box center [695, 407] width 16 height 9
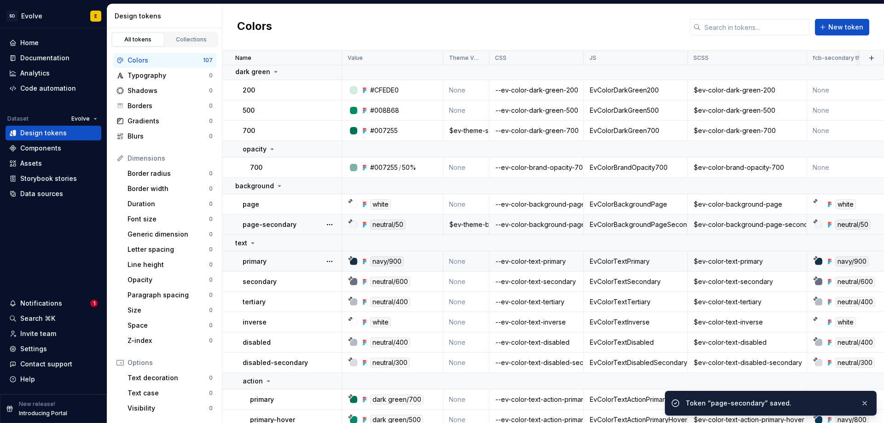
click at [460, 262] on td "None" at bounding box center [467, 262] width 46 height 20
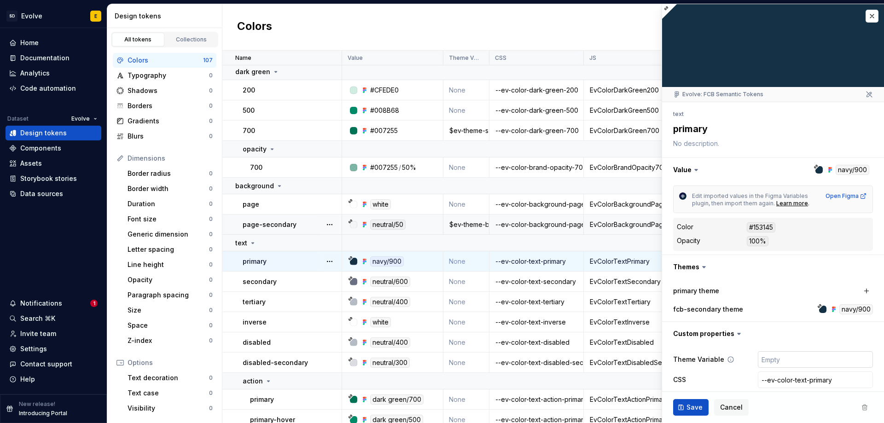
click at [772, 362] on input "text" at bounding box center [815, 359] width 115 height 17
type textarea "*"
type input "$"
type textarea "*"
type input "$e"
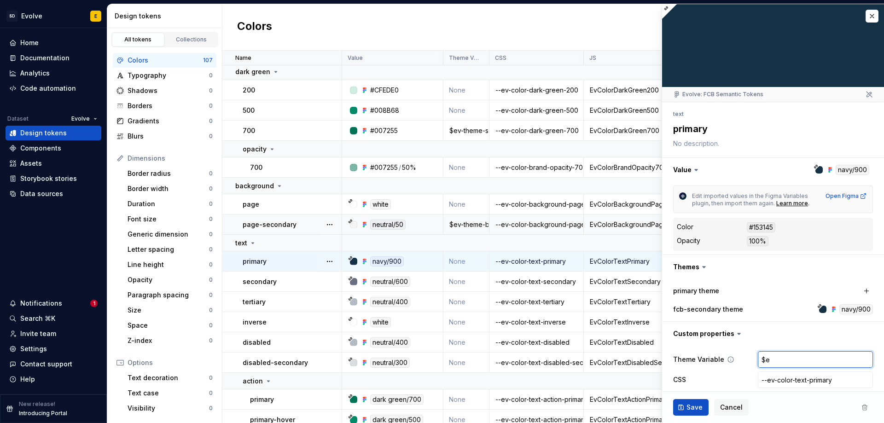
type textarea "*"
type input "$ev"
type textarea "*"
type input "$ev-"
type textarea "*"
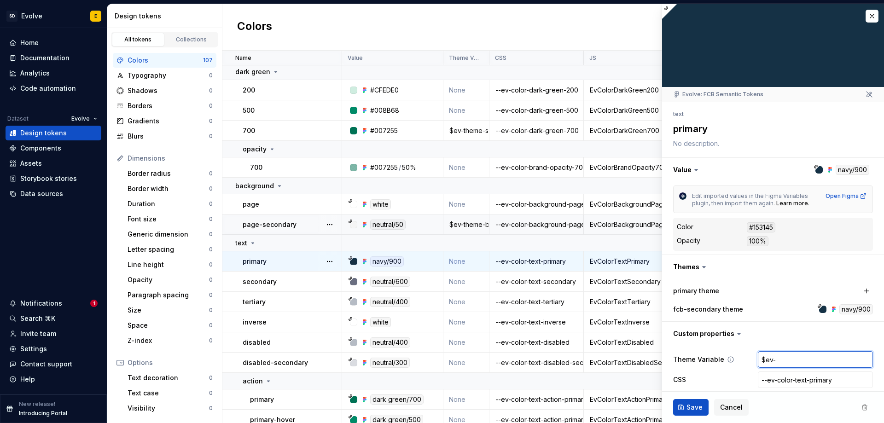
type input "$ev-t"
type textarea "*"
type input "$ev-th"
type textarea "*"
type input "$ev-the"
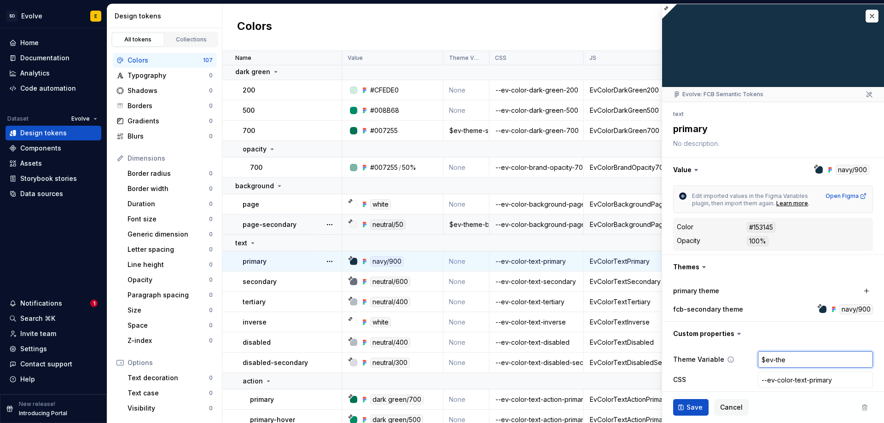
type textarea "*"
type input "$ev-th"
type textarea "*"
type input "$ev-t"
type textarea "*"
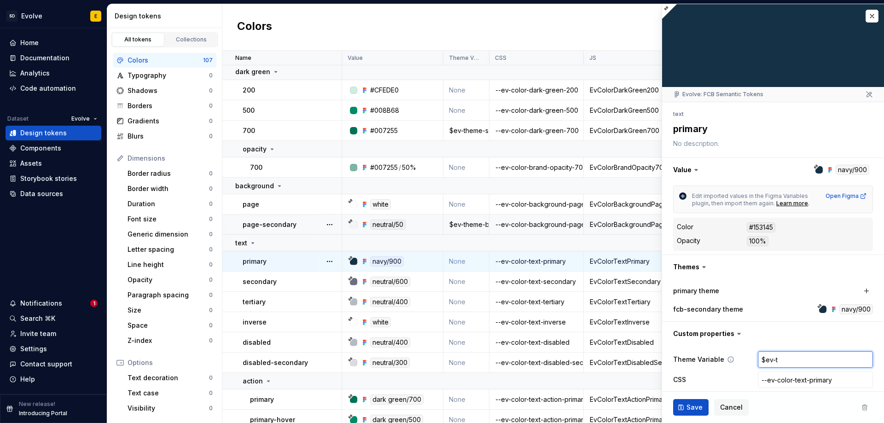
type input "$ev-"
type textarea "*"
type input "$ev"
type textarea "*"
type input "$"
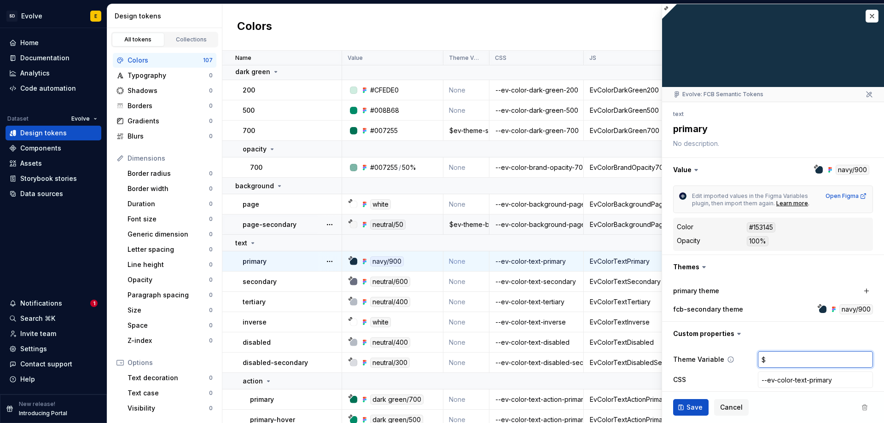
type textarea "*"
type input "t"
type textarea "*"
type input "te"
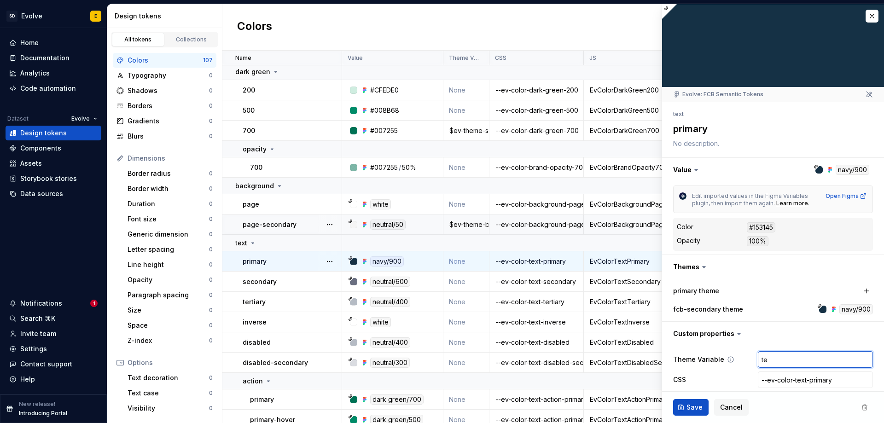
type textarea "*"
type input "tex"
type textarea "*"
type input "text"
type textarea "*"
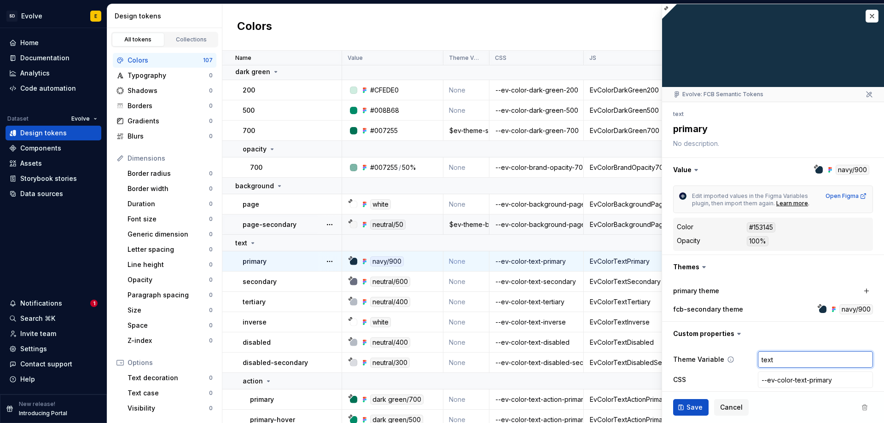
type input "text-"
type textarea "*"
type input "text-p"
type textarea "*"
type input "text-pr"
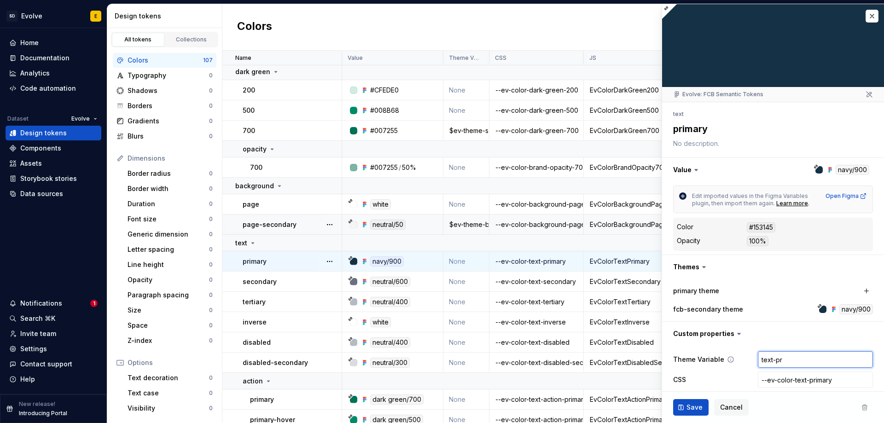
type textarea "*"
type input "text-pri"
type textarea "*"
type input "text-prima"
type textarea "*"
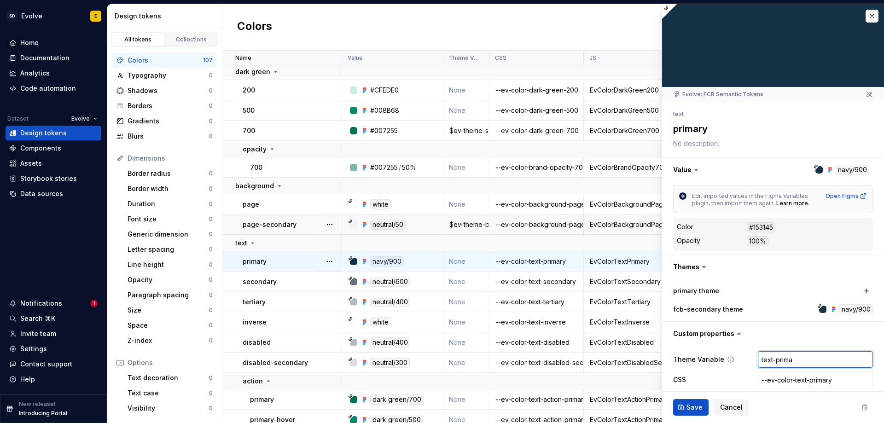
type input "text-primar"
type textarea "*"
type input "text-primary"
type textarea "*"
type input "text-primary-"
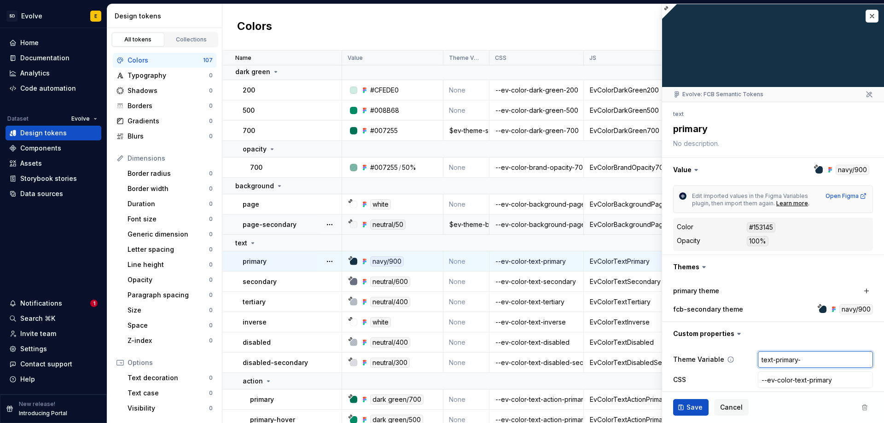
type textarea "*"
type input "text-primary-o"
type textarea "*"
type input "text-primary-on"
type textarea "*"
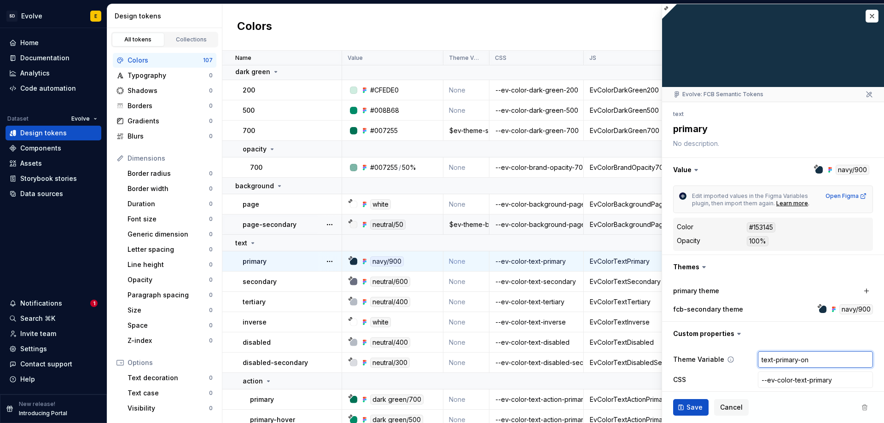
type input "text-primary-on-"
type textarea "*"
type input "text-primary-on-b"
type textarea "*"
type input "text-primary-on-ba"
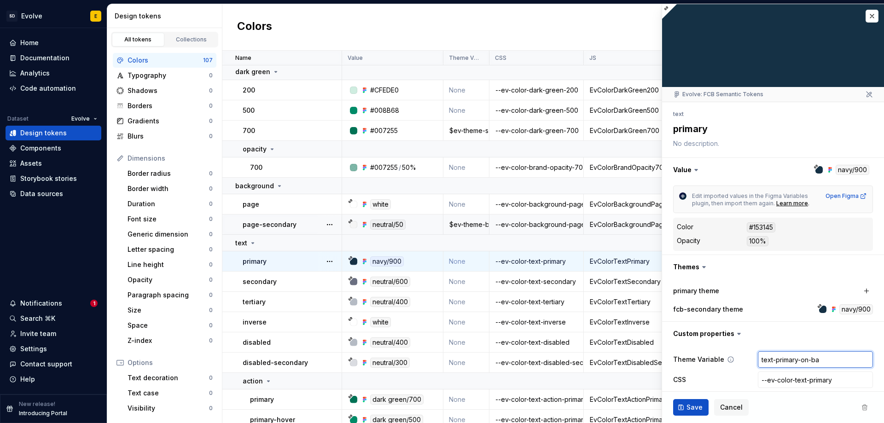
type textarea "*"
type input "text-primary-on-b"
type textarea "*"
type input "text-primary-on-"
type textarea "*"
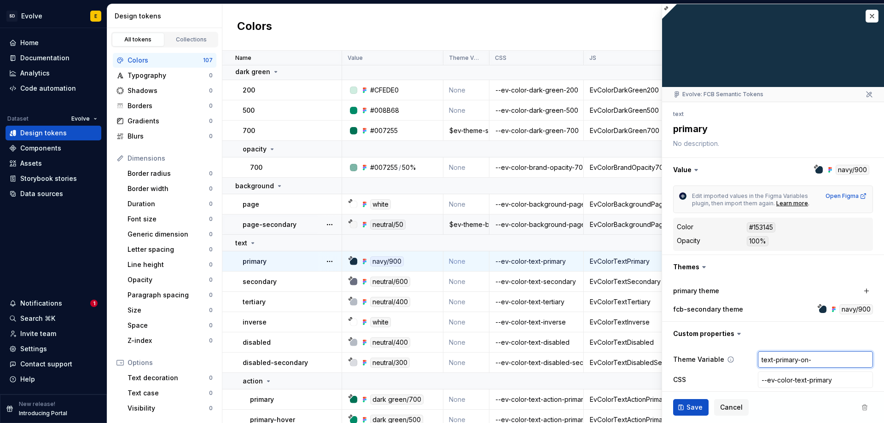
type input "text-primary-on"
type textarea "*"
type input "text-primary-o"
type textarea "*"
type input "text-primary-"
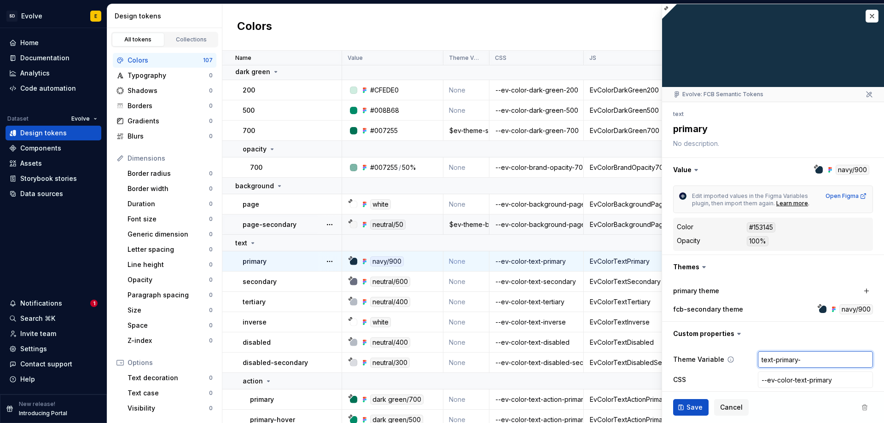
type textarea "*"
type input "text-primary"
type textarea "*"
type input "text-primar"
type textarea "*"
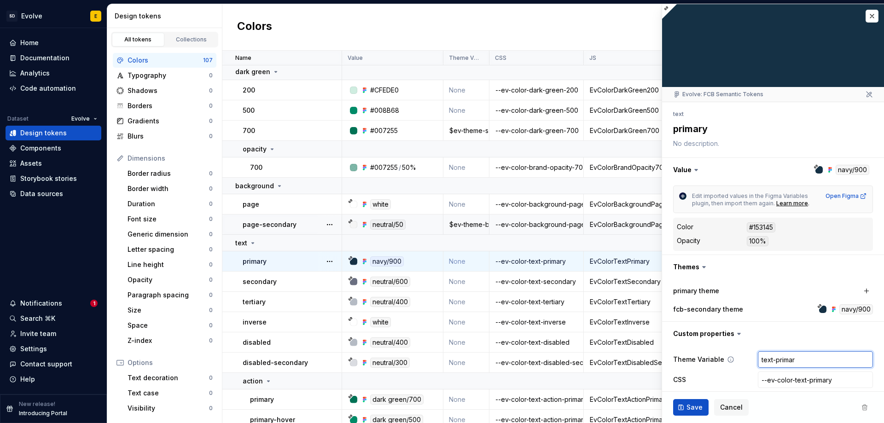
type input "text-prima"
type textarea "*"
type input "text-prim"
type textarea "*"
type input "text-pri"
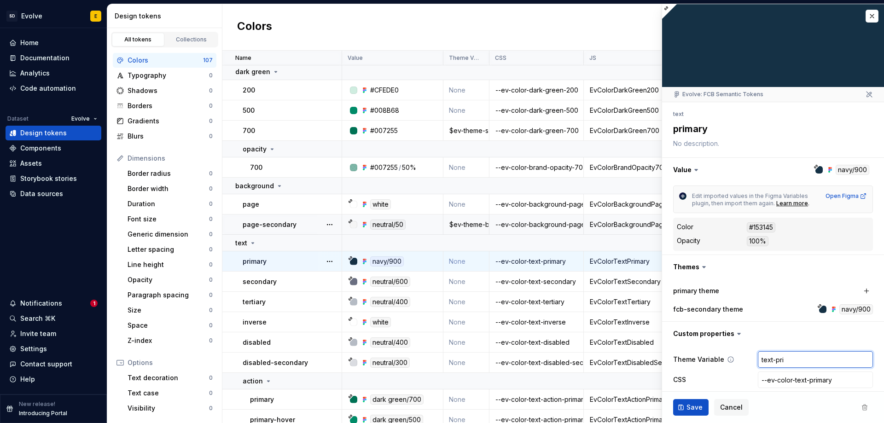
type textarea "*"
type input "text-pr"
type textarea "*"
type input "text-p"
type textarea "*"
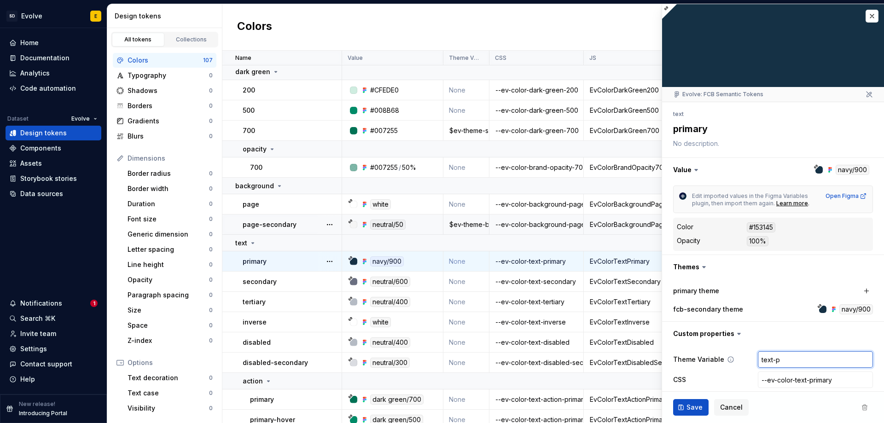
type input "text-"
type textarea "*"
type input "text"
type textarea "*"
type input "tex"
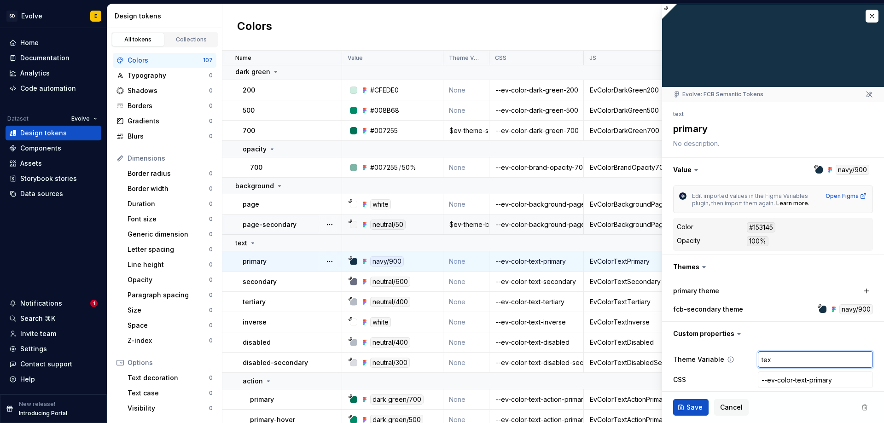
type textarea "*"
type input "te"
type textarea "*"
type input "t"
type textarea "*"
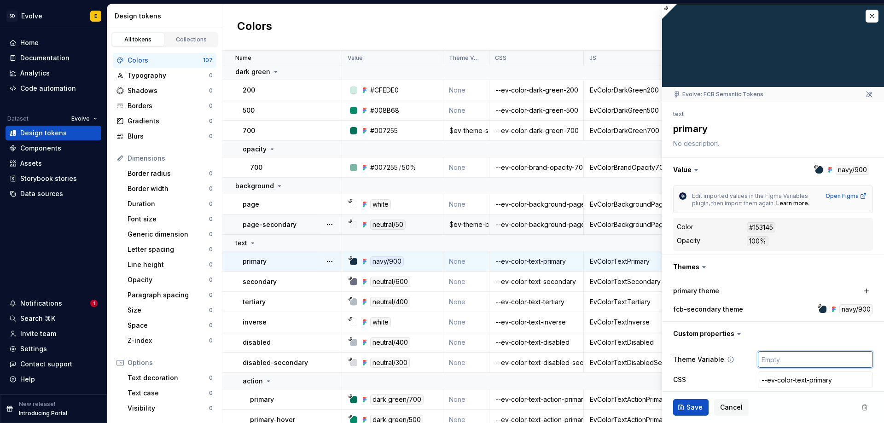
type textarea "*"
type input "e"
type textarea "*"
type input "ev"
type textarea "*"
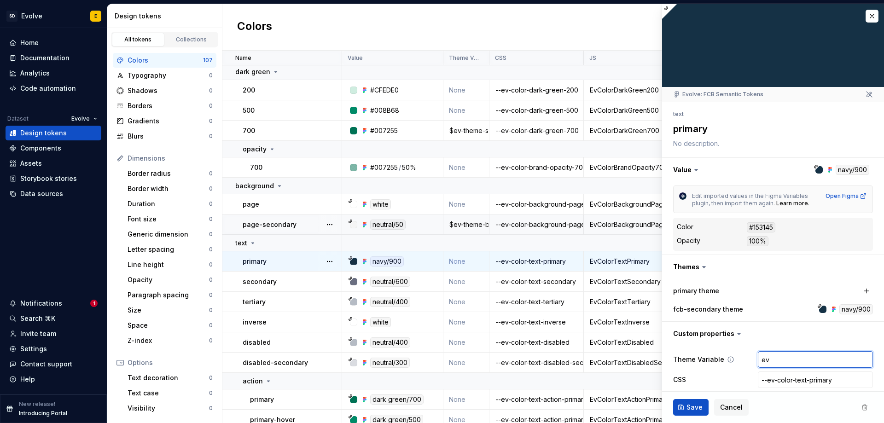
type input "ev-"
type textarea "*"
type input "ev-t"
type textarea "*"
type input "ev-th"
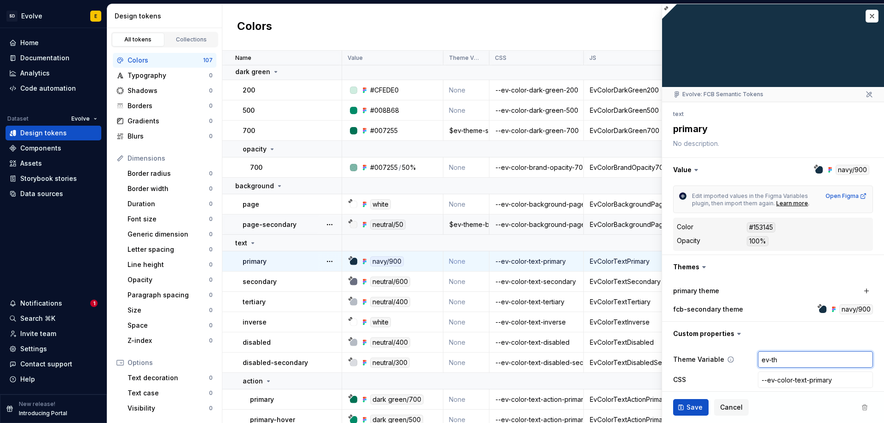
type textarea "*"
type input "ev-the"
type textarea "*"
type input "ev-them"
type textarea "*"
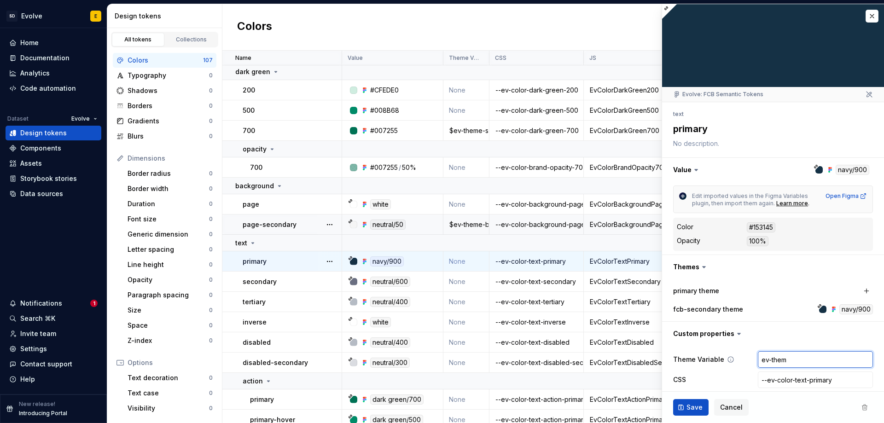
type input "ev-theme"
type textarea "*"
type input "ev-theme-"
type textarea "*"
type input "ev-theme-p"
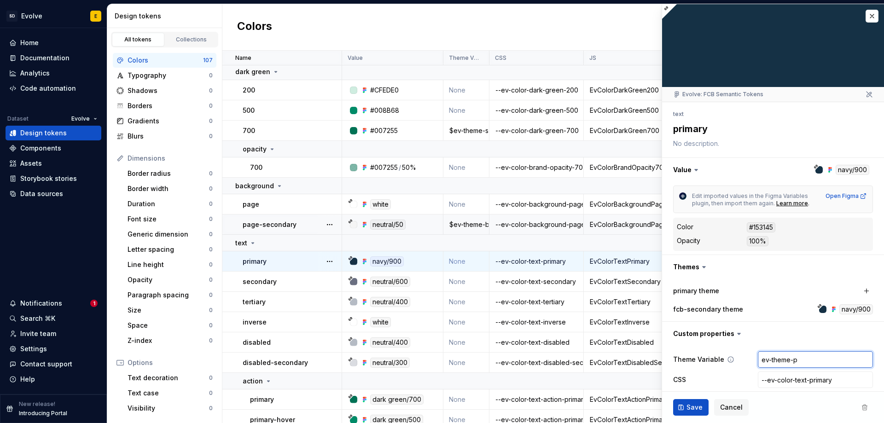
type textarea "*"
type input "ev-theme-pr"
type textarea "*"
type input "ev-theme-pro"
type textarea "*"
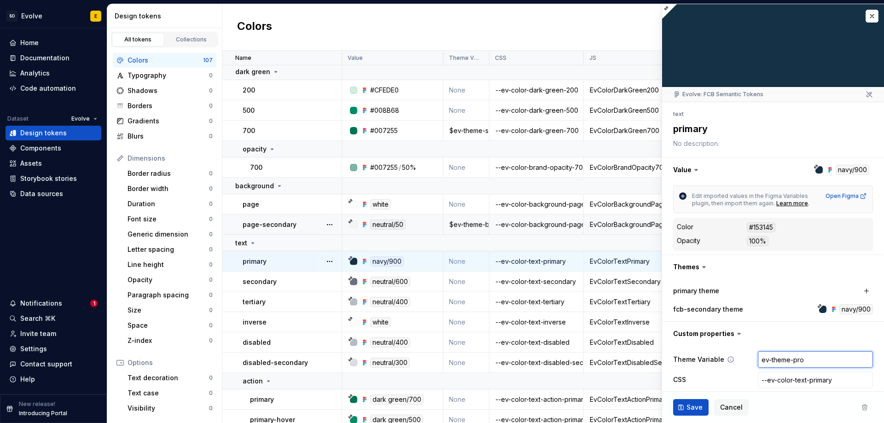
type input "ev-theme-prop"
type textarea "*"
type input "ev-theme-prop("
type textarea "*"
type input "ev-theme-prop"
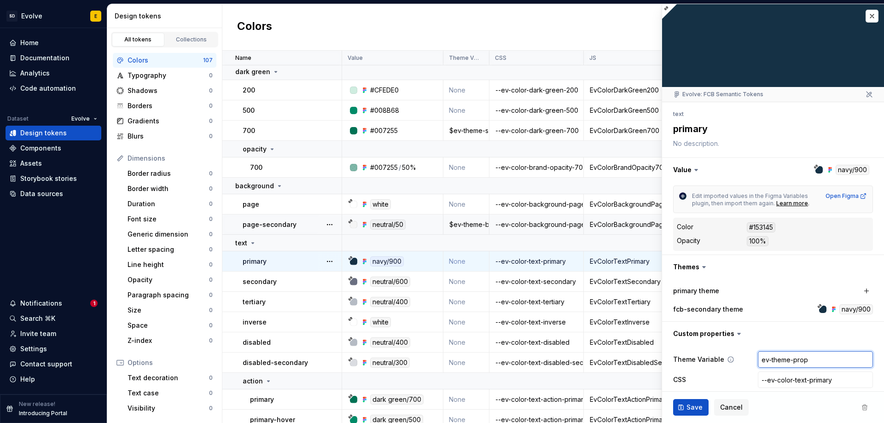
type textarea "*"
type input "ev-theme-prop-"
type textarea "*"
type input "ev-theme-prop-v"
type textarea "*"
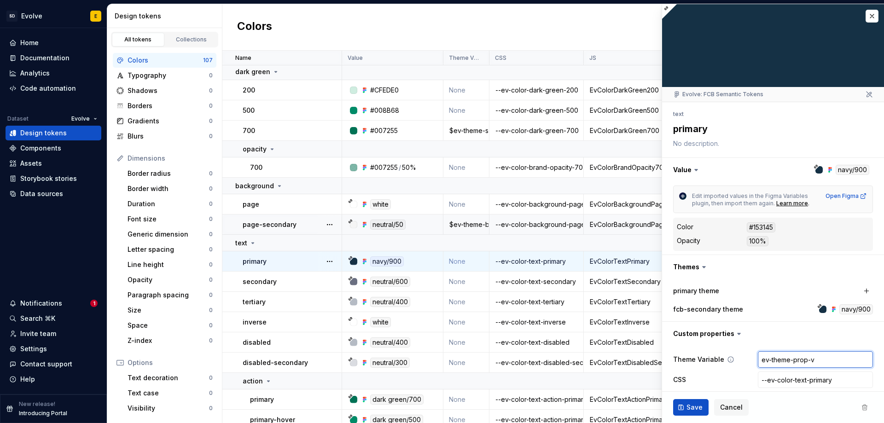
type input "ev-theme-prop-va"
type textarea "*"
type input "ev-theme-prop-val"
type textarea "*"
type input "ev-theme-prop-valu"
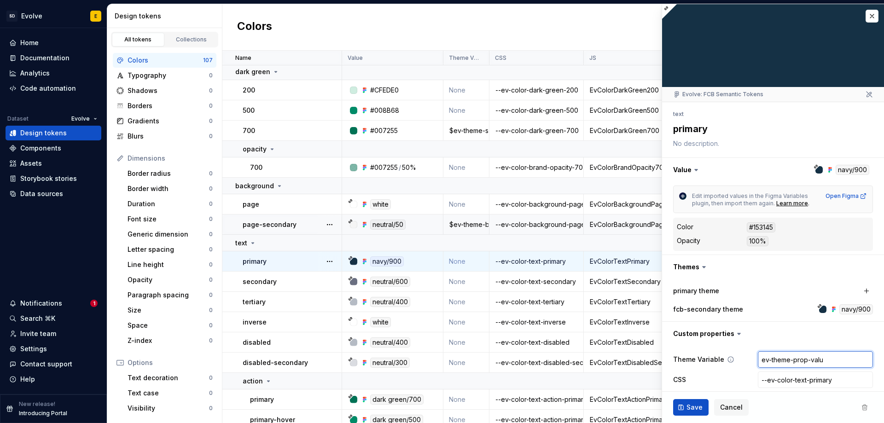
type textarea "*"
type input "ev-theme-prop-value"
type textarea "*"
type input "ev-theme-prop-value("
type textarea "*"
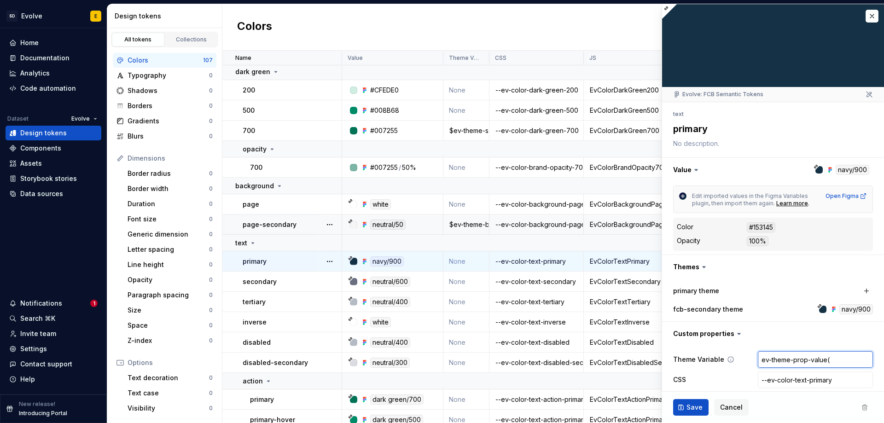
type input "ev-theme-prop-value()"
type textarea "*"
type input "ev-theme-prop-value(t)"
type textarea "*"
type input "ev-theme-prop-value(te)"
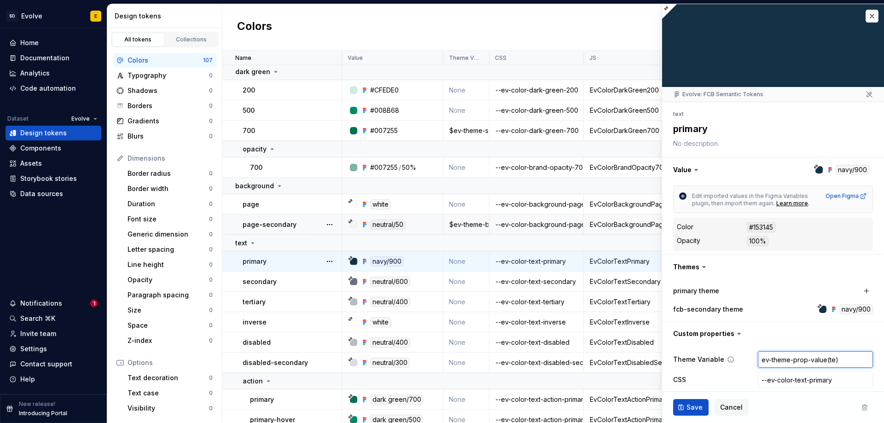
type textarea "*"
type input "ev-theme-prop-value(tex)"
type textarea "*"
type input "ev-theme-prop-value(text)"
type textarea "*"
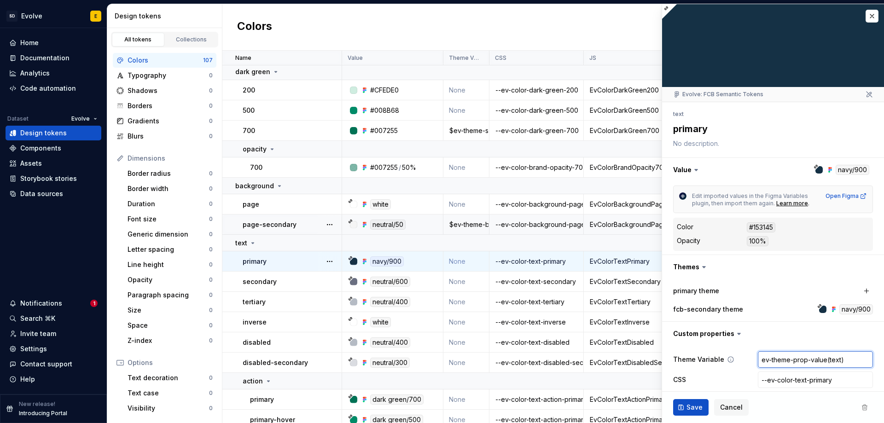
type input "ev-theme-prop-value(text-)"
type textarea "*"
type input "ev-theme-prop-value(text-p)"
type textarea "*"
type input "ev-theme-prop-value(text-pr)"
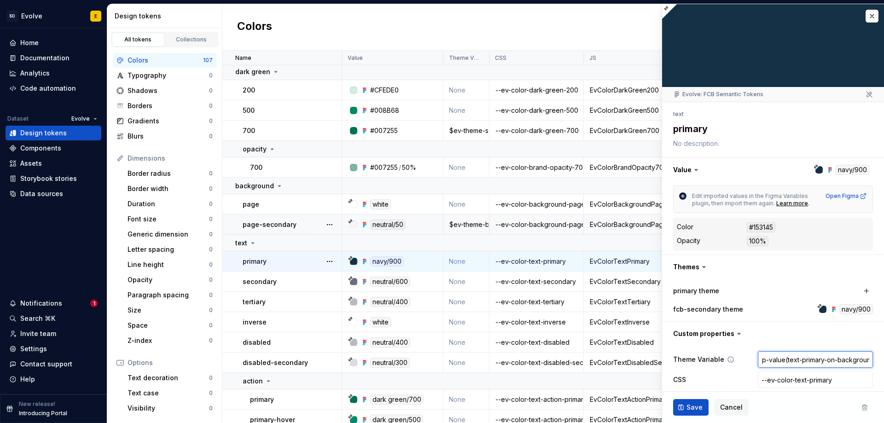
scroll to position [0, 48]
click at [693, 405] on span "Save" at bounding box center [695, 407] width 16 height 9
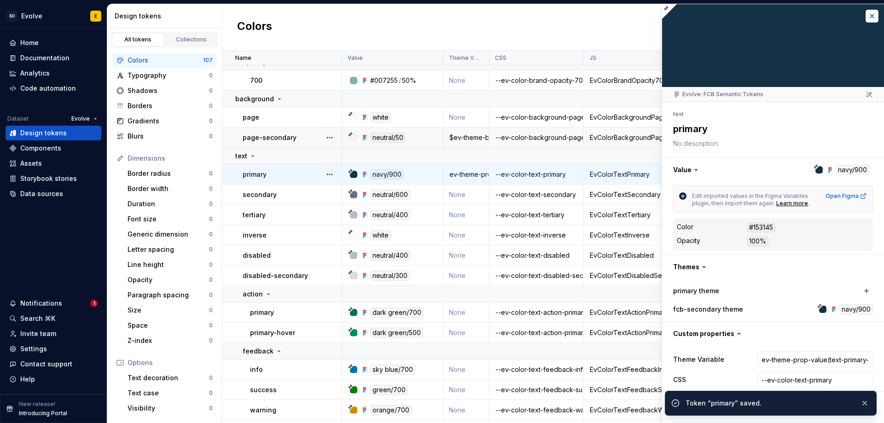
scroll to position [1520, 0]
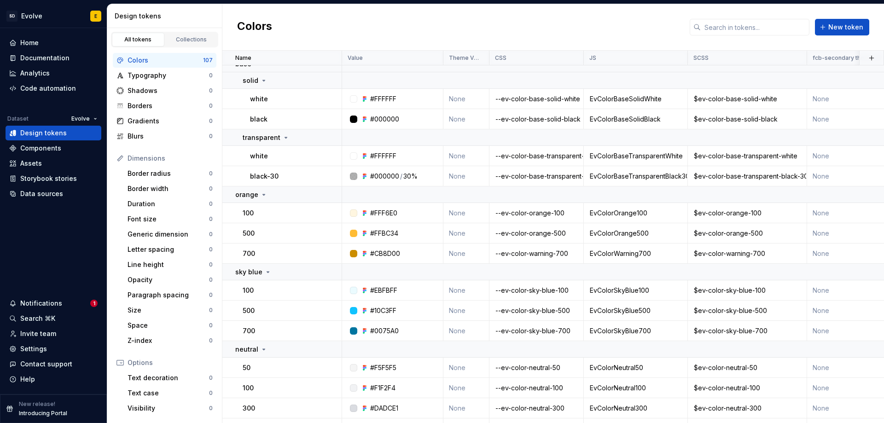
scroll to position [875, 0]
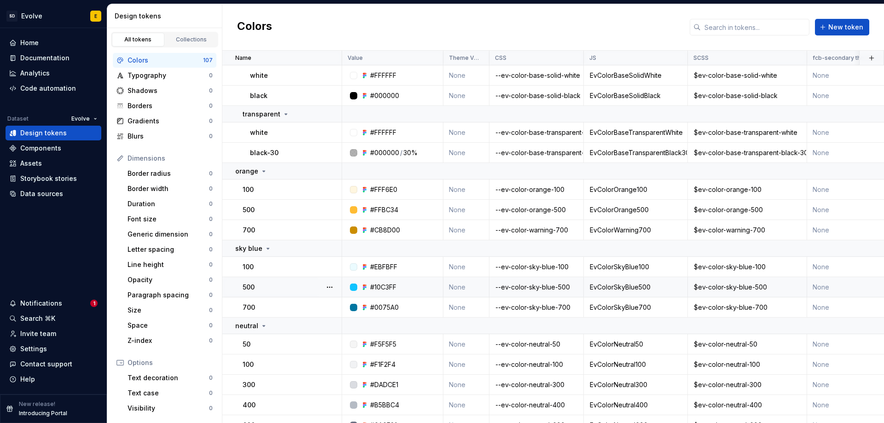
click at [460, 289] on td "None" at bounding box center [467, 287] width 46 height 20
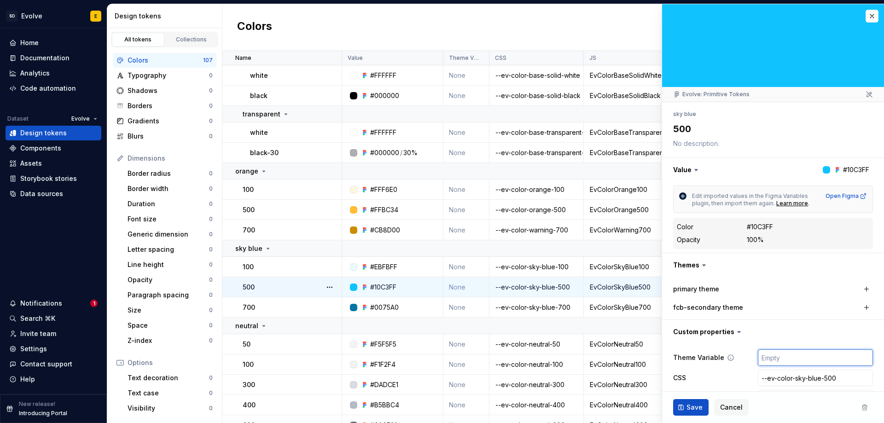
click at [768, 355] on input "text" at bounding box center [815, 358] width 115 height 17
click at [688, 407] on span "Save" at bounding box center [695, 407] width 16 height 9
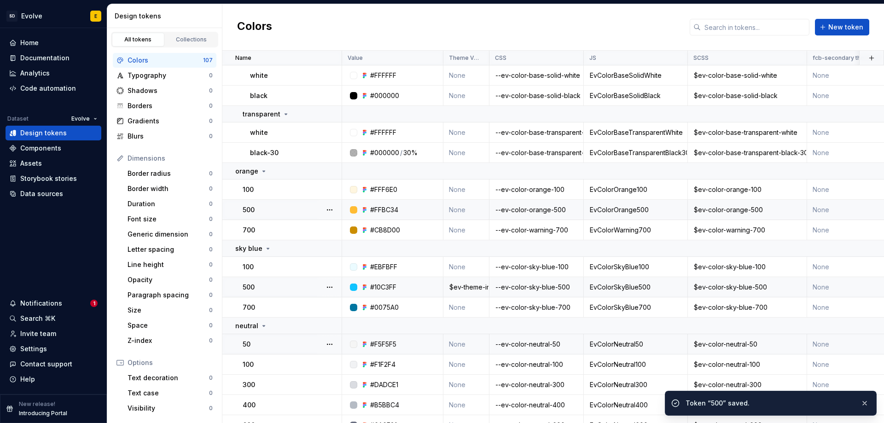
click at [457, 211] on td "None" at bounding box center [467, 210] width 46 height 20
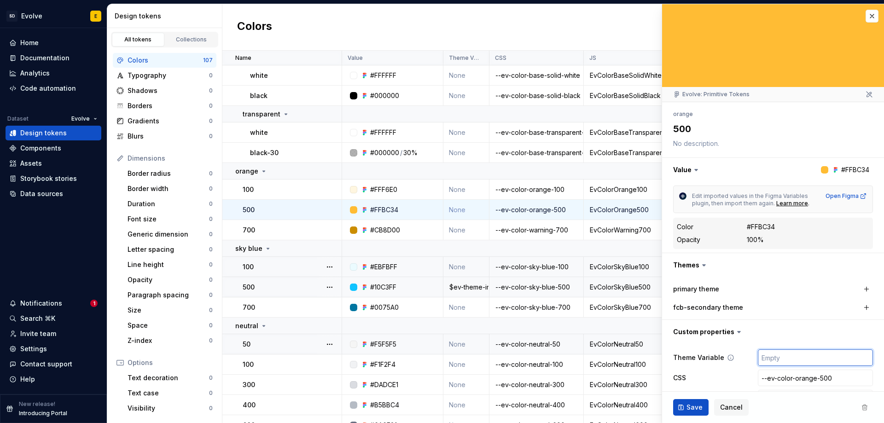
click at [781, 356] on input "text" at bounding box center [815, 358] width 115 height 17
click at [691, 407] on span "Save" at bounding box center [695, 407] width 16 height 9
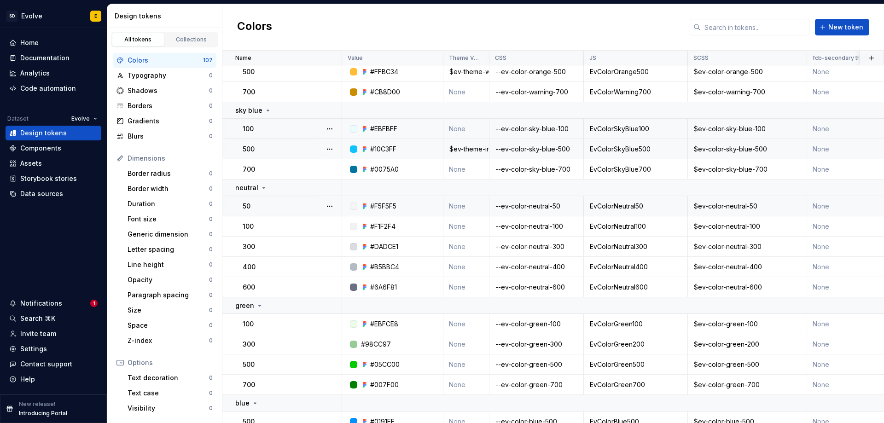
scroll to position [1059, 0]
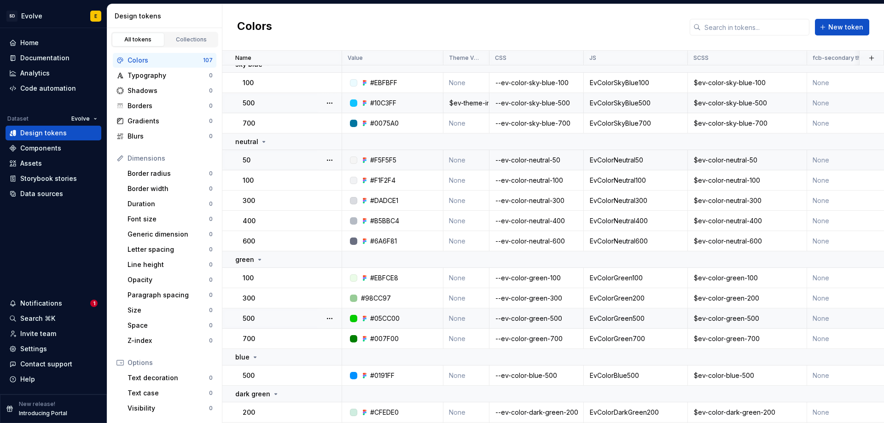
click at [462, 317] on td "None" at bounding box center [467, 319] width 46 height 20
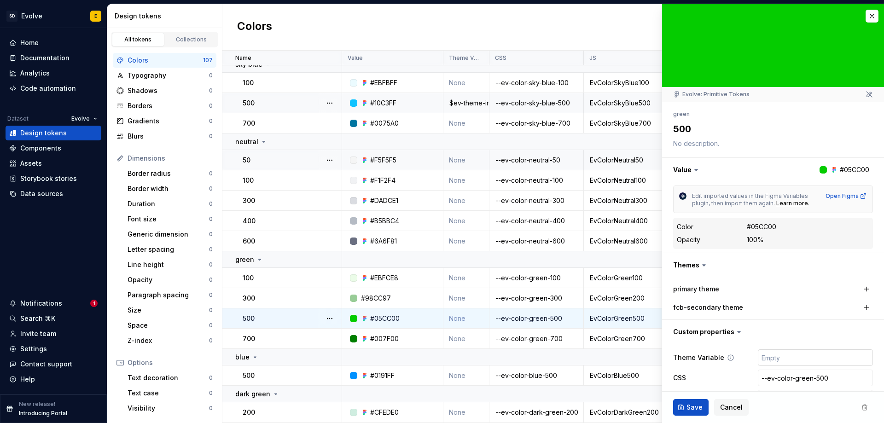
click at [772, 358] on input "text" at bounding box center [815, 358] width 115 height 17
click at [699, 405] on span "Save" at bounding box center [695, 407] width 16 height 9
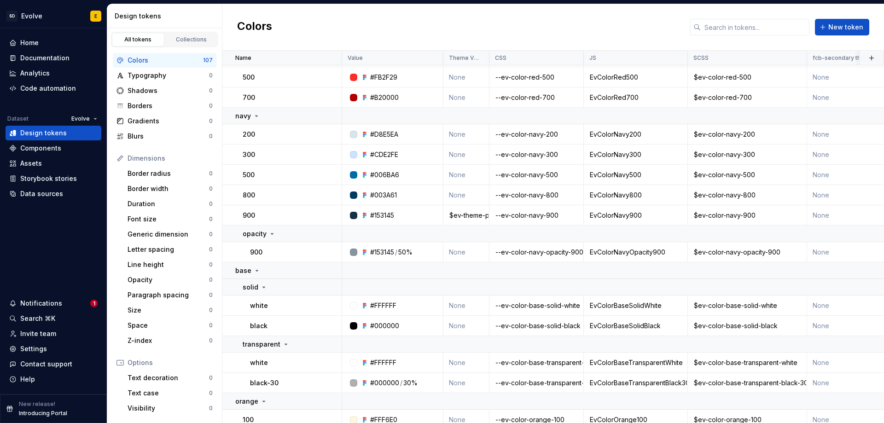
scroll to position [553, 0]
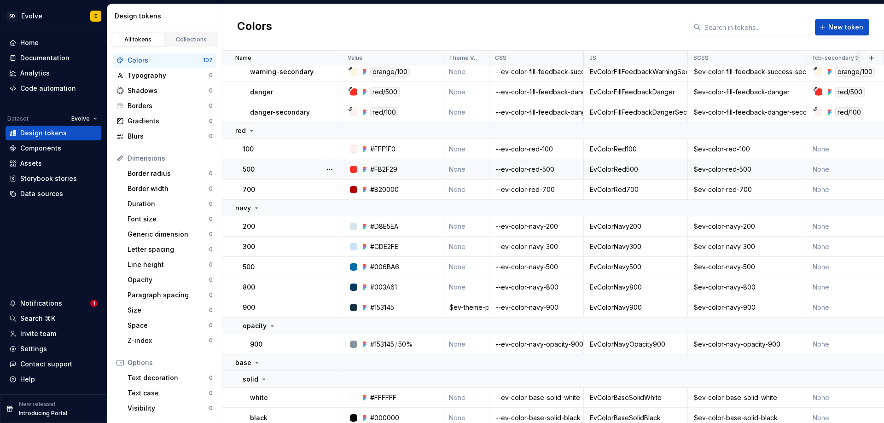
click at [459, 164] on td "None" at bounding box center [467, 169] width 46 height 20
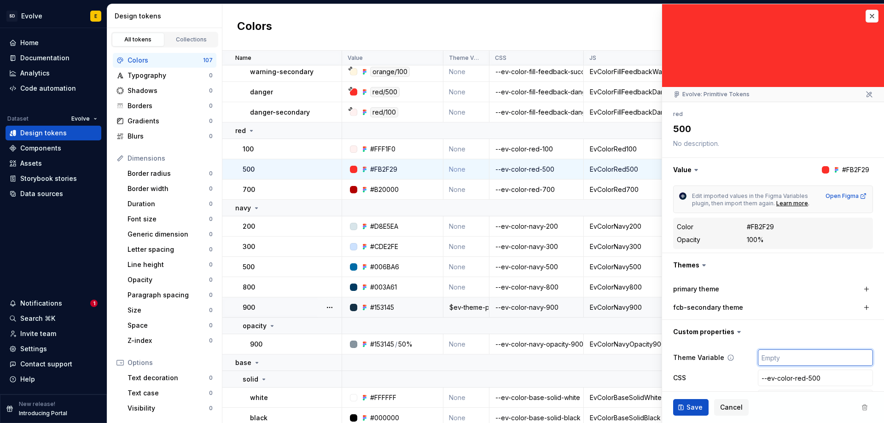
click at [776, 357] on input "text" at bounding box center [815, 358] width 115 height 17
click at [693, 404] on span "Save" at bounding box center [695, 407] width 16 height 9
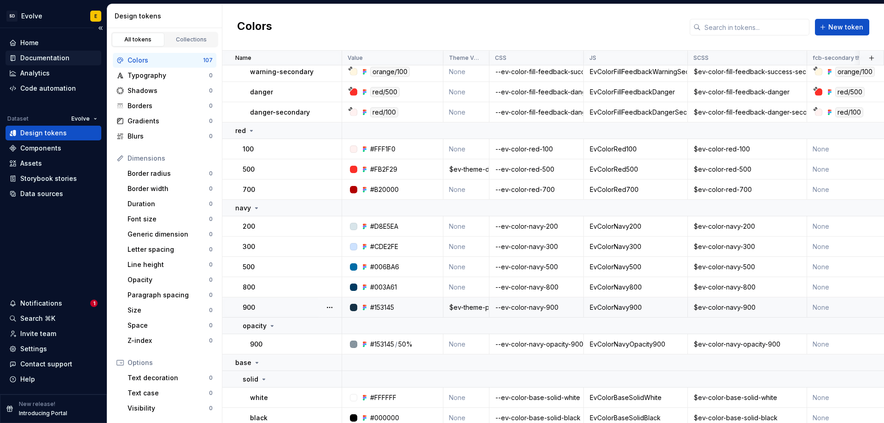
click at [22, 55] on div "Documentation" at bounding box center [44, 57] width 49 height 9
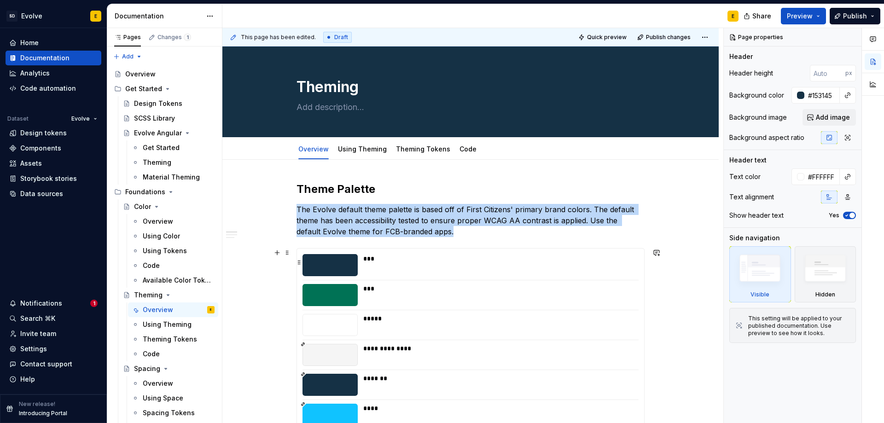
click at [462, 263] on div "***" at bounding box center [498, 258] width 270 height 9
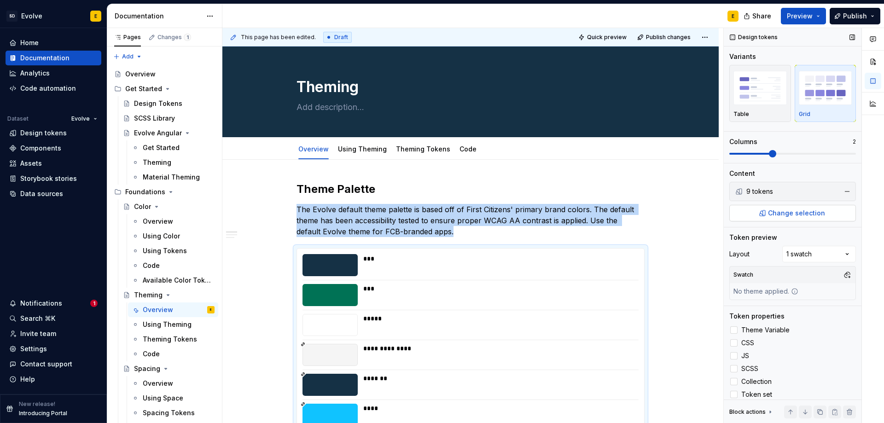
click at [790, 211] on span "Change selection" at bounding box center [796, 213] width 57 height 9
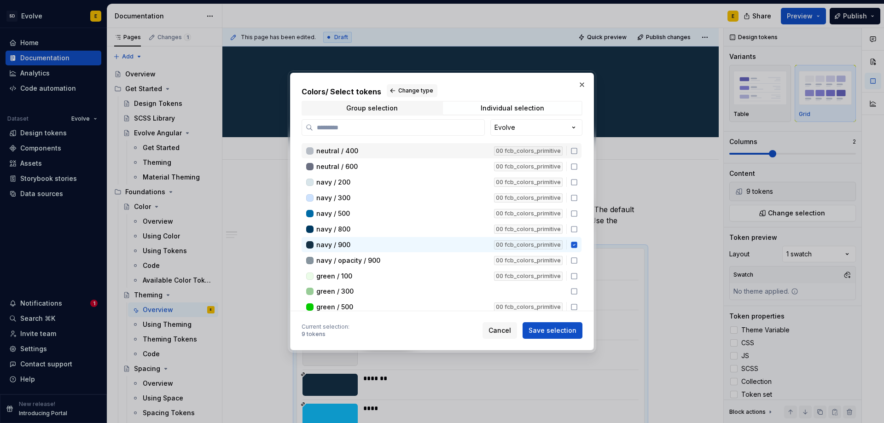
scroll to position [138, 0]
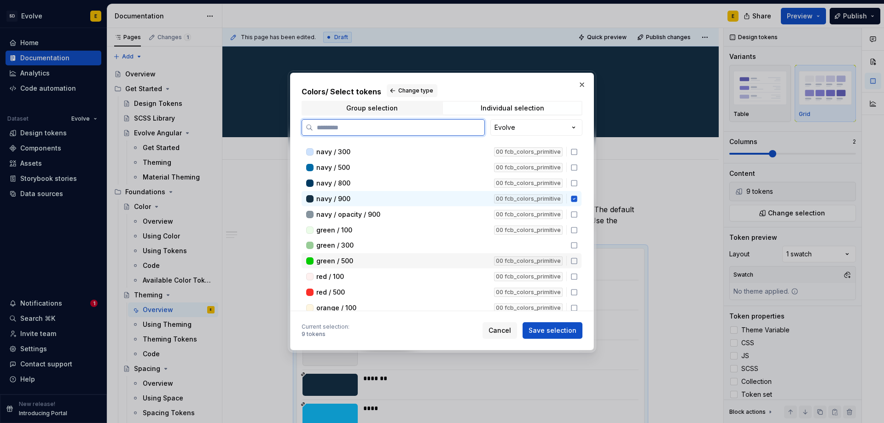
click at [573, 261] on icon at bounding box center [574, 260] width 7 height 7
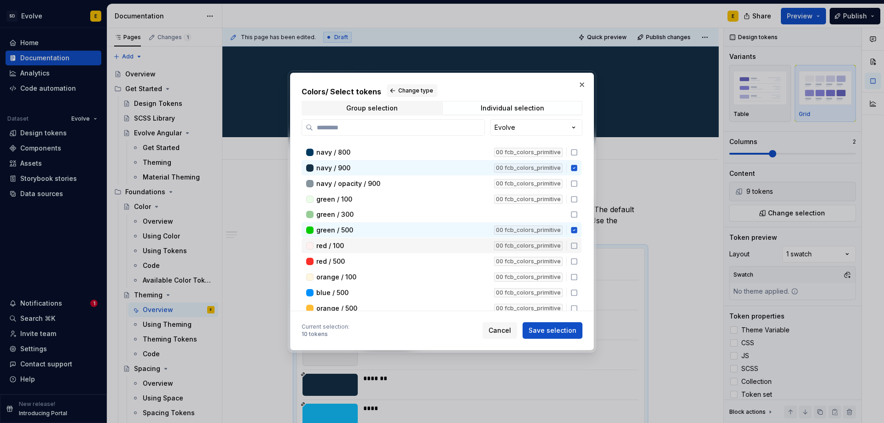
scroll to position [184, 0]
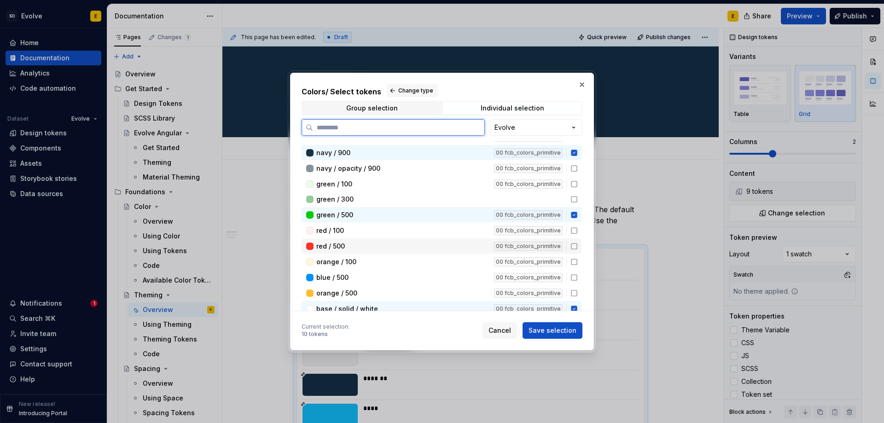
click at [576, 247] on icon at bounding box center [574, 246] width 7 height 7
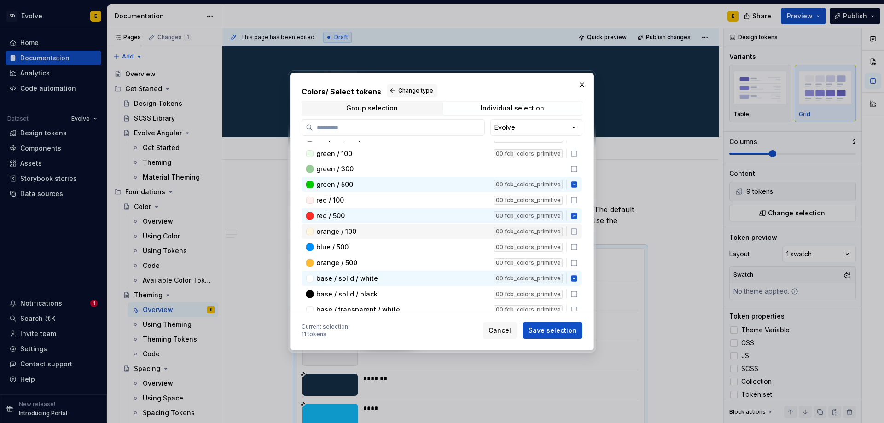
scroll to position [230, 0]
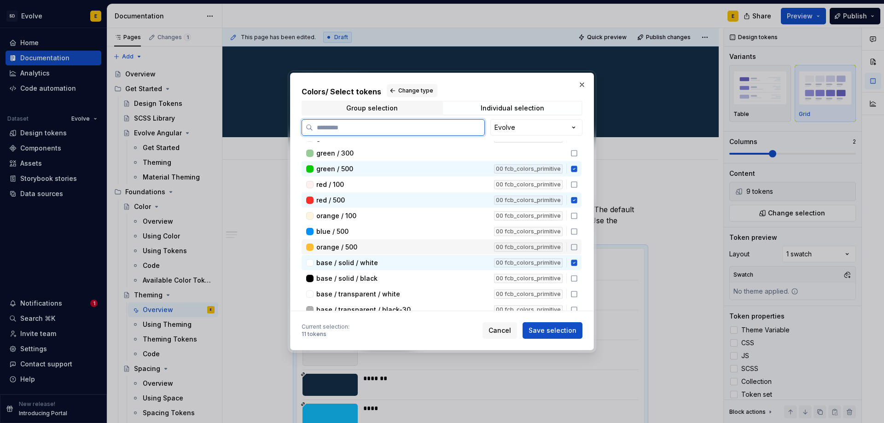
click at [574, 247] on icon at bounding box center [574, 247] width 7 height 7
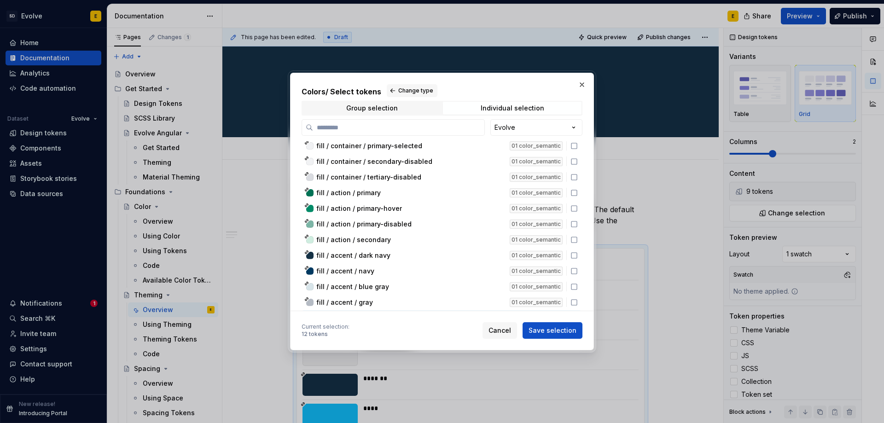
scroll to position [645, 0]
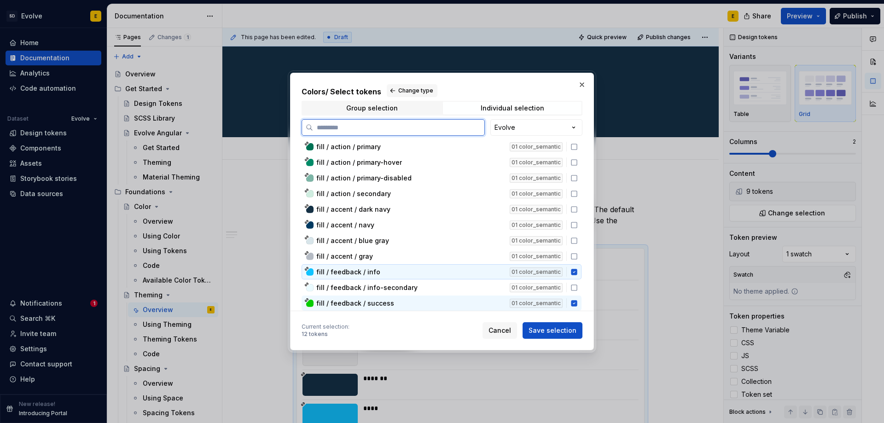
click at [573, 271] on icon at bounding box center [574, 272] width 6 height 6
click at [573, 303] on icon at bounding box center [574, 303] width 6 height 6
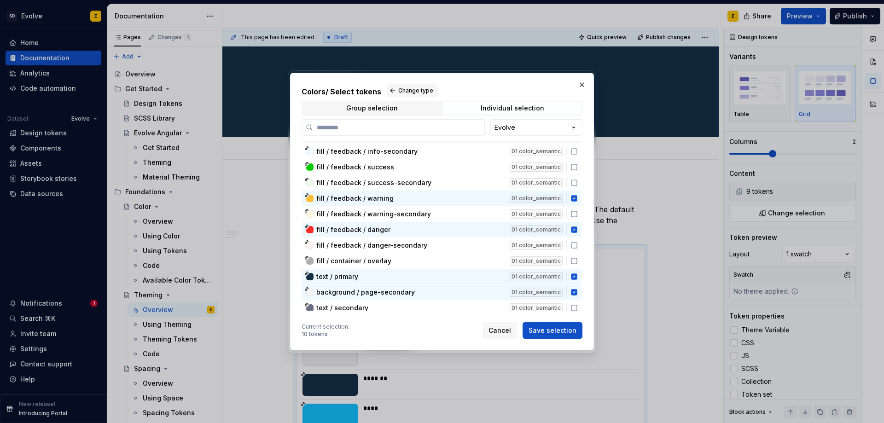
scroll to position [783, 0]
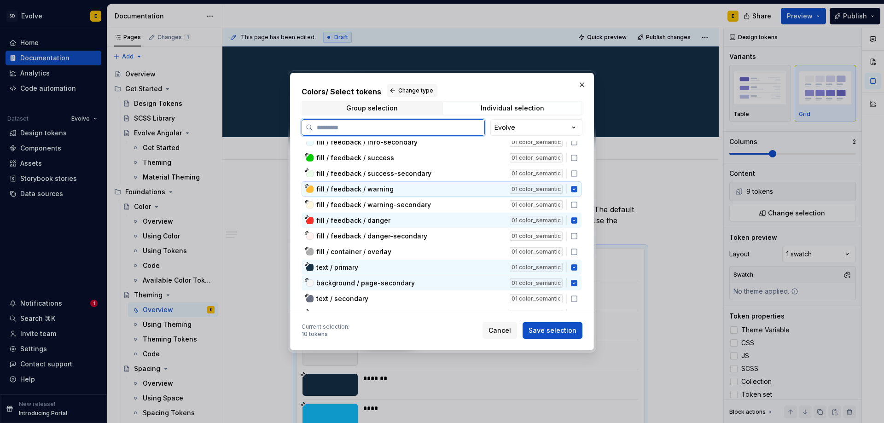
click at [573, 190] on icon at bounding box center [574, 189] width 6 height 6
click at [572, 221] on icon at bounding box center [574, 220] width 6 height 6
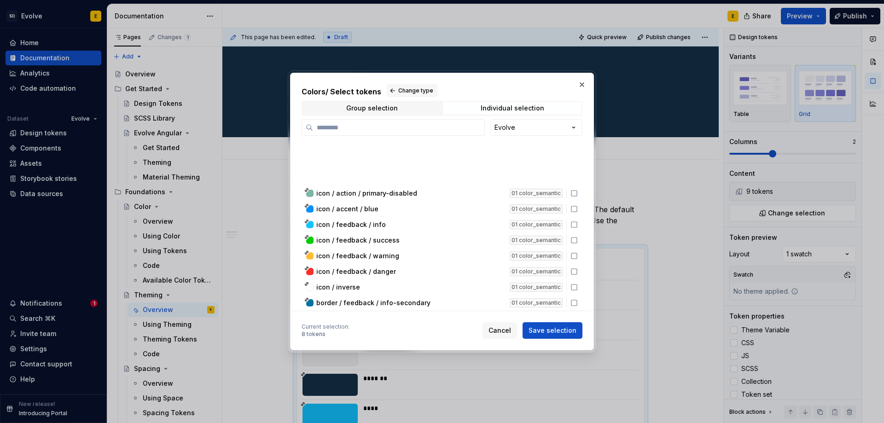
scroll to position [1461, 0]
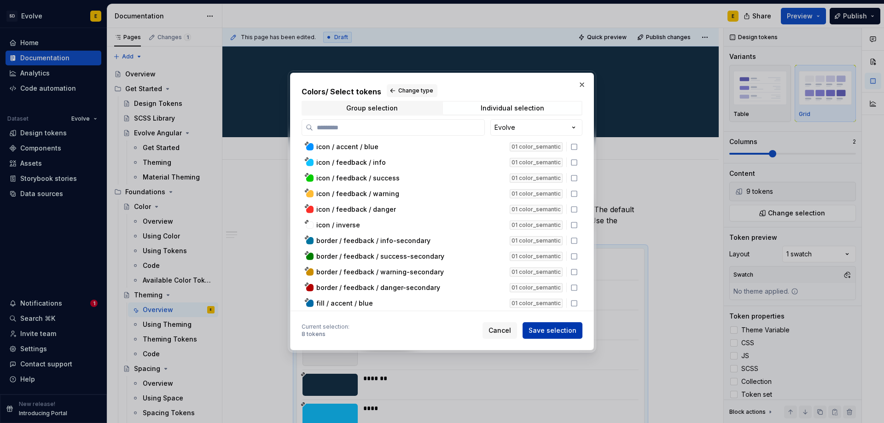
click at [552, 328] on span "Save selection" at bounding box center [553, 330] width 48 height 9
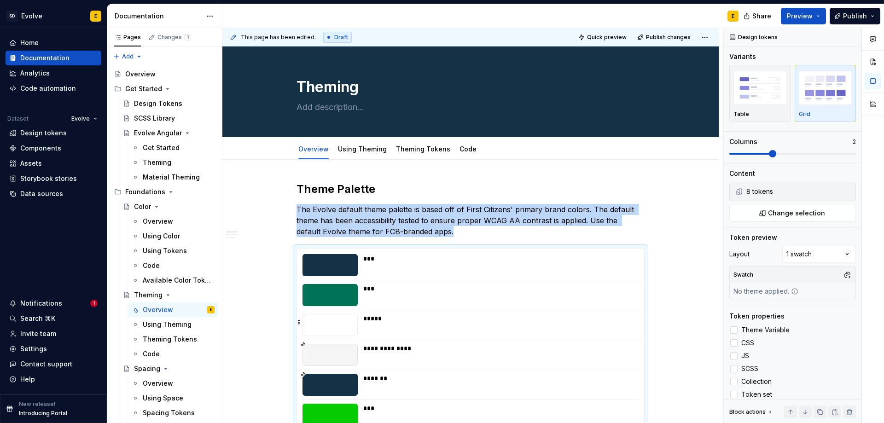
scroll to position [68, 0]
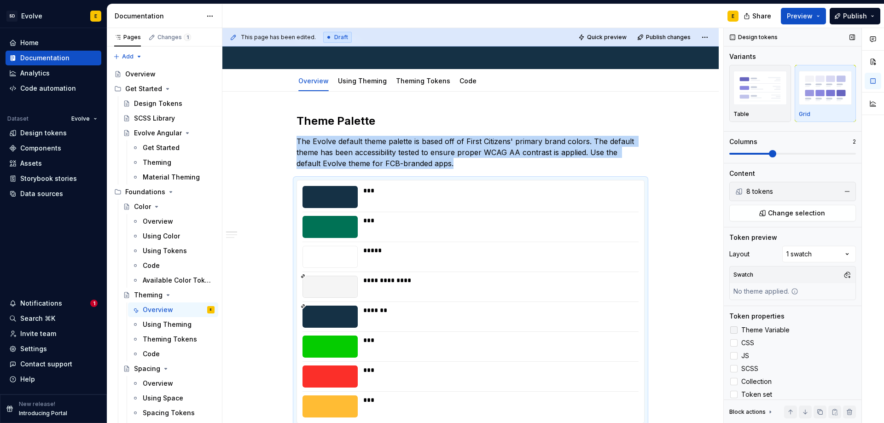
click at [735, 328] on div at bounding box center [734, 330] width 7 height 7
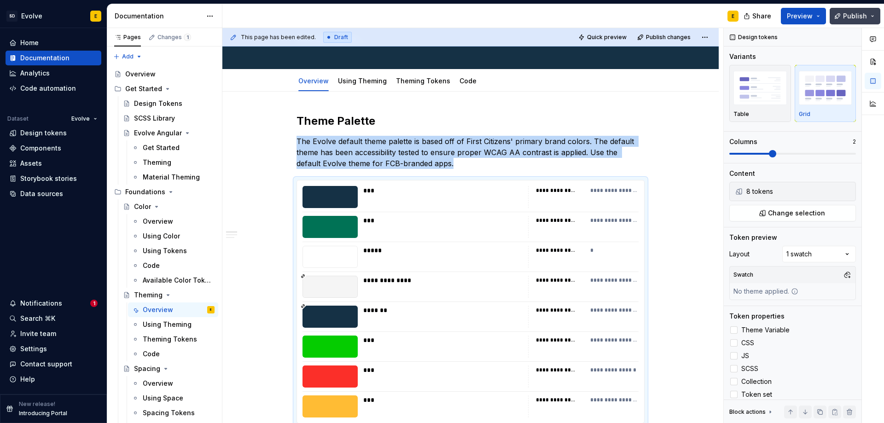
click at [854, 14] on span "Publish" at bounding box center [855, 16] width 24 height 9
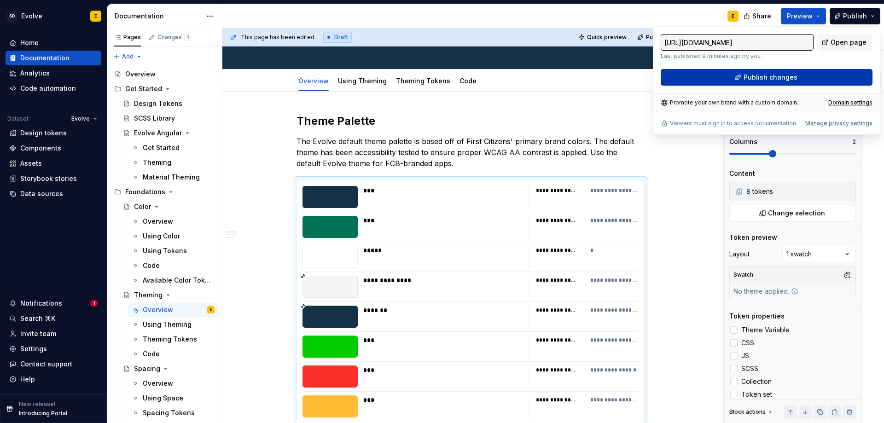
click at [839, 70] on button "Publish changes" at bounding box center [767, 77] width 212 height 17
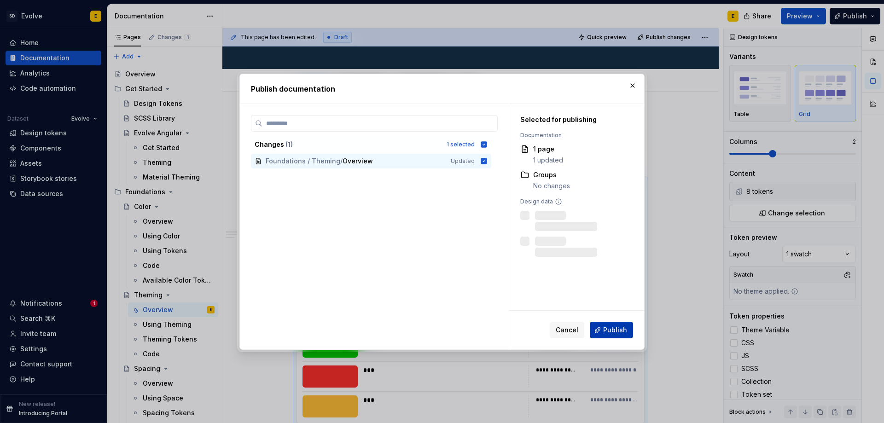
click at [605, 329] on span "Publish" at bounding box center [615, 330] width 24 height 9
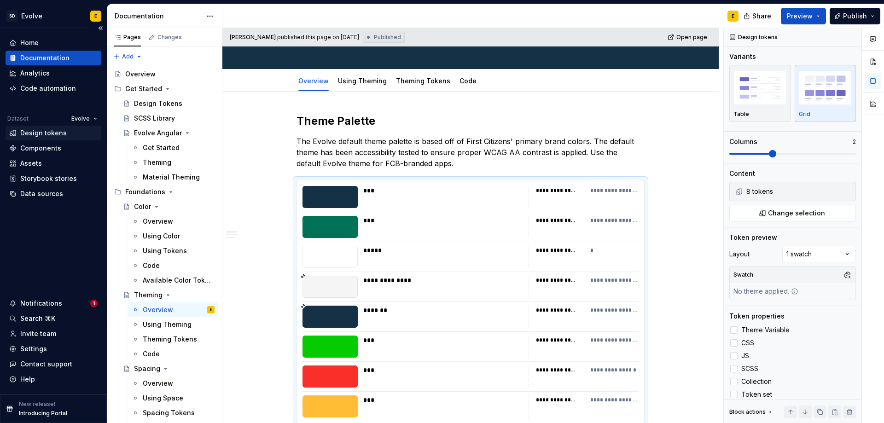
click at [40, 132] on div "Design tokens" at bounding box center [43, 133] width 47 height 9
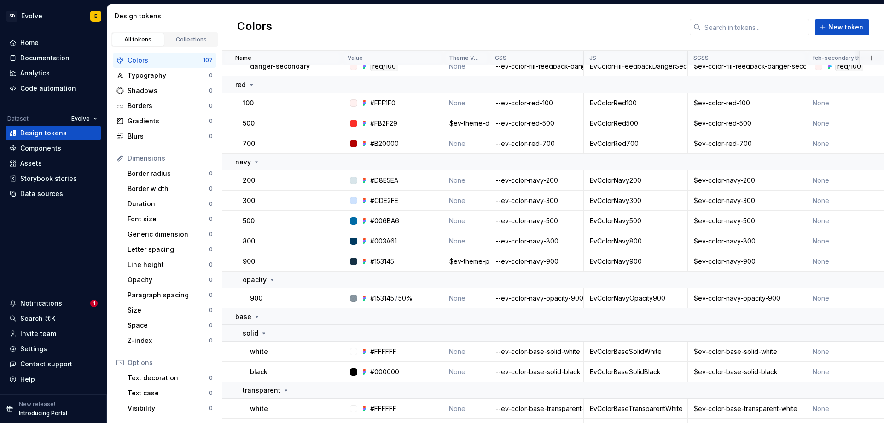
scroll to position [645, 0]
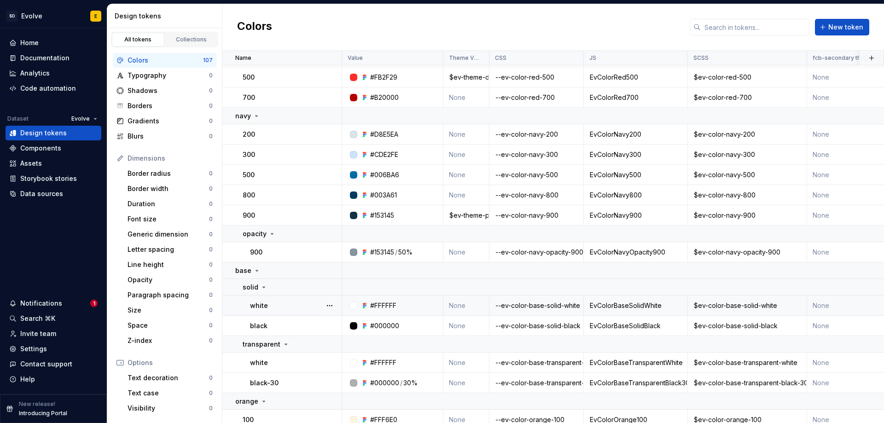
click at [462, 305] on td "None" at bounding box center [467, 306] width 46 height 20
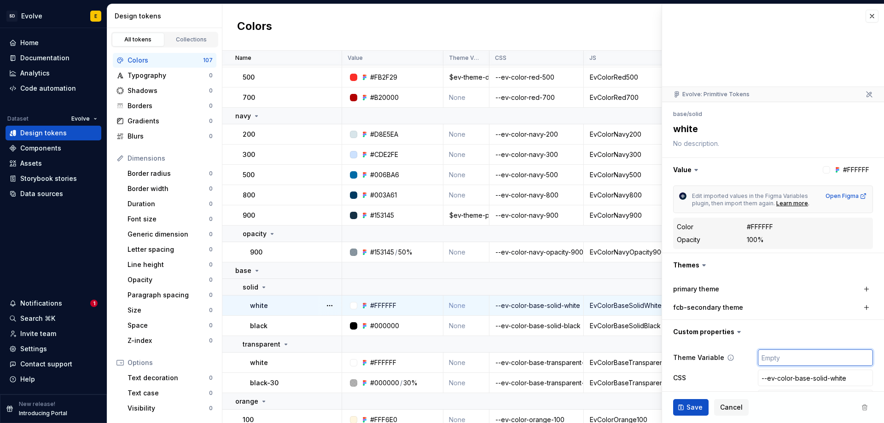
click at [793, 363] on input "text" at bounding box center [815, 358] width 115 height 17
click at [687, 406] on span "Save" at bounding box center [695, 407] width 16 height 9
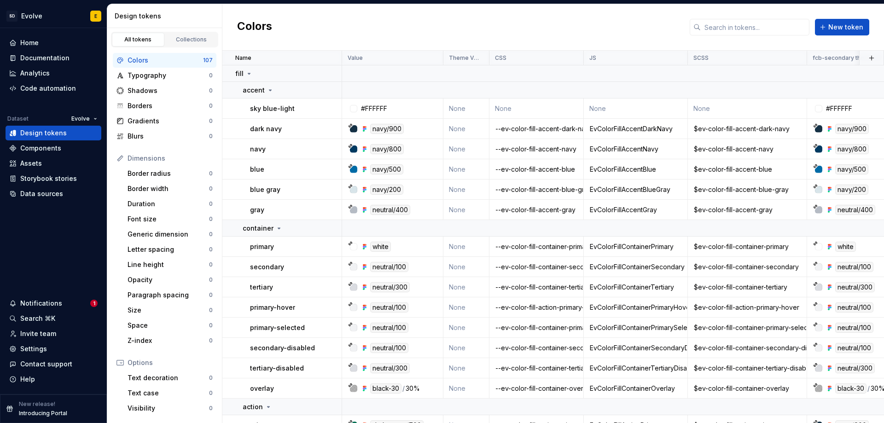
click at [419, 18] on div "Colors New token" at bounding box center [553, 27] width 662 height 47
click at [473, 36] on div "Colors New token" at bounding box center [553, 27] width 662 height 47
click at [733, 23] on input "text" at bounding box center [755, 27] width 109 height 17
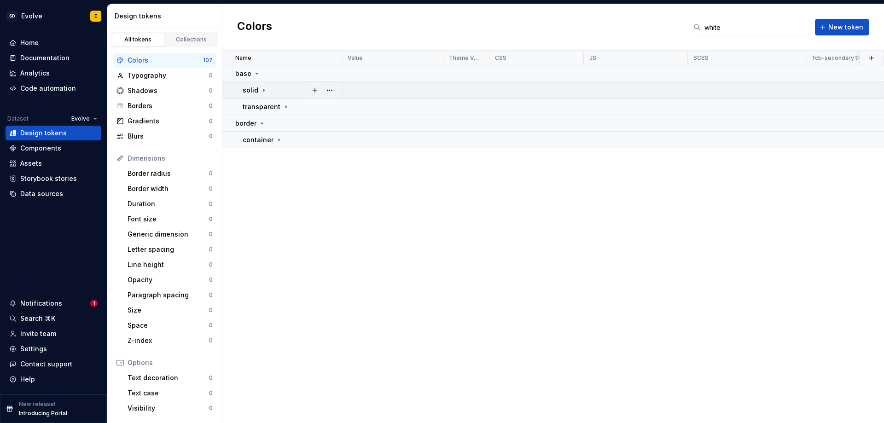
click at [262, 90] on icon at bounding box center [263, 90] width 7 height 7
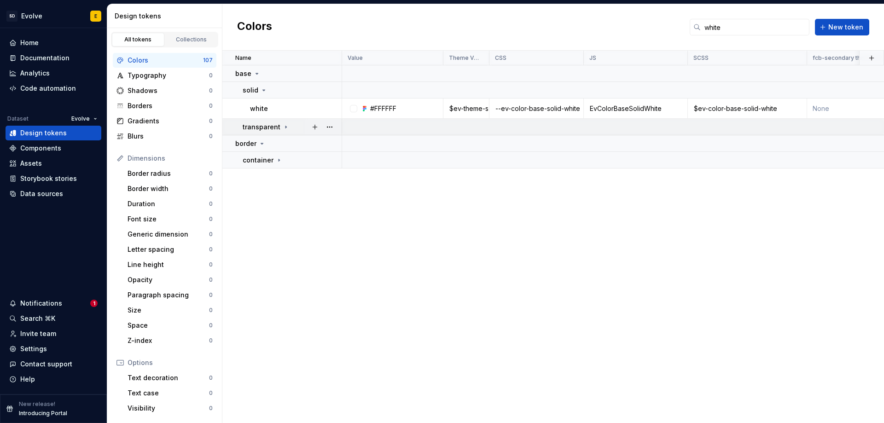
click at [282, 128] on icon at bounding box center [285, 126] width 7 height 7
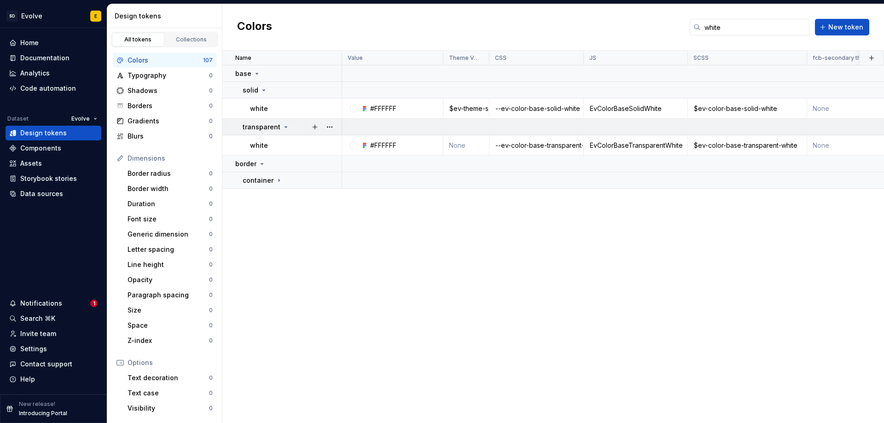
click at [282, 128] on icon at bounding box center [285, 126] width 7 height 7
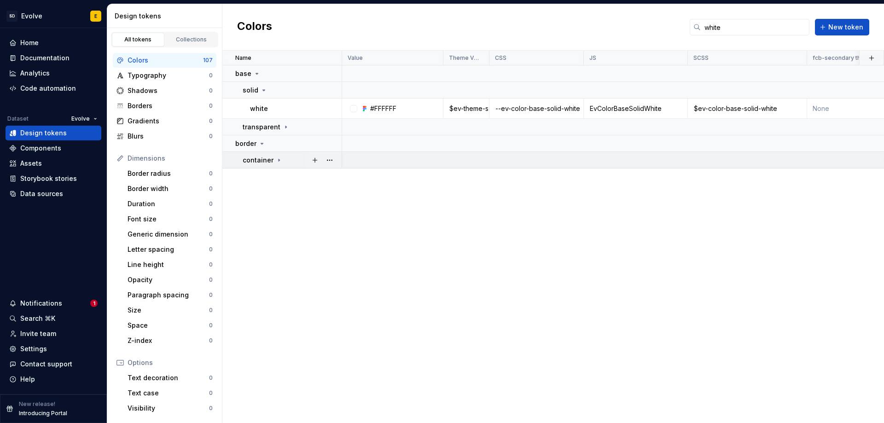
click at [279, 158] on icon at bounding box center [278, 160] width 7 height 7
drag, startPoint x: 739, startPoint y: 29, endPoint x: 694, endPoint y: 28, distance: 45.2
click at [694, 28] on div "white" at bounding box center [750, 27] width 120 height 17
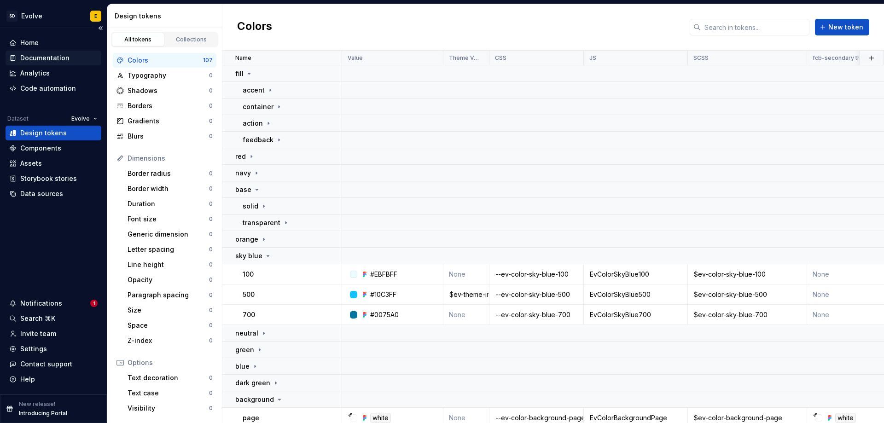
click at [28, 59] on div "Documentation" at bounding box center [44, 57] width 49 height 9
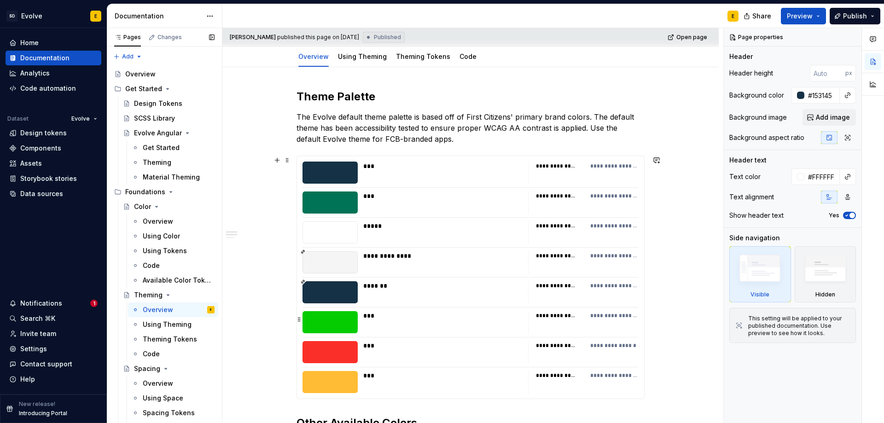
scroll to position [92, 0]
click at [860, 12] on span "Publish" at bounding box center [855, 16] width 24 height 9
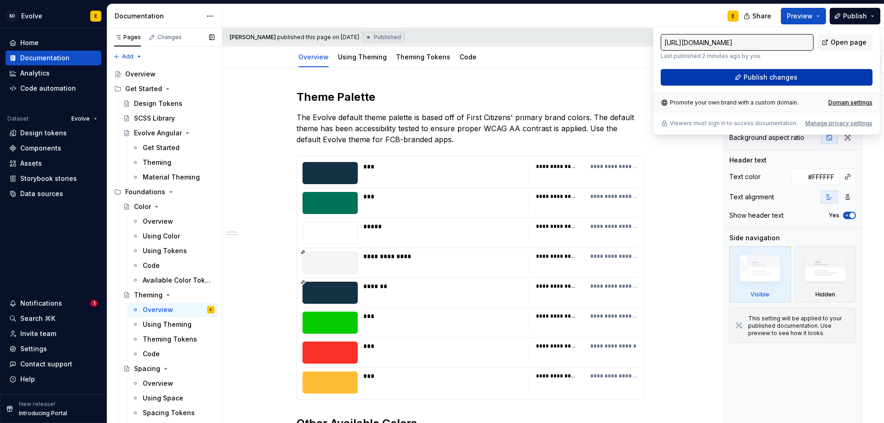
click at [827, 76] on button "Publish changes" at bounding box center [767, 77] width 212 height 17
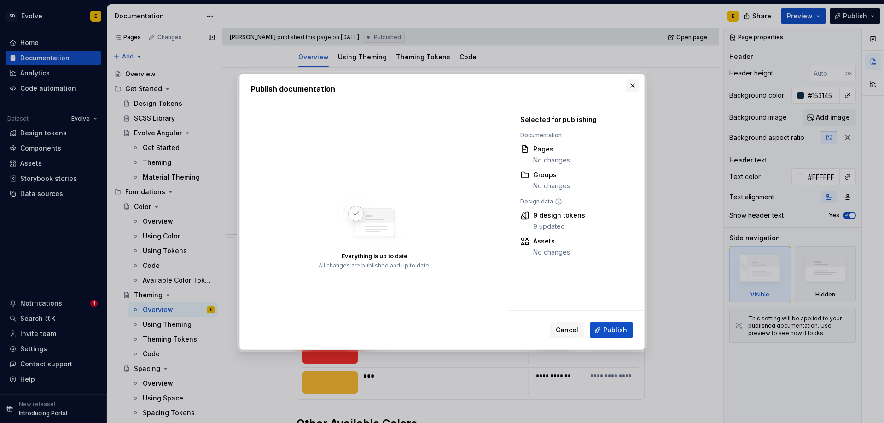
click at [632, 86] on button "button" at bounding box center [632, 85] width 13 height 13
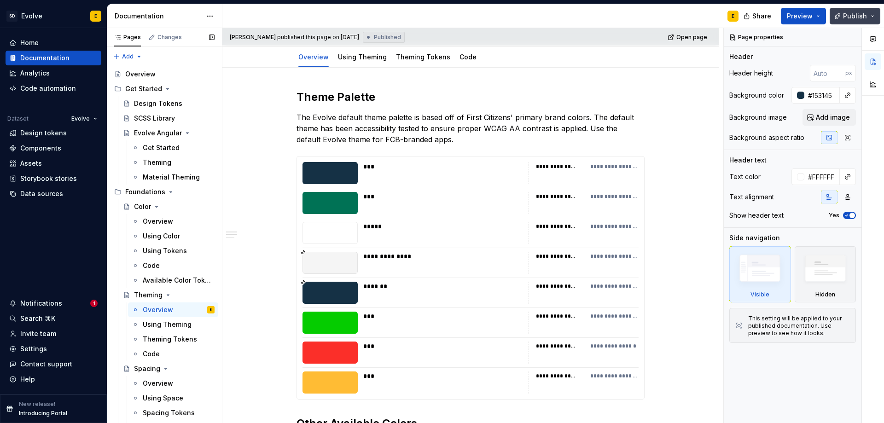
click at [844, 19] on button "Publish" at bounding box center [855, 16] width 51 height 17
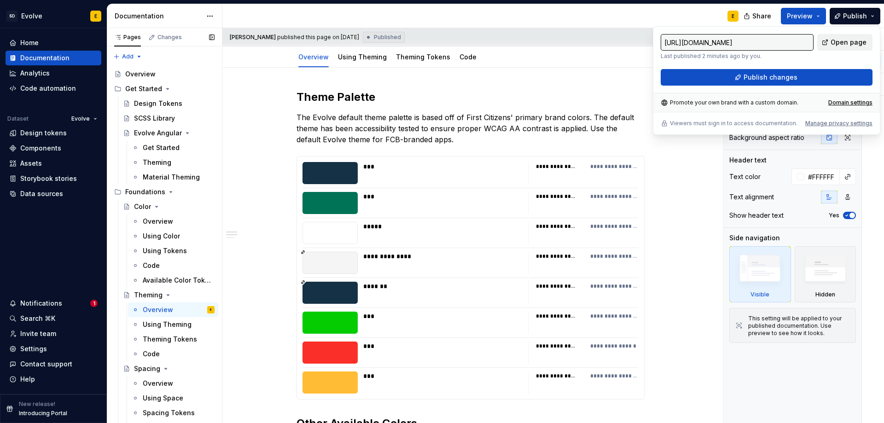
click at [837, 43] on span "Open page" at bounding box center [849, 42] width 36 height 9
click at [430, 228] on div "*****" at bounding box center [442, 226] width 159 height 9
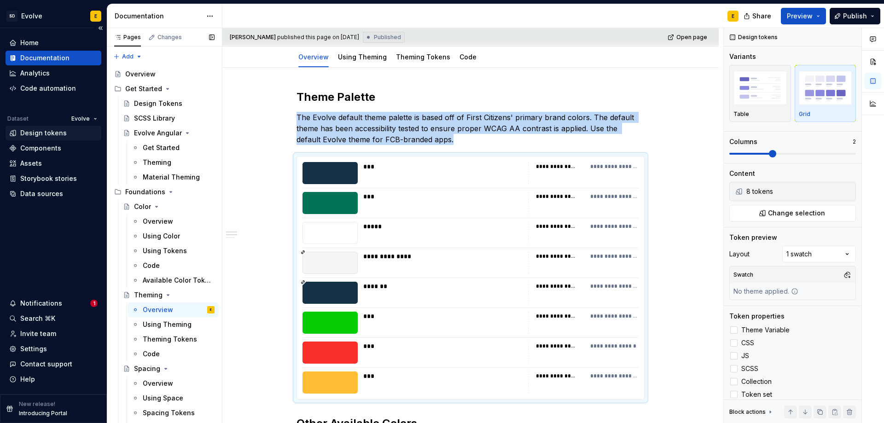
click at [43, 133] on div "Design tokens" at bounding box center [43, 133] width 47 height 9
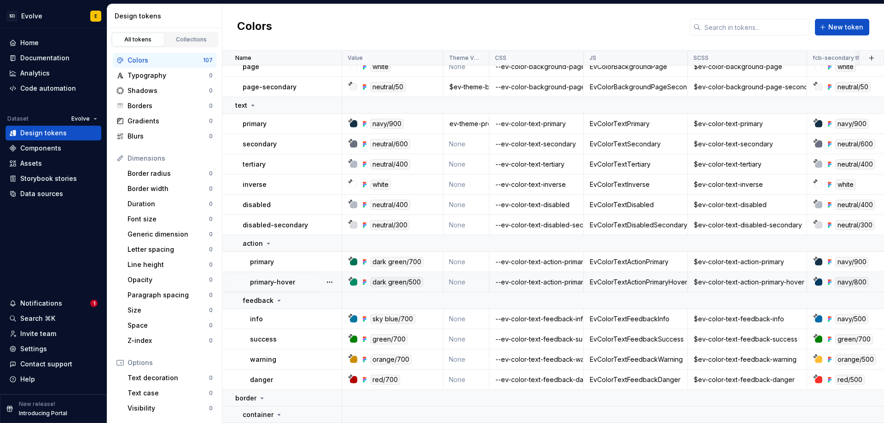
scroll to position [1520, 0]
click at [463, 125] on div "ev-theme-prop-value(text-primary-on-background)" at bounding box center [466, 123] width 45 height 9
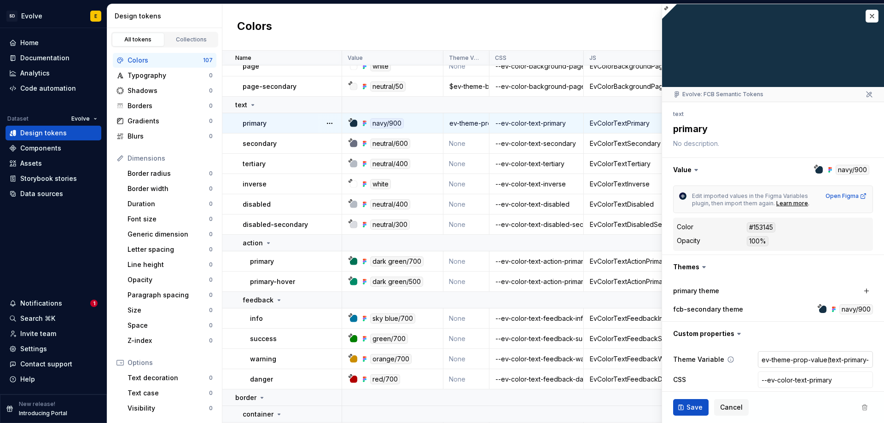
click at [784, 362] on input "ev-theme-prop-value(text-primary-on-background)" at bounding box center [815, 359] width 115 height 17
click at [696, 406] on span "Save" at bounding box center [695, 407] width 16 height 9
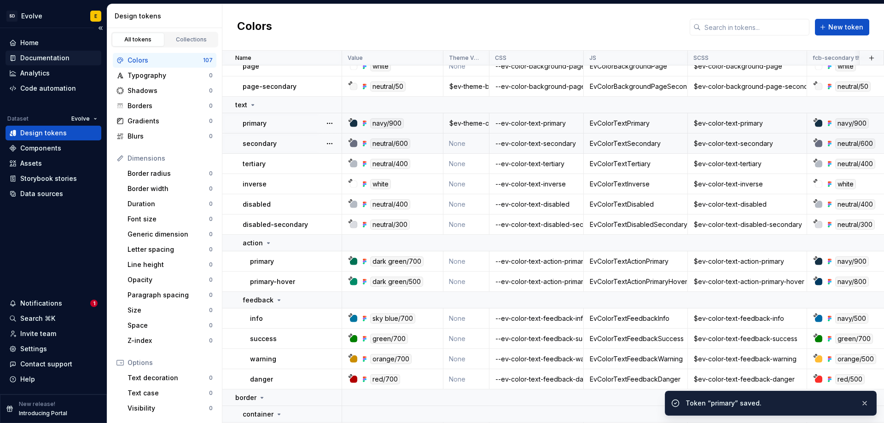
click at [38, 59] on div "Documentation" at bounding box center [44, 57] width 49 height 9
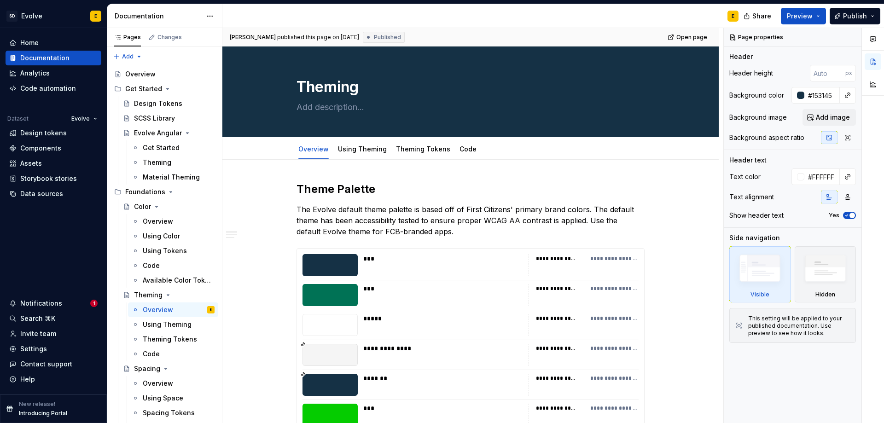
click at [884, 25] on div "Share Preview Publish" at bounding box center [815, 15] width 138 height 23
click at [866, 23] on button "Publish" at bounding box center [855, 16] width 51 height 17
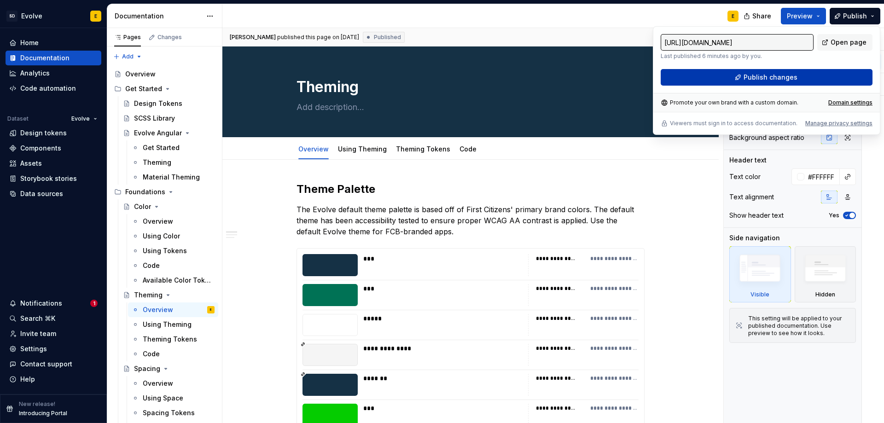
click at [790, 79] on span "Publish changes" at bounding box center [771, 77] width 54 height 9
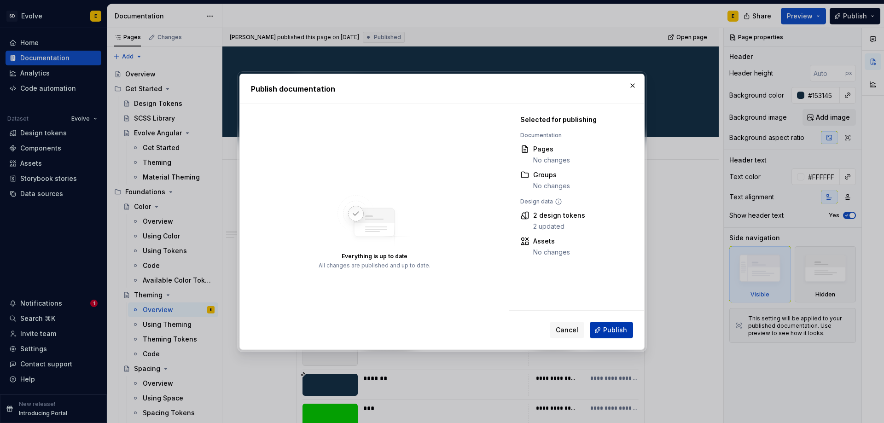
click at [609, 330] on span "Publish" at bounding box center [615, 330] width 24 height 9
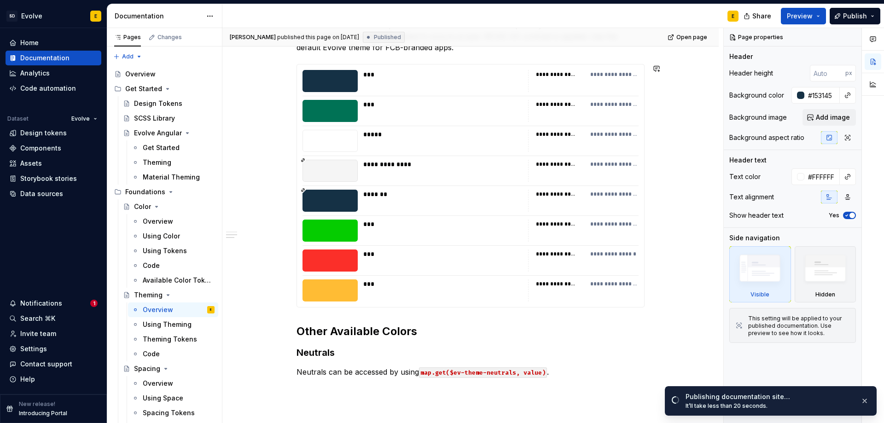
scroll to position [276, 0]
